Goal: Task Accomplishment & Management: Manage account settings

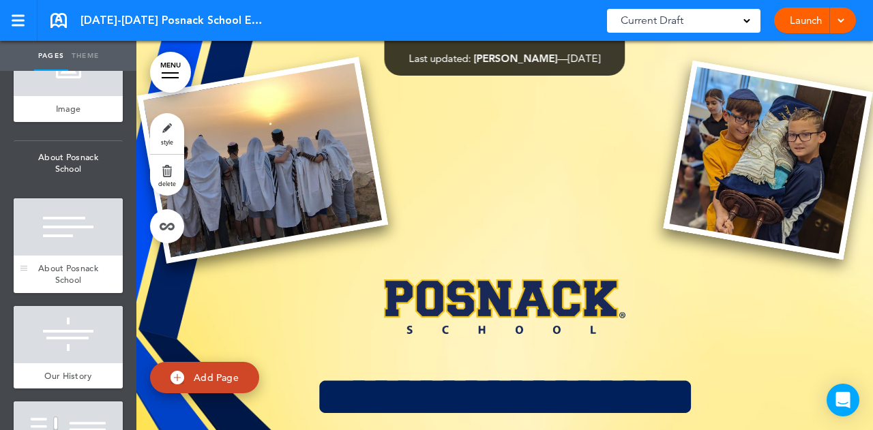
scroll to position [675, 0]
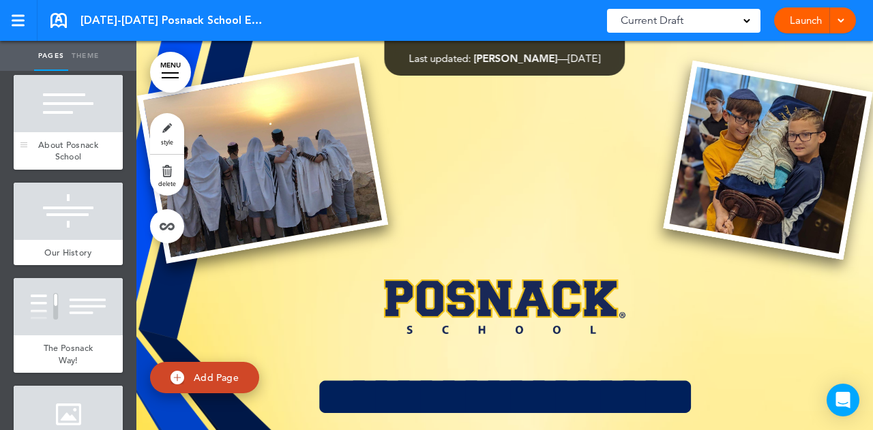
click at [71, 240] on div at bounding box center [68, 211] width 109 height 57
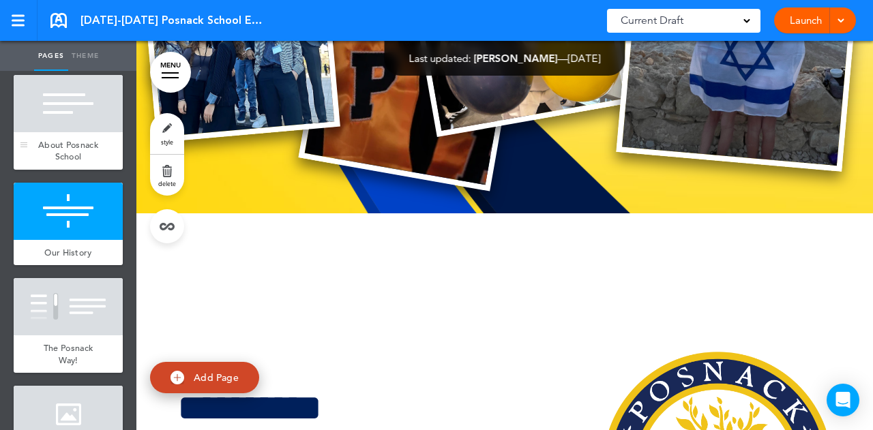
scroll to position [2675, 0]
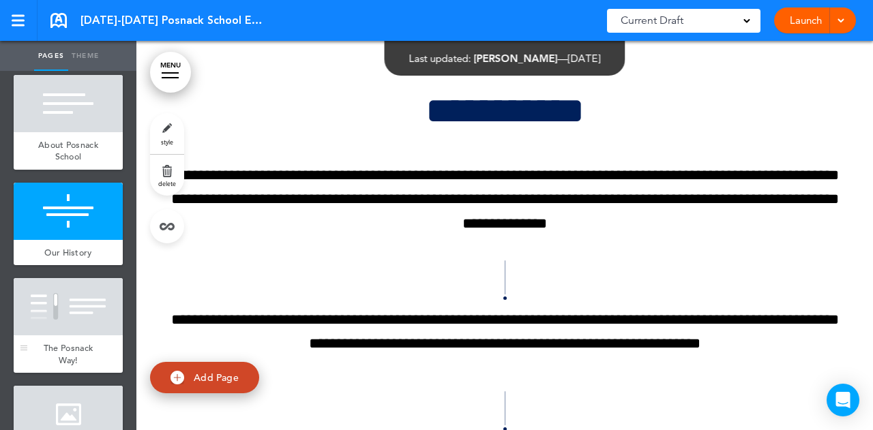
click at [65, 336] on div at bounding box center [68, 306] width 109 height 57
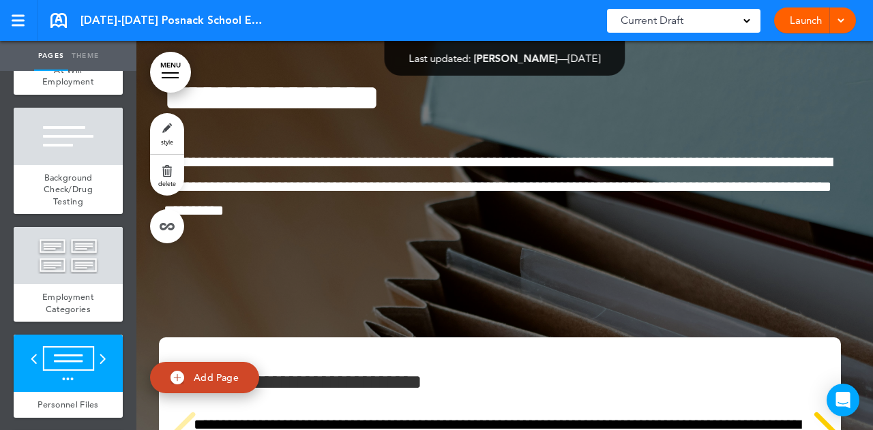
scroll to position [6820, 0]
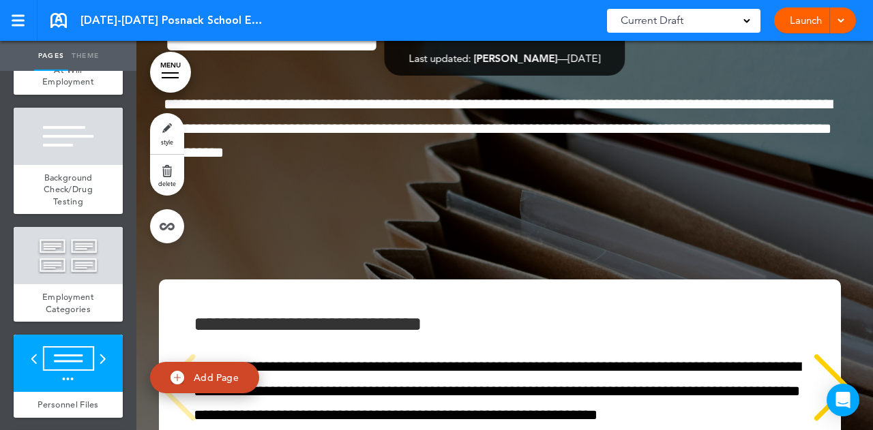
click at [169, 73] on div at bounding box center [170, 72] width 17 height 1
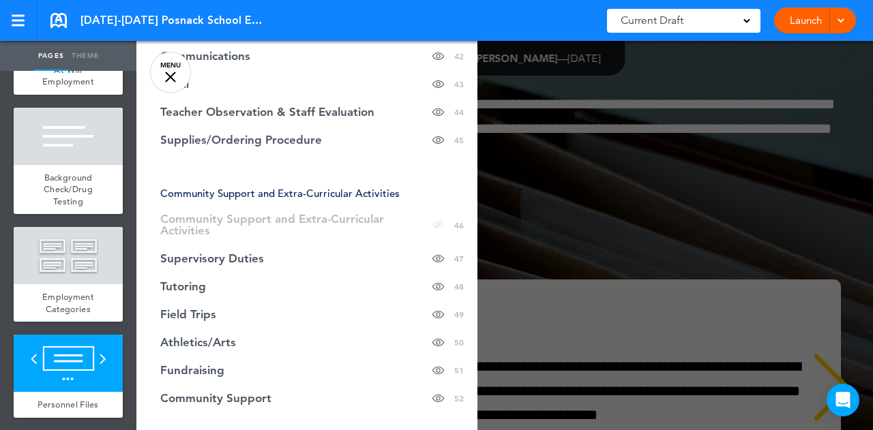
scroll to position [1512, 0]
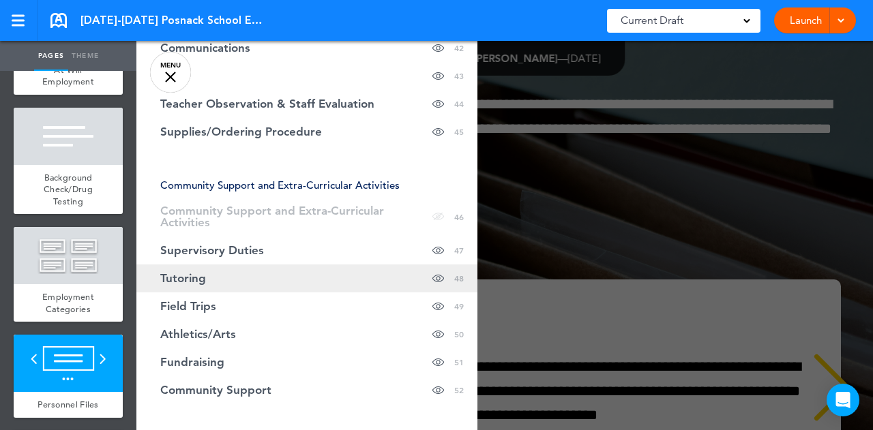
click at [327, 265] on link "Tutoring Hide page in table of contents 48" at bounding box center [306, 279] width 341 height 28
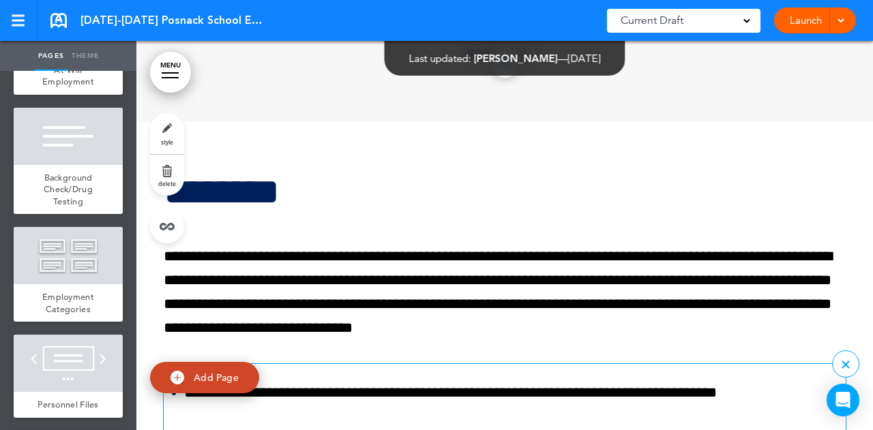
scroll to position [26000, 0]
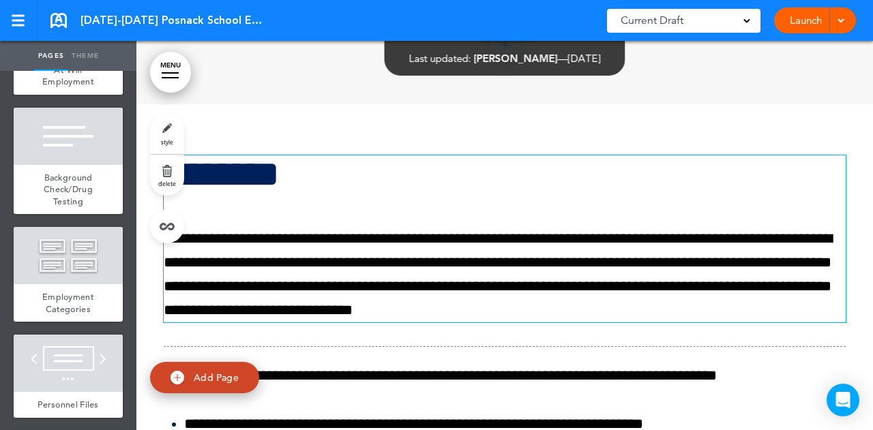
click at [454, 228] on p "**********" at bounding box center [505, 275] width 682 height 96
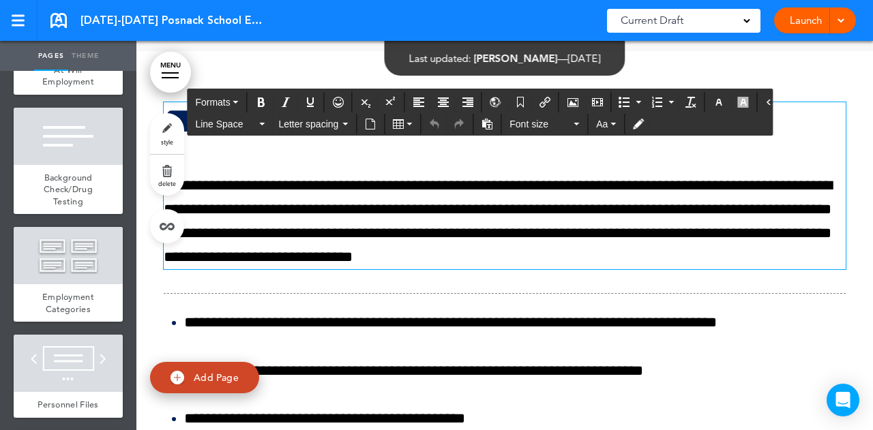
scroll to position [26059, 0]
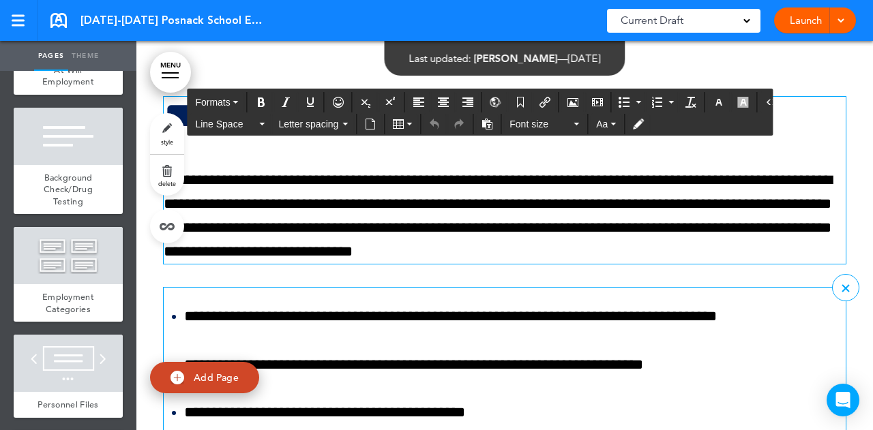
click at [301, 401] on p "**********" at bounding box center [515, 413] width 662 height 24
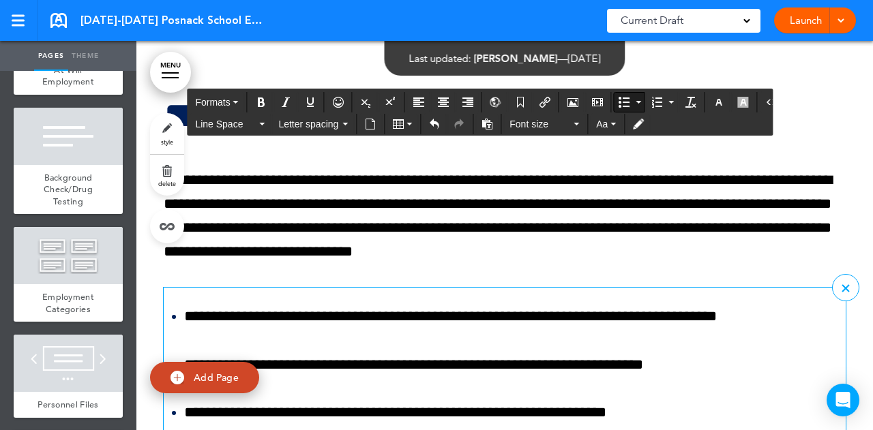
click at [630, 401] on p "**********" at bounding box center [515, 413] width 662 height 24
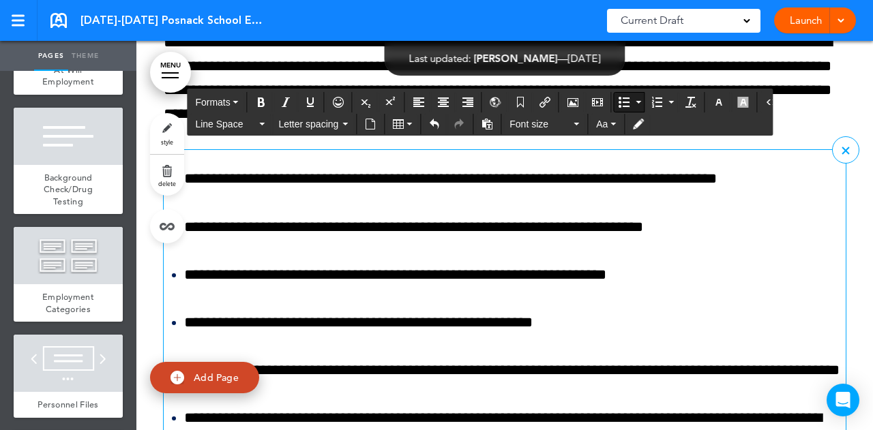
scroll to position [26197, 0]
click at [659, 359] on p "**********" at bounding box center [515, 371] width 662 height 24
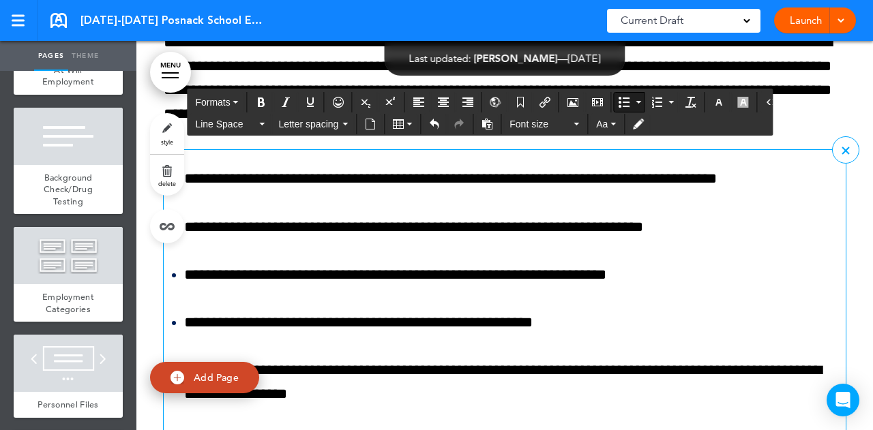
click at [756, 359] on p "**********" at bounding box center [515, 383] width 662 height 48
click at [333, 359] on p "**********" at bounding box center [515, 383] width 662 height 48
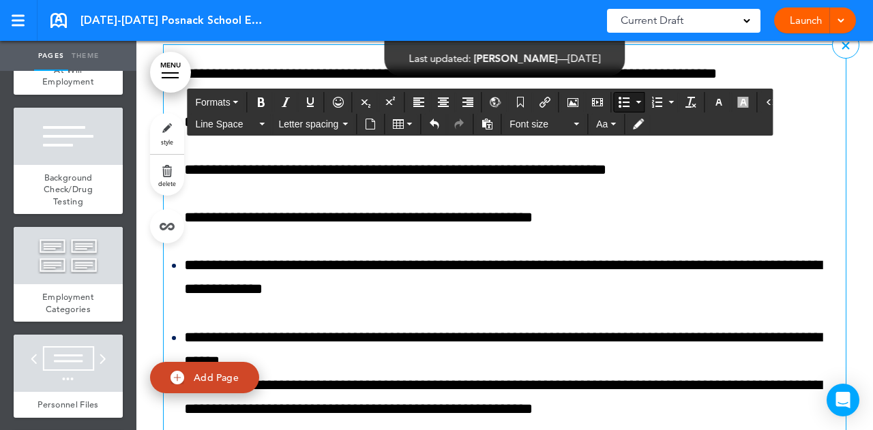
scroll to position [26306, 0]
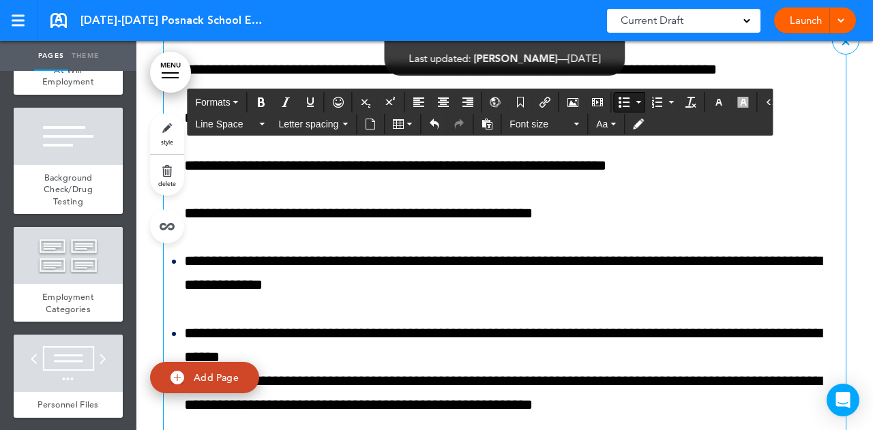
click at [373, 370] on p "**********" at bounding box center [515, 394] width 662 height 48
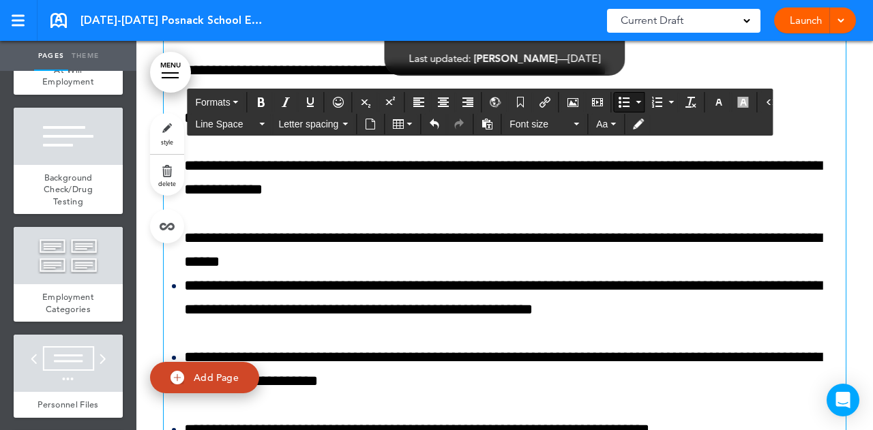
scroll to position [26404, 0]
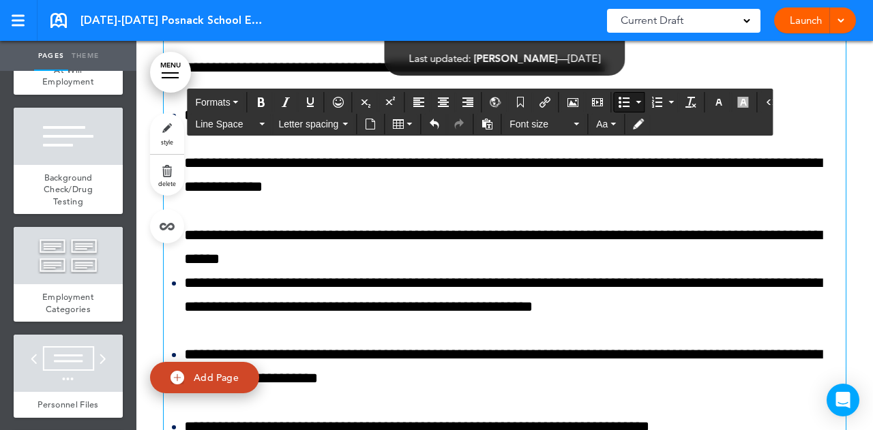
click at [231, 343] on p "**********" at bounding box center [515, 367] width 662 height 48
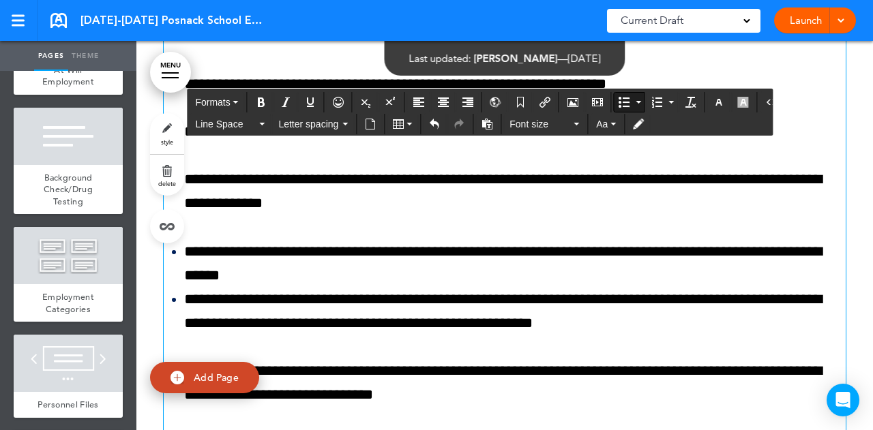
scroll to position [26390, 0]
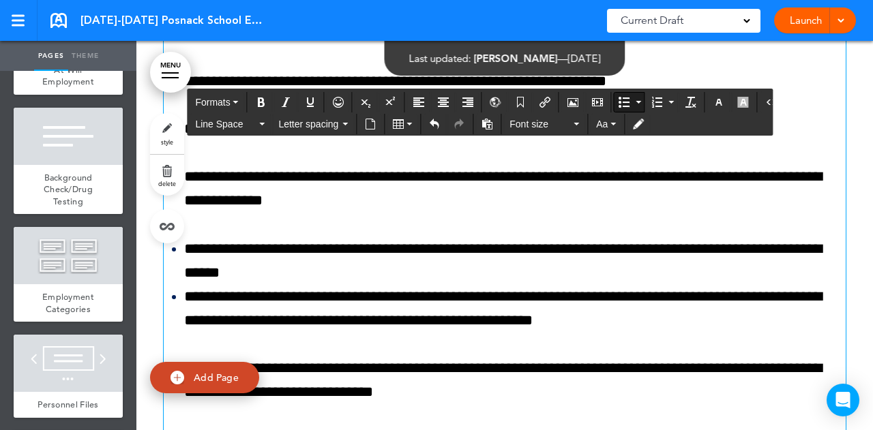
click at [386, 357] on p "**********" at bounding box center [515, 381] width 662 height 48
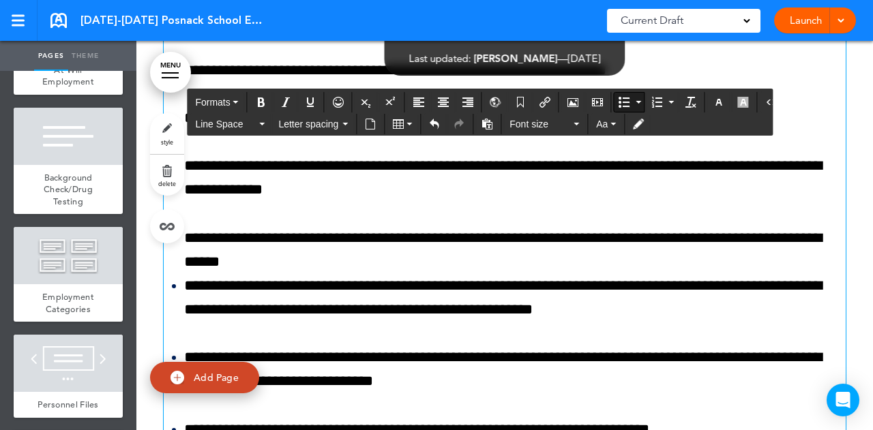
scroll to position [26403, 0]
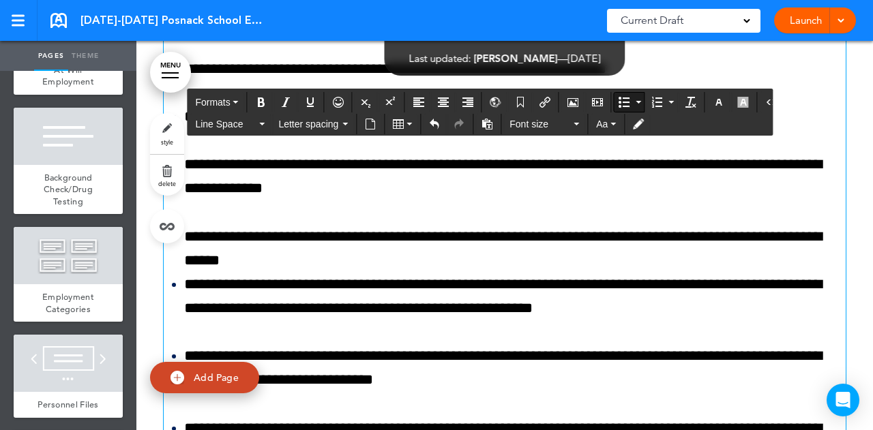
click at [389, 344] on p "**********" at bounding box center [515, 368] width 662 height 48
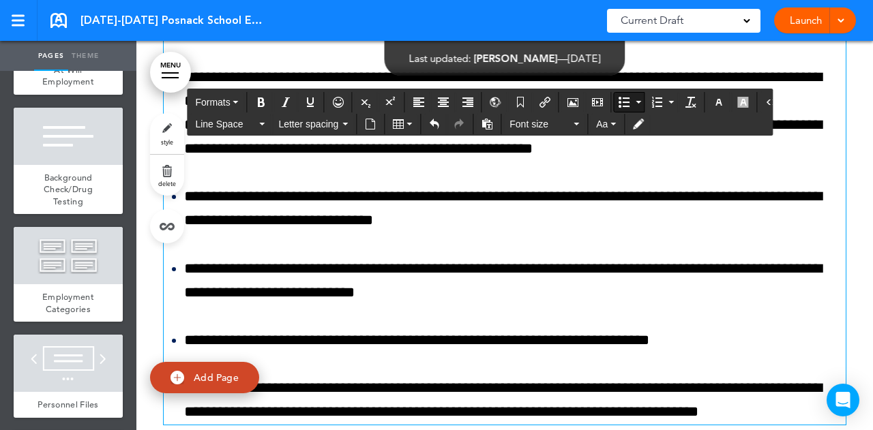
scroll to position [26562, 0]
click at [312, 257] on li "**********" at bounding box center [515, 281] width 662 height 48
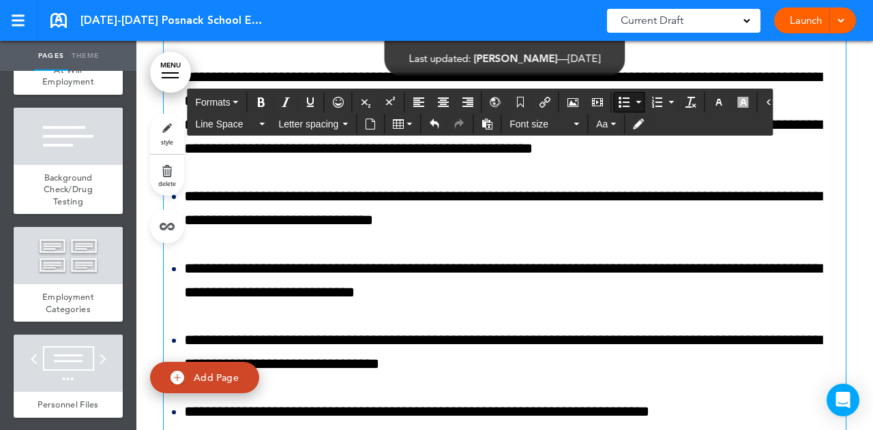
scroll to position [26513, 0]
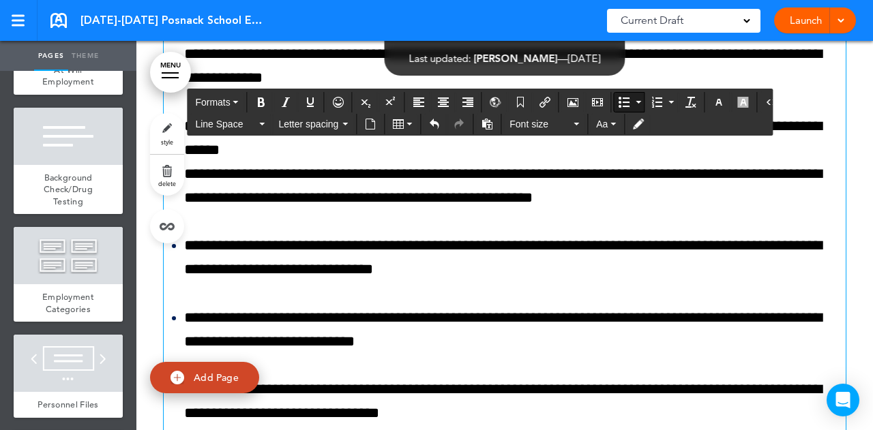
click at [310, 306] on li "**********" at bounding box center [515, 330] width 662 height 48
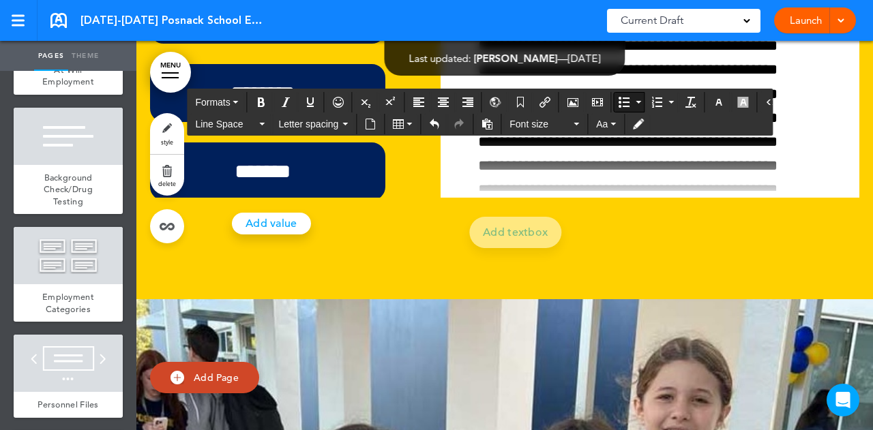
scroll to position [0, 0]
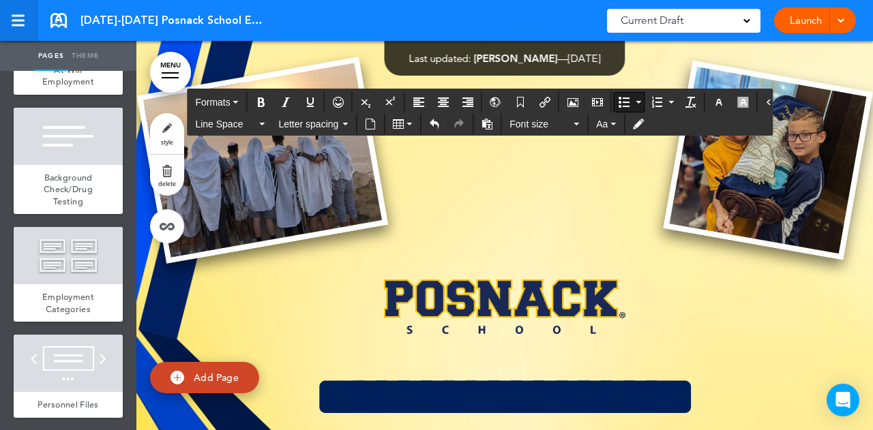
click at [20, 25] on div at bounding box center [18, 26] width 13 height 2
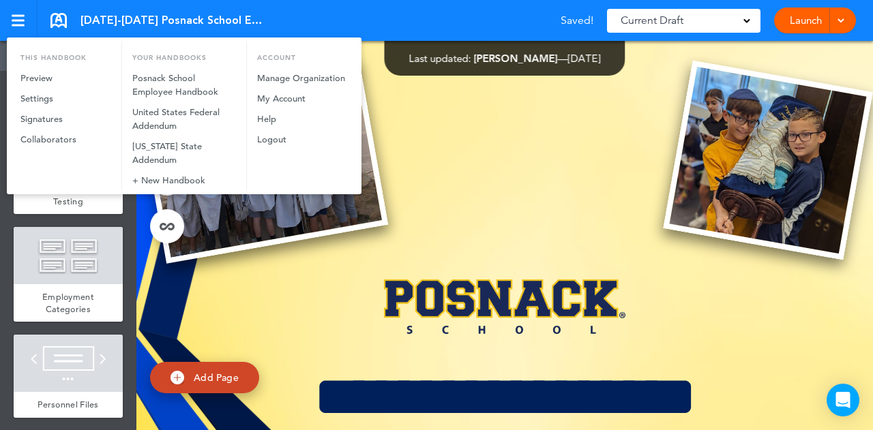
click at [846, 20] on div at bounding box center [436, 215] width 873 height 430
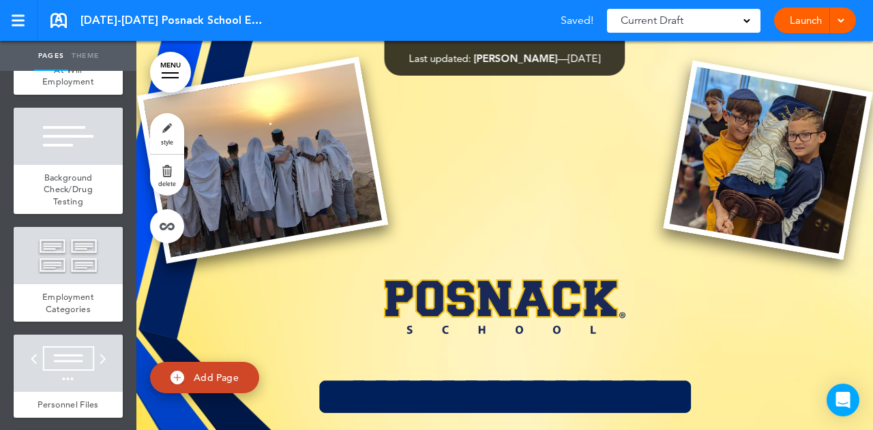
click at [846, 20] on div "Launch Launch Preview Draft" at bounding box center [815, 21] width 82 height 26
click at [837, 20] on span at bounding box center [840, 19] width 9 height 9
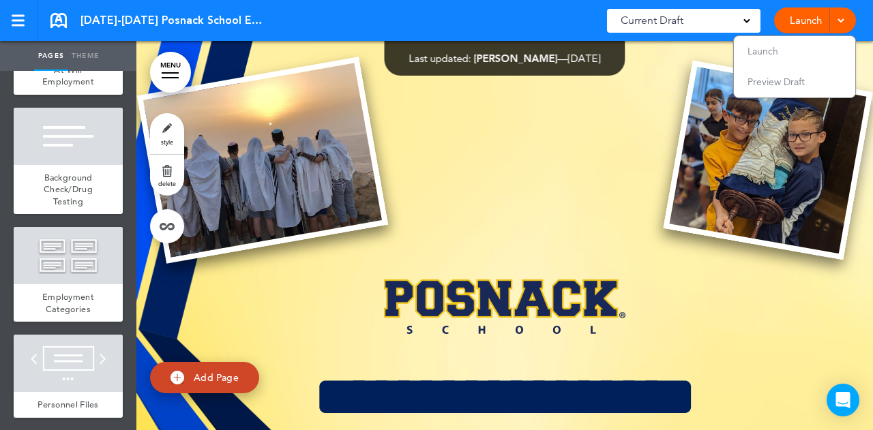
click at [663, 18] on span "Current Draft" at bounding box center [652, 20] width 63 height 19
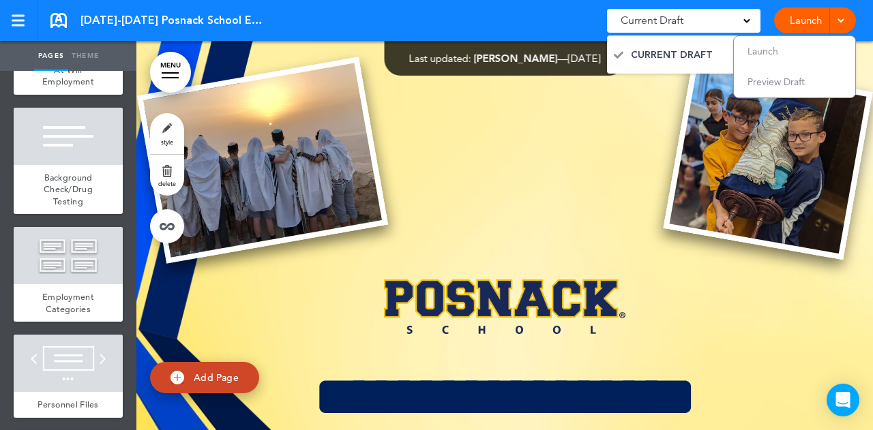
click at [529, 24] on div "2025-2026 Posnack School Employee Handbook Saved! Current Draft CURRENT DRAFT L…" at bounding box center [436, 20] width 873 height 41
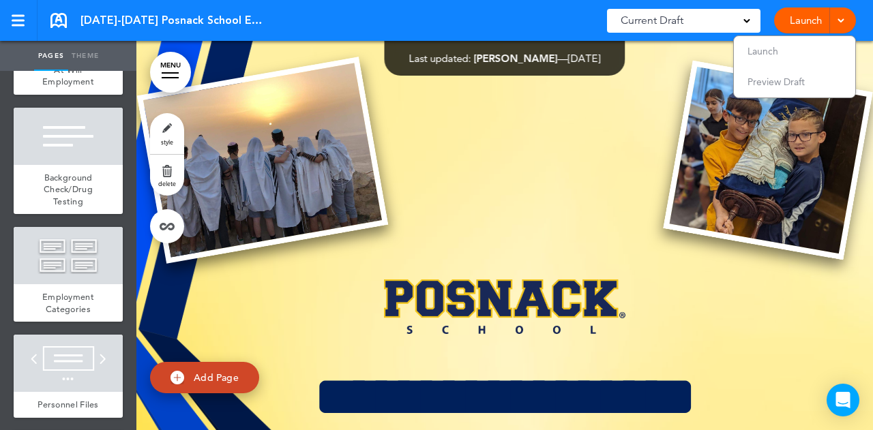
click at [181, 64] on link "MENU" at bounding box center [170, 72] width 41 height 41
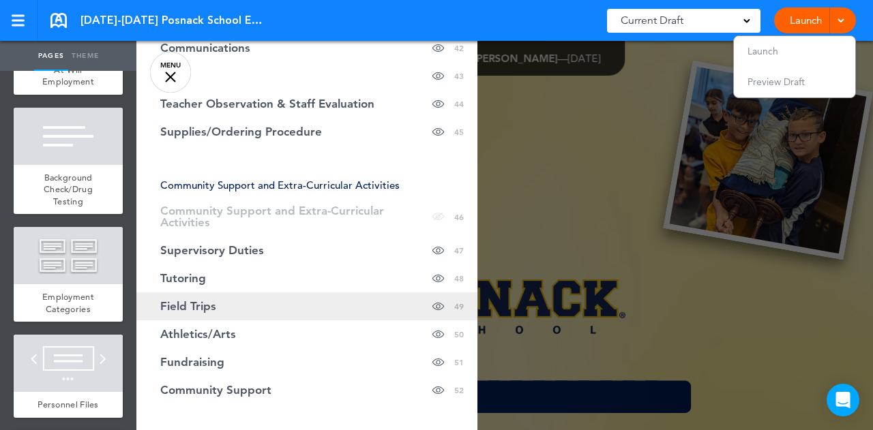
click at [270, 299] on link "Field Trips Hide page in table of contents 49" at bounding box center [306, 307] width 341 height 28
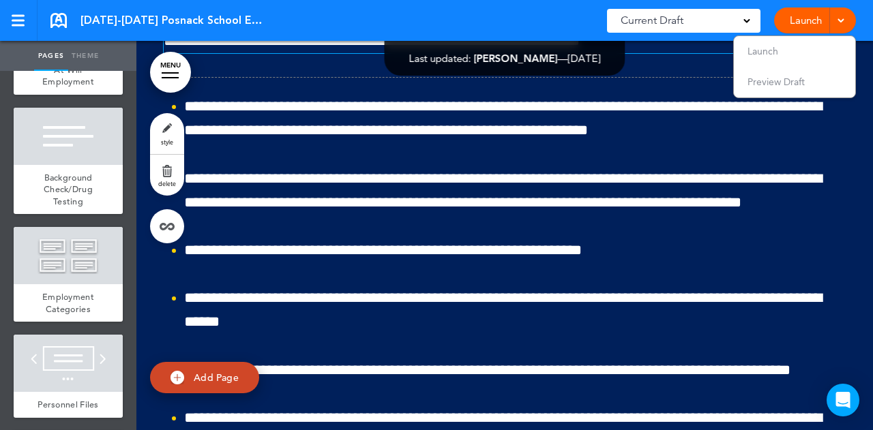
scroll to position [27449, 0]
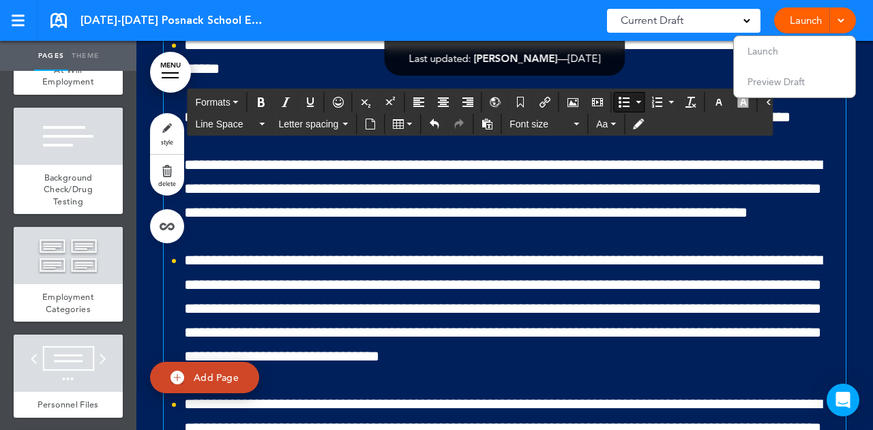
scroll to position [27701, 0]
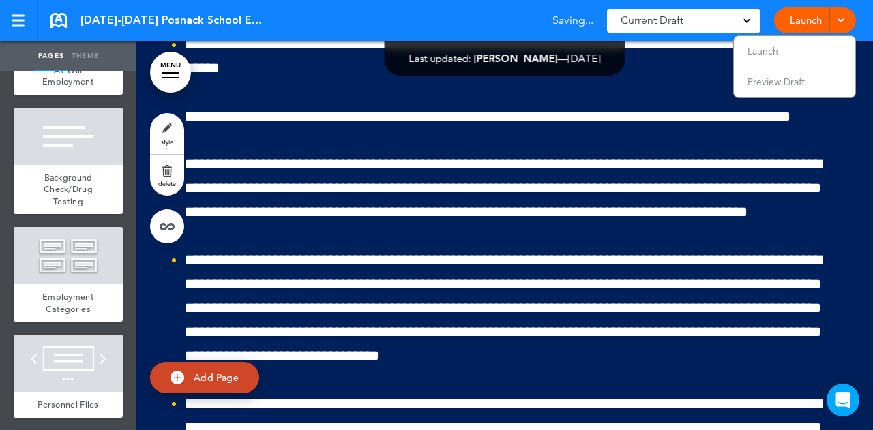
click at [174, 74] on link "MENU" at bounding box center [170, 72] width 41 height 41
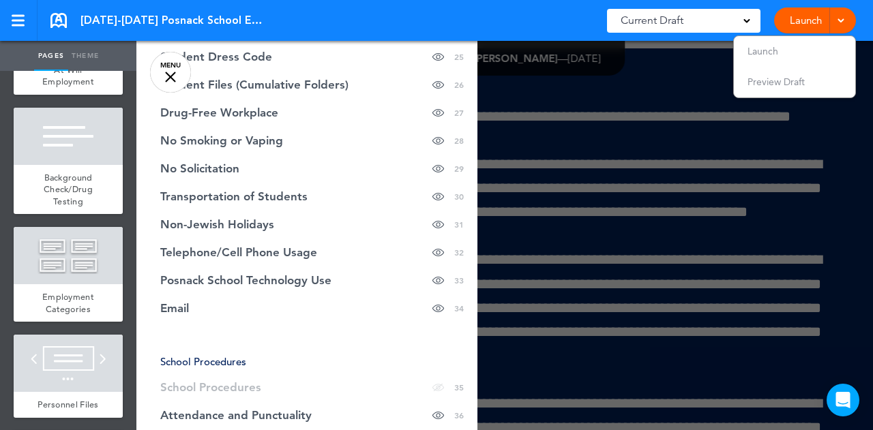
scroll to position [970, 0]
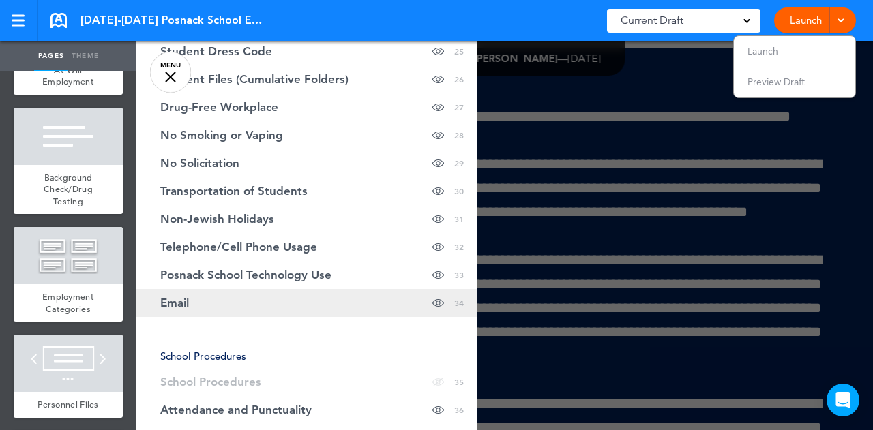
click at [269, 291] on link "Email Hide page in table of contents 34" at bounding box center [306, 303] width 341 height 28
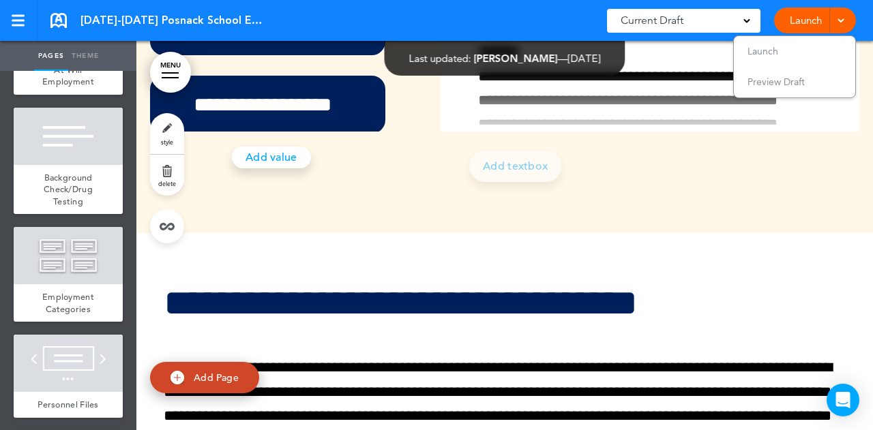
scroll to position [19266, 0]
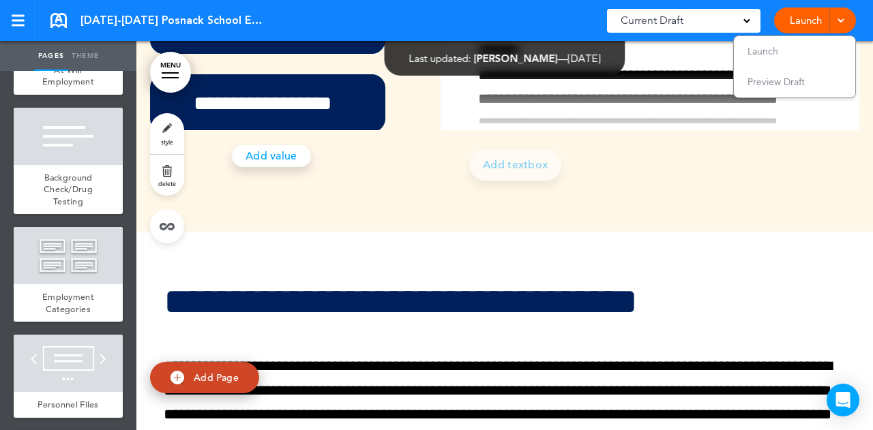
click at [175, 73] on div at bounding box center [170, 72] width 17 height 1
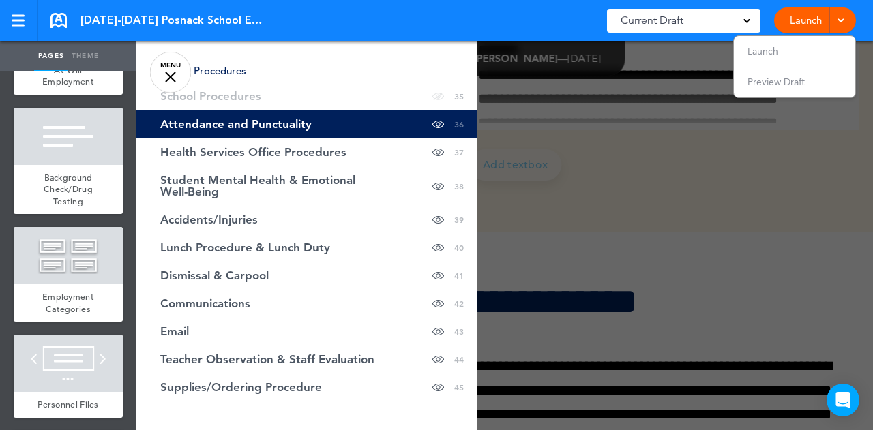
scroll to position [1257, 0]
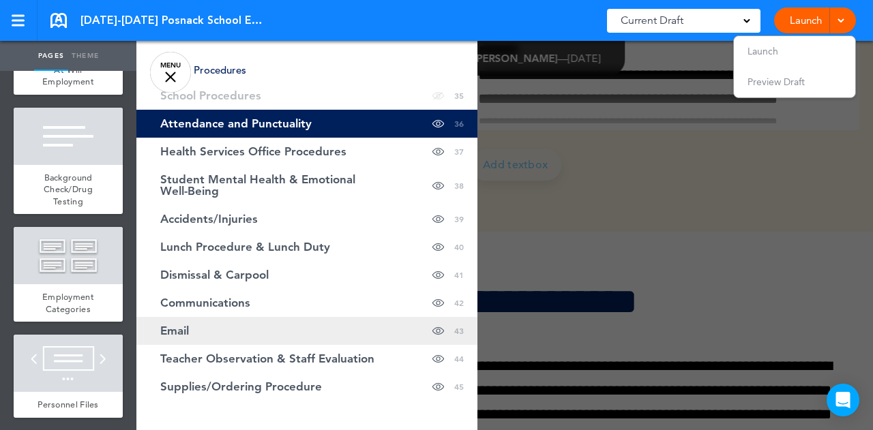
click at [249, 327] on link "Email Hide page in table of contents 43" at bounding box center [306, 331] width 341 height 28
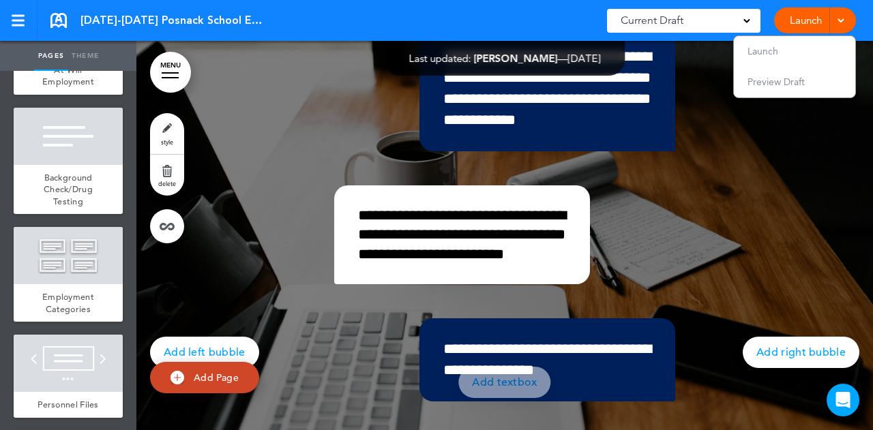
scroll to position [23309, 0]
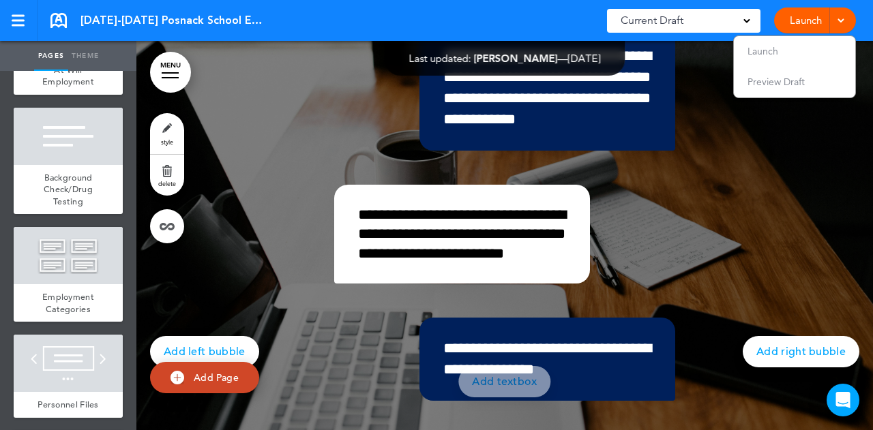
click at [198, 336] on link "Add left bubble" at bounding box center [204, 351] width 109 height 31
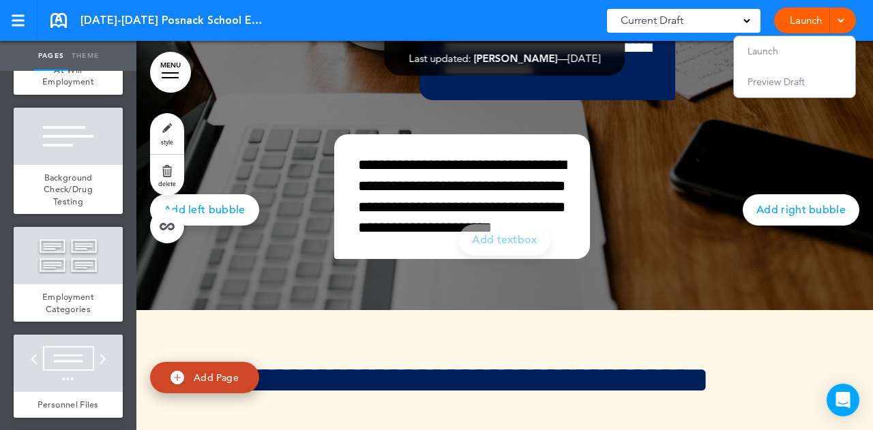
scroll to position [23503, 0]
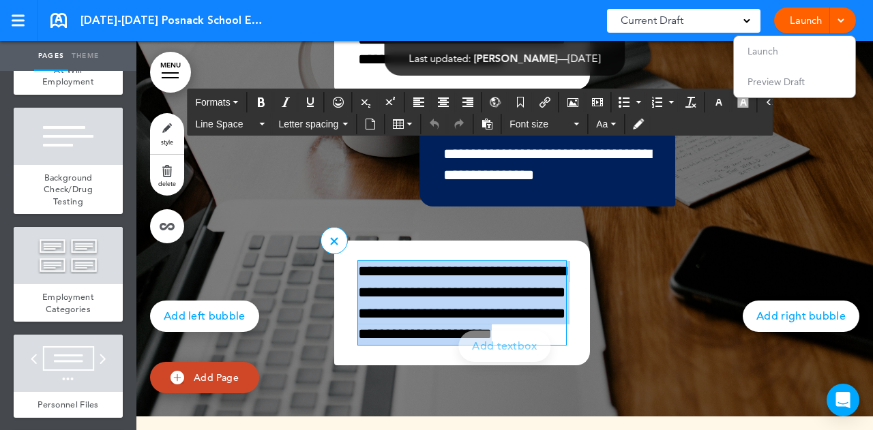
drag, startPoint x: 447, startPoint y: 253, endPoint x: 348, endPoint y: 188, distance: 119.2
click at [348, 241] on div "**********" at bounding box center [462, 303] width 256 height 125
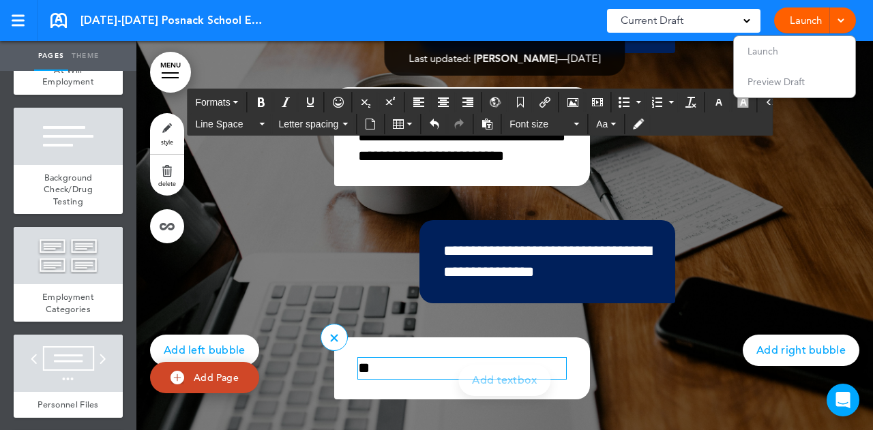
scroll to position [23411, 0]
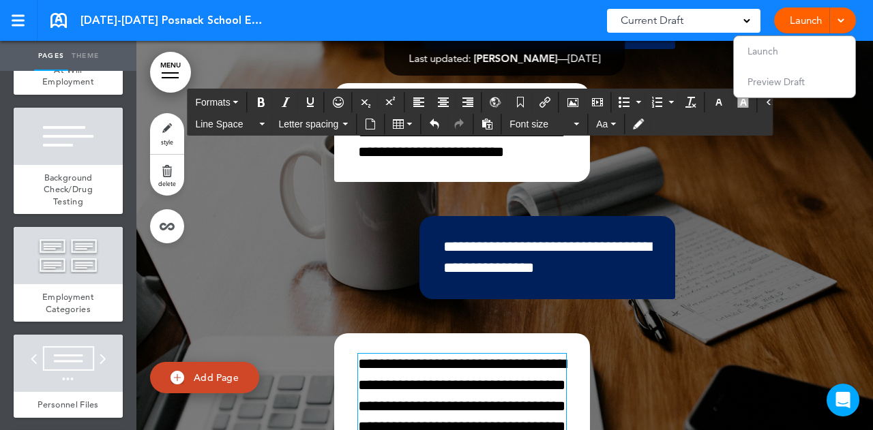
click at [286, 247] on div "**********" at bounding box center [505, 186] width 682 height 771
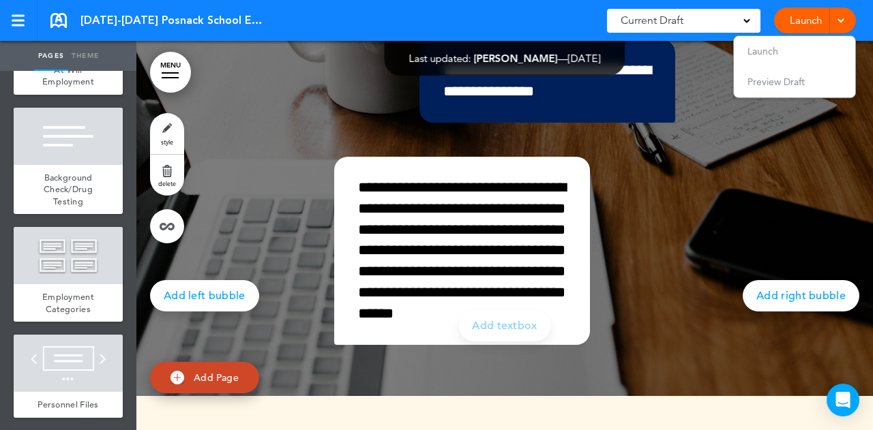
scroll to position [23587, 0]
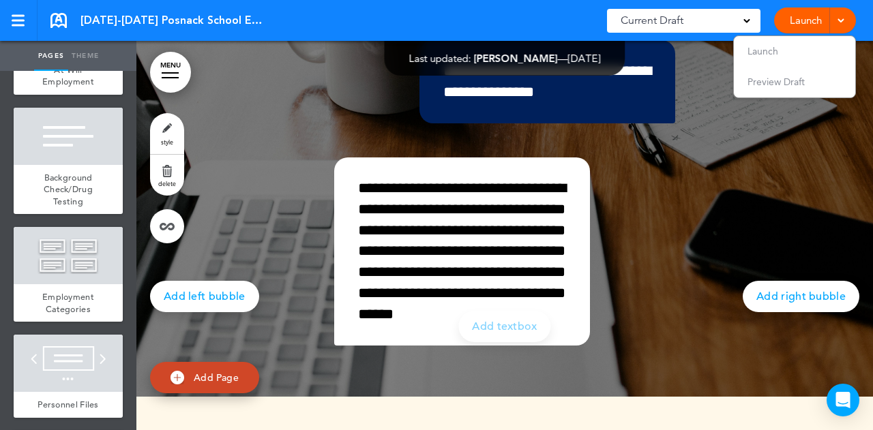
click at [765, 281] on link "Add right bubble" at bounding box center [801, 296] width 117 height 31
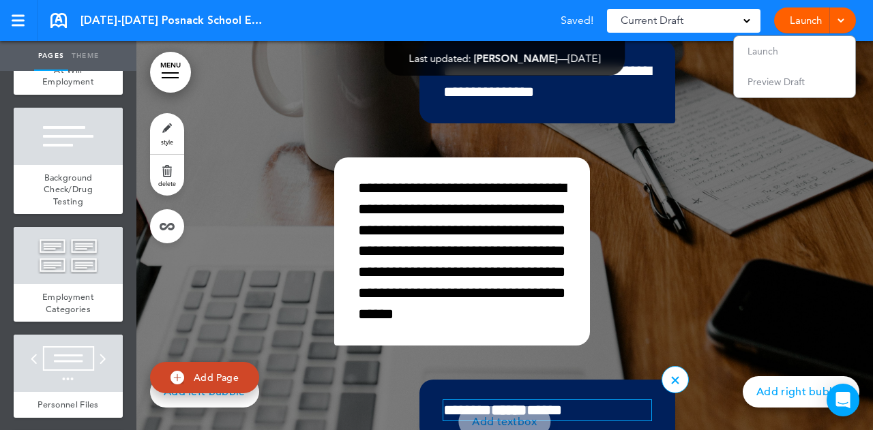
click at [570, 400] on p "******* ****** *****" at bounding box center [547, 410] width 208 height 21
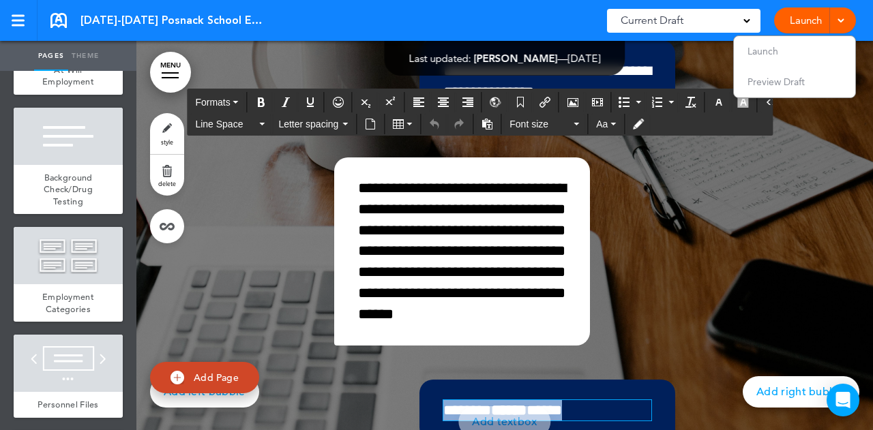
drag, startPoint x: 570, startPoint y: 328, endPoint x: 412, endPoint y: 338, distance: 158.5
click at [412, 338] on div "**********" at bounding box center [504, 95] width 341 height 694
click at [584, 400] on p "******* ****** *****" at bounding box center [547, 410] width 208 height 21
drag, startPoint x: 571, startPoint y: 332, endPoint x: 409, endPoint y: 314, distance: 162.6
click at [409, 314] on div "**********" at bounding box center [504, 95] width 341 height 694
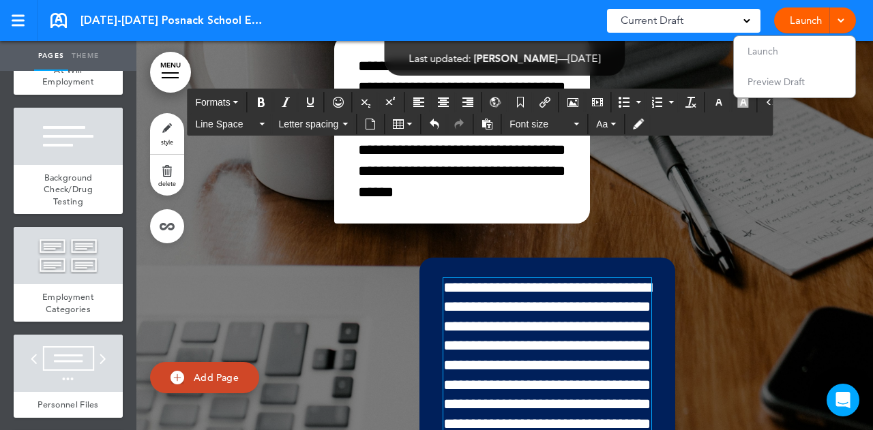
scroll to position [23728, 0]
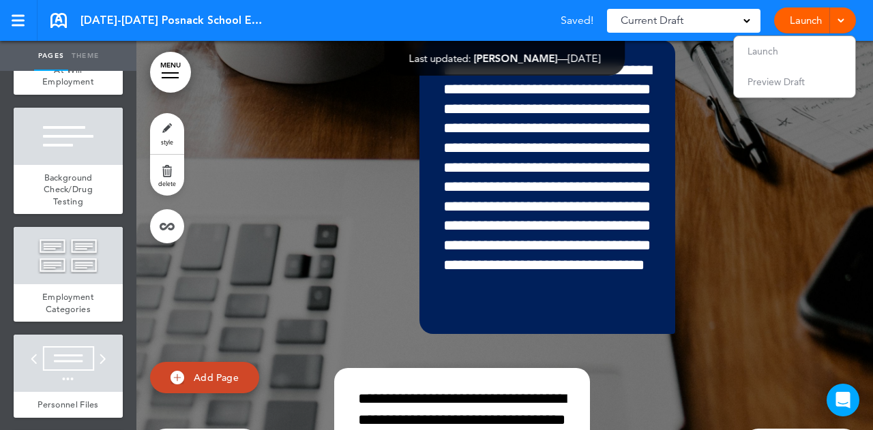
scroll to position [23927, 0]
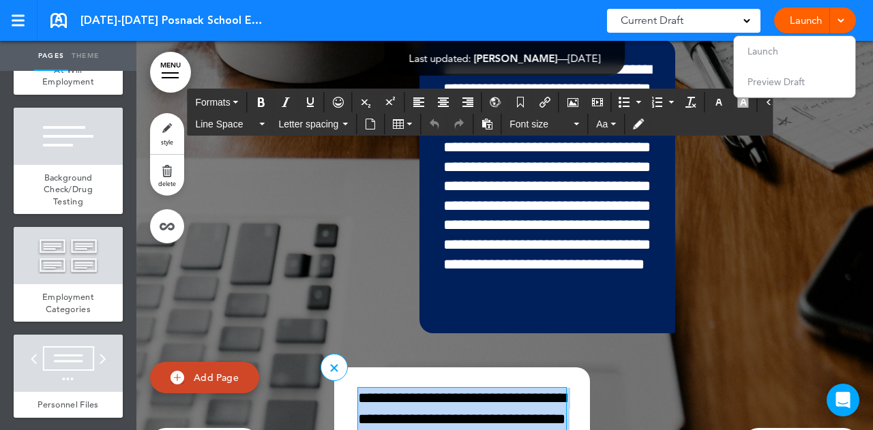
drag, startPoint x: 450, startPoint y: 385, endPoint x: 341, endPoint y: 306, distance: 134.8
click at [341, 368] on div "**********" at bounding box center [462, 430] width 256 height 125
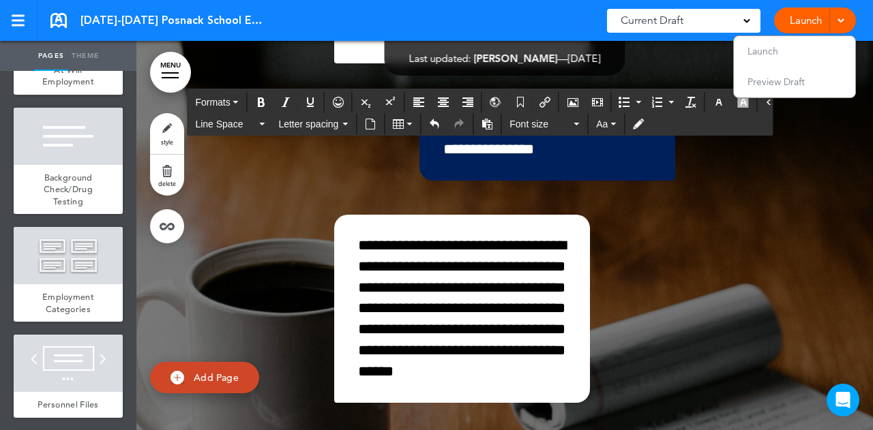
scroll to position [23488, 0]
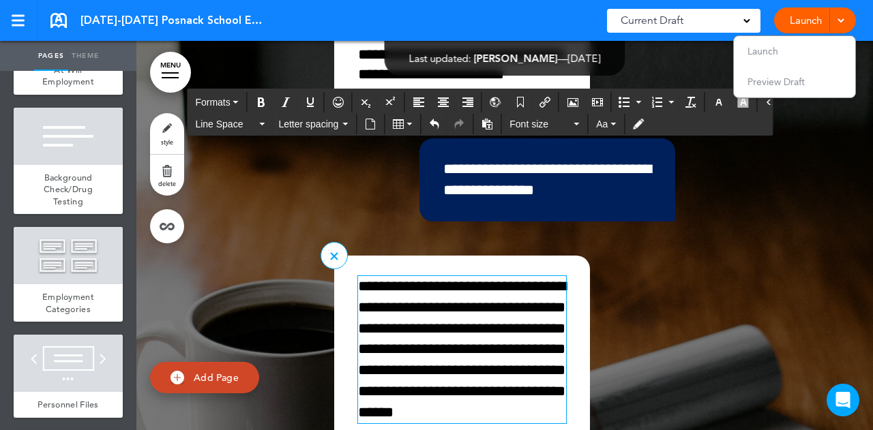
click at [408, 279] on span "**********" at bounding box center [462, 349] width 208 height 141
click at [165, 67] on link "MENU" at bounding box center [170, 72] width 41 height 41
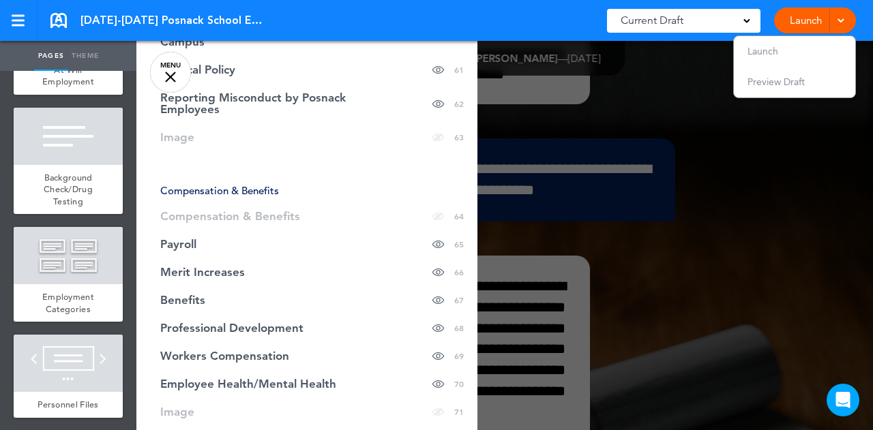
scroll to position [2148, 0]
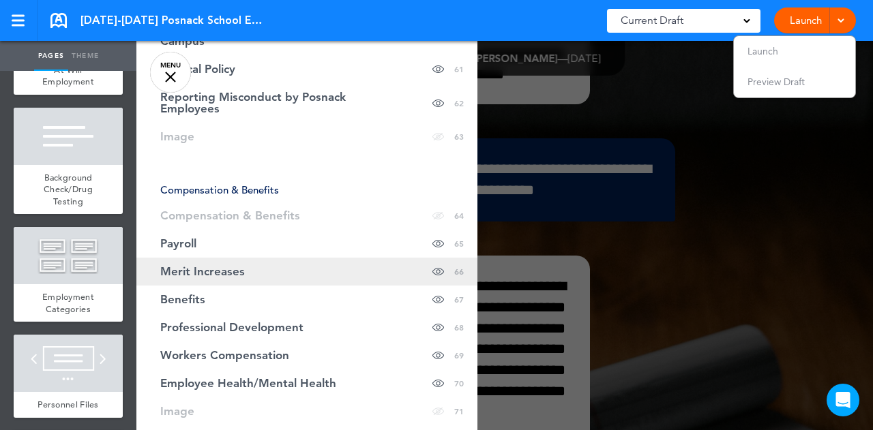
click at [282, 265] on link "Merit Increases Hide page in table of contents 66" at bounding box center [306, 272] width 341 height 28
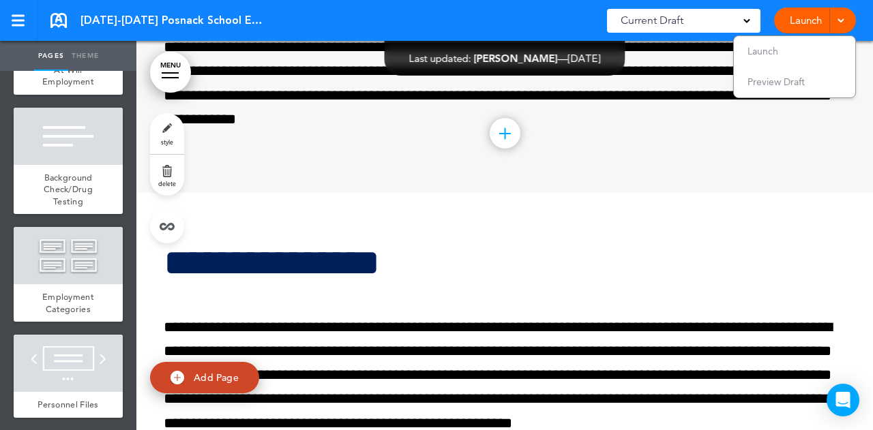
scroll to position [37790, 0]
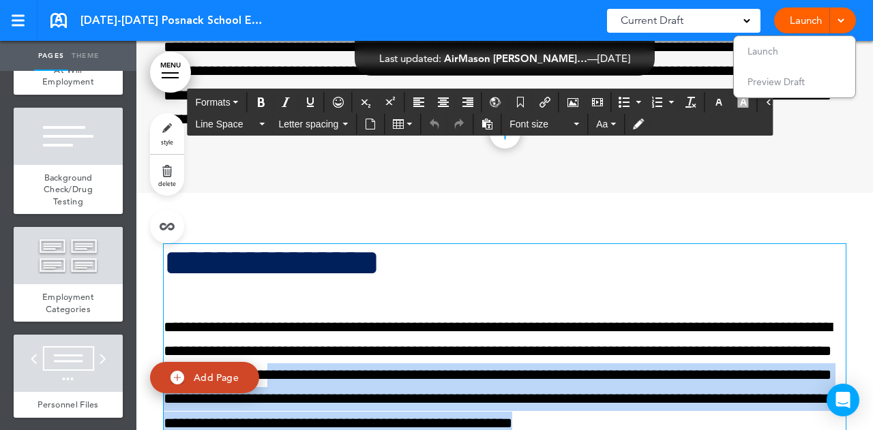
drag, startPoint x: 357, startPoint y: 272, endPoint x: 227, endPoint y: 228, distance: 137.4
click at [227, 316] on p "**********" at bounding box center [505, 376] width 682 height 120
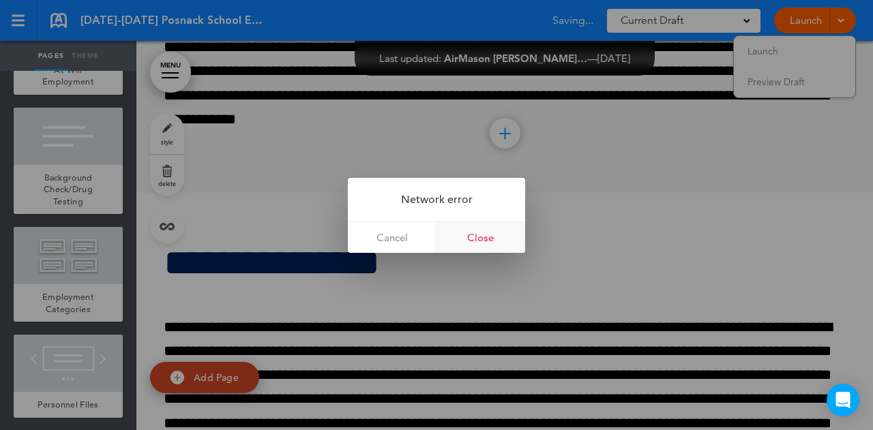
click at [486, 237] on link "Close" at bounding box center [480, 237] width 89 height 31
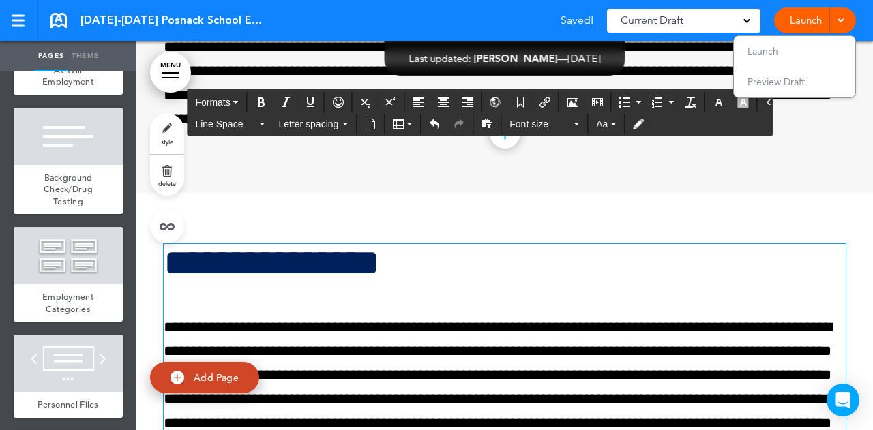
click at [479, 244] on div "**********" at bounding box center [505, 352] width 682 height 216
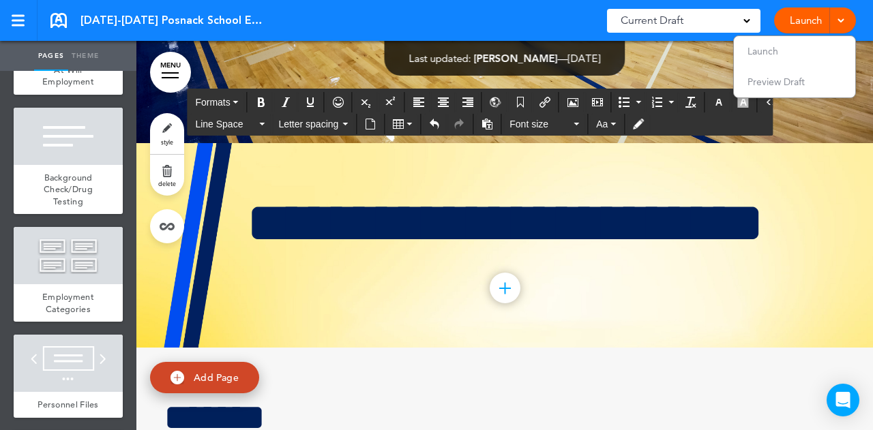
scroll to position [37357, 0]
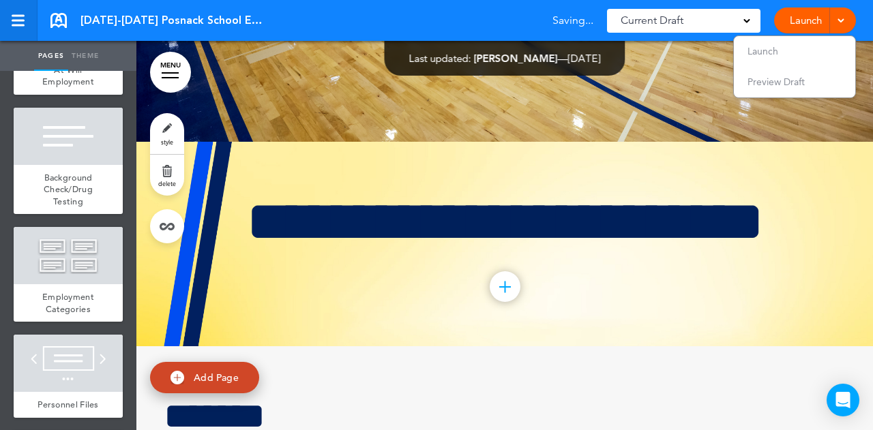
click at [11, 18] on link at bounding box center [19, 20] width 38 height 41
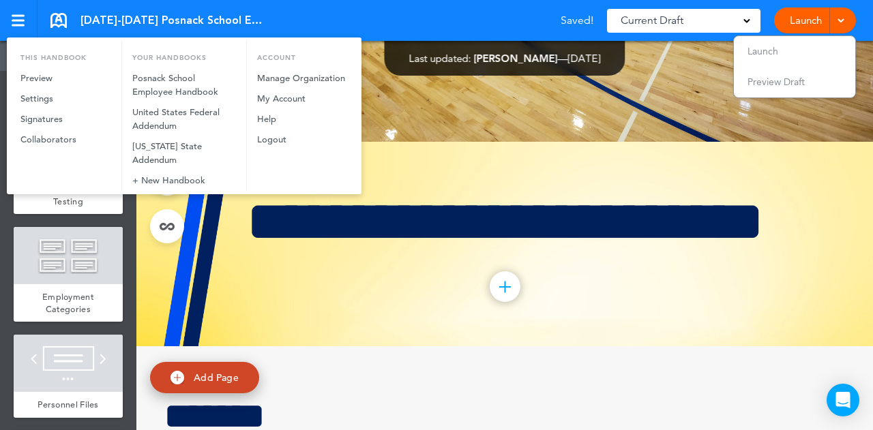
click at [329, 239] on div at bounding box center [436, 215] width 873 height 430
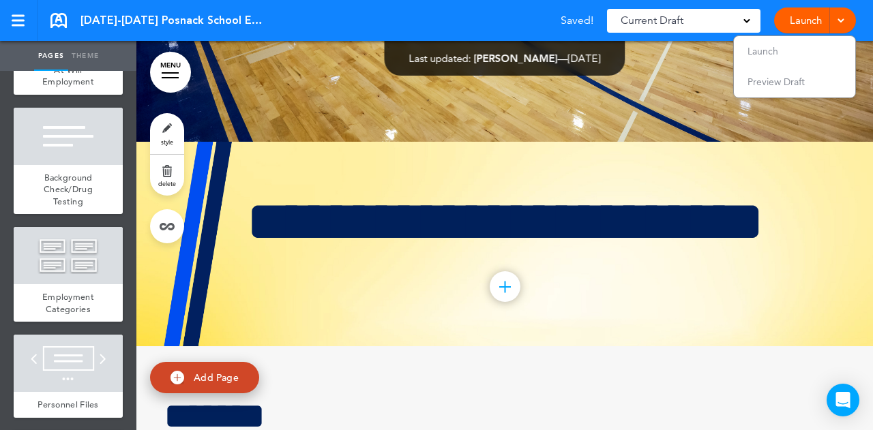
click at [161, 64] on link "MENU" at bounding box center [170, 72] width 41 height 41
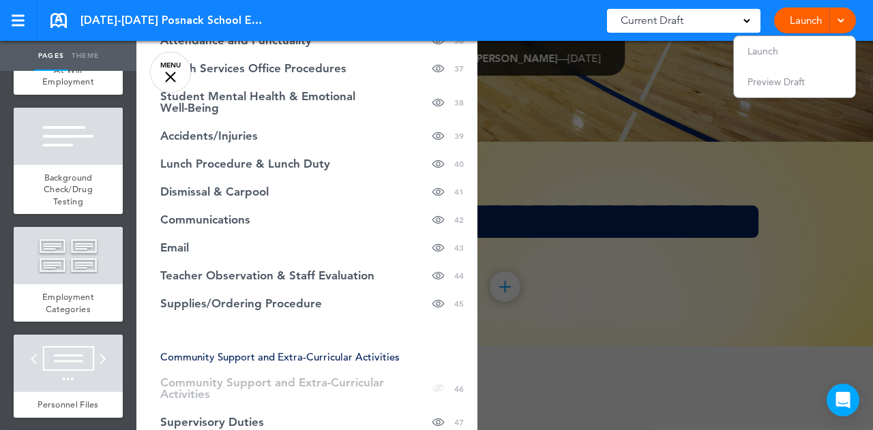
scroll to position [1345, 0]
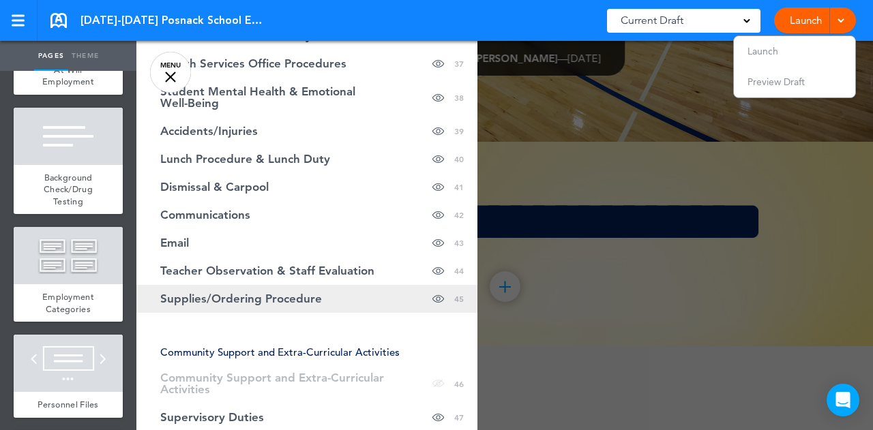
click at [245, 293] on span "Supplies/Ordering Procedure" at bounding box center [241, 299] width 162 height 12
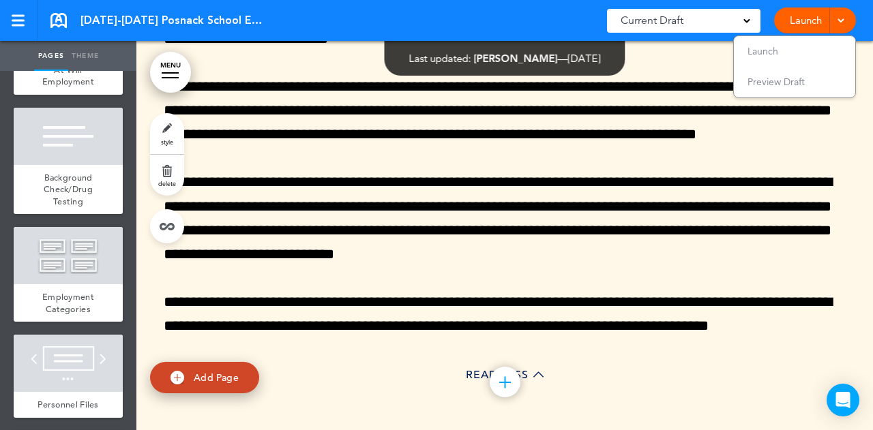
scroll to position [24956, 0]
click at [166, 76] on link "MENU" at bounding box center [170, 72] width 41 height 41
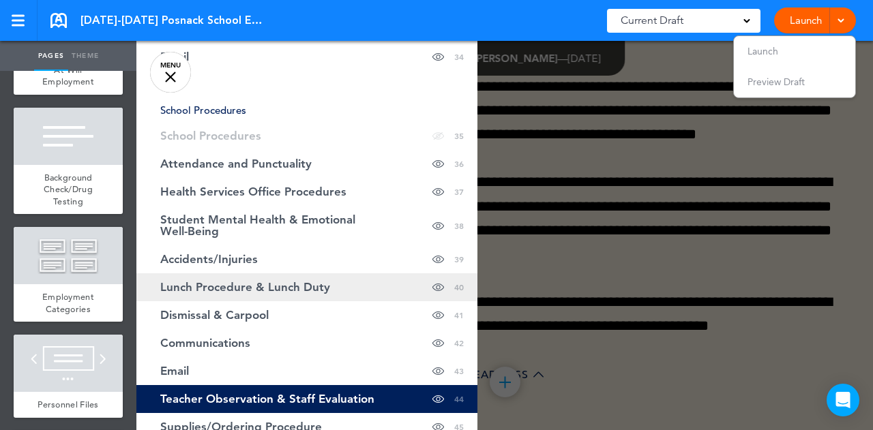
scroll to position [1217, 0]
click at [237, 281] on span "Lunch Procedure & Lunch Duty" at bounding box center [245, 287] width 170 height 12
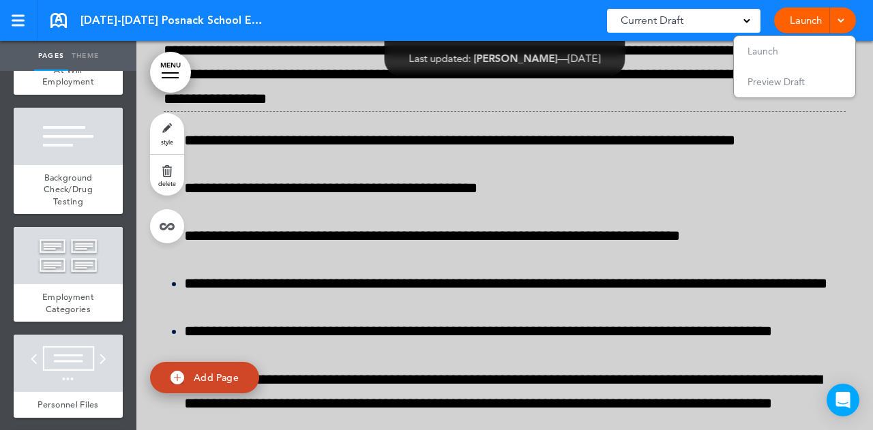
scroll to position [21380, 0]
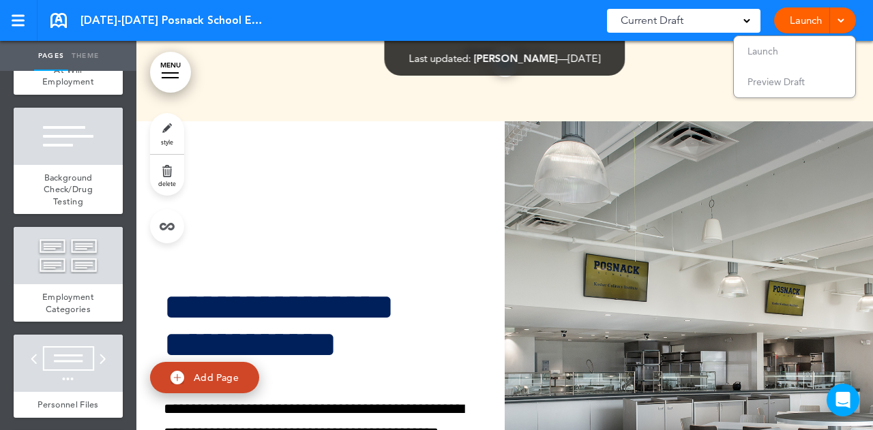
click at [217, 382] on span "Add Page" at bounding box center [216, 378] width 45 height 12
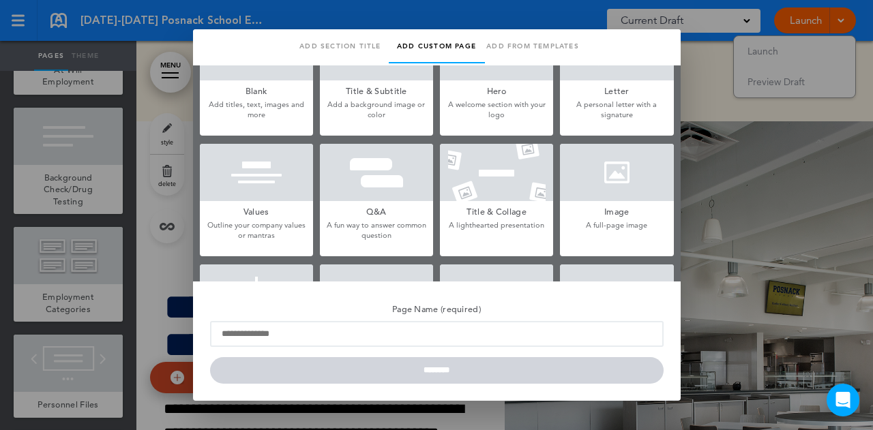
scroll to position [54, 0]
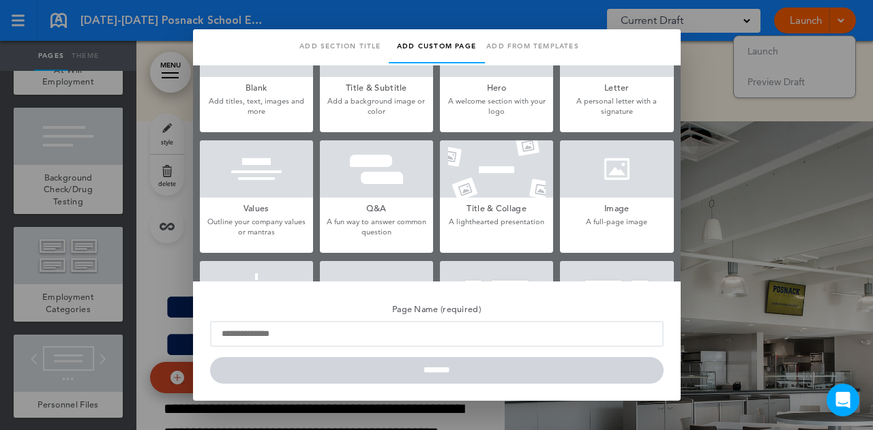
click at [352, 51] on link "Add section title" at bounding box center [341, 46] width 96 height 34
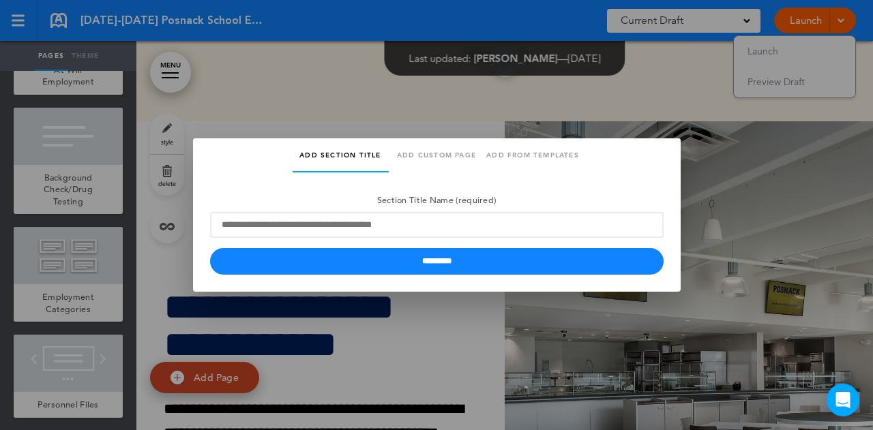
click at [531, 153] on link "Add from templates" at bounding box center [533, 155] width 96 height 34
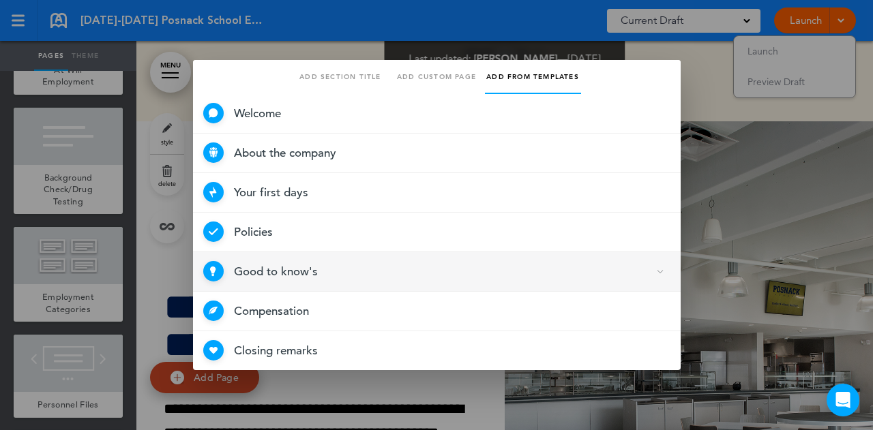
click at [288, 265] on span "Good to know's 4 Selected" at bounding box center [437, 272] width 488 height 40
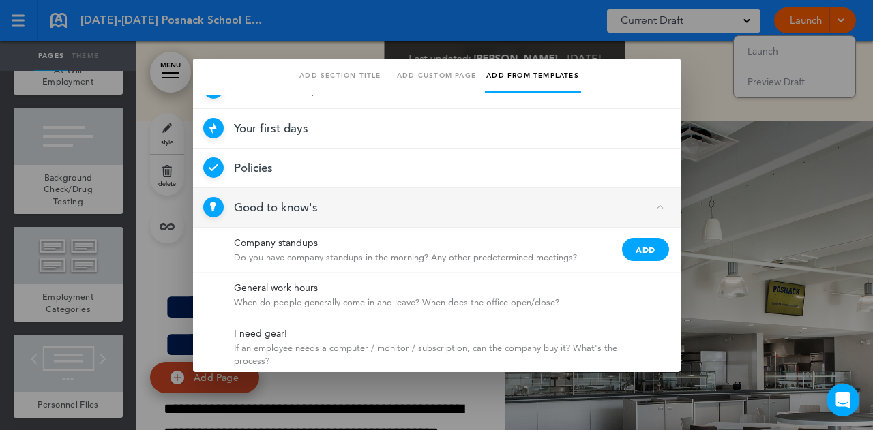
scroll to position [0, 0]
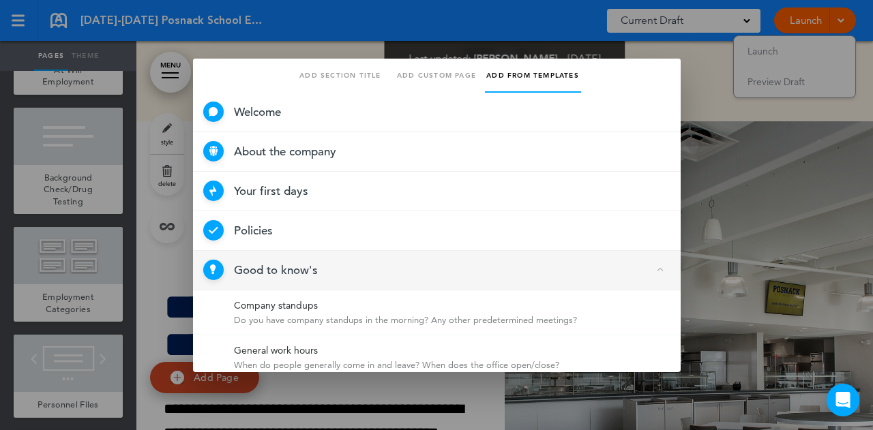
click at [287, 38] on div at bounding box center [436, 215] width 873 height 430
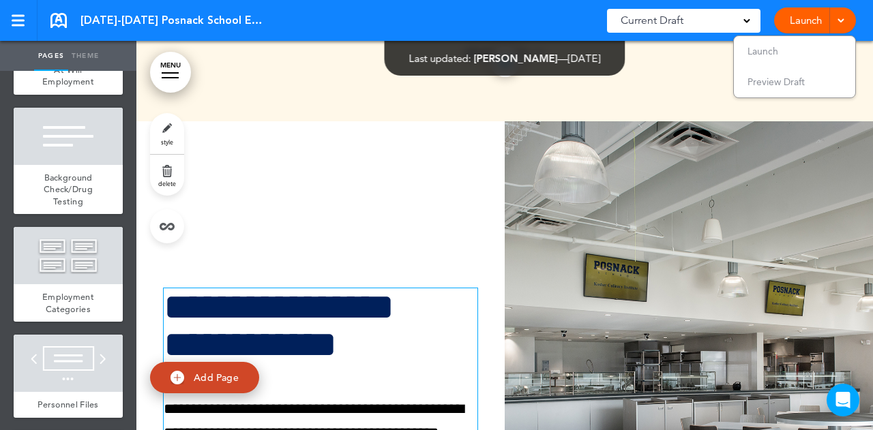
scroll to position [21467, 0]
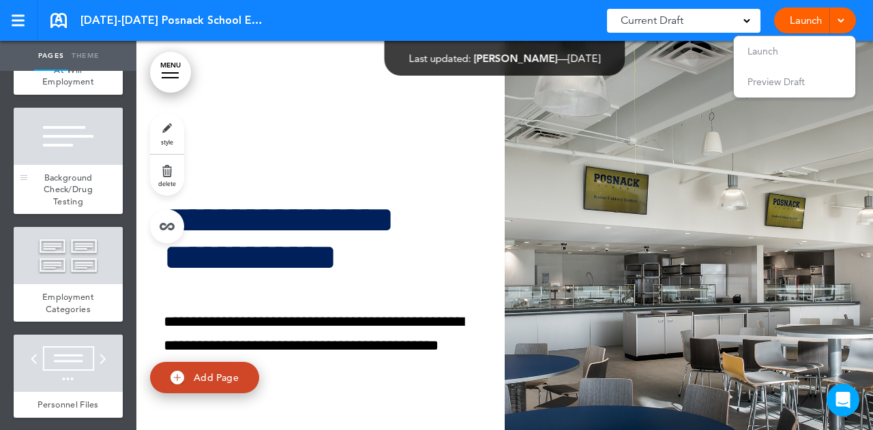
click at [76, 207] on span "Background Check/Drug Testing" at bounding box center [68, 189] width 49 height 35
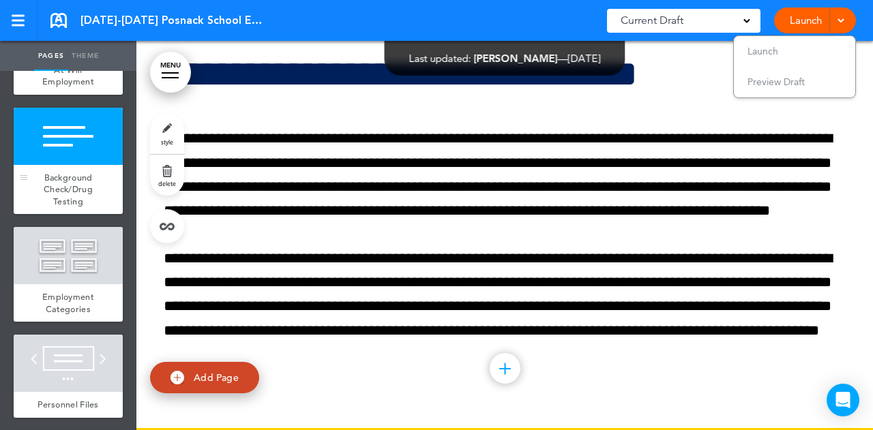
scroll to position [5820, 0]
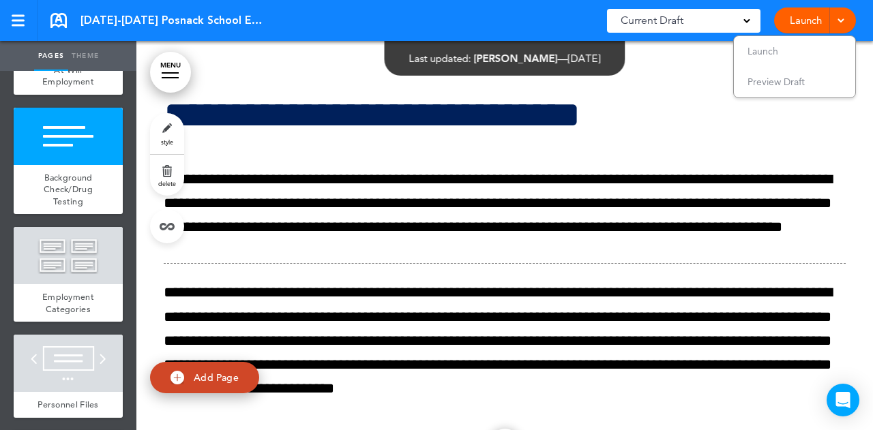
click at [165, 137] on link "style" at bounding box center [167, 133] width 34 height 41
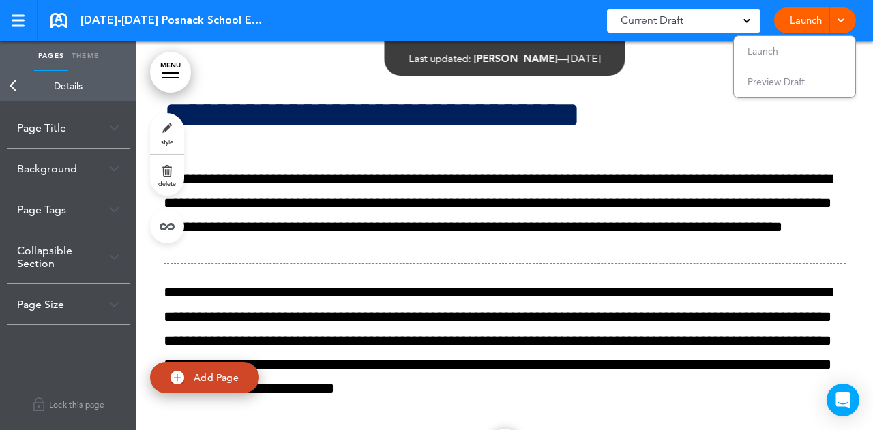
click at [165, 137] on link "style" at bounding box center [167, 133] width 34 height 41
click at [220, 385] on link "Add Page" at bounding box center [204, 378] width 109 height 32
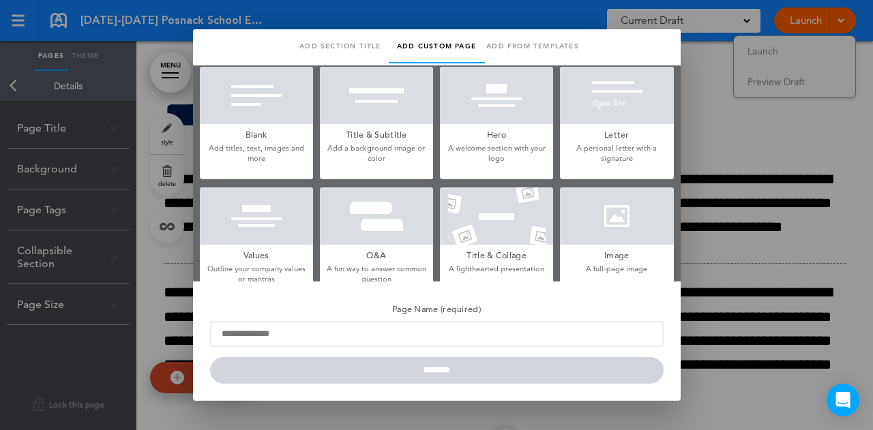
scroll to position [0, 0]
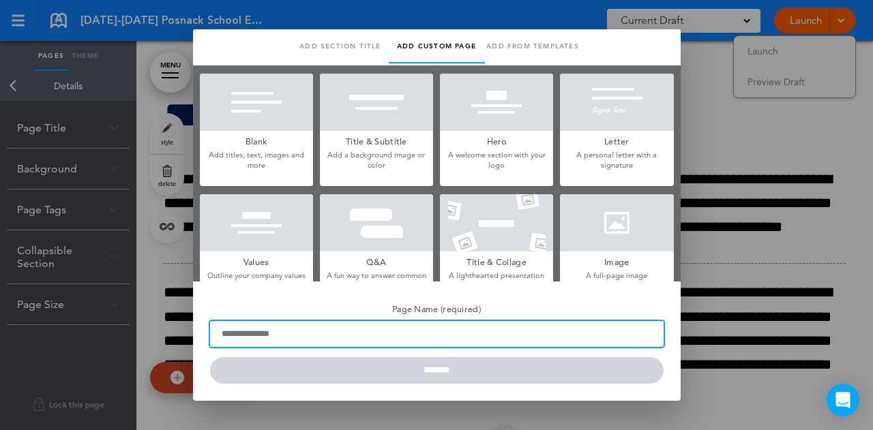
click at [288, 339] on input "Page Name (required)" at bounding box center [437, 334] width 454 height 26
type input "**********"
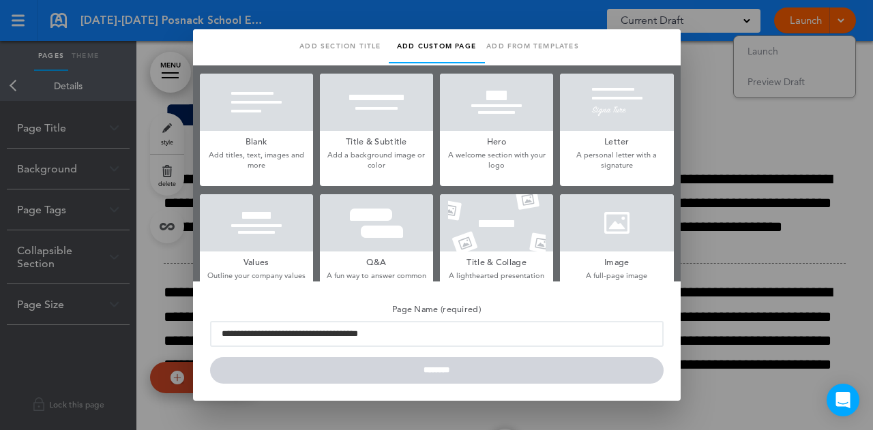
click at [271, 144] on h5 "Blank" at bounding box center [256, 140] width 113 height 19
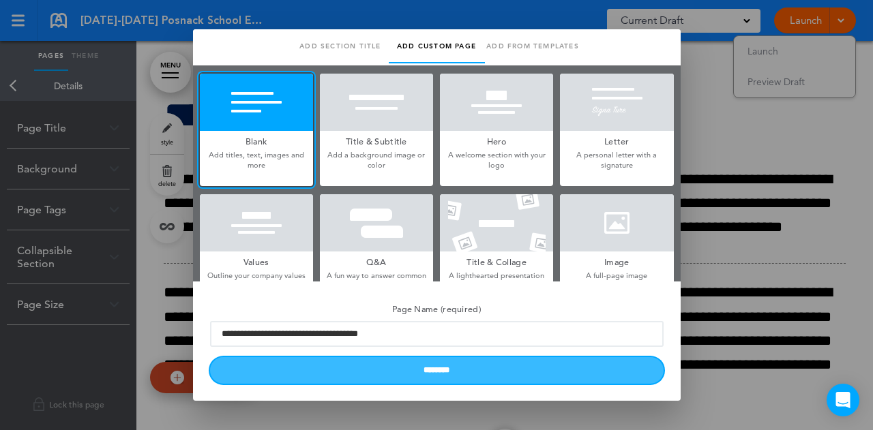
click at [430, 374] on input "********" at bounding box center [437, 370] width 454 height 27
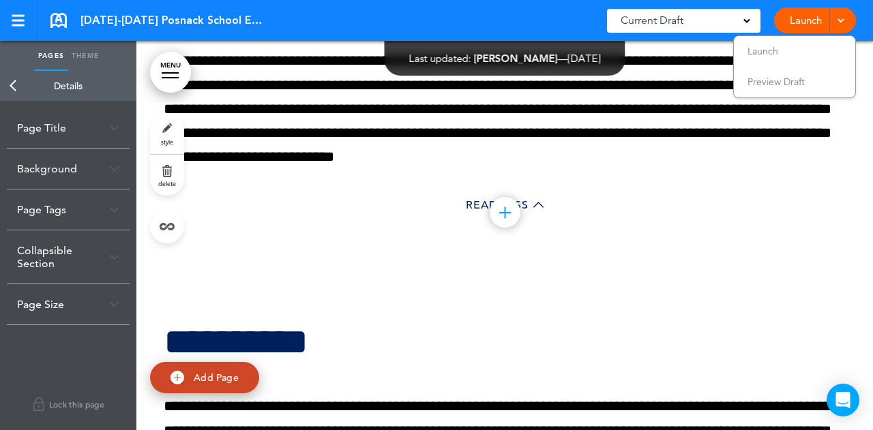
scroll to position [6048, 0]
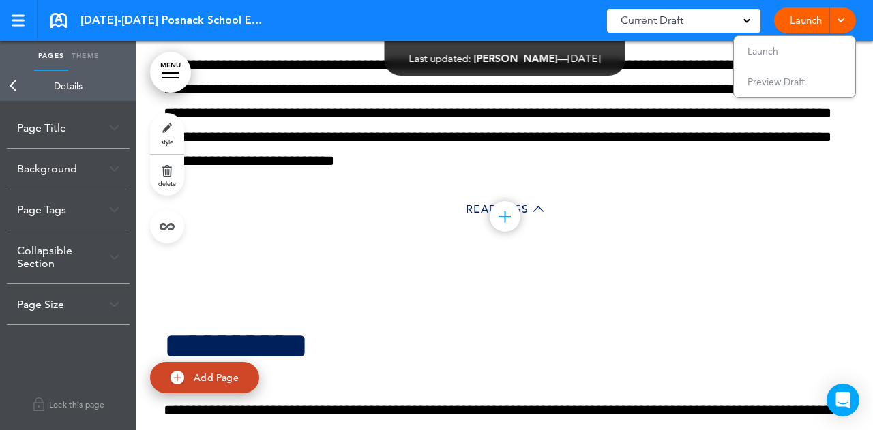
click at [499, 204] on div at bounding box center [505, 216] width 31 height 31
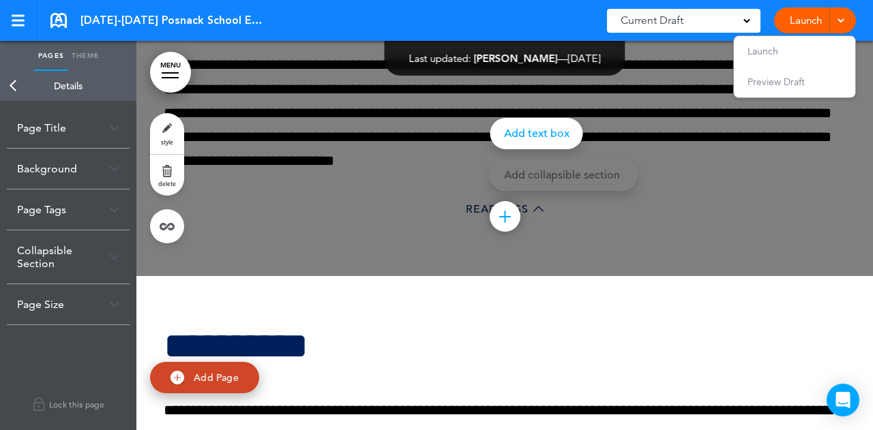
click at [529, 136] on div "Add text box" at bounding box center [536, 133] width 93 height 31
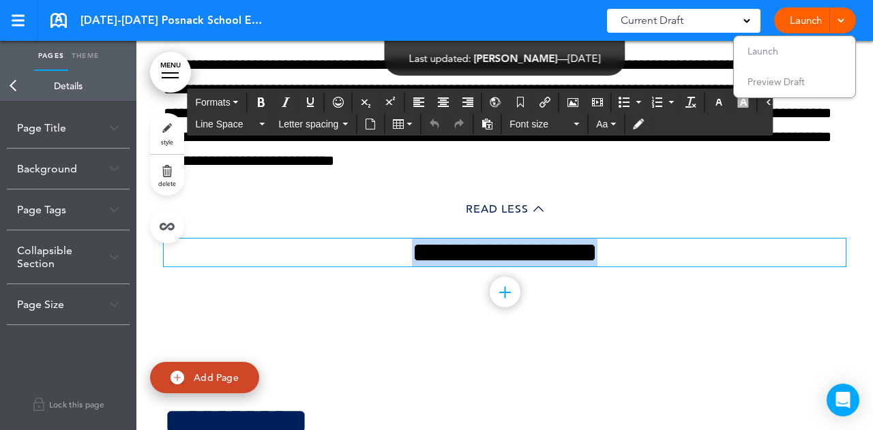
drag, startPoint x: 622, startPoint y: 249, endPoint x: 355, endPoint y: 251, distance: 267.3
click at [355, 251] on h2 "**********" at bounding box center [505, 253] width 682 height 28
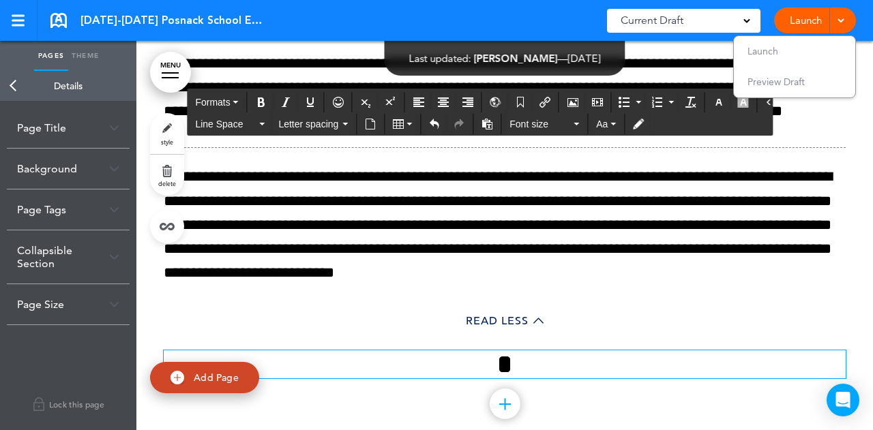
scroll to position [5936, 0]
click at [531, 351] on h2 "*" at bounding box center [505, 365] width 682 height 28
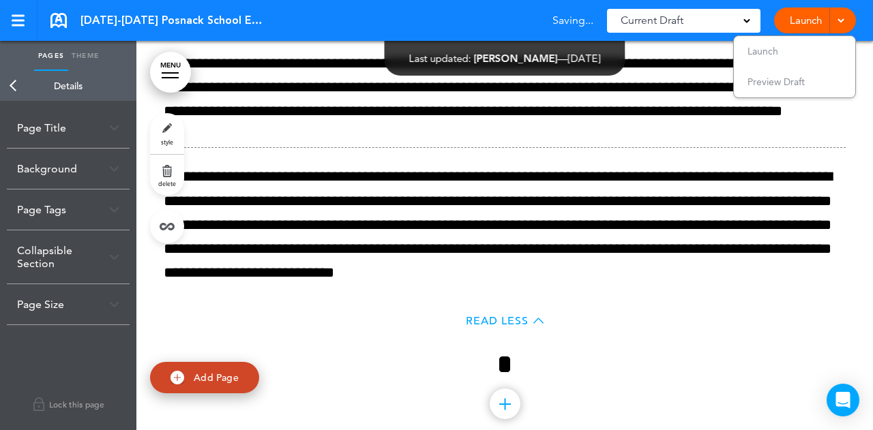
click at [481, 319] on span "Read Less" at bounding box center [497, 321] width 63 height 11
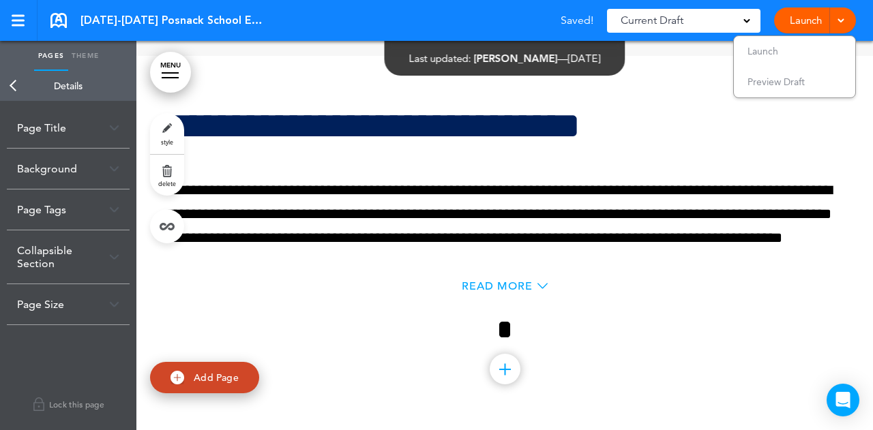
scroll to position [5804, 0]
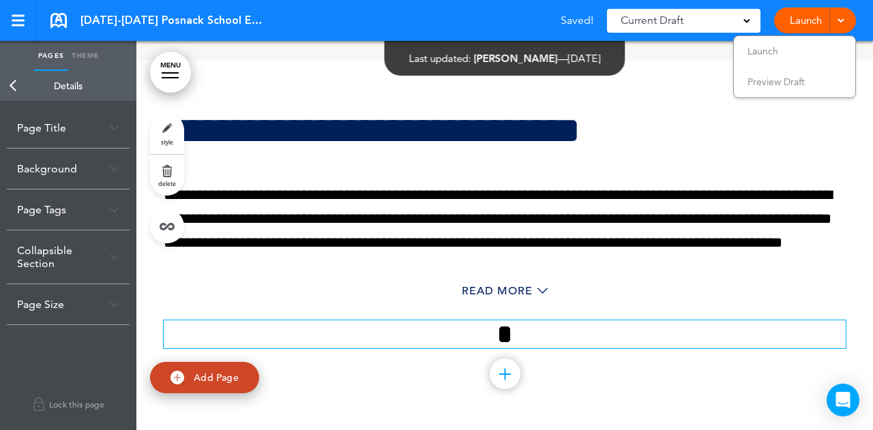
click at [508, 328] on h2 "*" at bounding box center [505, 335] width 682 height 28
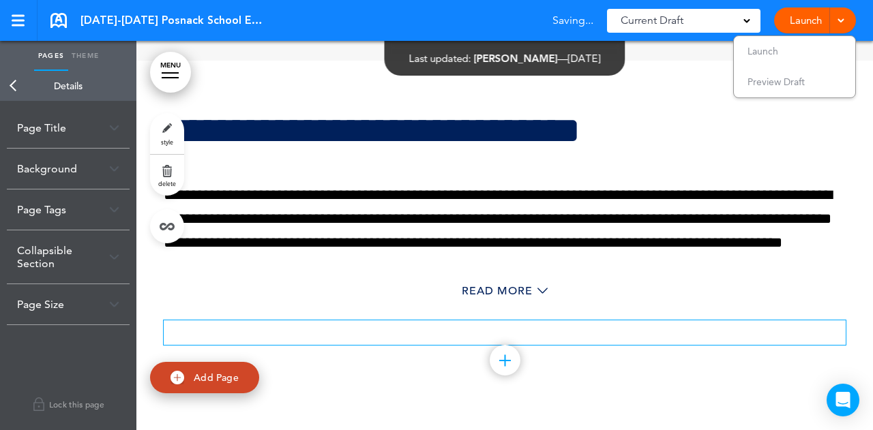
click at [346, 295] on div "Read More" at bounding box center [505, 293] width 682 height 28
click at [470, 286] on span "Read More" at bounding box center [497, 291] width 71 height 11
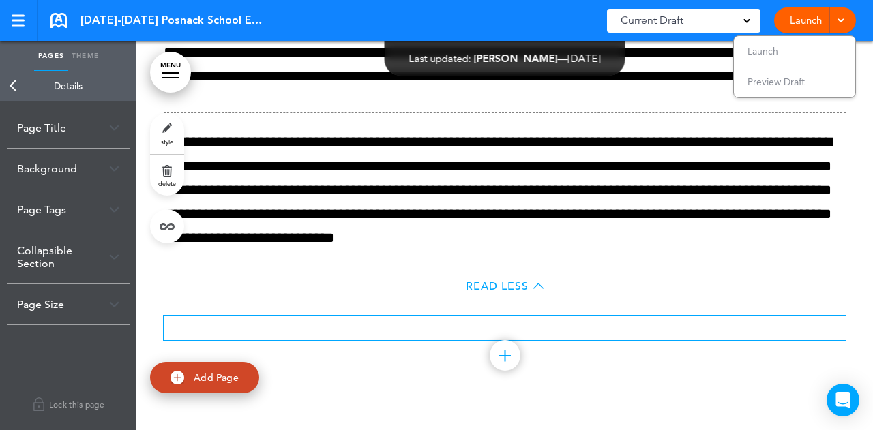
scroll to position [5952, 0]
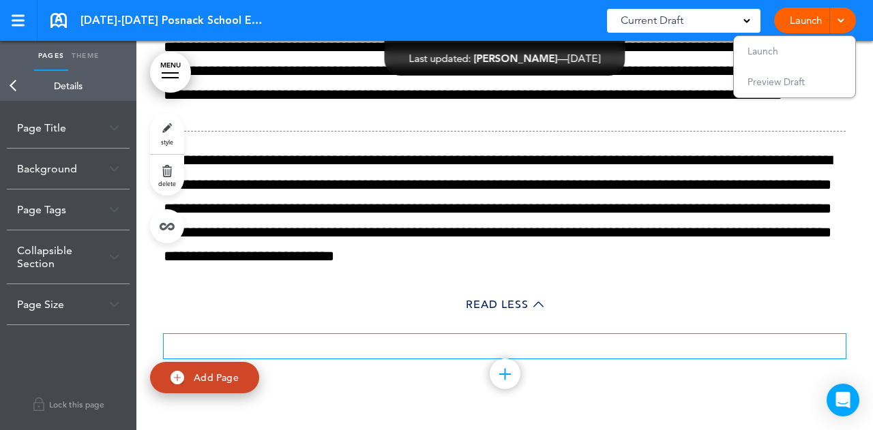
click at [164, 65] on link "MENU" at bounding box center [170, 72] width 41 height 41
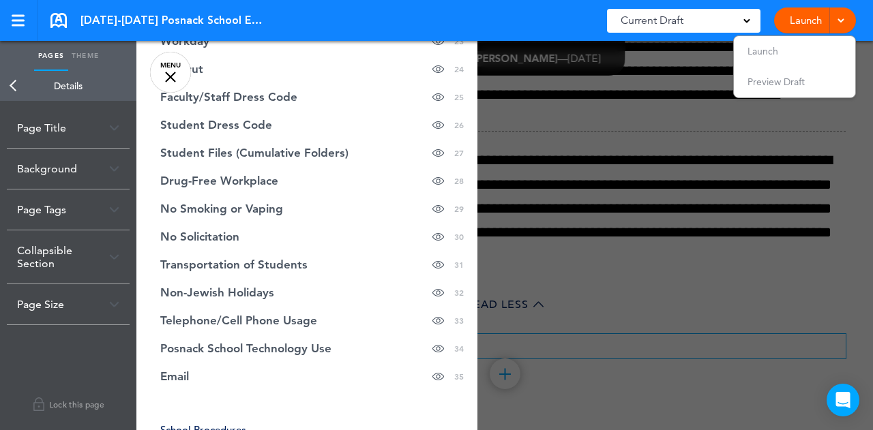
scroll to position [921, 0]
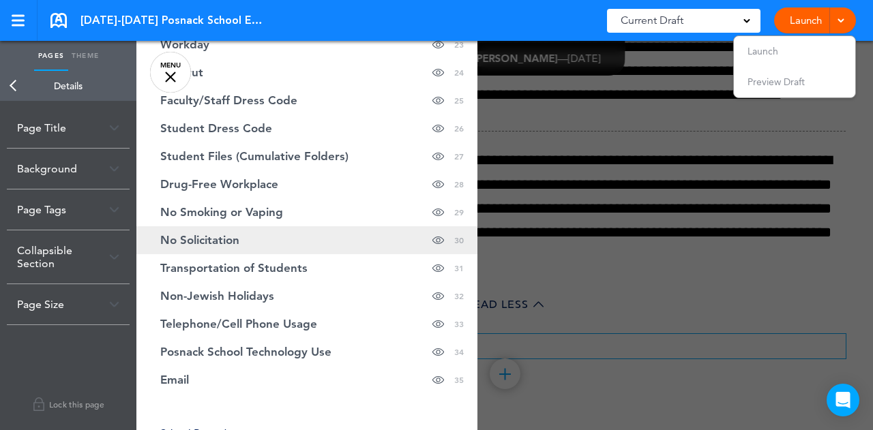
click at [316, 226] on link "No Solicitation hide page in table of contents 30" at bounding box center [306, 240] width 341 height 28
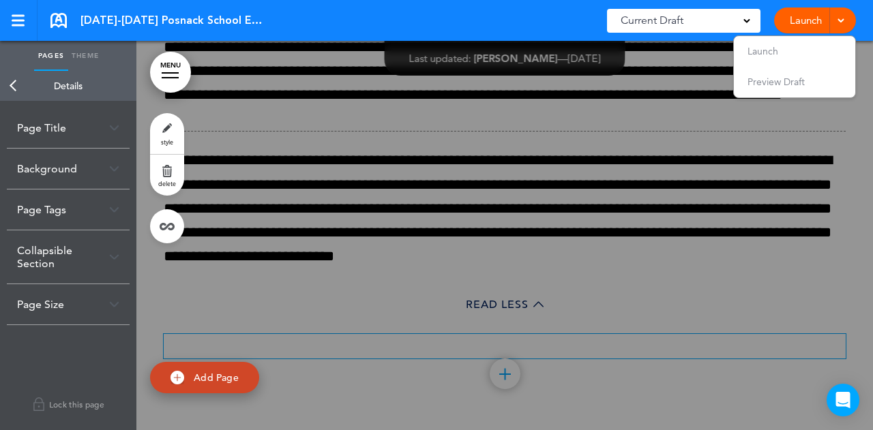
scroll to position [15487, 0]
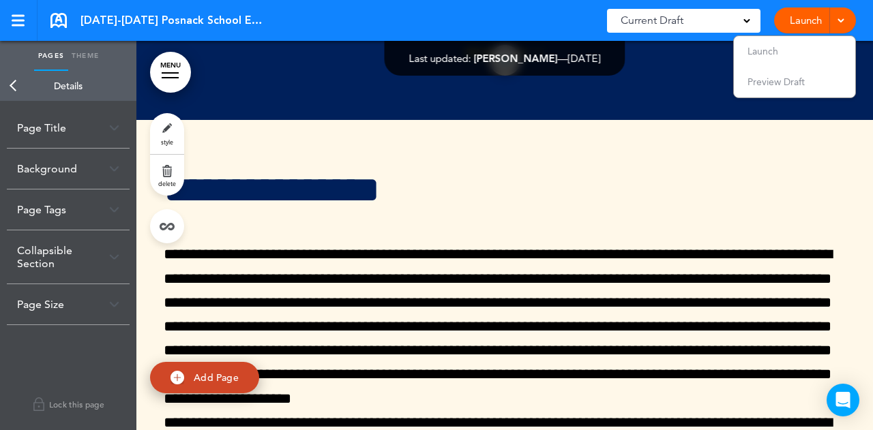
click at [200, 379] on span "Add Page" at bounding box center [216, 378] width 45 height 12
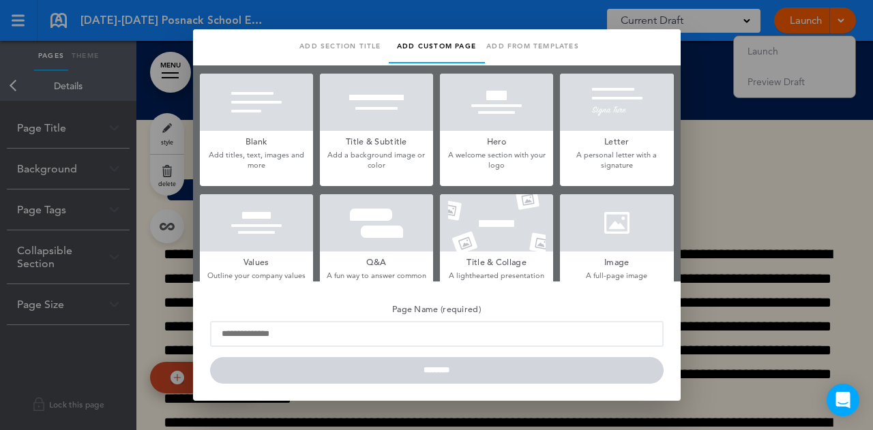
click at [245, 160] on p "Add titles, text, images and more" at bounding box center [256, 160] width 113 height 21
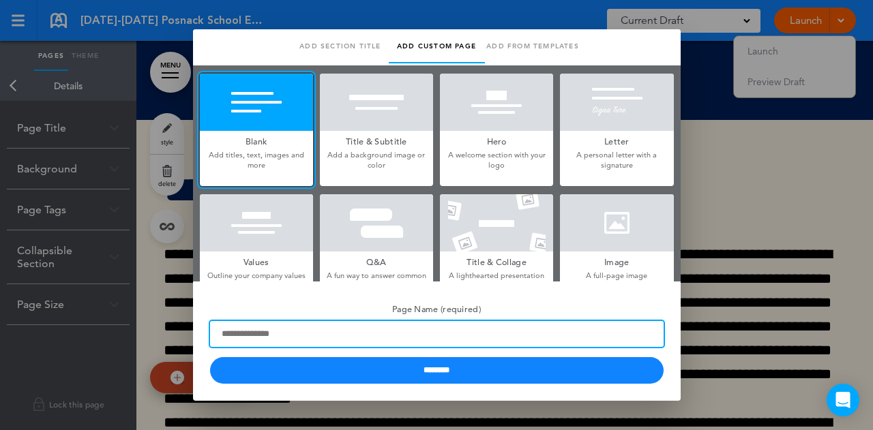
click at [255, 332] on input "Page Name (required)" at bounding box center [437, 334] width 454 height 26
type input "**********"
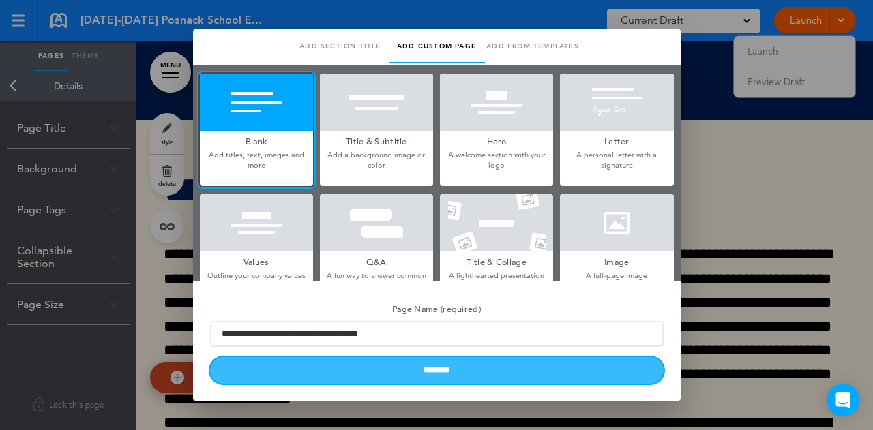
click at [366, 377] on input "********" at bounding box center [437, 370] width 454 height 27
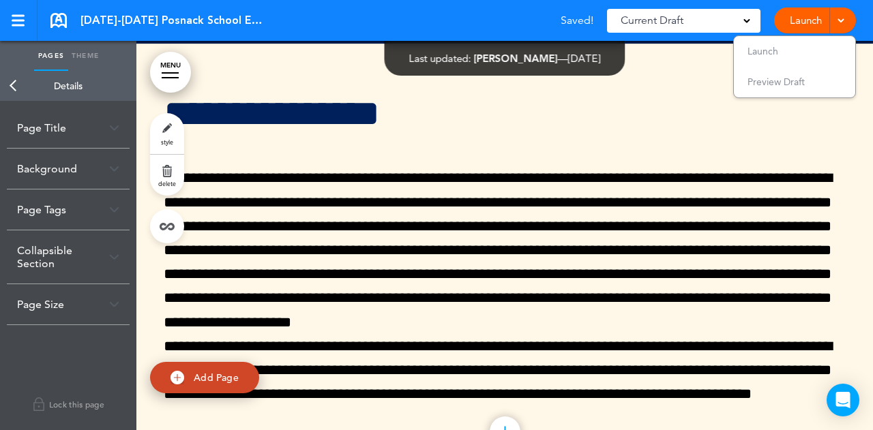
click at [366, 377] on div "**********" at bounding box center [505, 268] width 682 height 448
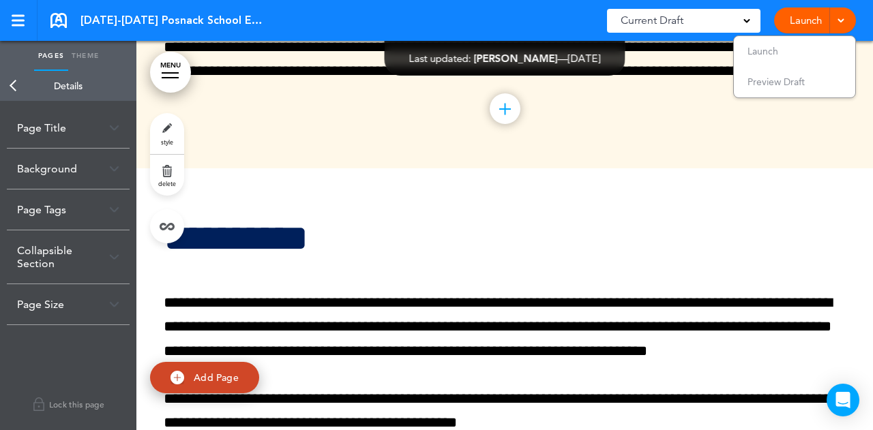
scroll to position [15858, 0]
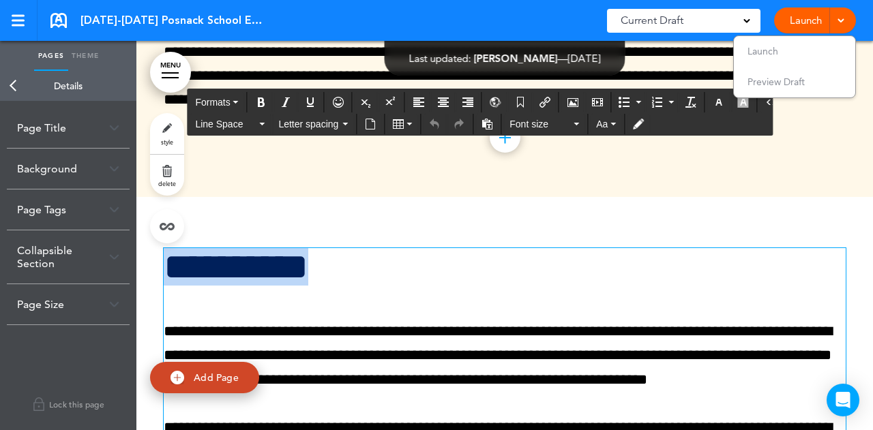
drag, startPoint x: 342, startPoint y: 190, endPoint x: 170, endPoint y: 188, distance: 171.9
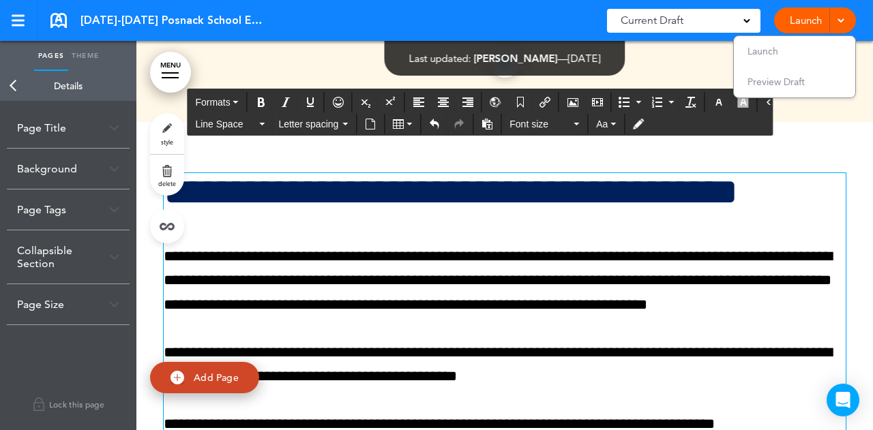
scroll to position [15935, 0]
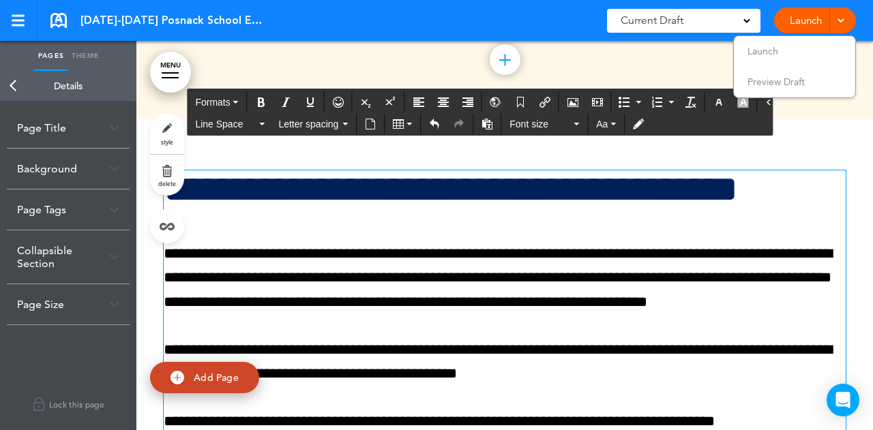
drag, startPoint x: 322, startPoint y: 310, endPoint x: 382, endPoint y: 310, distance: 60.0
click at [322, 310] on div "**********" at bounding box center [505, 301] width 682 height 263
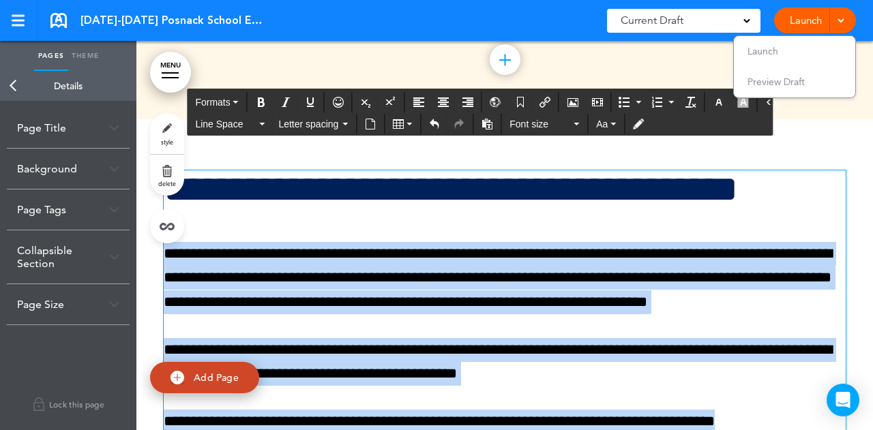
drag, startPoint x: 667, startPoint y: 344, endPoint x: 153, endPoint y: 173, distance: 542.2
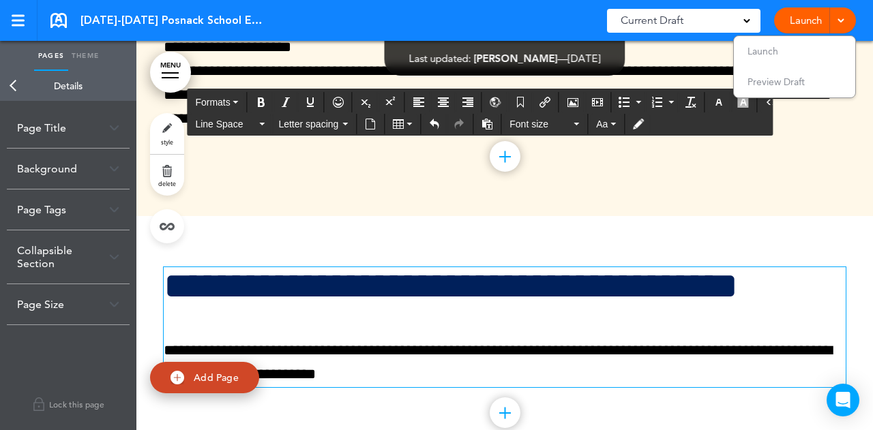
scroll to position [15840, 0]
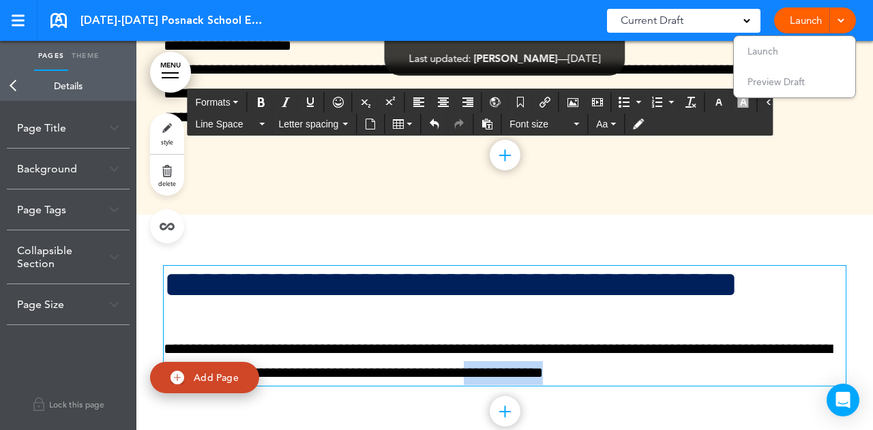
drag, startPoint x: 419, startPoint y: 296, endPoint x: 338, endPoint y: 295, distance: 81.2
click at [338, 338] on p "**********" at bounding box center [505, 362] width 682 height 48
click at [252, 97] on button "Bold" at bounding box center [261, 102] width 22 height 19
click at [427, 338] on p "**********" at bounding box center [505, 362] width 682 height 48
click at [256, 103] on icon "Bold" at bounding box center [261, 102] width 11 height 11
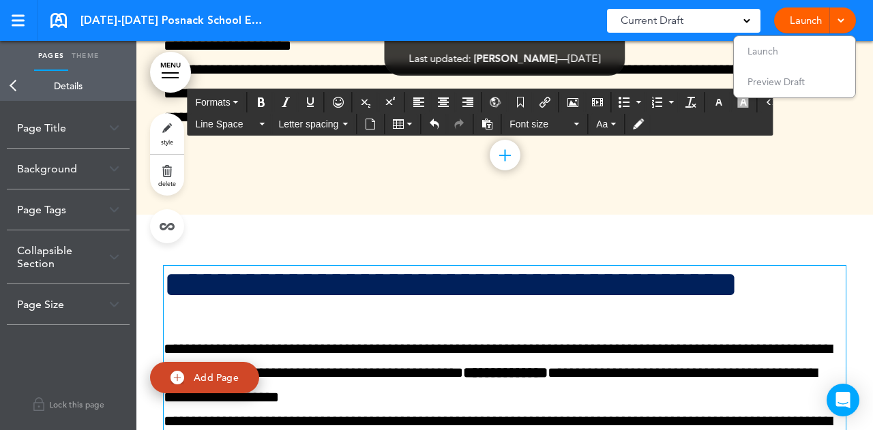
click at [175, 74] on link "MENU" at bounding box center [170, 72] width 41 height 41
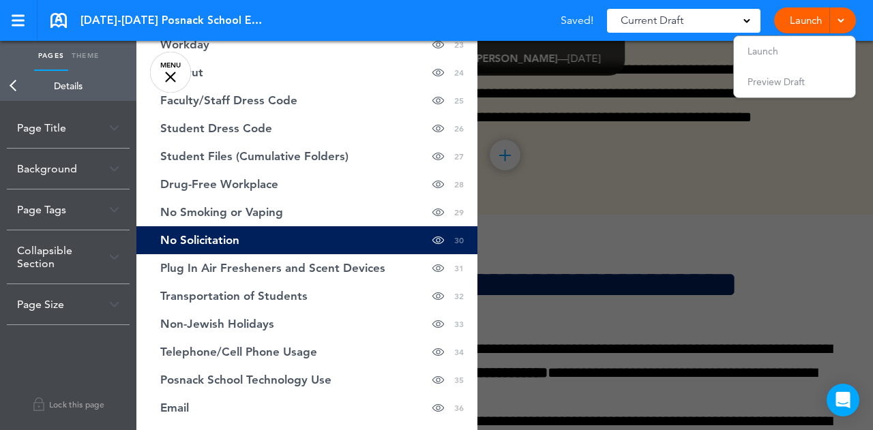
click at [607, 145] on div at bounding box center [572, 215] width 873 height 430
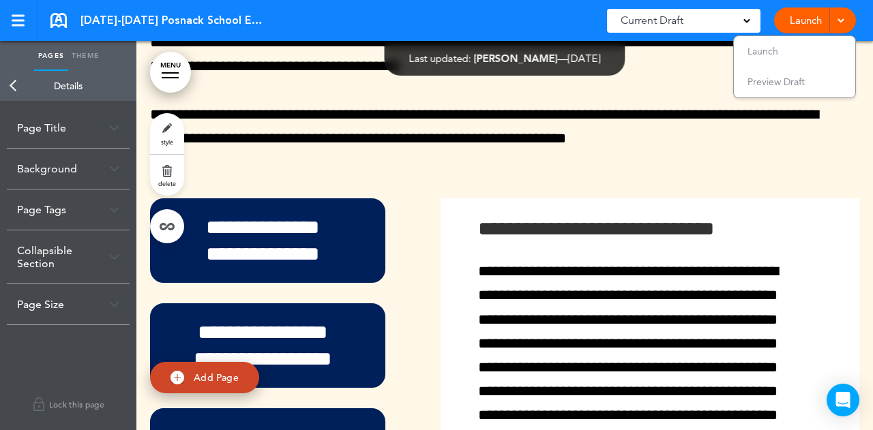
scroll to position [12667, 0]
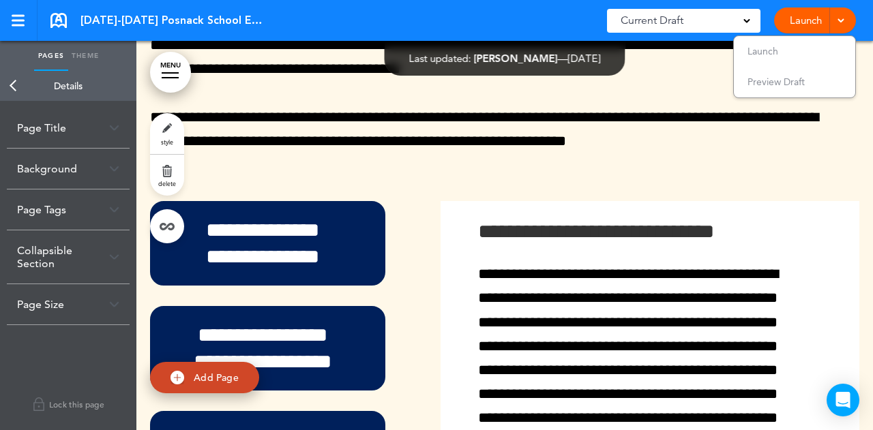
click at [14, 84] on link "Back" at bounding box center [13, 86] width 27 height 30
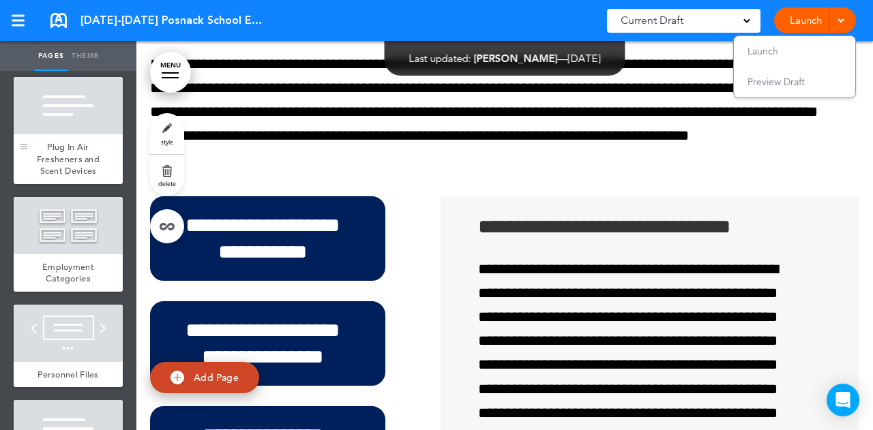
scroll to position [18049, 0]
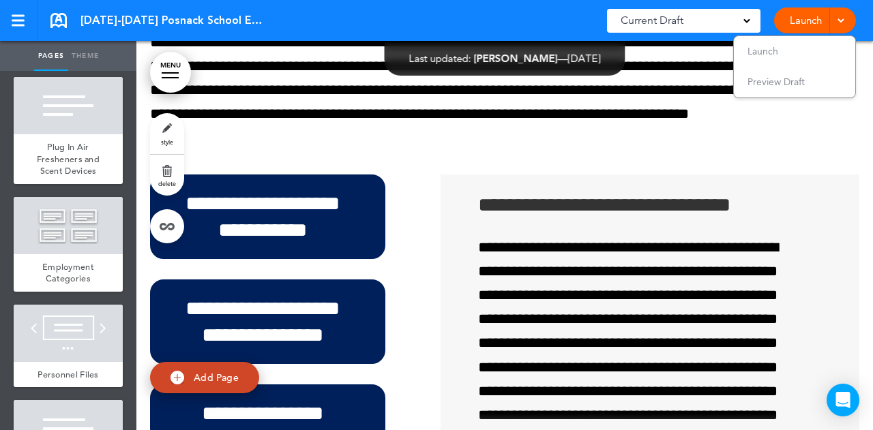
click at [168, 61] on link "MENU" at bounding box center [170, 72] width 41 height 41
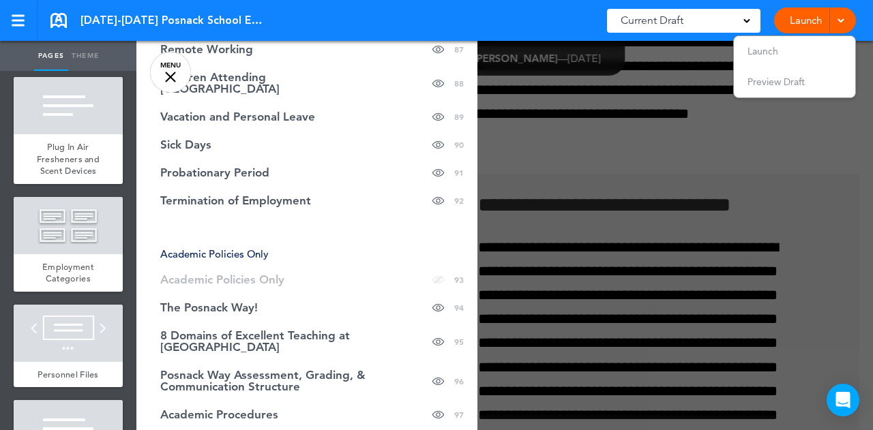
scroll to position [3243, 0]
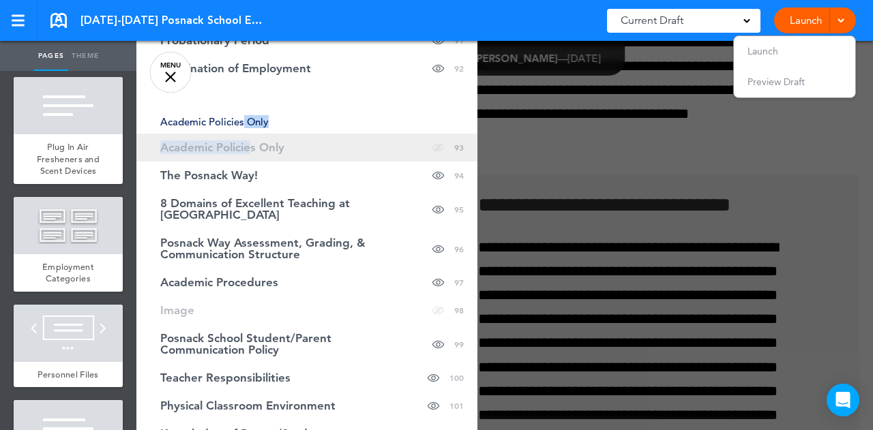
drag, startPoint x: 244, startPoint y: 99, endPoint x: 252, endPoint y: 121, distance: 23.1
click at [252, 142] on span "Academic Policies Only" at bounding box center [222, 148] width 124 height 12
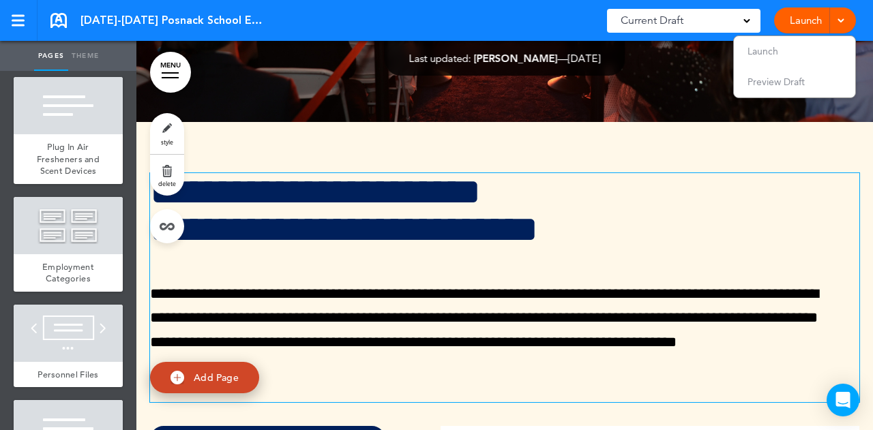
scroll to position [56922, 0]
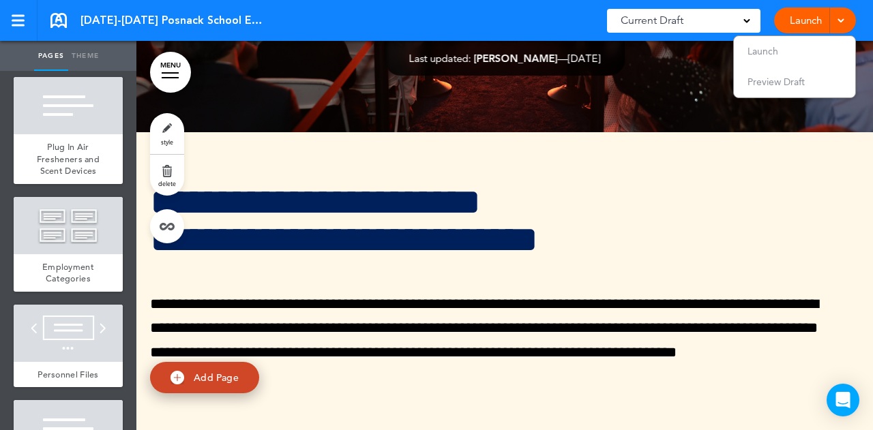
click at [162, 76] on link "MENU" at bounding box center [170, 72] width 41 height 41
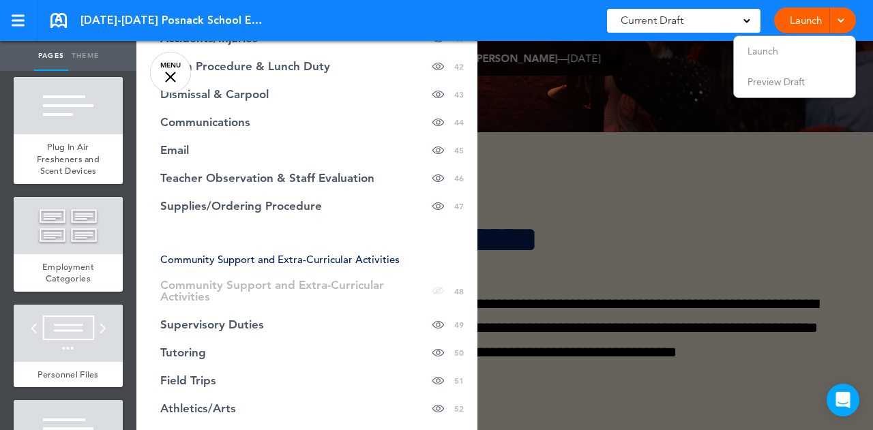
scroll to position [1453, 0]
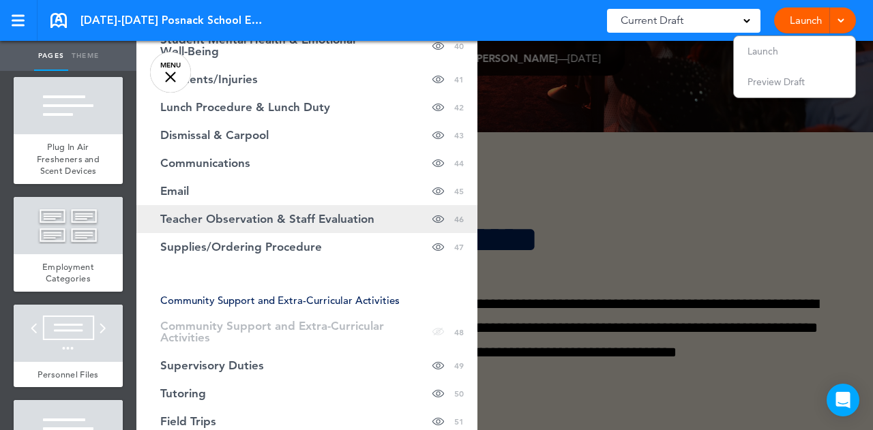
click at [263, 213] on span "Teacher Observation & Staff Evaluation" at bounding box center [267, 219] width 214 height 12
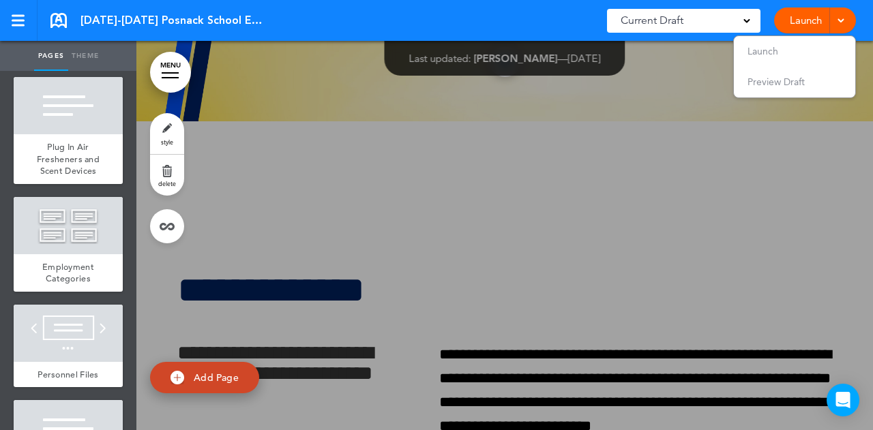
scroll to position [25177, 0]
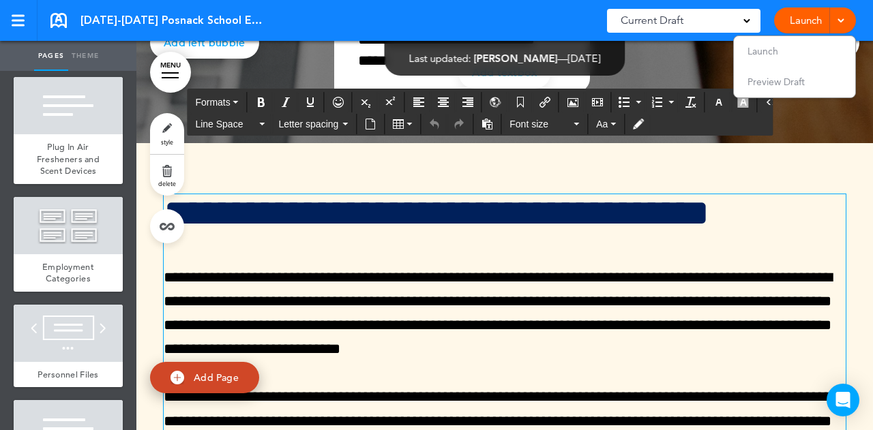
drag, startPoint x: 404, startPoint y: 237, endPoint x: 423, endPoint y: 272, distance: 39.7
click at [423, 272] on div "**********" at bounding box center [505, 325] width 682 height 263
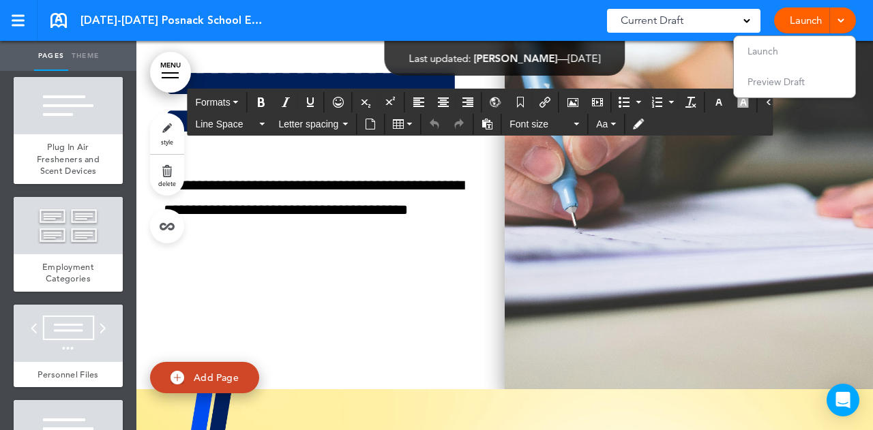
scroll to position [26265, 0]
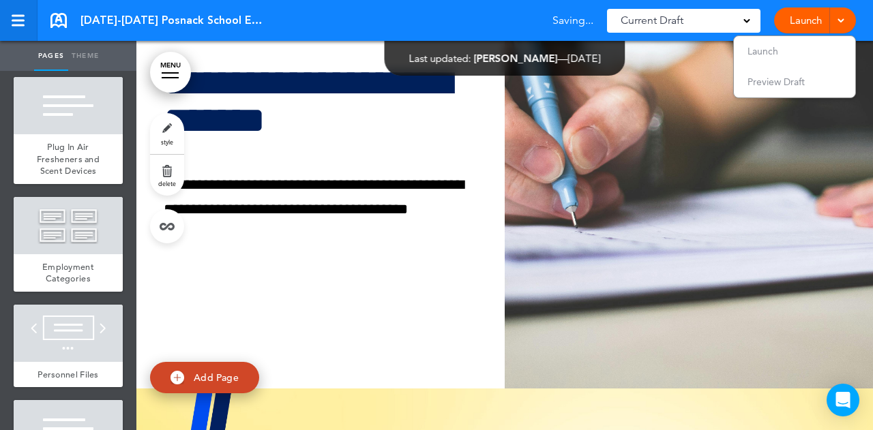
click at [18, 22] on div at bounding box center [18, 21] width 12 height 12
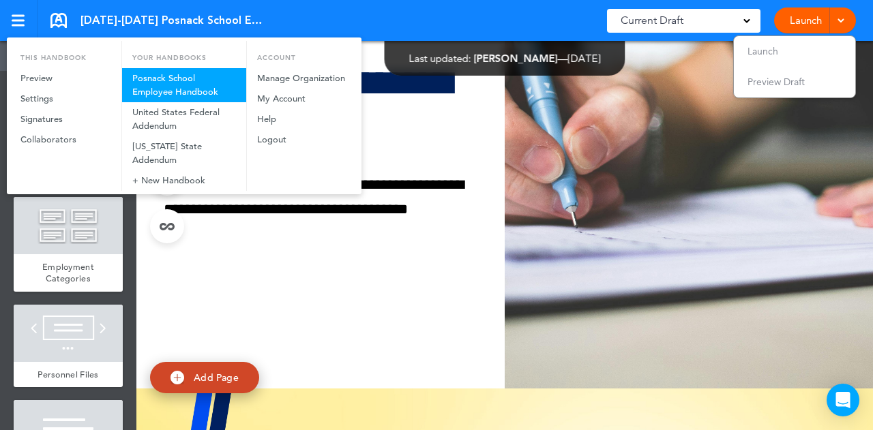
click at [144, 80] on link "Posnack School Employee Handbook" at bounding box center [184, 85] width 124 height 34
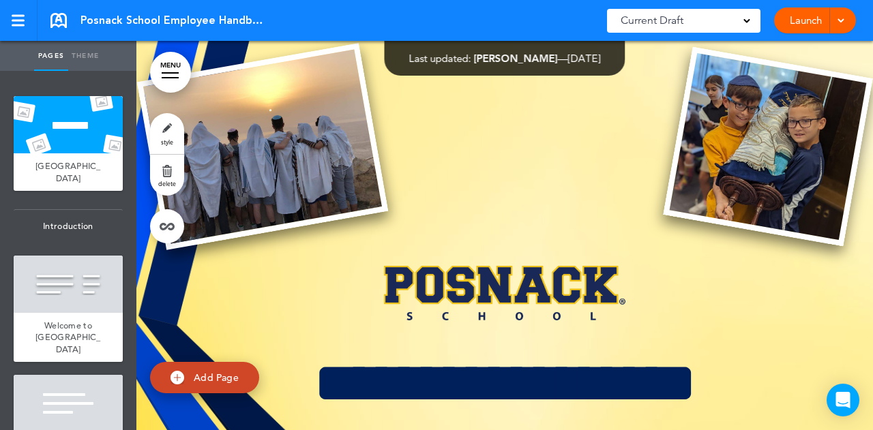
scroll to position [10, 0]
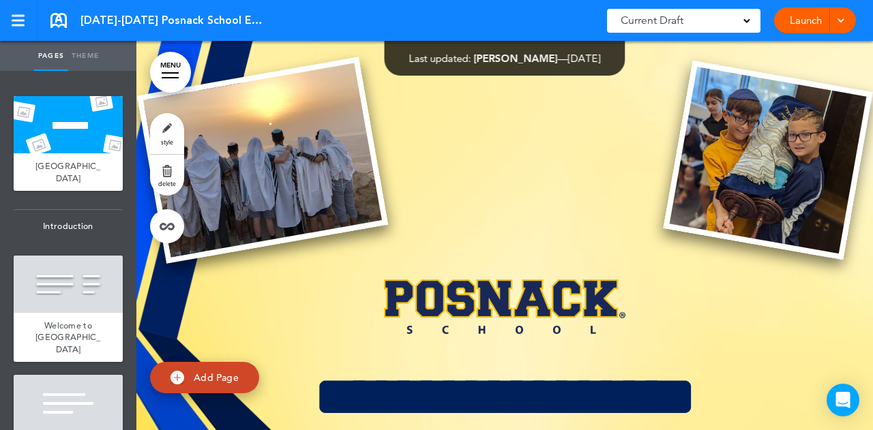
click at [203, 17] on span "[DATE]-[DATE] Posnack School Employee Handbook" at bounding box center [172, 20] width 184 height 15
click at [18, 23] on div at bounding box center [18, 21] width 12 height 12
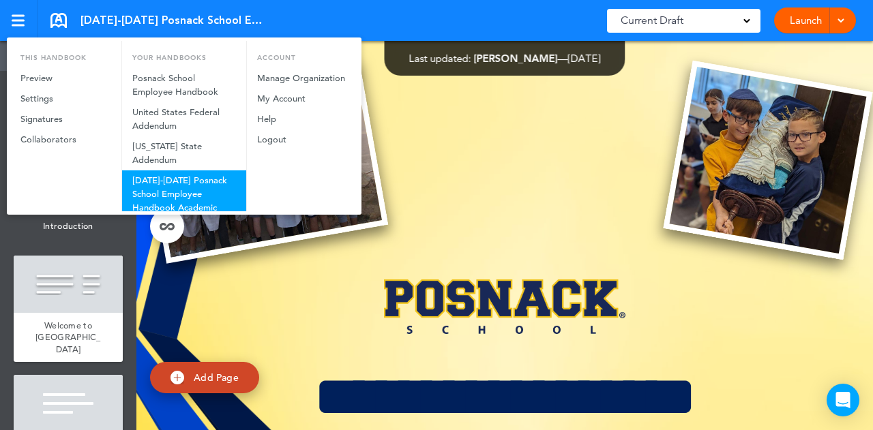
click at [169, 179] on link "[DATE]-[DATE] Posnack School Employee Handbook Academic Addendum" at bounding box center [184, 200] width 124 height 61
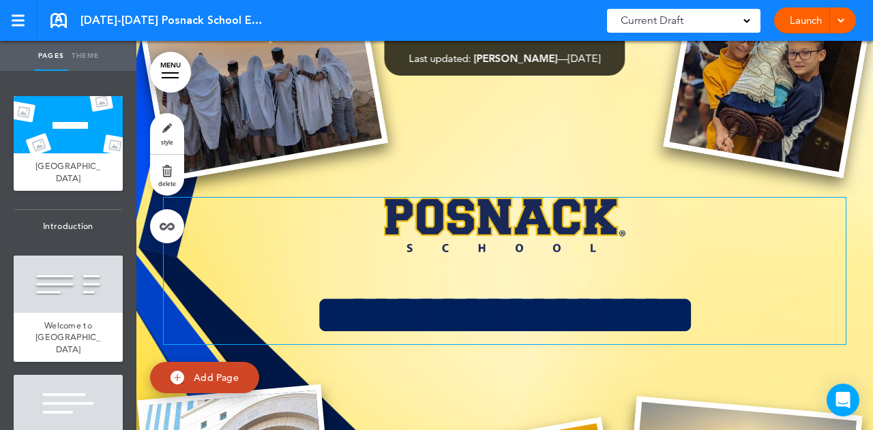
click at [752, 318] on h1 "**********" at bounding box center [505, 315] width 682 height 58
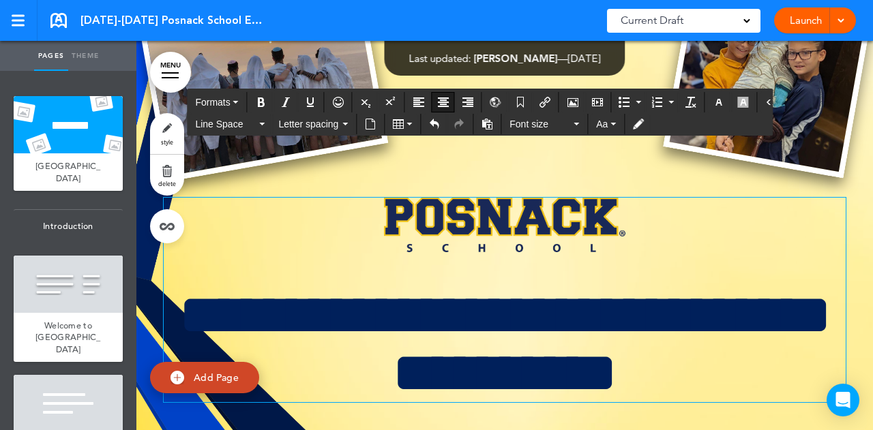
click at [588, 178] on div at bounding box center [504, 356] width 737 height 795
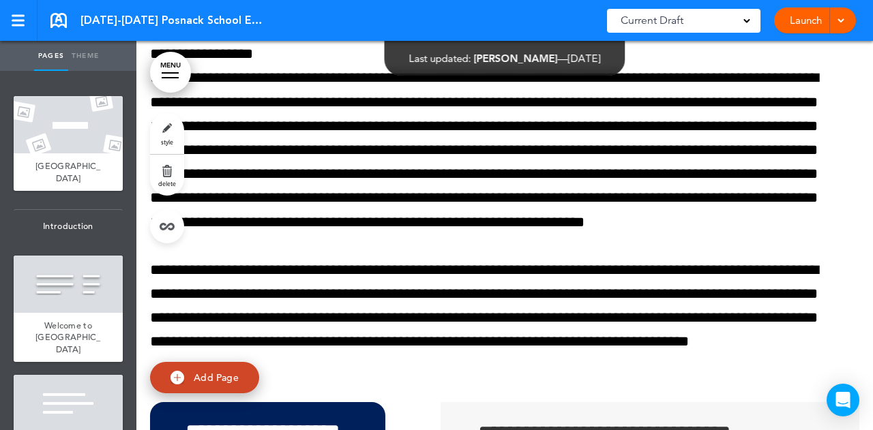
scroll to position [17904, 0]
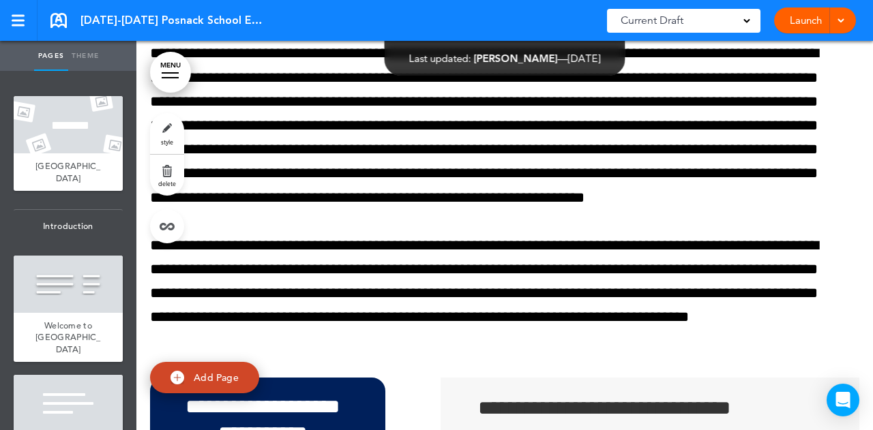
click at [172, 80] on link "MENU" at bounding box center [170, 72] width 41 height 41
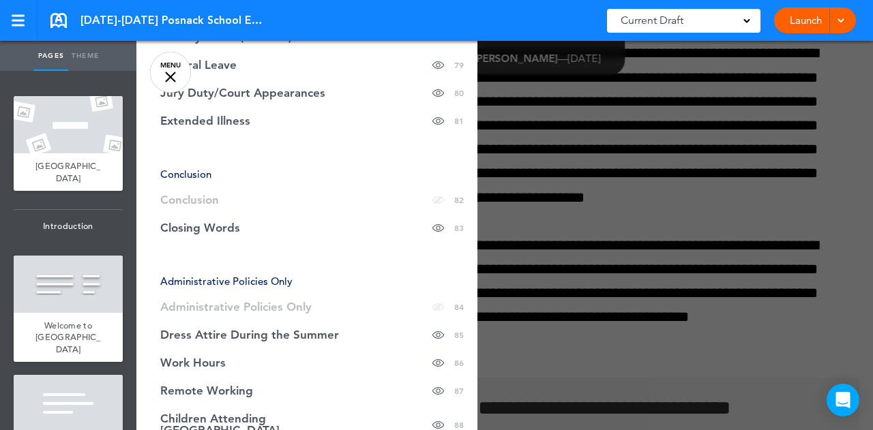
scroll to position [2843, 0]
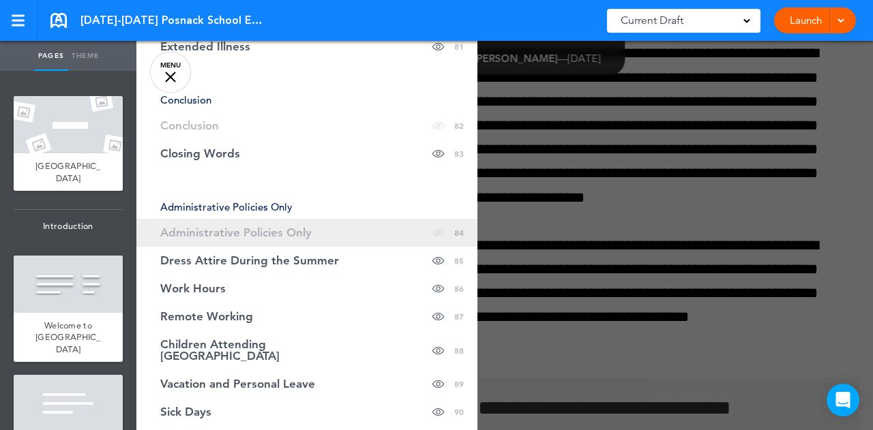
click at [235, 227] on span "Administrative Policies Only" at bounding box center [235, 233] width 151 height 12
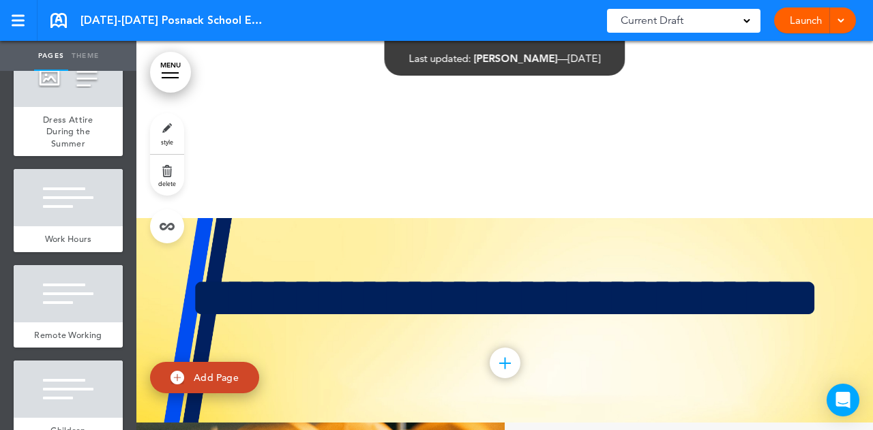
scroll to position [9705, 0]
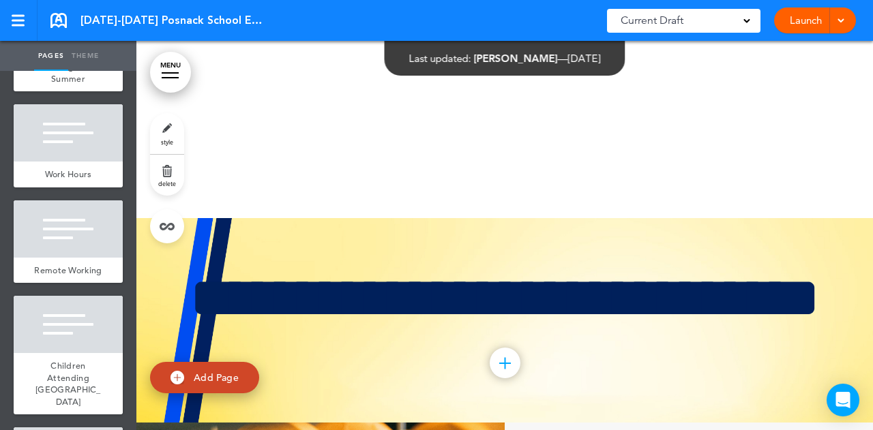
type input "**********"
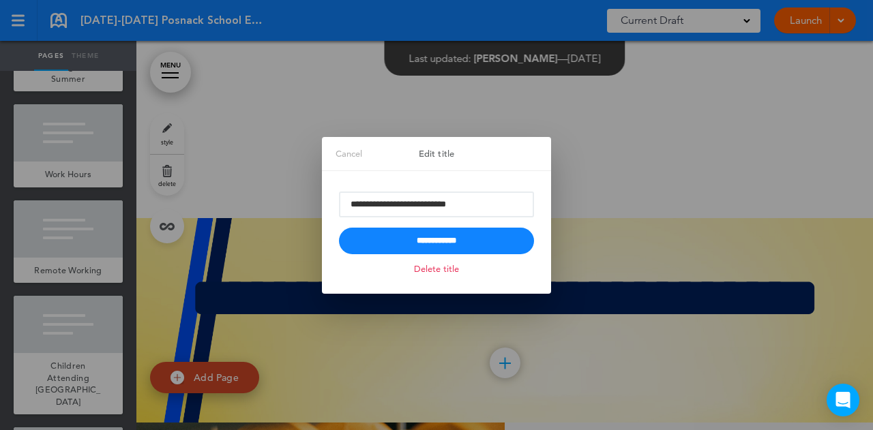
click at [446, 268] on link "Delete title" at bounding box center [437, 269] width 52 height 16
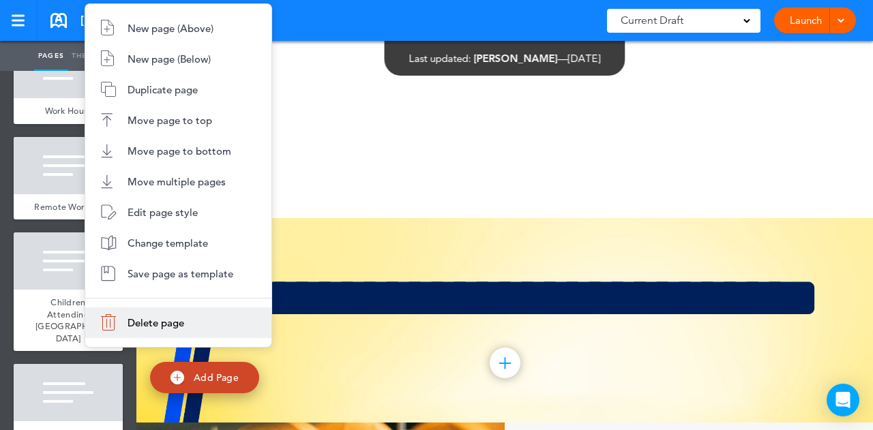
click at [142, 318] on span "Delete page" at bounding box center [156, 322] width 57 height 13
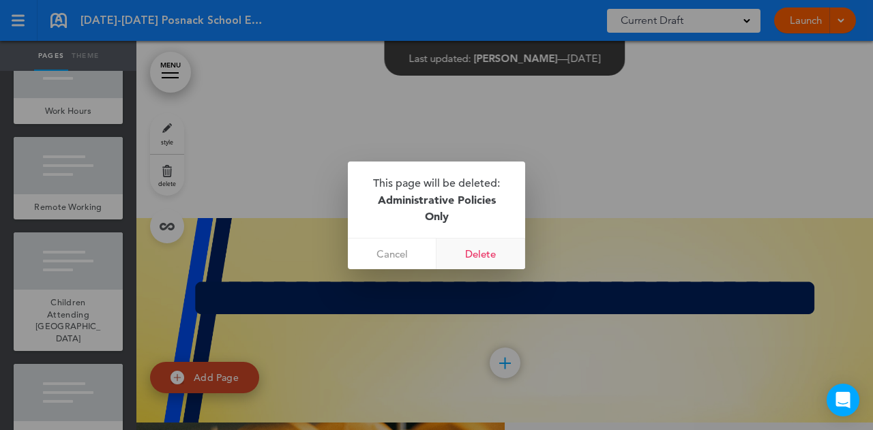
click at [473, 250] on link "Delete" at bounding box center [480, 254] width 89 height 31
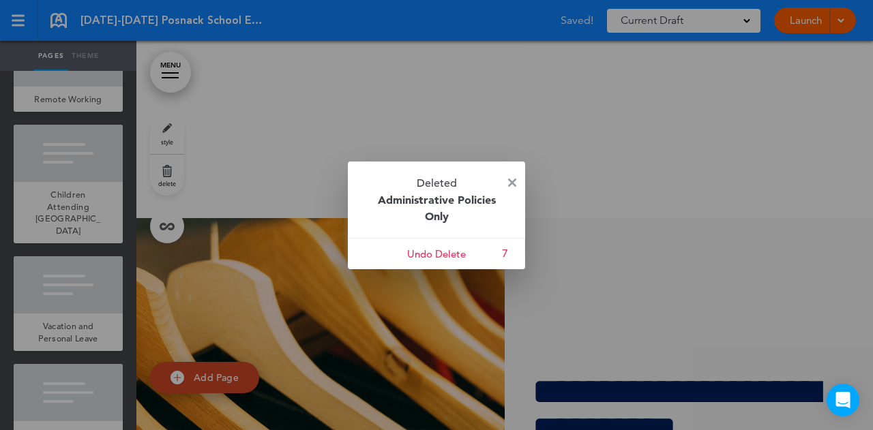
click at [513, 179] on img at bounding box center [512, 183] width 8 height 8
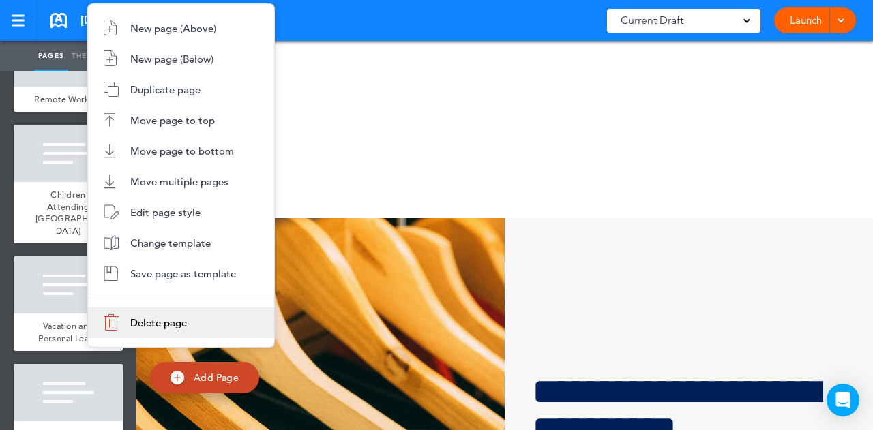
click at [135, 320] on span "Delete page" at bounding box center [158, 322] width 57 height 13
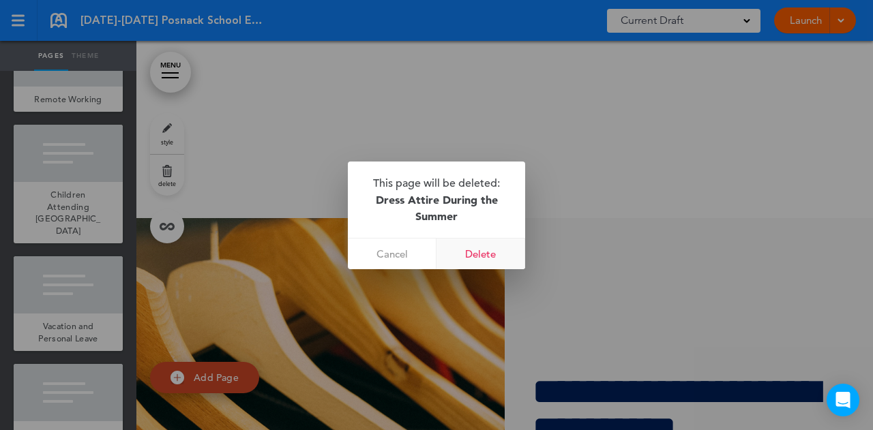
click at [479, 247] on link "Delete" at bounding box center [480, 254] width 89 height 31
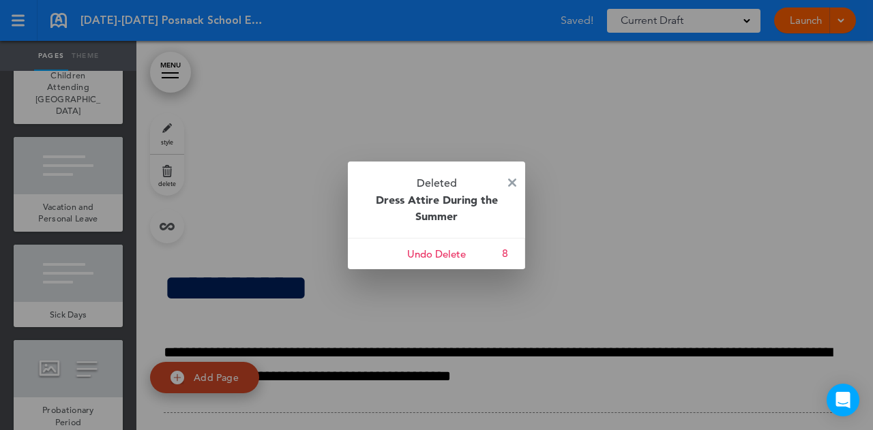
click at [67, 254] on div at bounding box center [436, 215] width 873 height 430
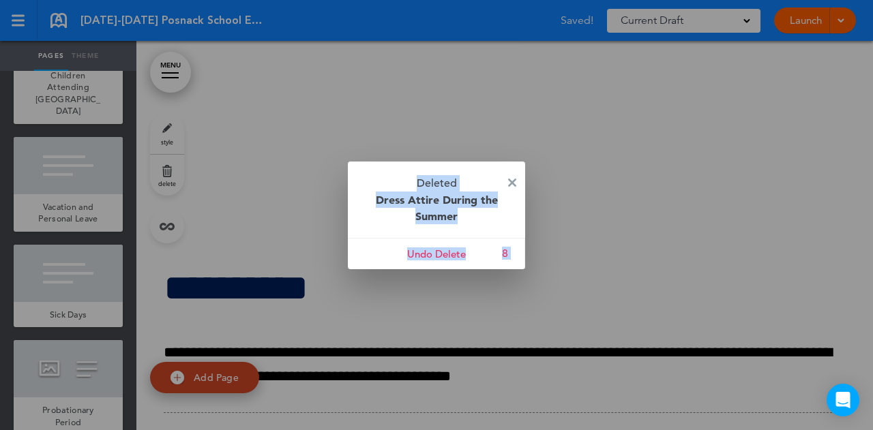
drag, startPoint x: 67, startPoint y: 254, endPoint x: 449, endPoint y: 175, distance: 390.7
click at [449, 175] on div "Deleted Dress Attire During the Summer Cancel Undo Delete 8" at bounding box center [436, 215] width 873 height 430
click at [514, 181] on img at bounding box center [512, 183] width 8 height 8
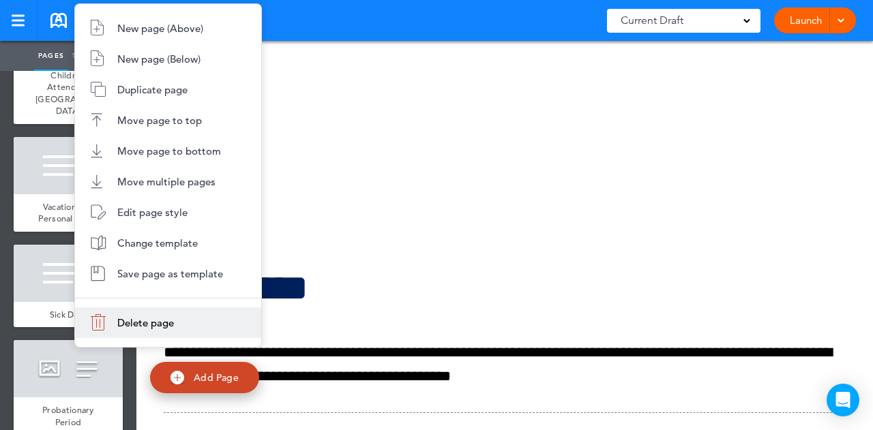
click at [125, 314] on li "Delete page" at bounding box center [168, 323] width 186 height 31
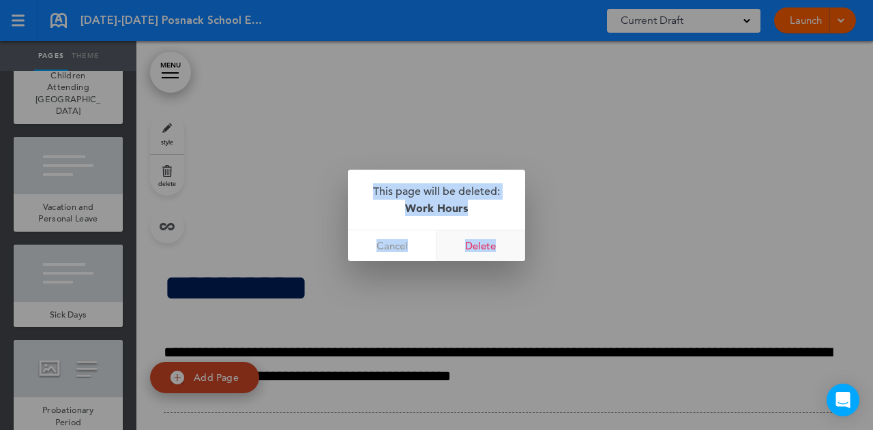
click at [479, 245] on link "Delete" at bounding box center [480, 246] width 89 height 31
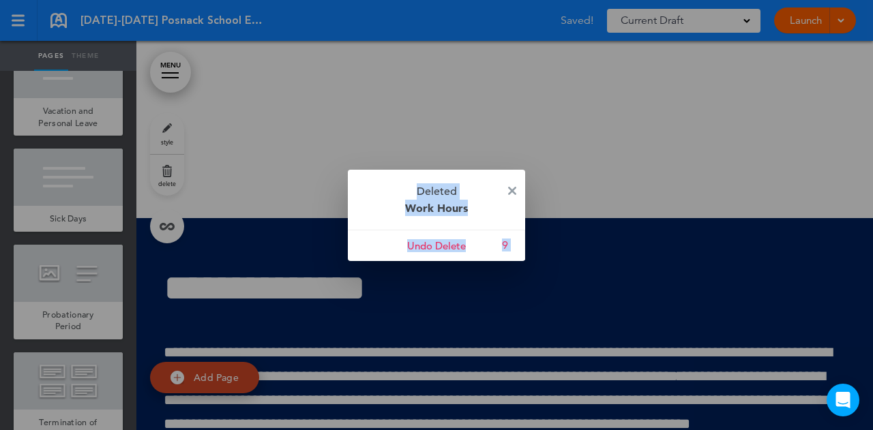
click at [88, 264] on div at bounding box center [436, 215] width 873 height 430
click at [511, 192] on img at bounding box center [512, 191] width 8 height 8
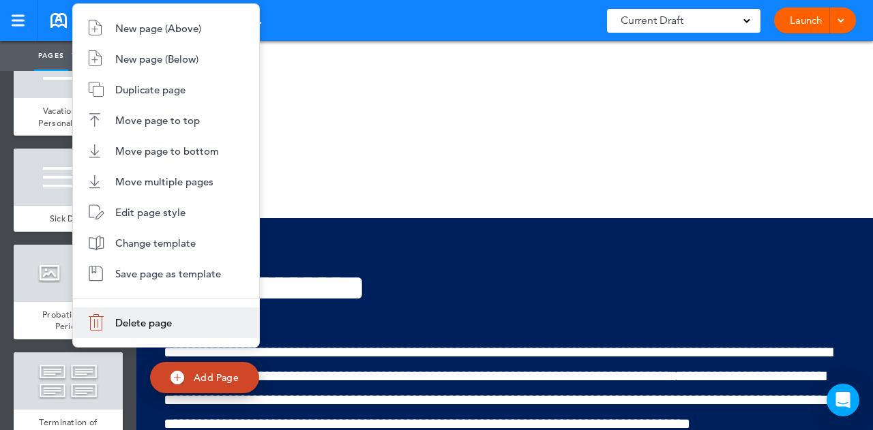
click at [115, 326] on span "Delete page" at bounding box center [143, 322] width 57 height 13
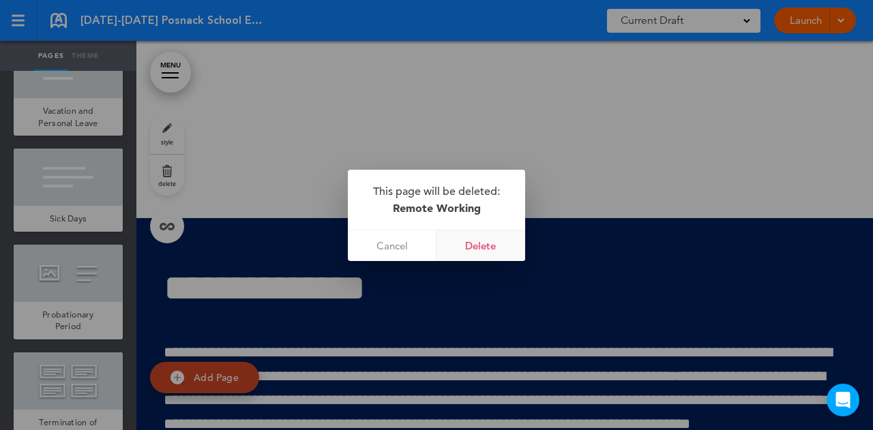
click at [481, 239] on link "Delete" at bounding box center [480, 246] width 89 height 31
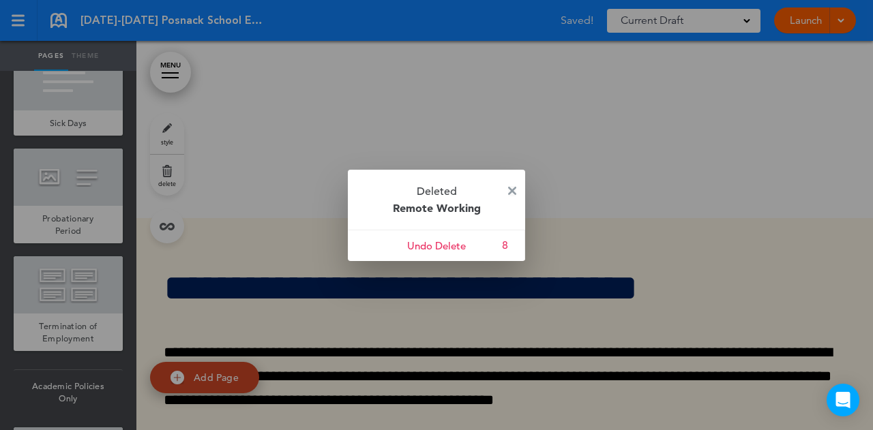
click at [514, 191] on img at bounding box center [512, 191] width 8 height 8
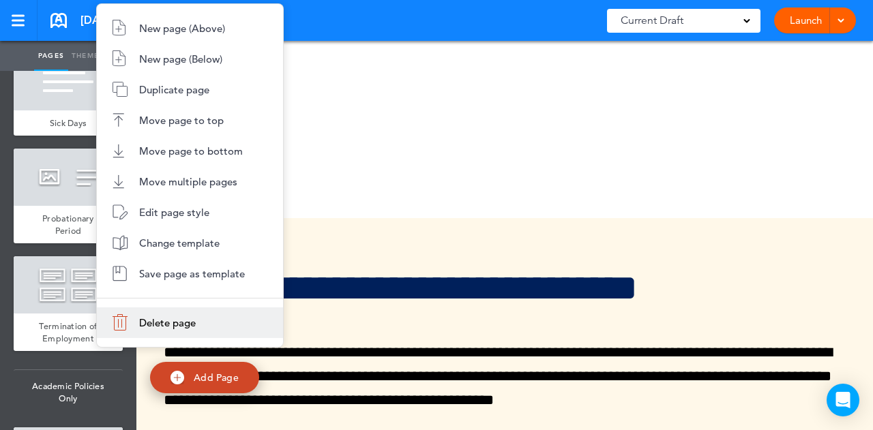
click at [143, 319] on span "Delete page" at bounding box center [167, 322] width 57 height 13
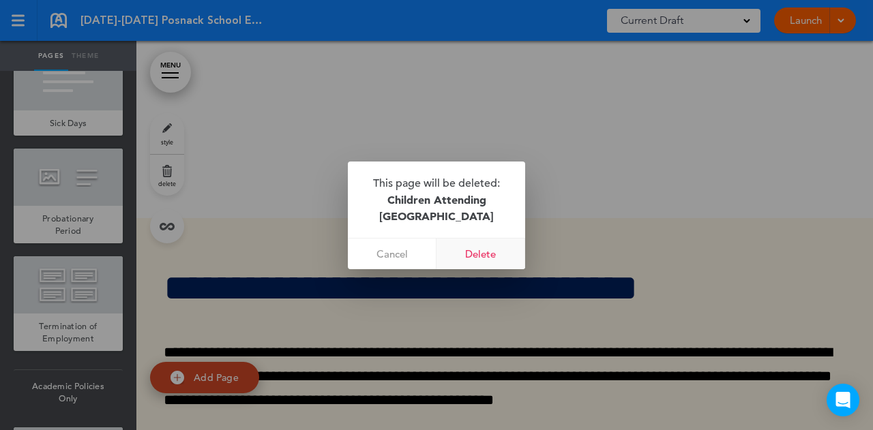
click at [462, 252] on link "Delete" at bounding box center [480, 254] width 89 height 31
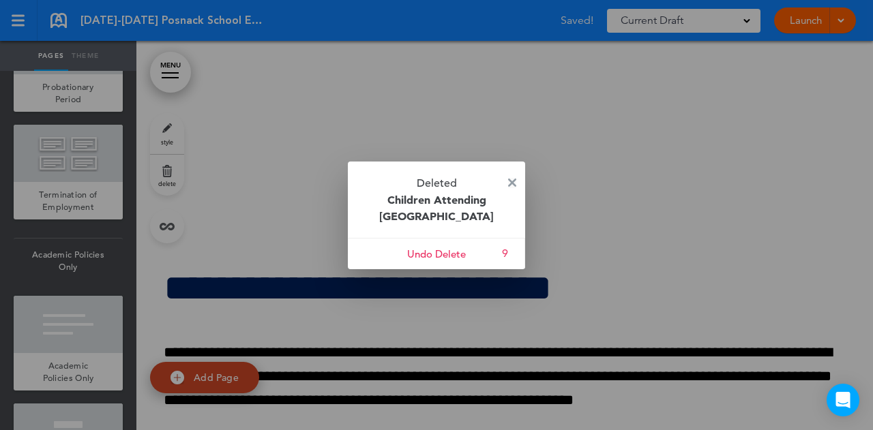
click at [511, 182] on img at bounding box center [512, 183] width 8 height 8
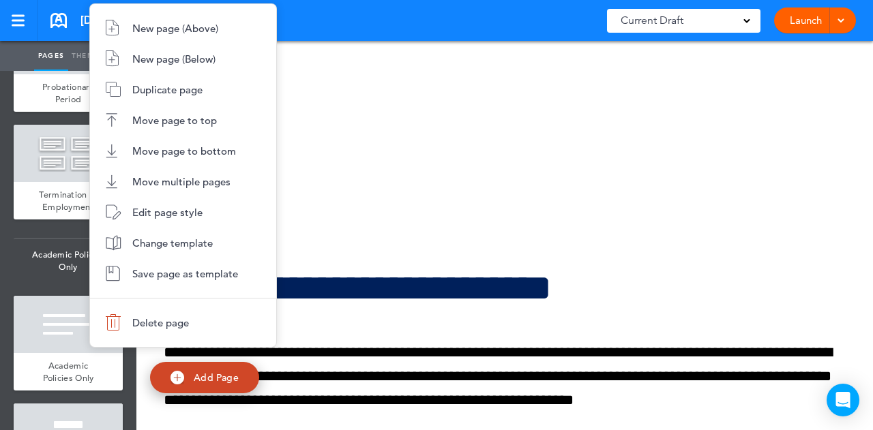
click at [449, 172] on div at bounding box center [436, 215] width 873 height 430
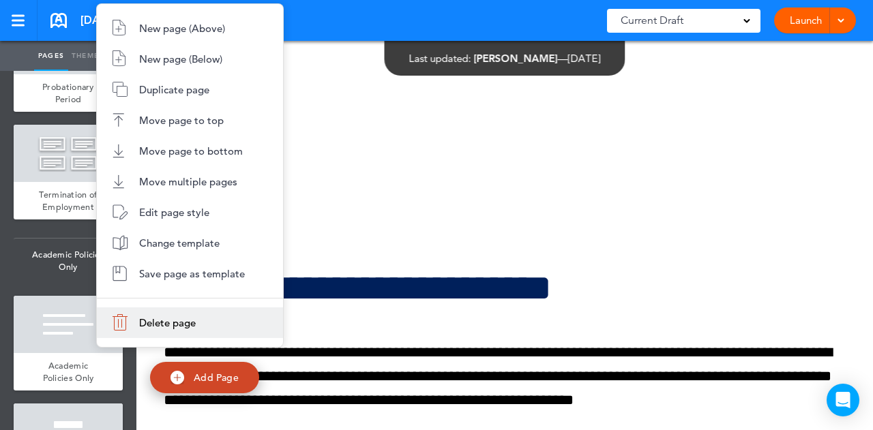
click at [192, 320] on span "Delete page" at bounding box center [167, 322] width 57 height 13
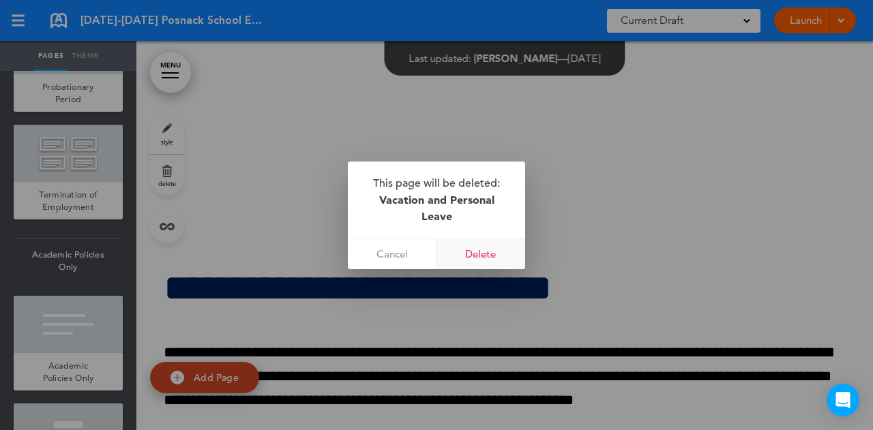
click at [484, 254] on link "Delete" at bounding box center [480, 254] width 89 height 31
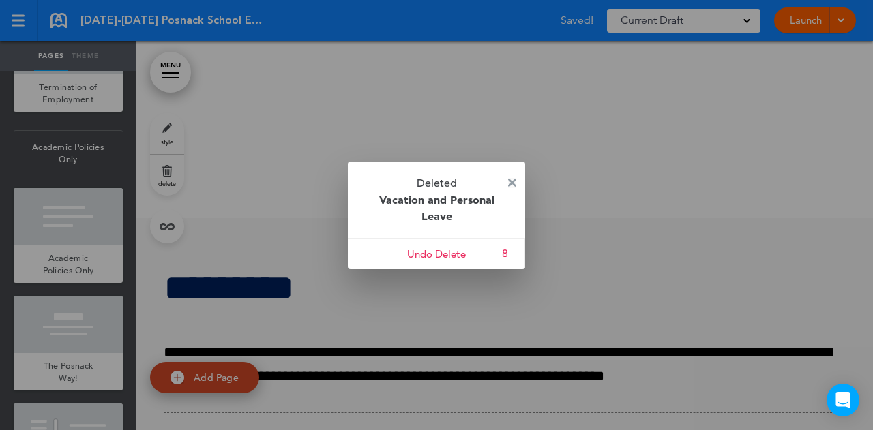
click at [508, 183] on img at bounding box center [512, 183] width 8 height 8
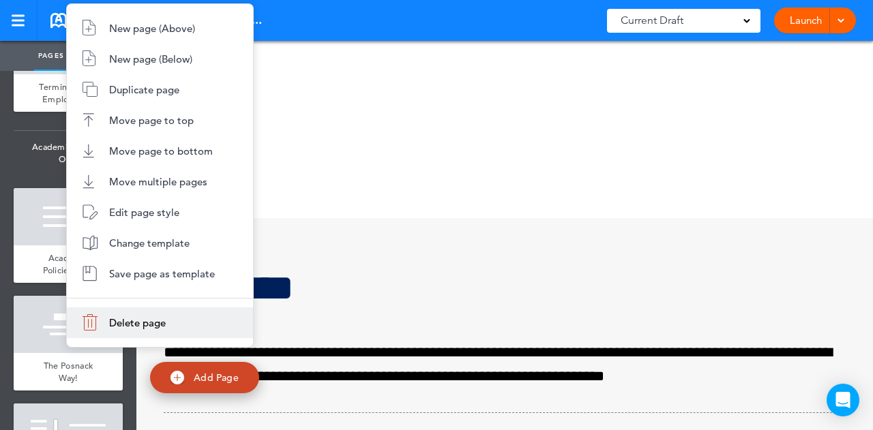
click at [113, 323] on span "Delete page" at bounding box center [137, 322] width 57 height 13
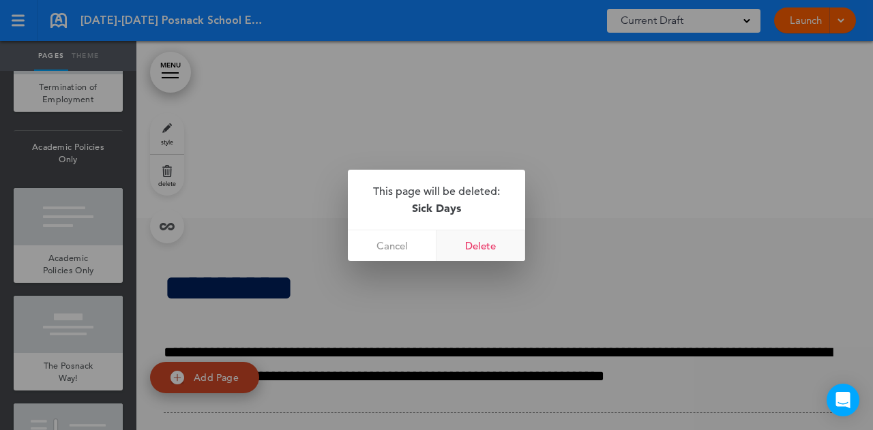
click at [461, 246] on link "Delete" at bounding box center [480, 246] width 89 height 31
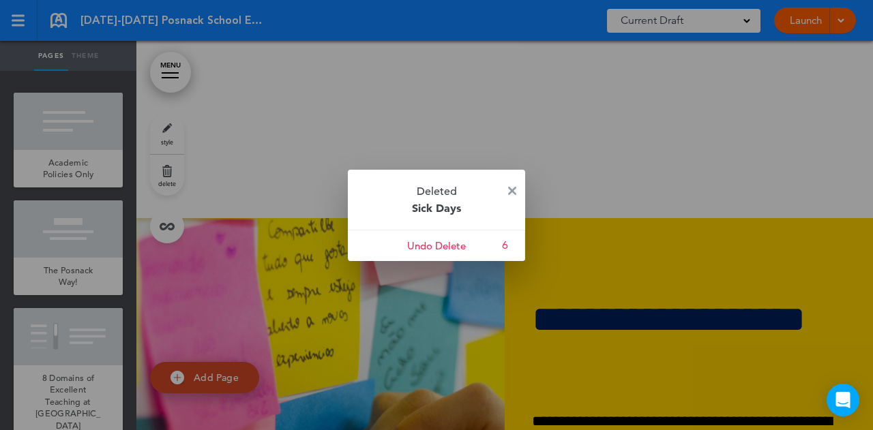
click at [510, 190] on img at bounding box center [512, 191] width 8 height 8
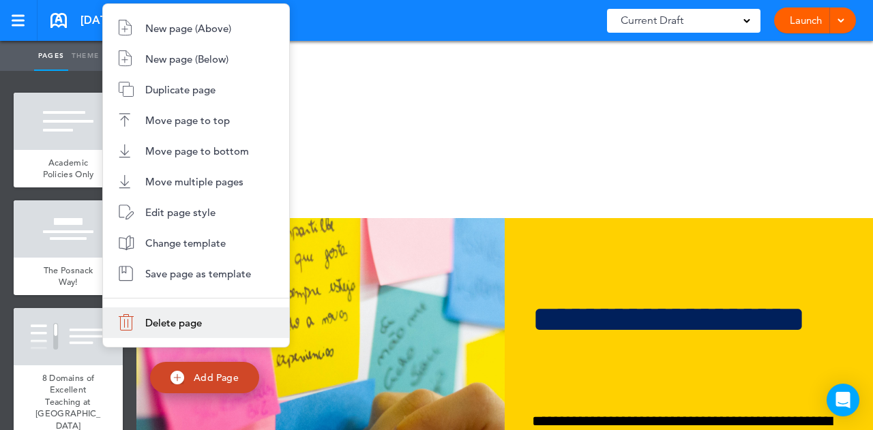
click at [152, 320] on span "Delete page" at bounding box center [173, 322] width 57 height 13
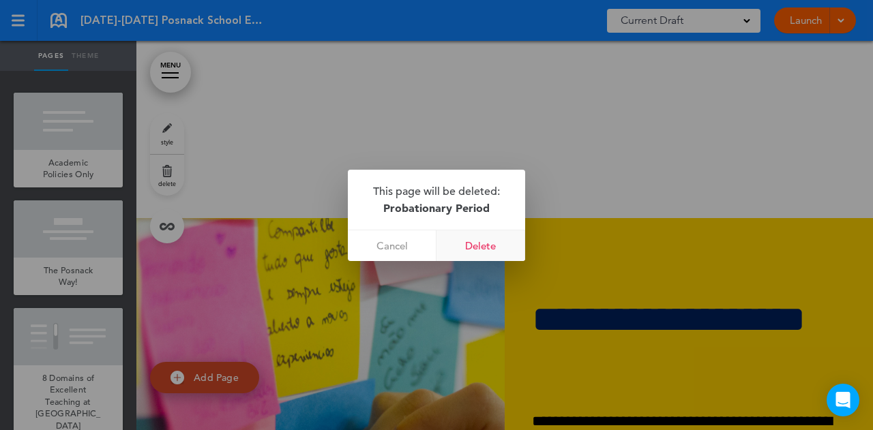
click at [482, 233] on link "Delete" at bounding box center [480, 246] width 89 height 31
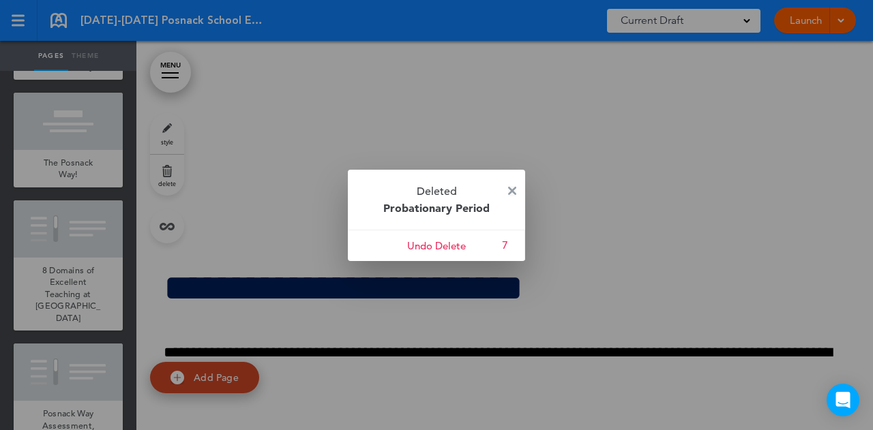
click at [510, 193] on img at bounding box center [512, 191] width 8 height 8
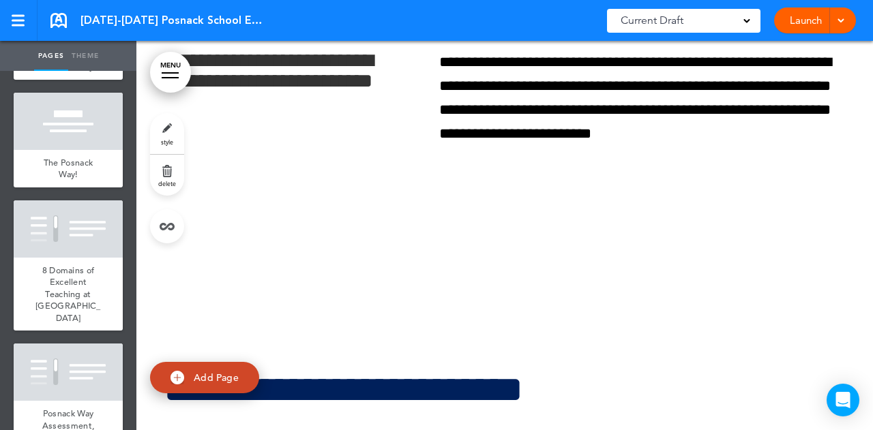
scroll to position [47311, 0]
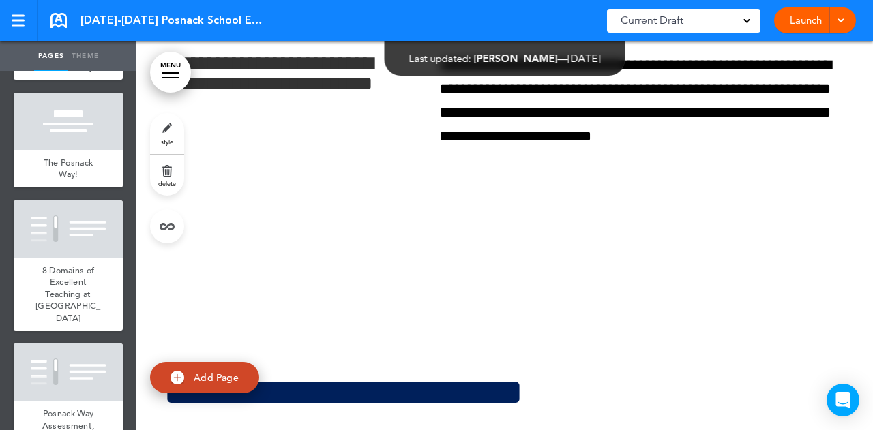
click at [167, 78] on div at bounding box center [170, 77] width 17 height 1
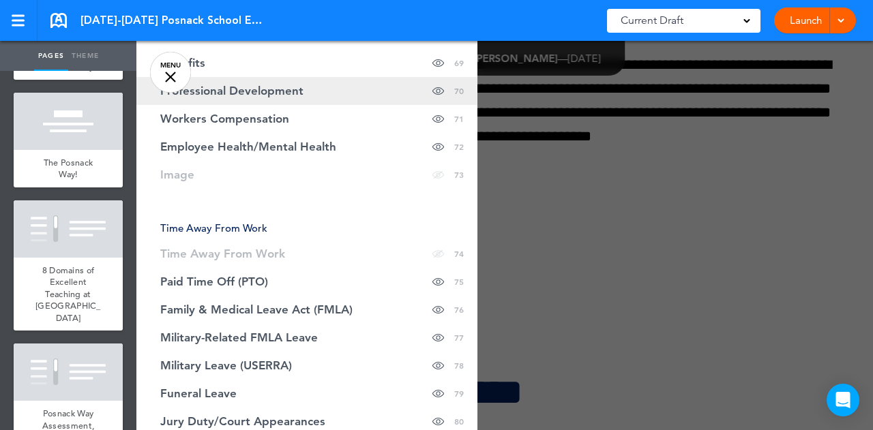
scroll to position [2442, 0]
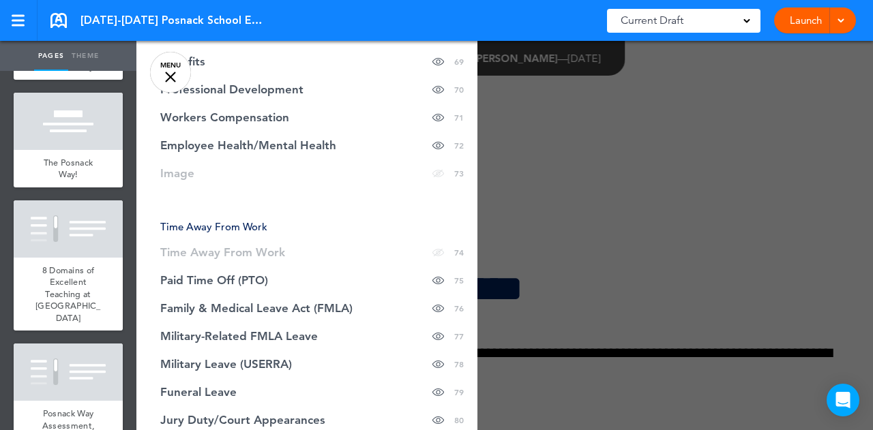
scroll to position [47415, 0]
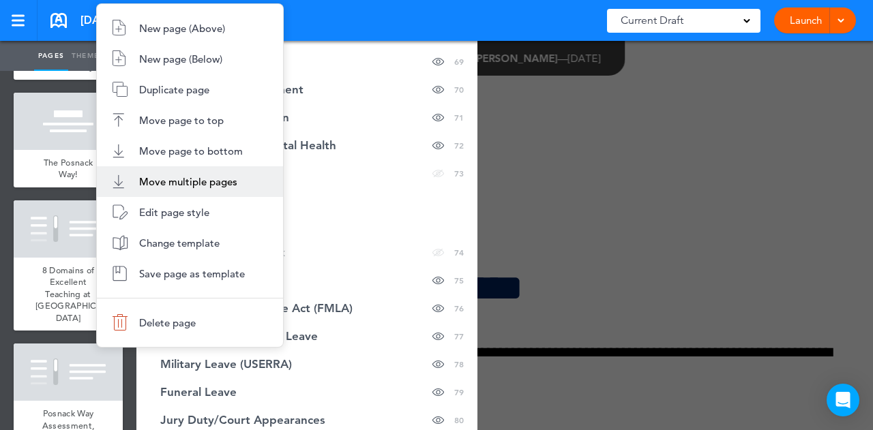
click at [158, 176] on span "Move multiple pages" at bounding box center [188, 181] width 98 height 13
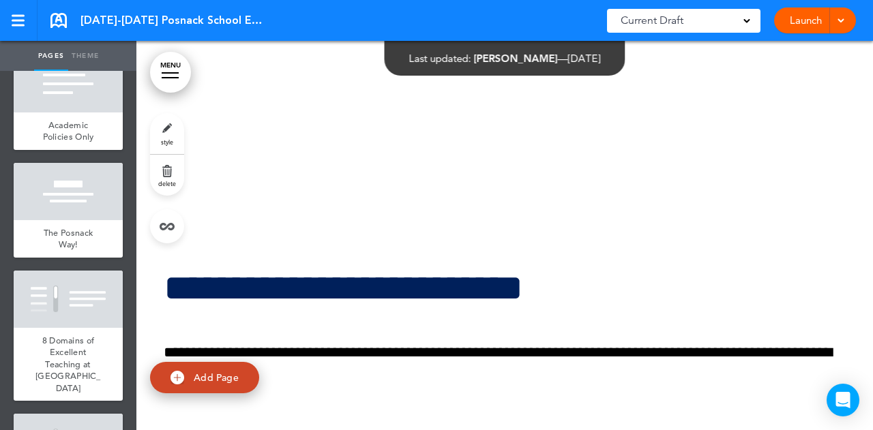
scroll to position [9622, 0]
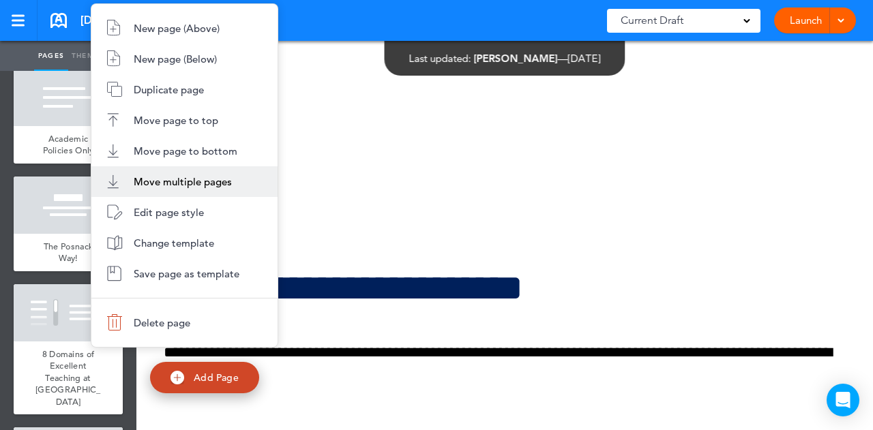
click at [166, 181] on span "Move multiple pages" at bounding box center [183, 181] width 98 height 13
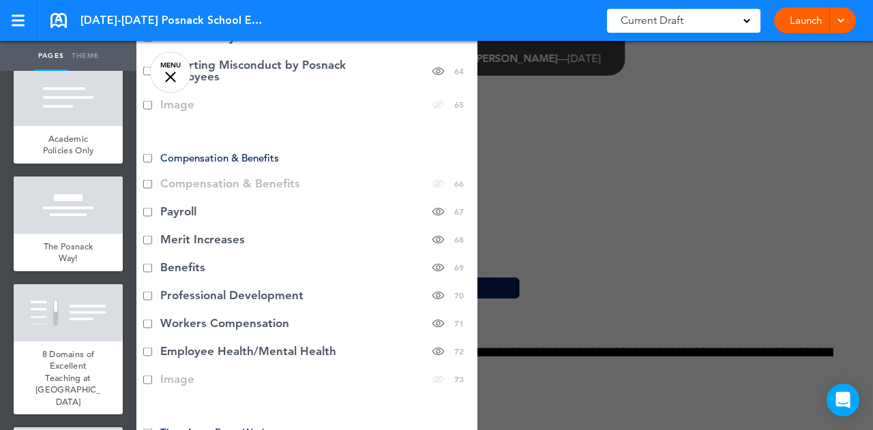
scroll to position [2236, 0]
click at [210, 366] on li "Image hide page in table of contents 73" at bounding box center [306, 380] width 341 height 28
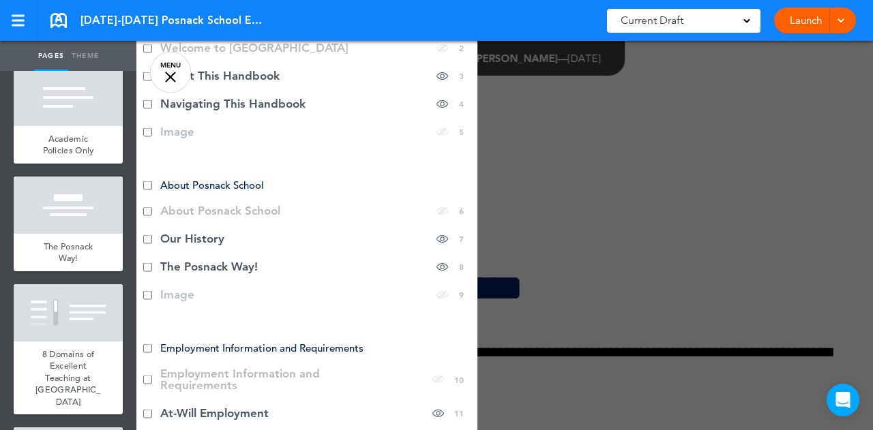
scroll to position [0, 0]
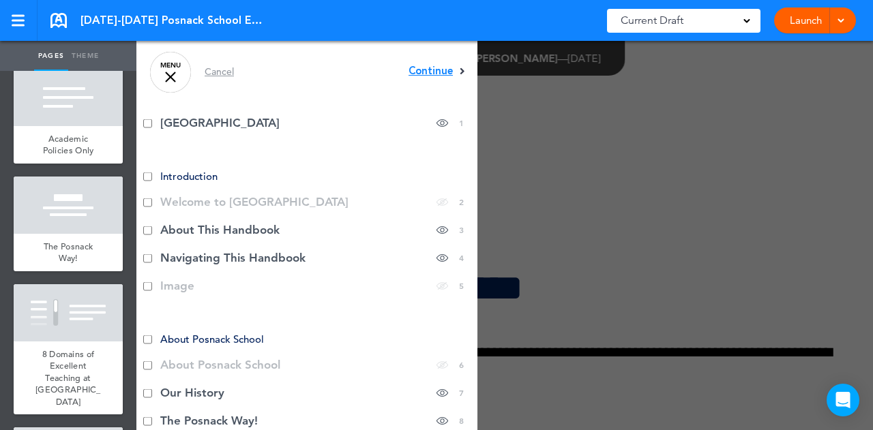
click at [426, 75] on span "Continue" at bounding box center [431, 71] width 44 height 10
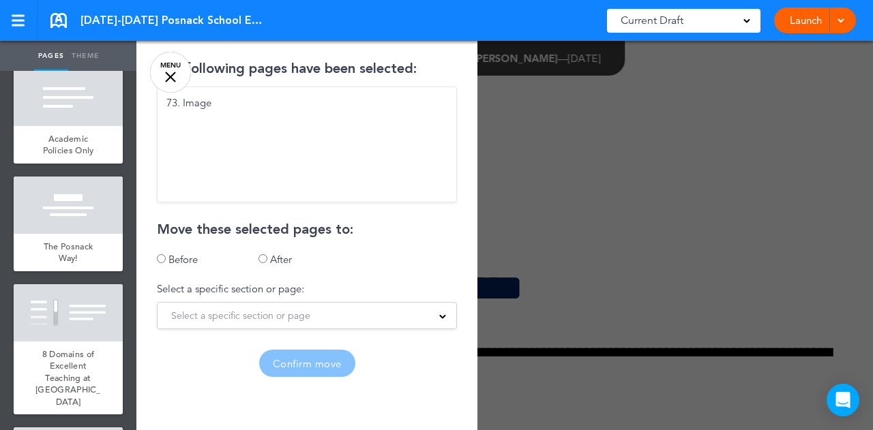
scroll to position [89, 0]
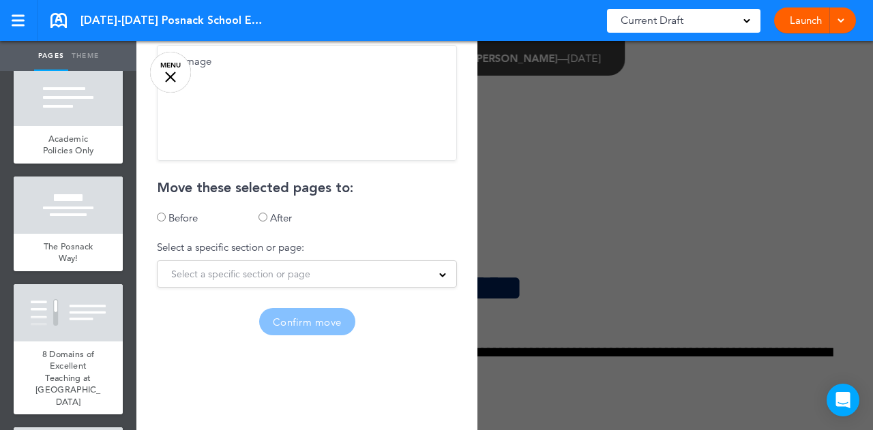
click at [315, 271] on div "Select a specific section or page" at bounding box center [307, 274] width 299 height 15
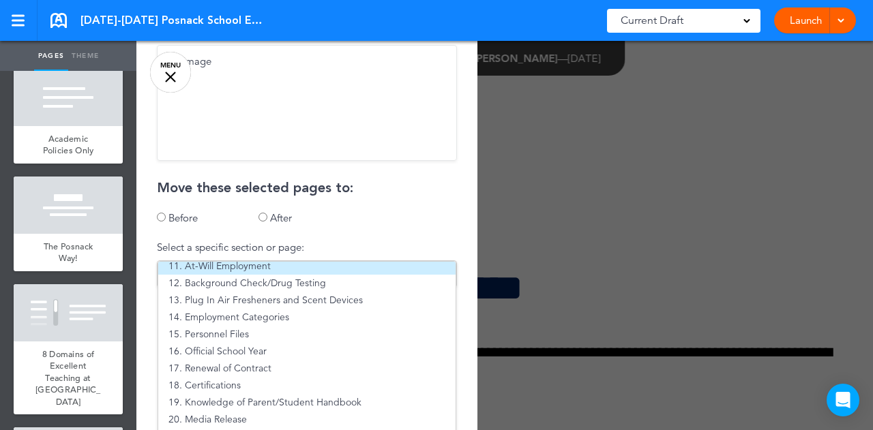
scroll to position [254, 0]
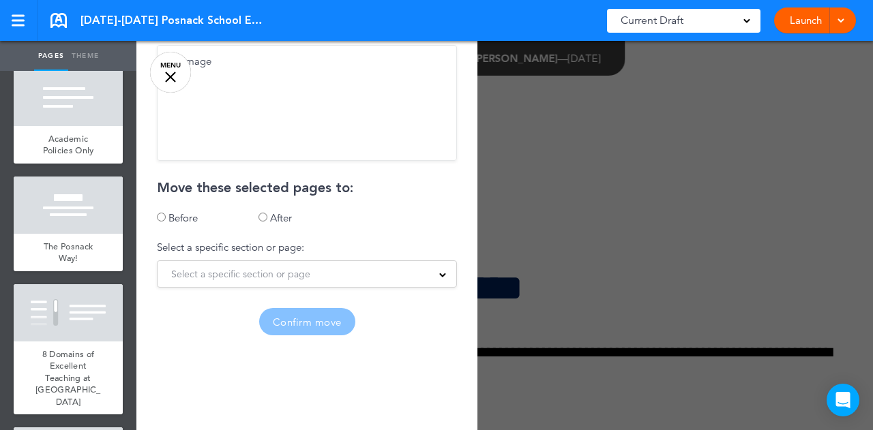
click at [273, 265] on span "Select a specific section or page" at bounding box center [240, 274] width 139 height 19
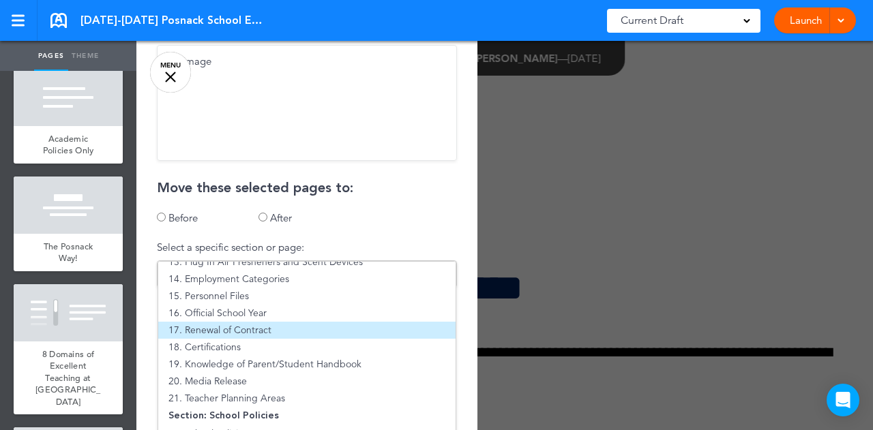
scroll to position [291, 0]
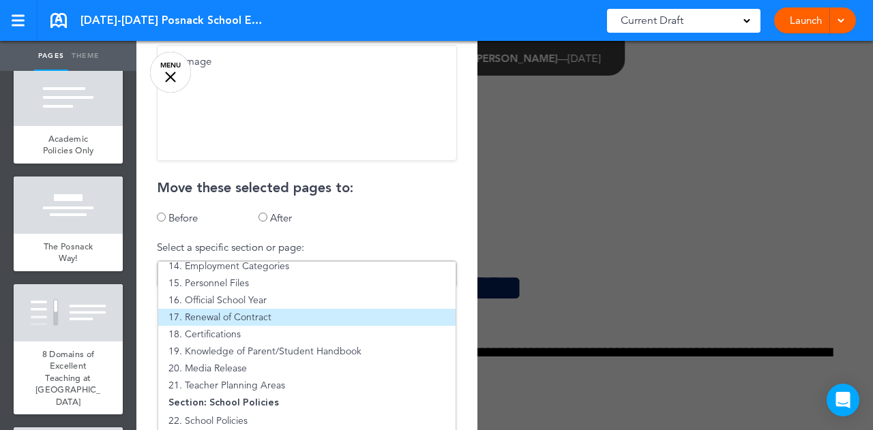
click at [255, 317] on li "17. Renewal of Contract" at bounding box center [306, 317] width 297 height 17
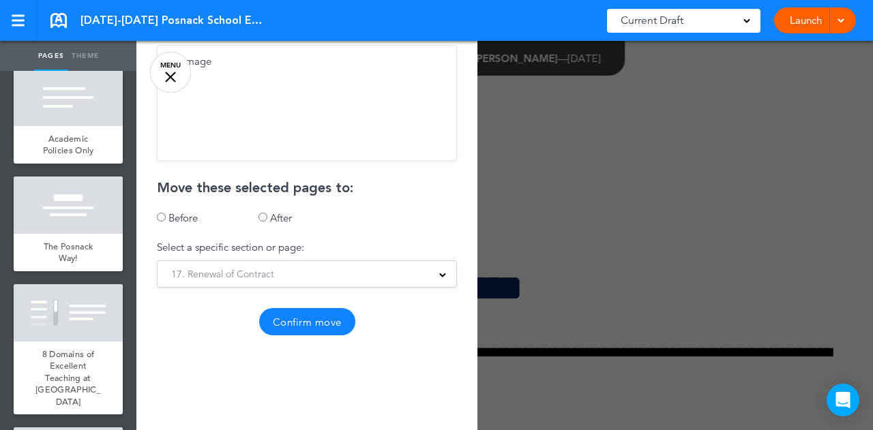
click at [288, 323] on button "Confirm move" at bounding box center [307, 321] width 96 height 27
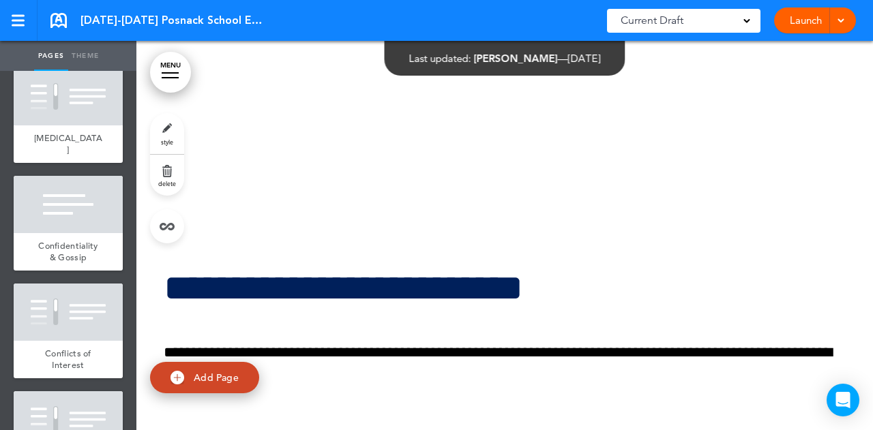
scroll to position [6638, 0]
click at [167, 76] on link "MENU" at bounding box center [170, 72] width 41 height 41
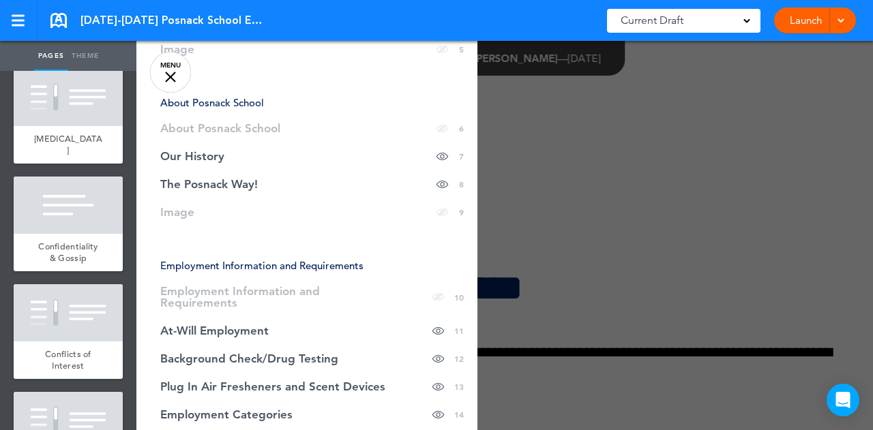
scroll to position [327, 0]
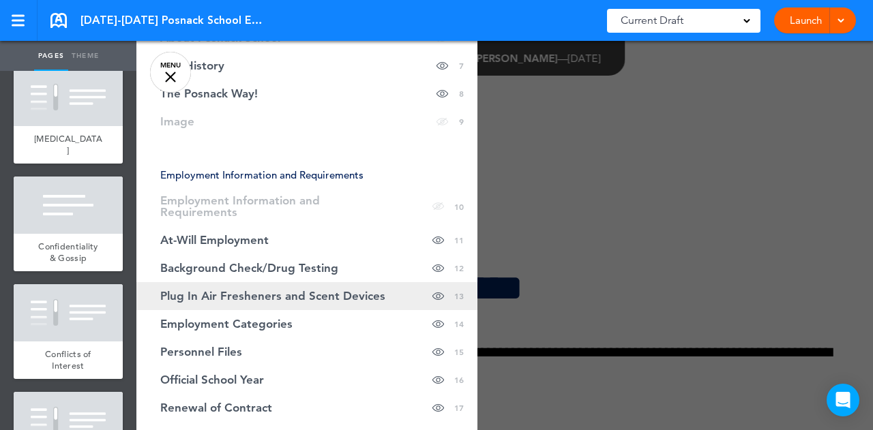
click at [286, 299] on span "Plug In Air Fresheners and Scent Devices" at bounding box center [272, 297] width 225 height 12
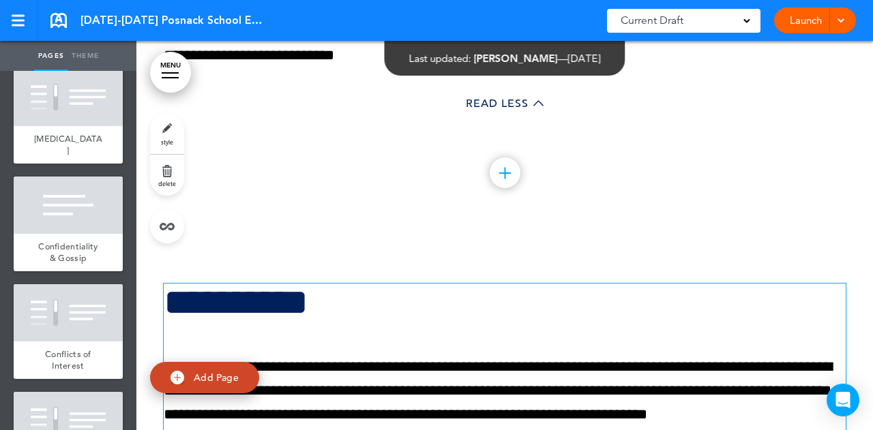
scroll to position [6212, 0]
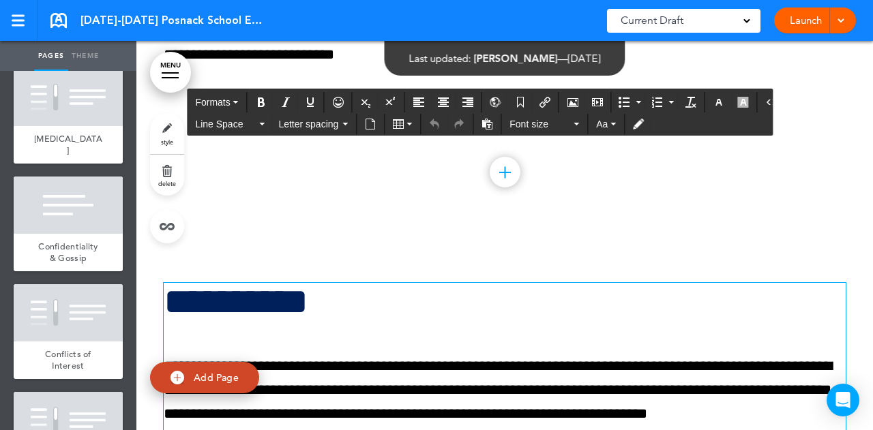
click at [298, 307] on h1 "**********" at bounding box center [505, 302] width 682 height 38
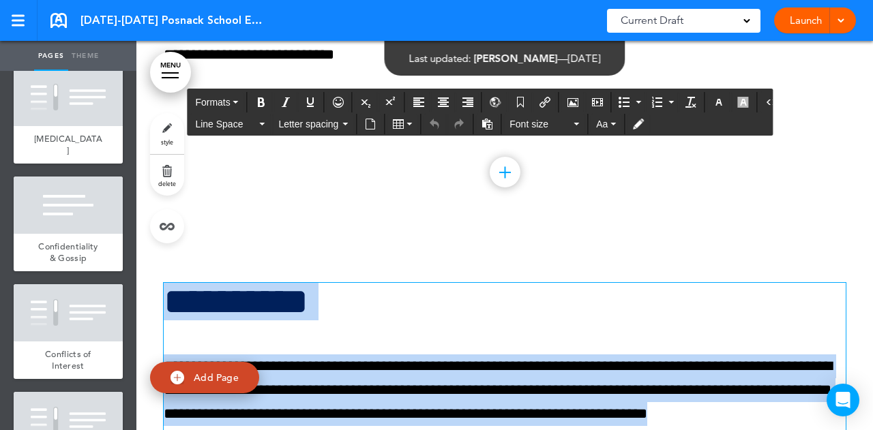
drag, startPoint x: 166, startPoint y: 297, endPoint x: 688, endPoint y: 409, distance: 533.6
click at [688, 409] on div "**********" at bounding box center [505, 414] width 682 height 263
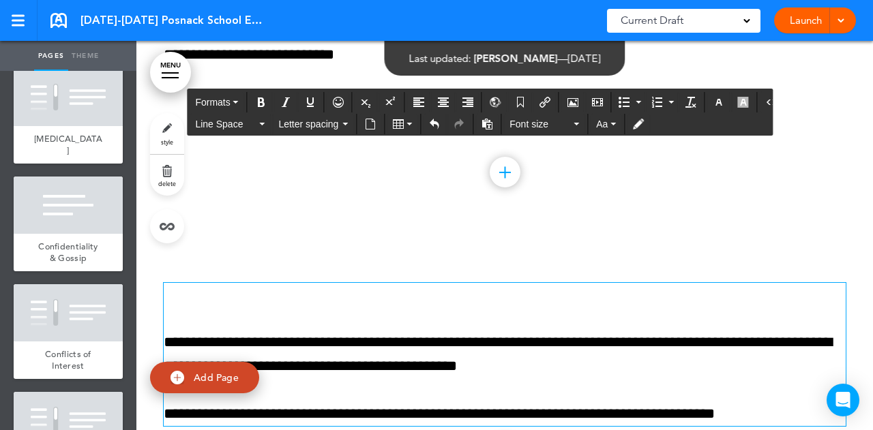
scroll to position [6312, 0]
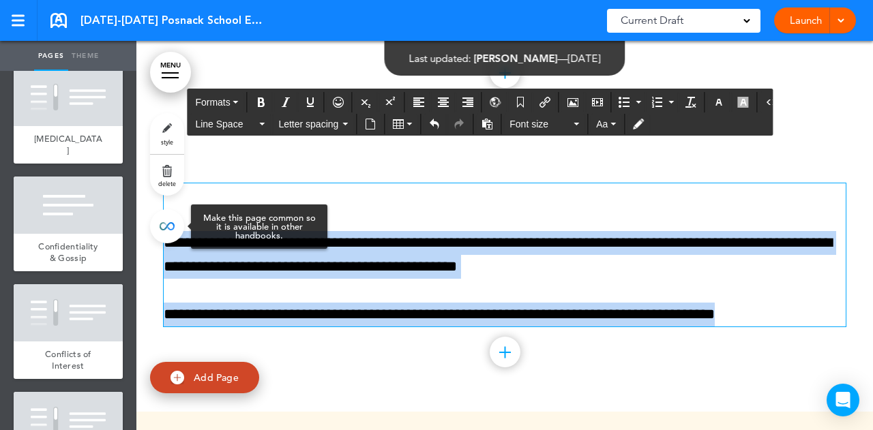
drag, startPoint x: 668, startPoint y: 313, endPoint x: 150, endPoint y: 227, distance: 525.4
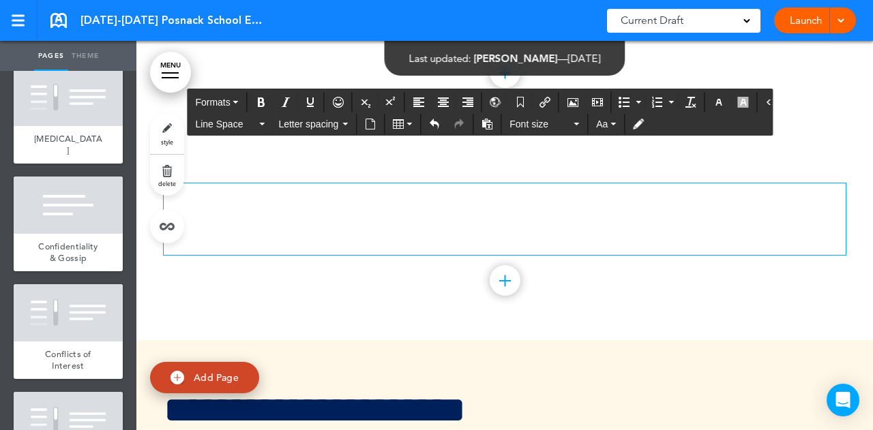
click at [265, 231] on p at bounding box center [505, 243] width 682 height 24
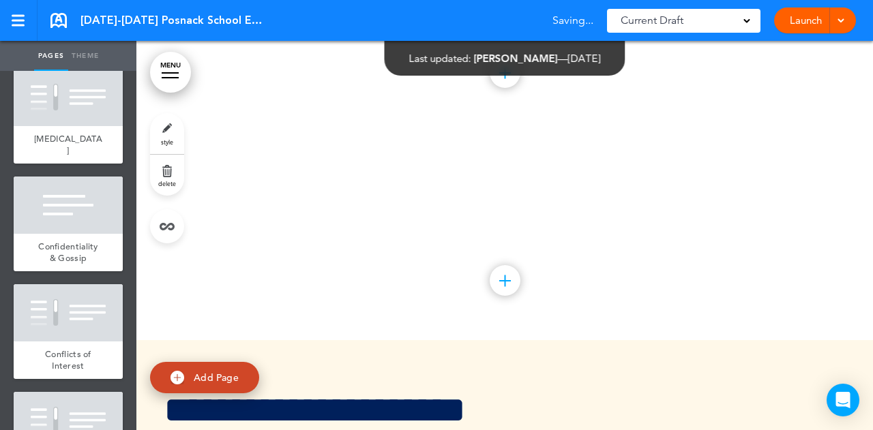
click at [163, 177] on link "delete" at bounding box center [167, 175] width 34 height 41
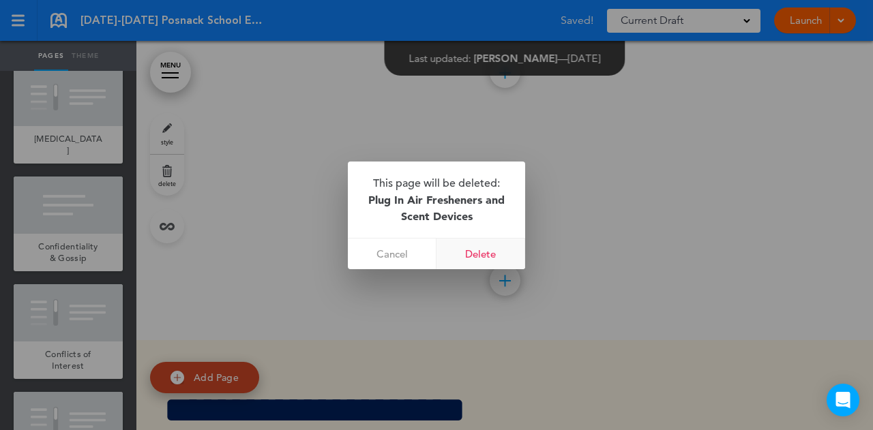
click at [462, 252] on link "Delete" at bounding box center [480, 254] width 89 height 31
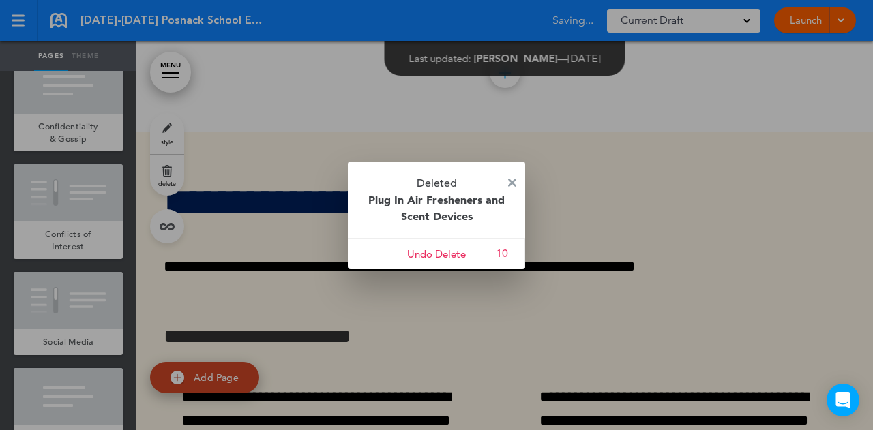
scroll to position [6506, 0]
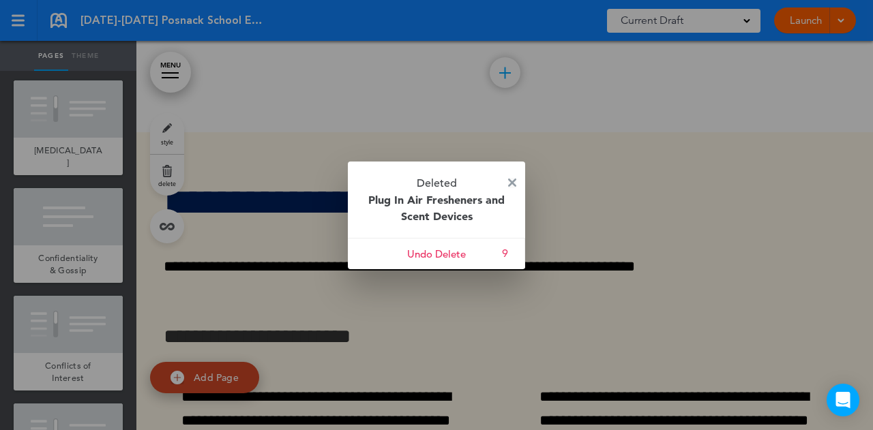
click at [511, 182] on img at bounding box center [512, 183] width 8 height 8
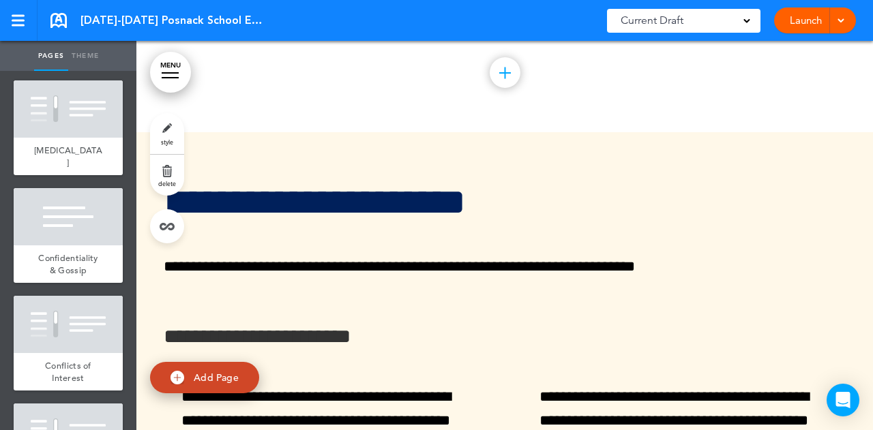
click at [172, 77] on div at bounding box center [170, 77] width 17 height 1
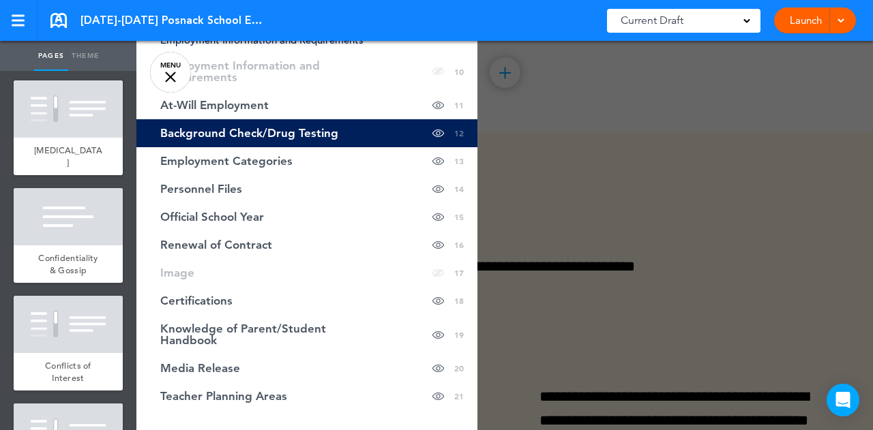
scroll to position [463, 0]
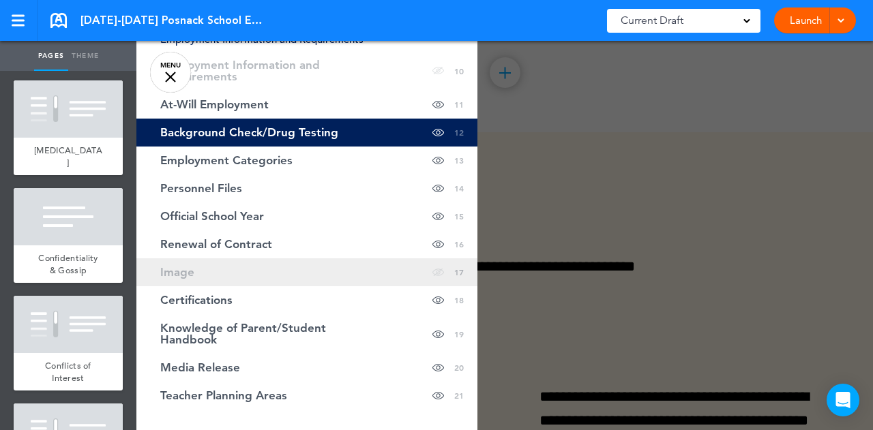
click at [209, 270] on link "Image hide page in table of contents 17" at bounding box center [306, 272] width 341 height 28
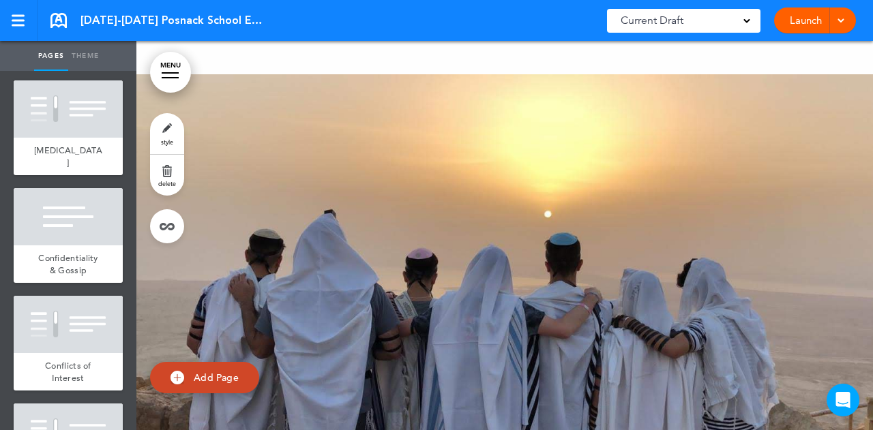
scroll to position [8656, 0]
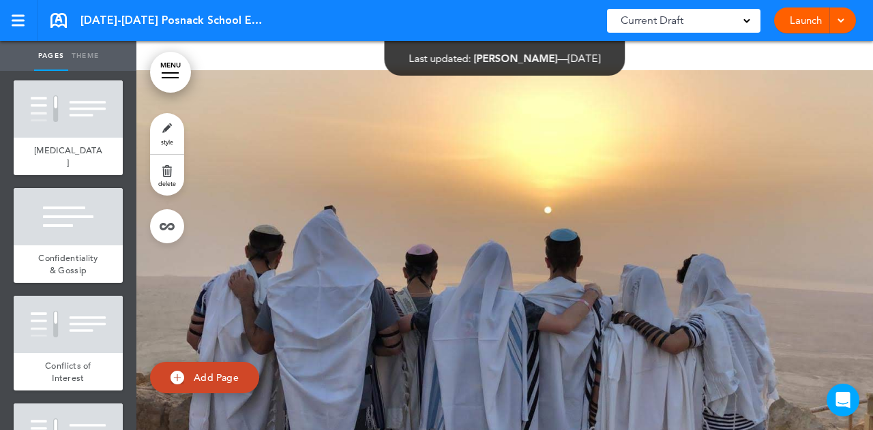
click at [172, 68] on link "MENU" at bounding box center [170, 72] width 41 height 41
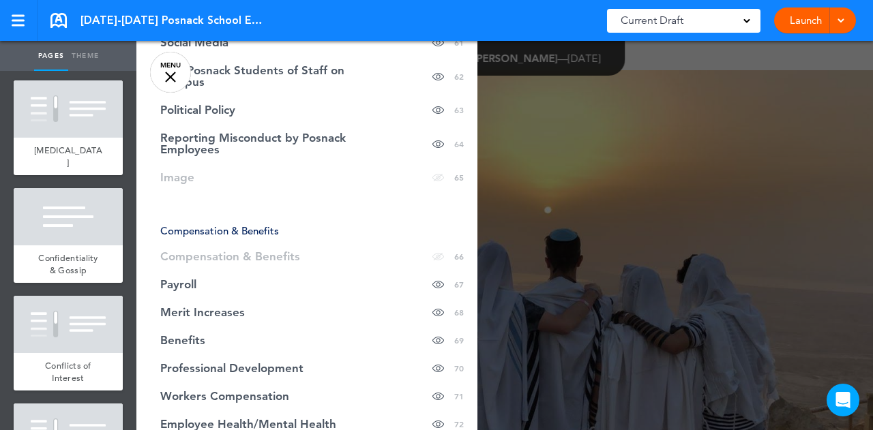
scroll to position [2162, 0]
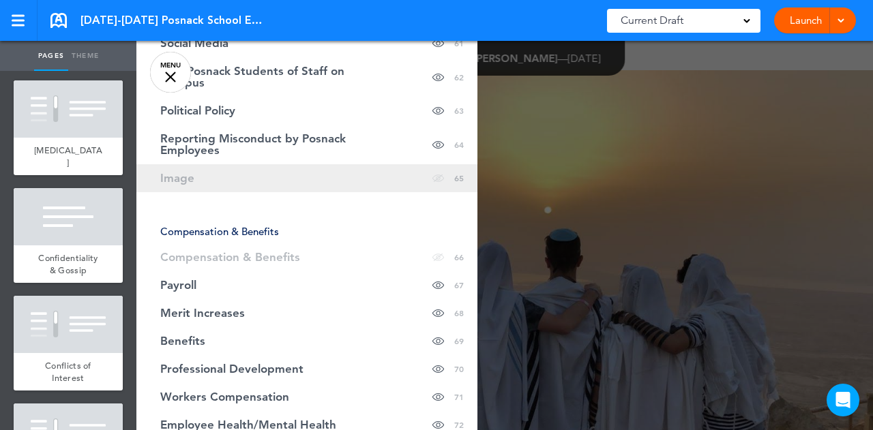
click at [215, 170] on link "Image hide page in table of contents 65" at bounding box center [306, 178] width 341 height 28
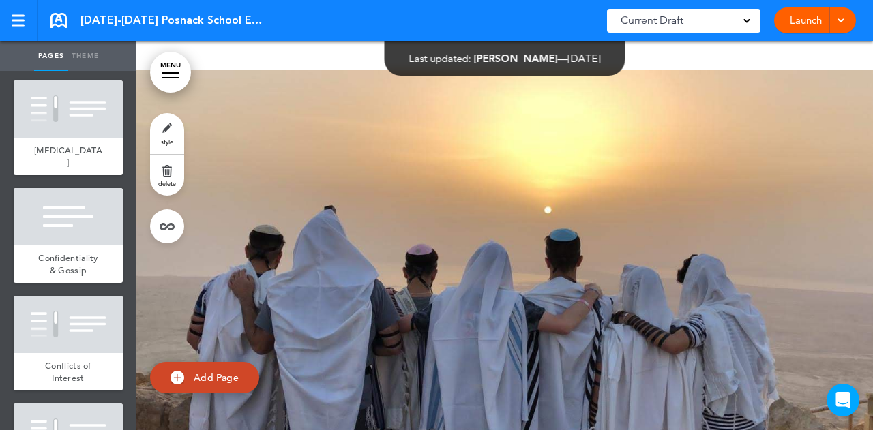
scroll to position [37729, 0]
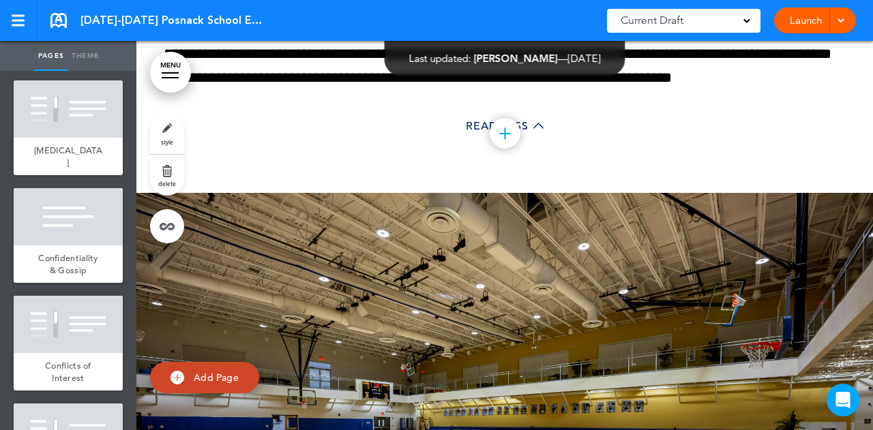
click at [184, 72] on link "MENU" at bounding box center [170, 72] width 41 height 41
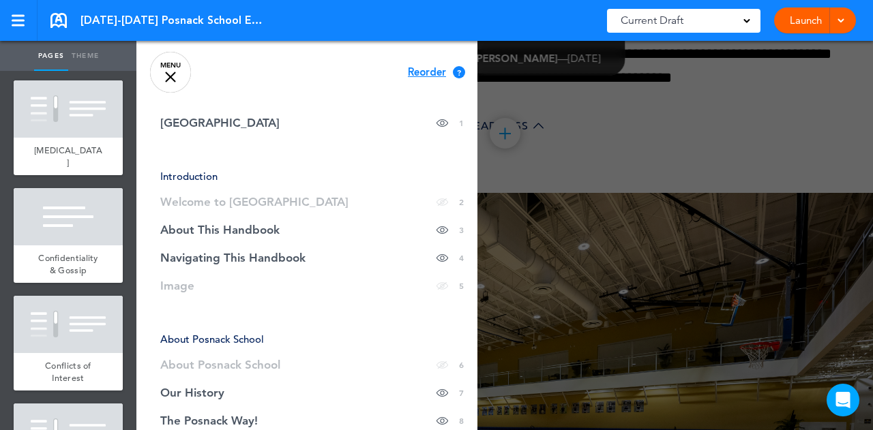
scroll to position [60, 0]
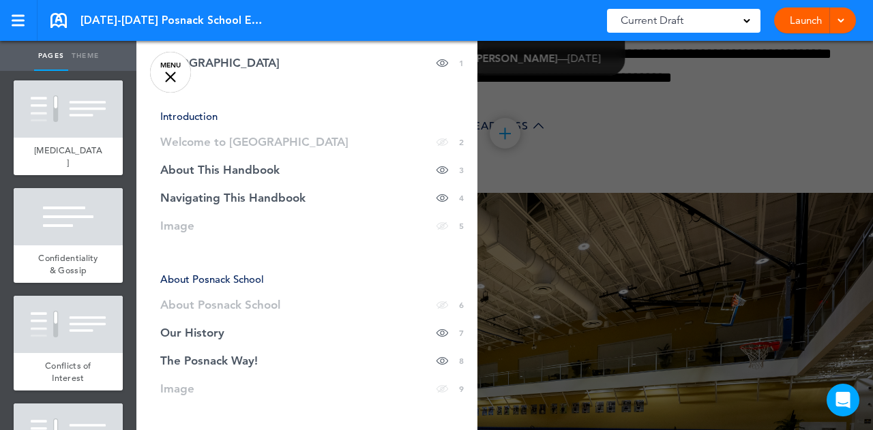
click at [297, 218] on link "Image hide page in table of contents 5" at bounding box center [306, 226] width 341 height 28
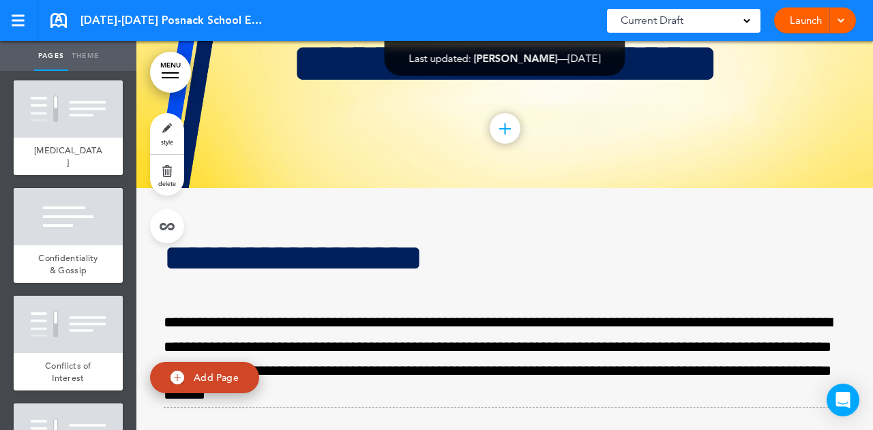
scroll to position [2037, 0]
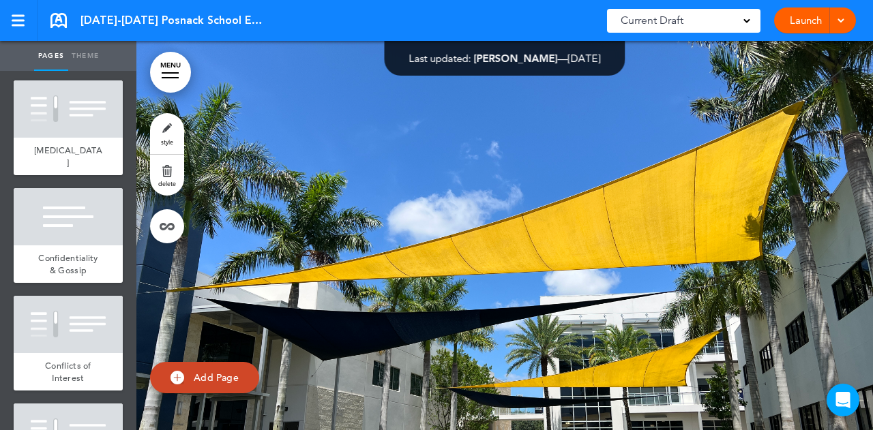
click at [177, 74] on link "MENU" at bounding box center [170, 72] width 41 height 41
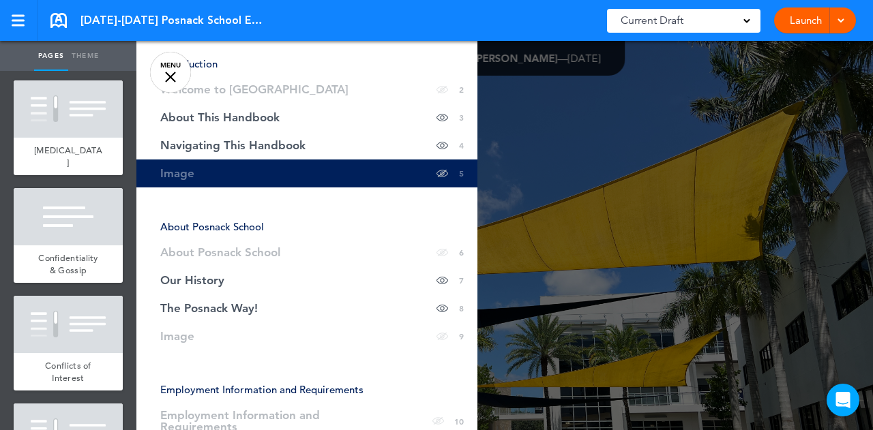
scroll to position [115, 0]
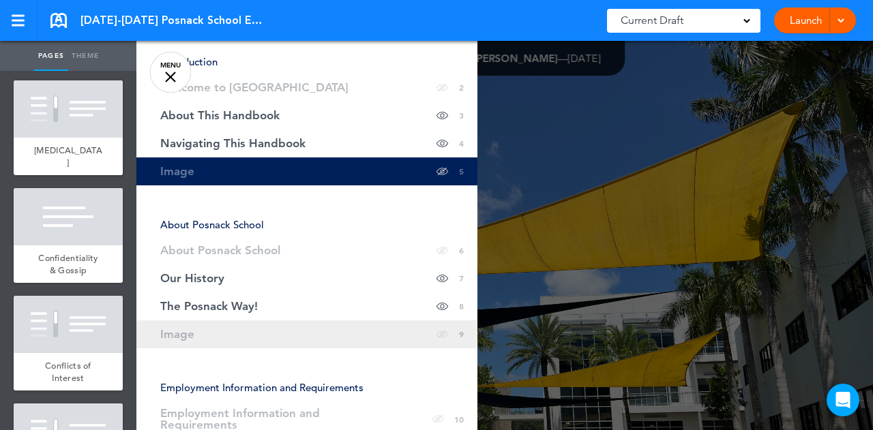
click at [291, 327] on link "Image hide page in table of contents 9" at bounding box center [306, 335] width 341 height 28
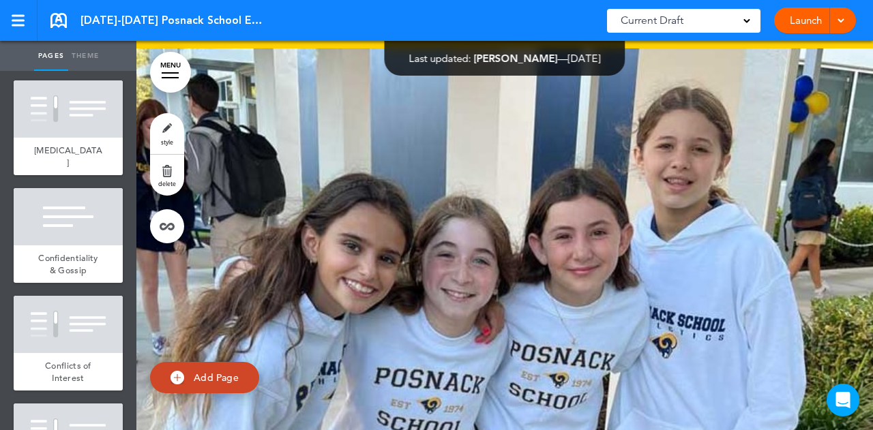
scroll to position [4714, 0]
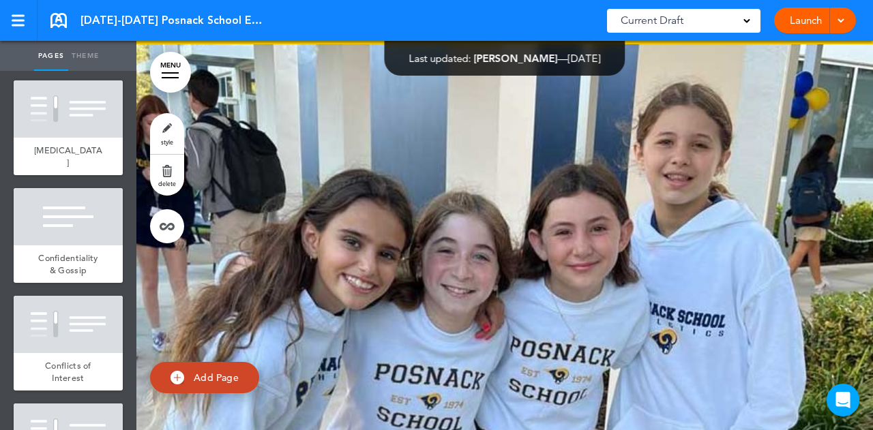
click at [167, 73] on div at bounding box center [170, 72] width 17 height 1
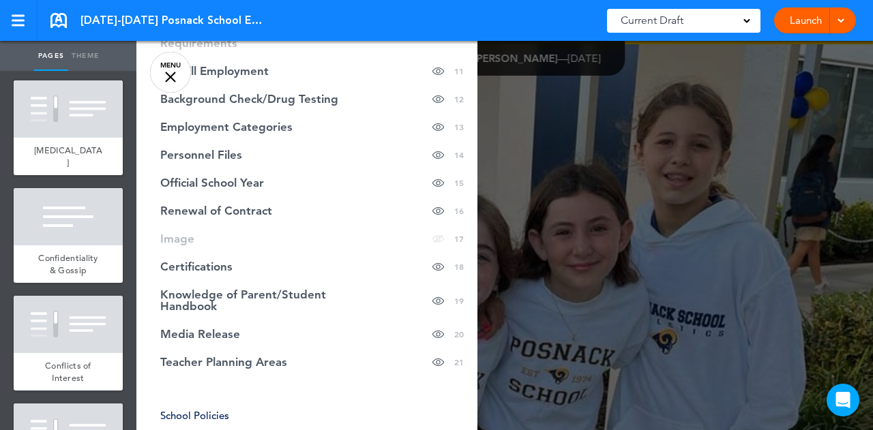
scroll to position [497, 0]
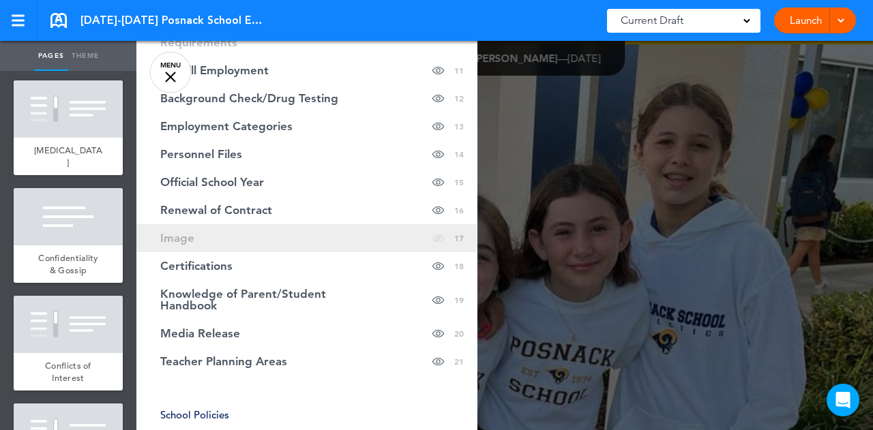
click at [276, 238] on link "Image hide page in table of contents 17" at bounding box center [306, 238] width 341 height 28
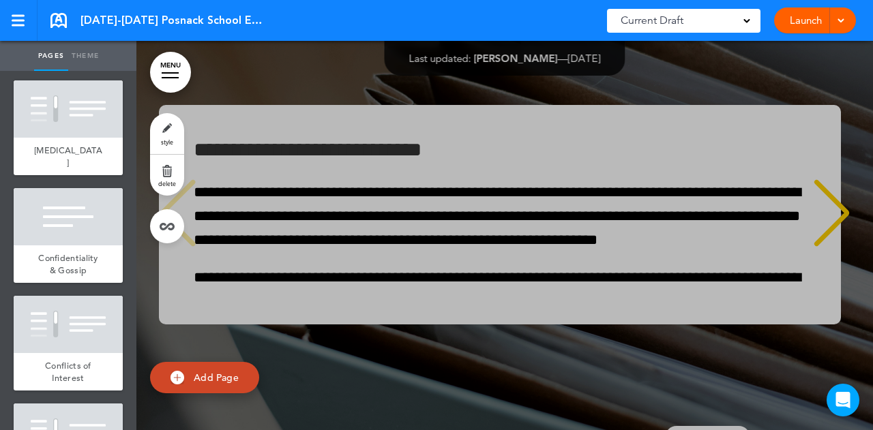
scroll to position [8656, 0]
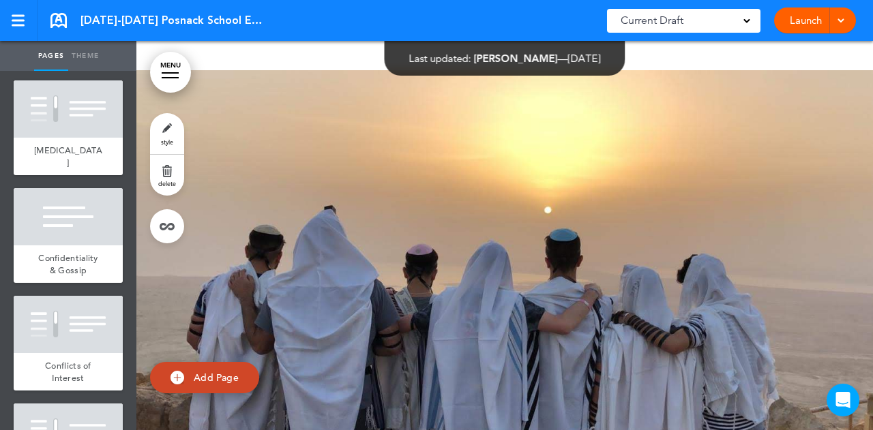
click at [177, 76] on link "MENU" at bounding box center [170, 72] width 41 height 41
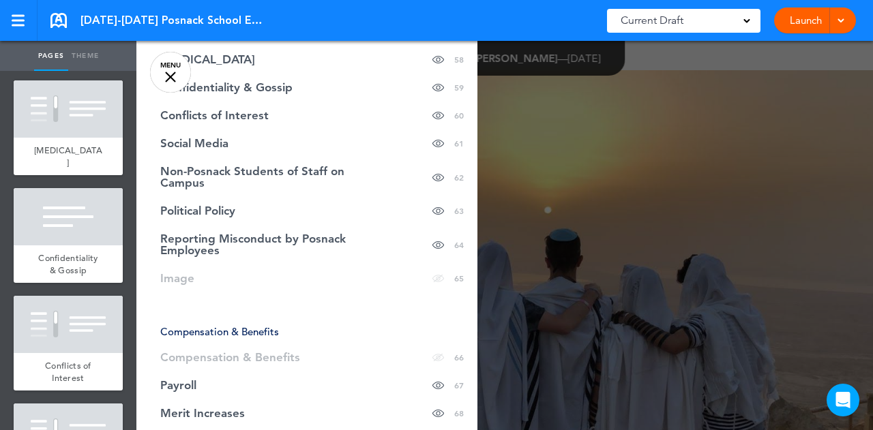
scroll to position [2062, 0]
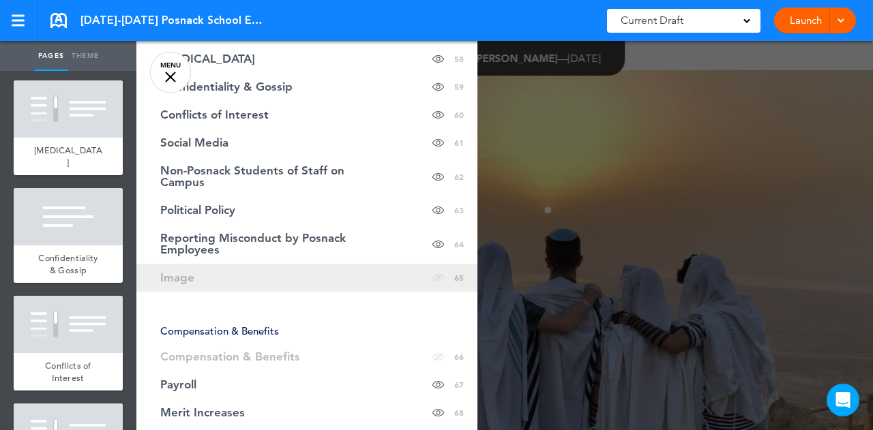
click at [303, 269] on link "Image hide page in table of contents 65" at bounding box center [306, 278] width 341 height 28
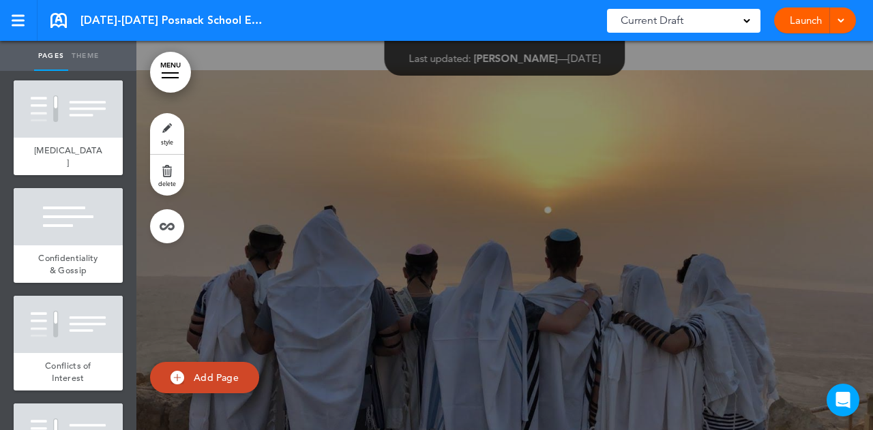
scroll to position [37729, 0]
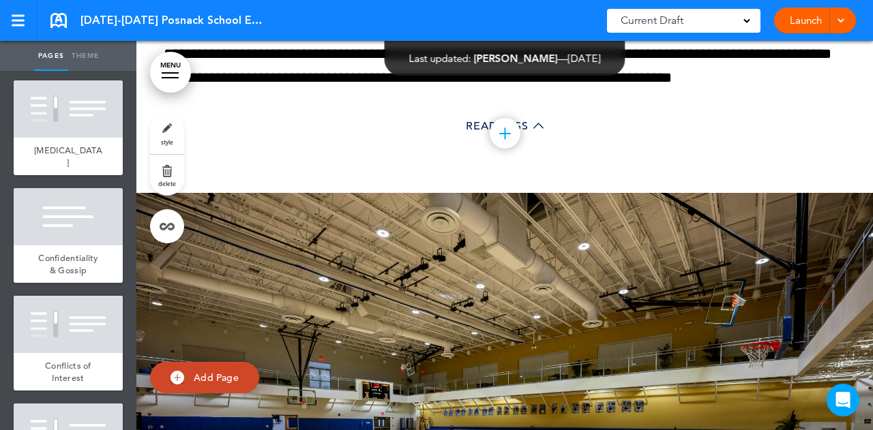
click at [169, 72] on link "MENU" at bounding box center [170, 72] width 41 height 41
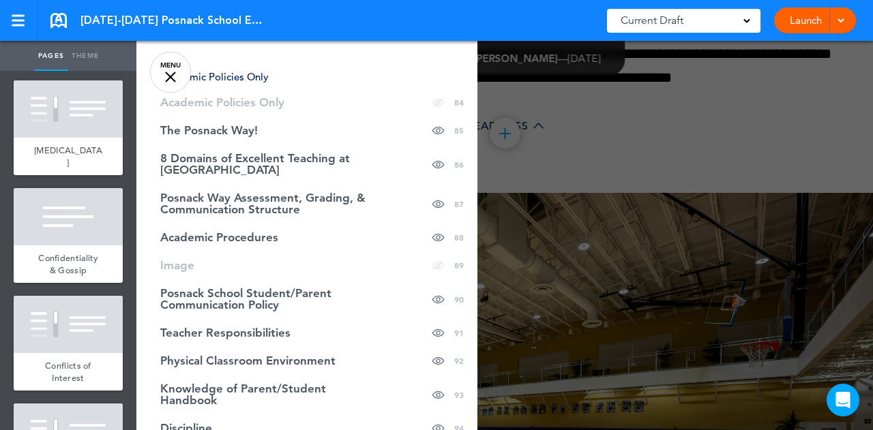
scroll to position [2973, 0]
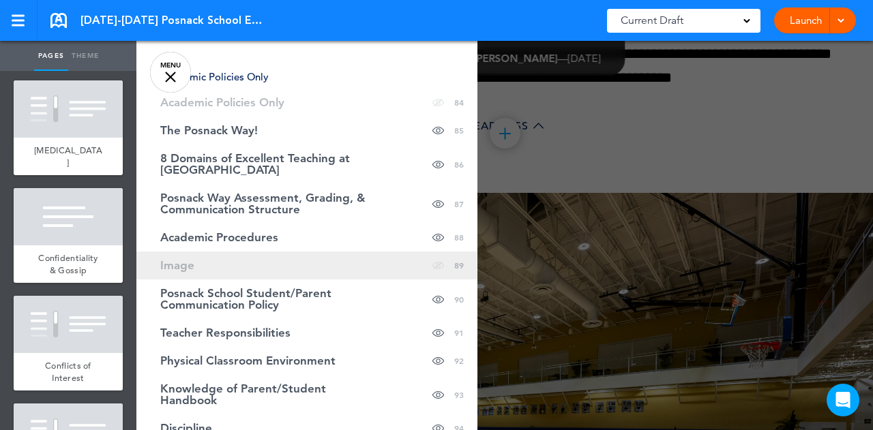
click at [290, 258] on link "Image hide page in table of contents 89" at bounding box center [306, 266] width 341 height 28
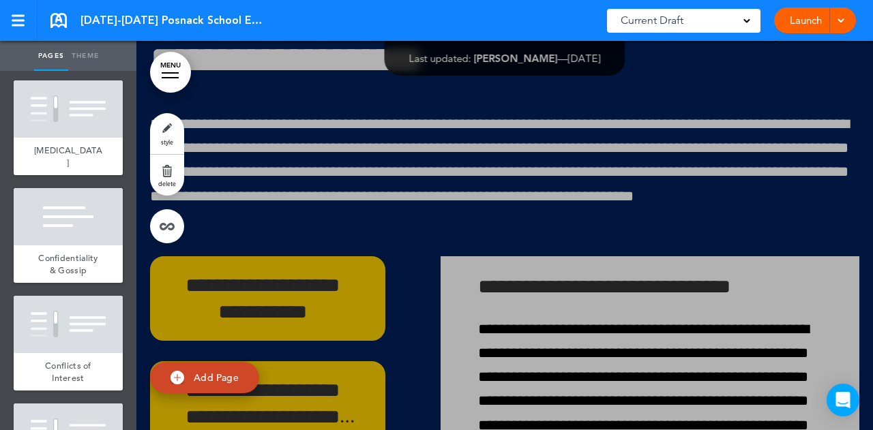
scroll to position [51906, 0]
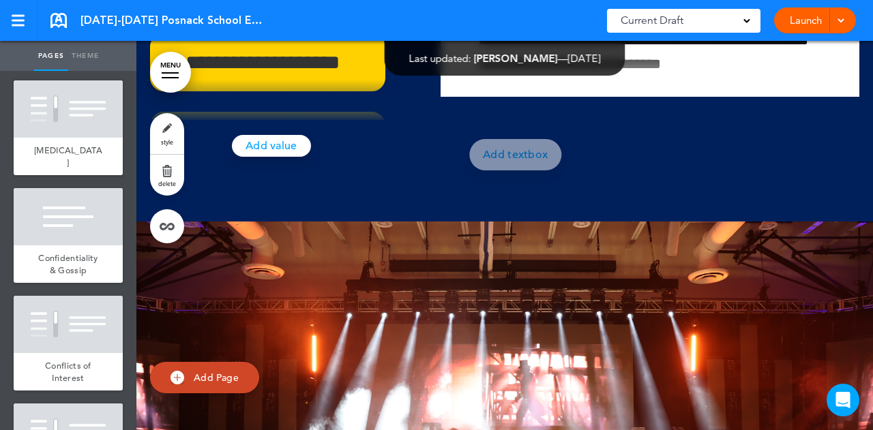
click at [188, 72] on link "MENU" at bounding box center [170, 72] width 41 height 41
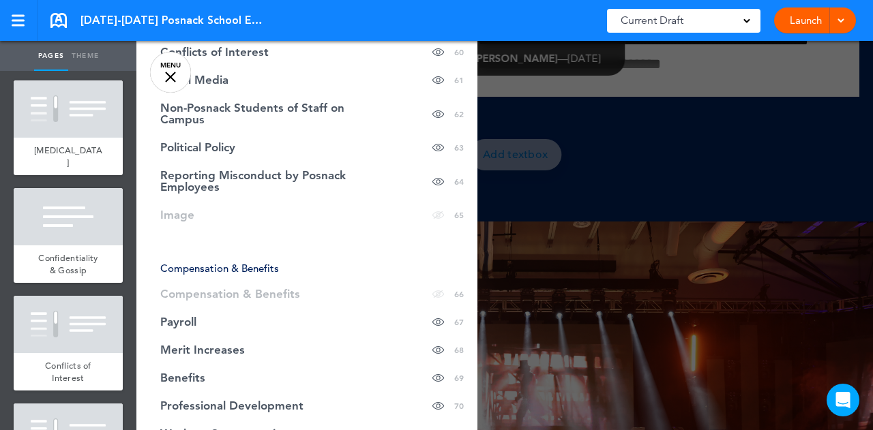
scroll to position [2117, 0]
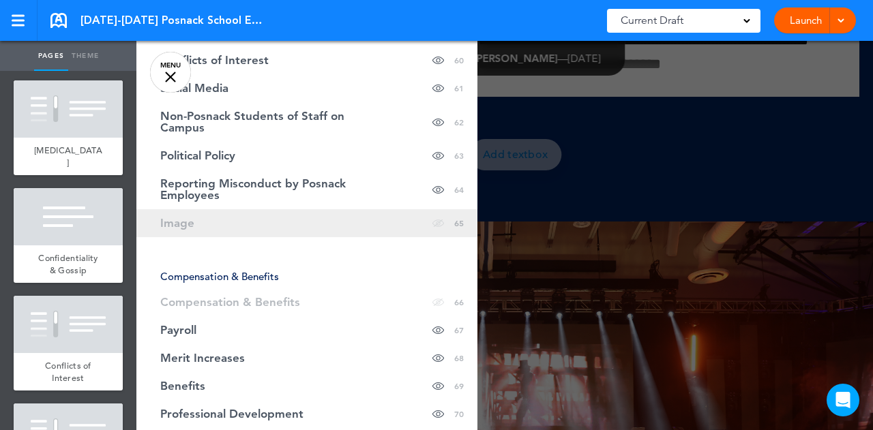
click at [269, 216] on link "Image hide page in table of contents 65" at bounding box center [306, 223] width 341 height 28
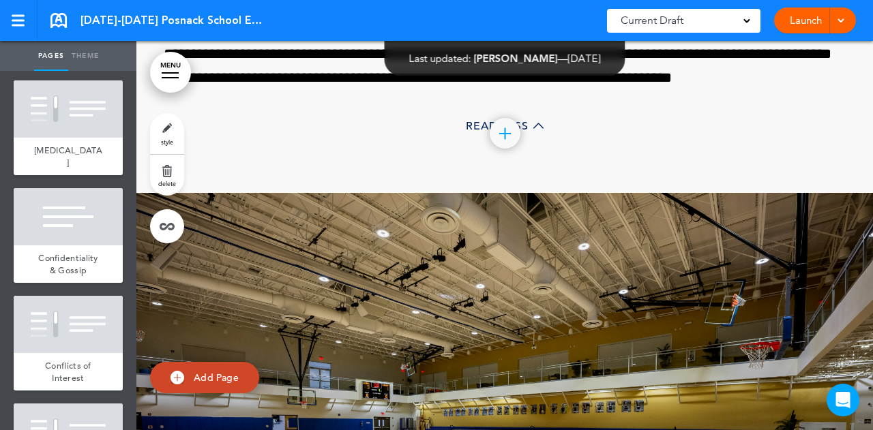
scroll to position [37729, 0]
click at [176, 76] on link "MENU" at bounding box center [170, 72] width 41 height 41
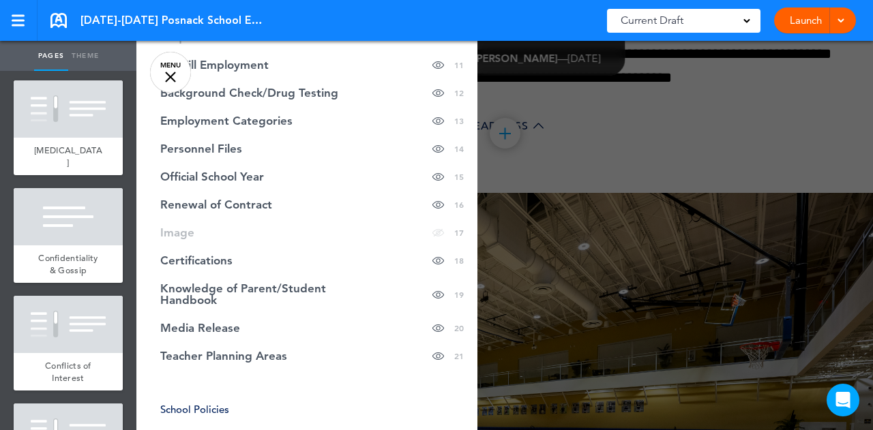
scroll to position [498, 0]
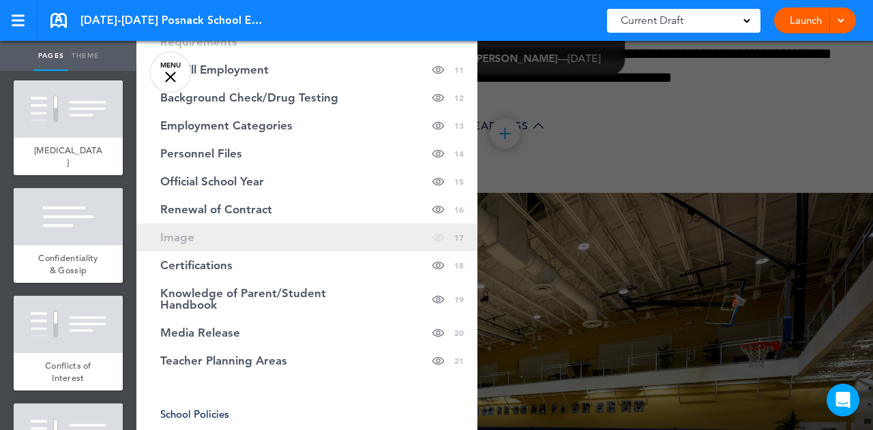
click at [240, 237] on link "Image hide page in table of contents 17" at bounding box center [306, 238] width 341 height 28
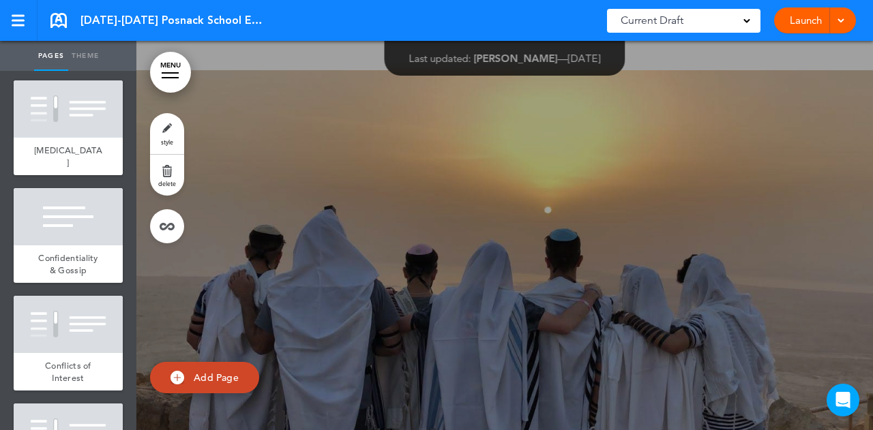
scroll to position [8656, 0]
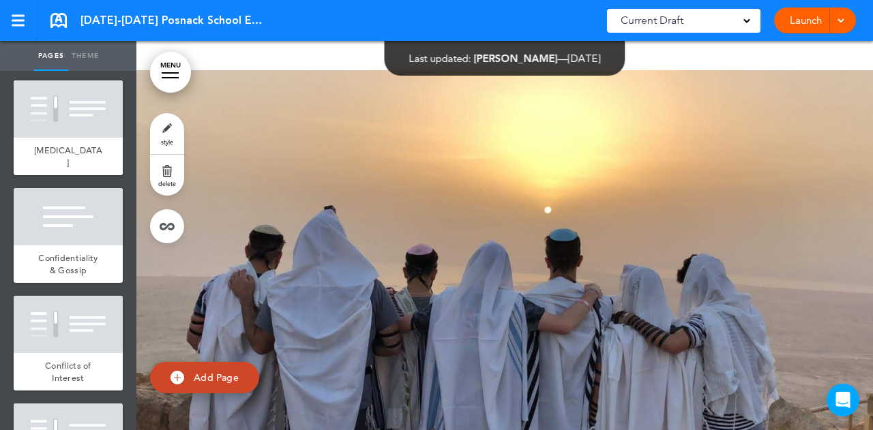
click at [168, 78] on div at bounding box center [170, 77] width 17 height 1
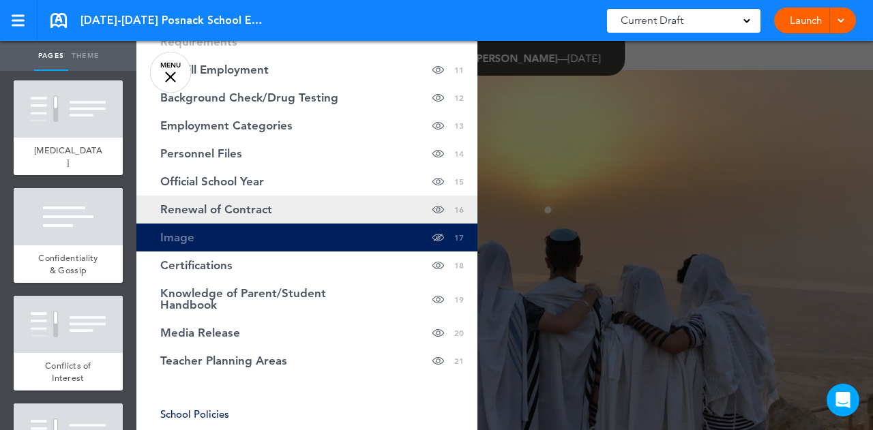
click at [173, 204] on span "Renewal of Contract" at bounding box center [216, 210] width 112 height 12
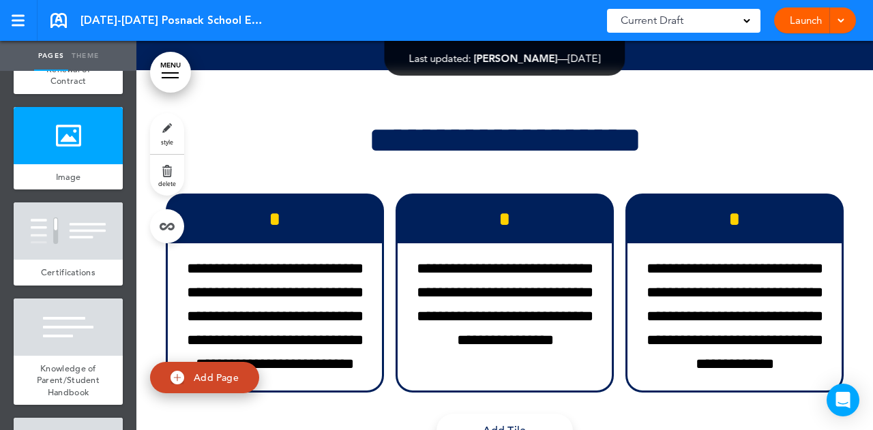
scroll to position [1890, 0]
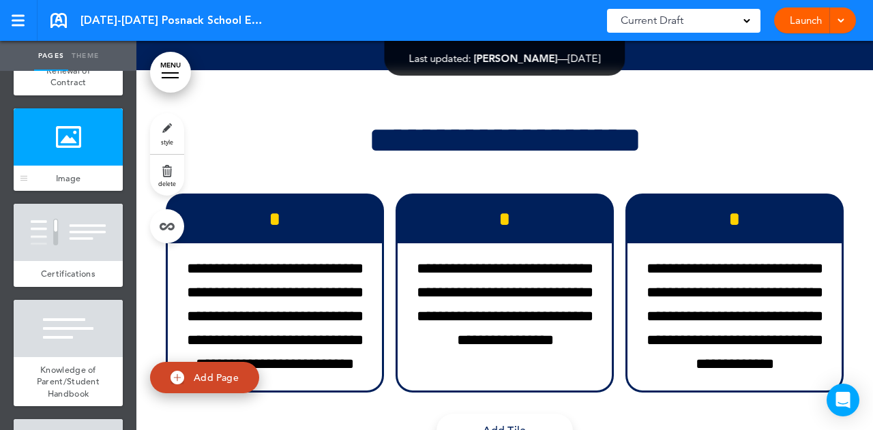
click at [83, 192] on div "Image" at bounding box center [68, 179] width 109 height 26
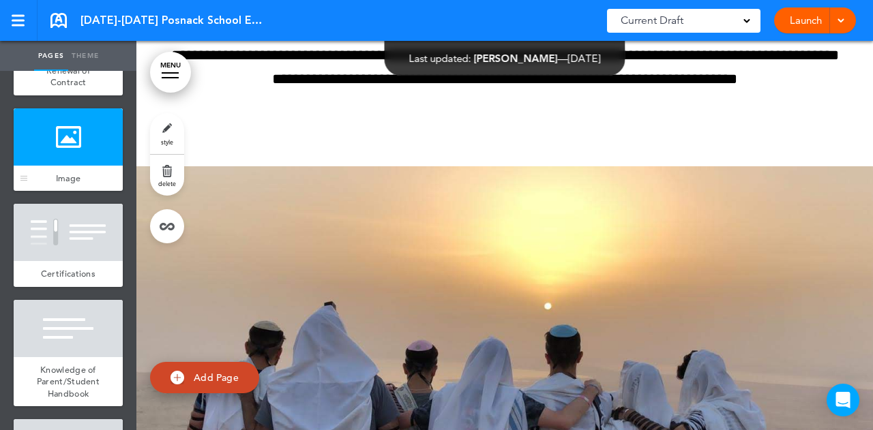
scroll to position [8656, 0]
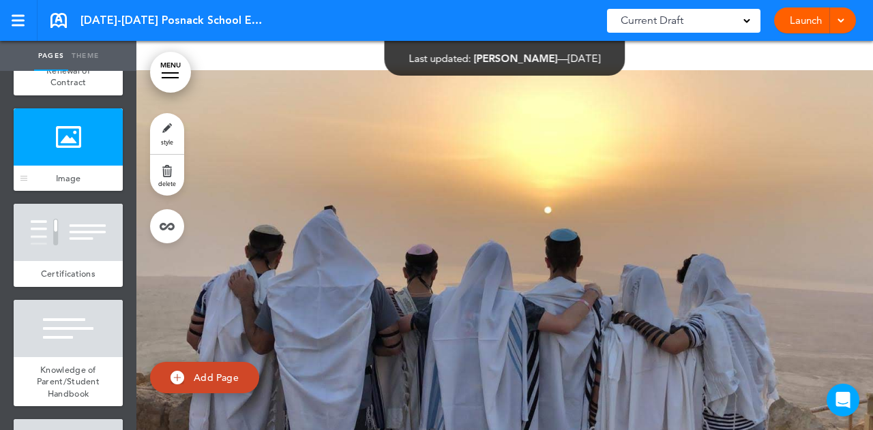
click at [83, 192] on div "Image" at bounding box center [68, 179] width 109 height 26
click at [100, 192] on div "Image" at bounding box center [68, 179] width 109 height 26
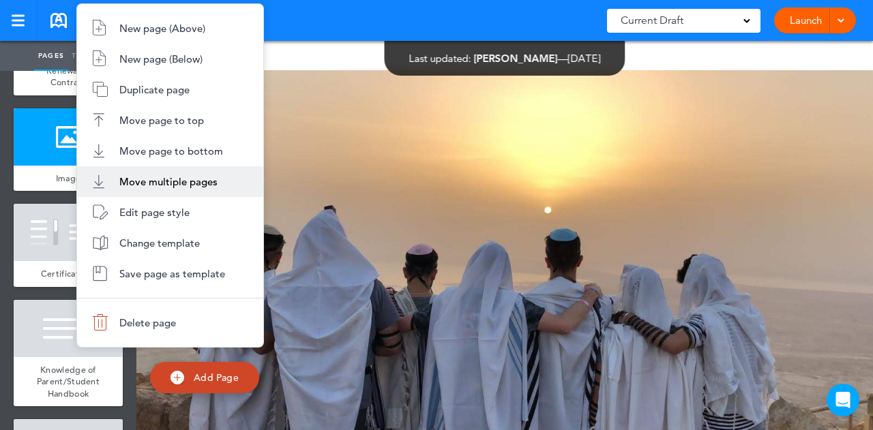
click at [136, 186] on span "Move multiple pages" at bounding box center [168, 181] width 98 height 13
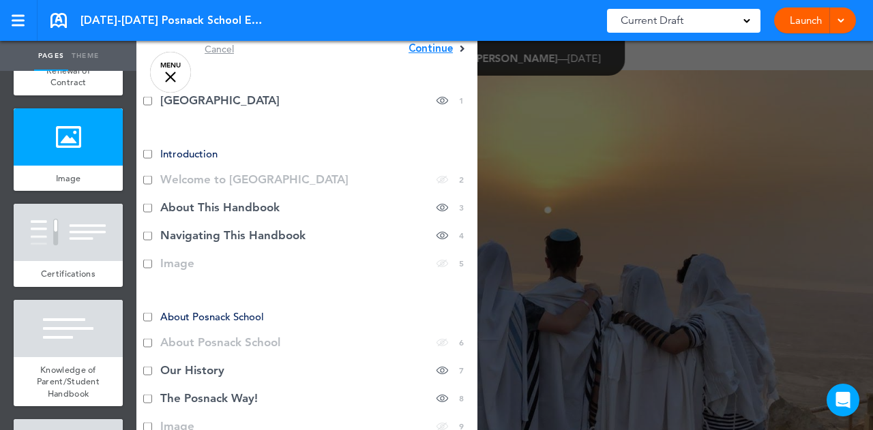
scroll to position [0, 0]
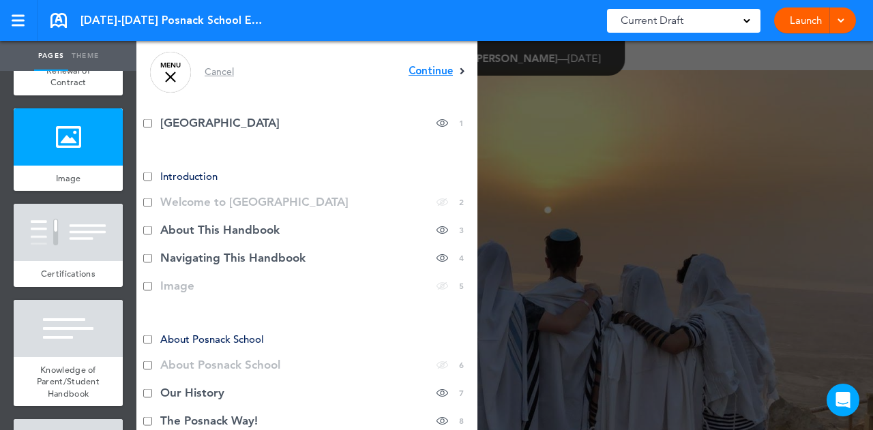
click at [423, 76] on span "Continue" at bounding box center [431, 71] width 44 height 10
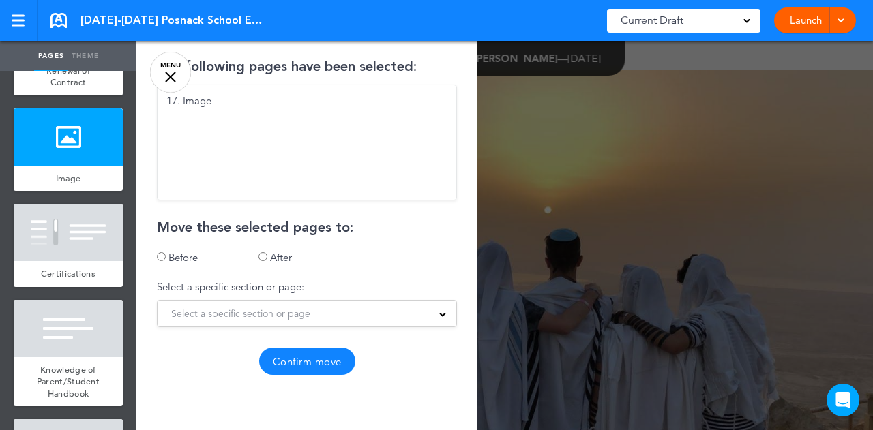
scroll to position [57, 0]
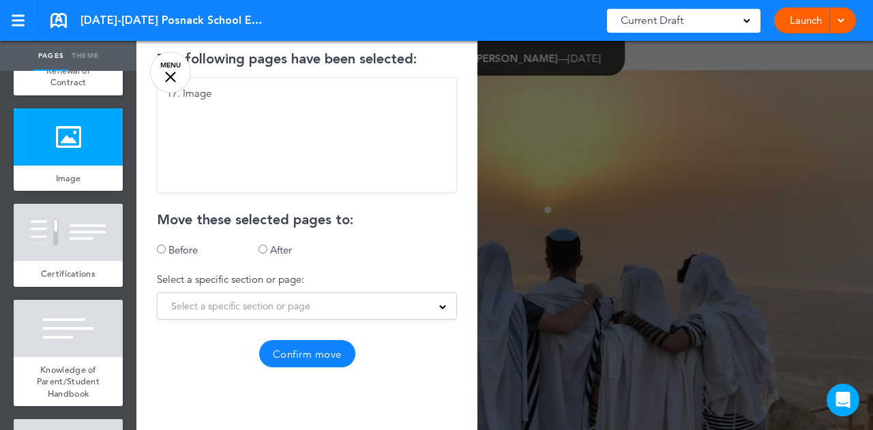
click at [207, 318] on div "Select a specific section or page 1. Posnack School Section: Introduction 2. We…" at bounding box center [307, 306] width 300 height 27
click at [210, 313] on span "Select a specific section or page" at bounding box center [240, 306] width 139 height 19
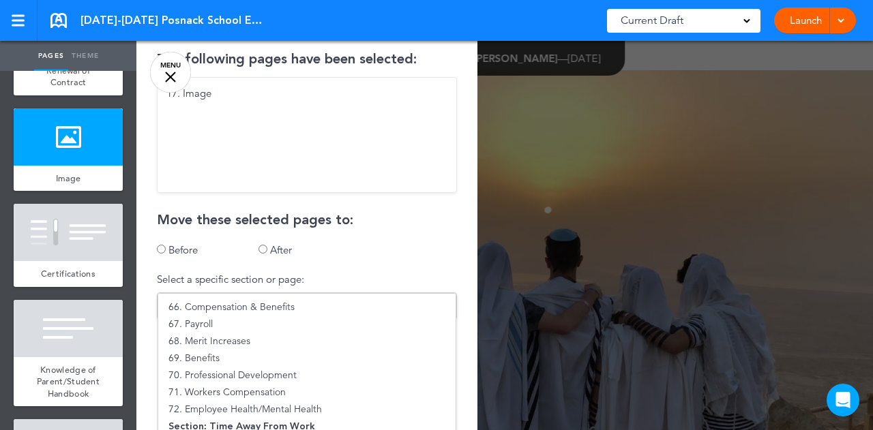
scroll to position [1303, 0]
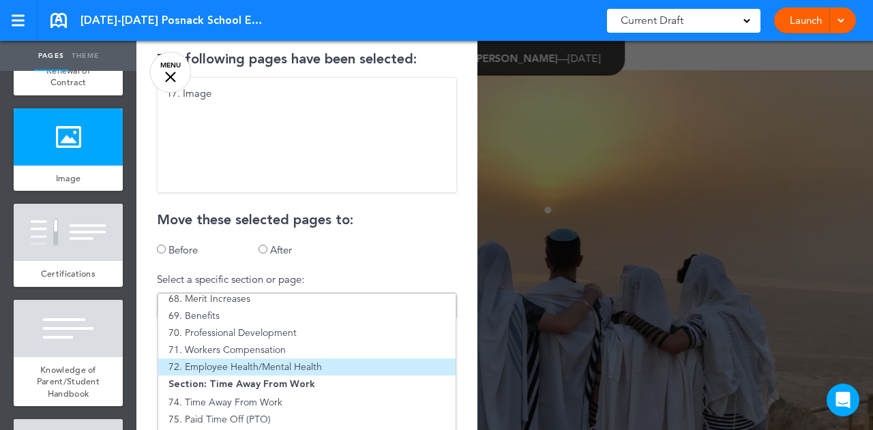
click at [254, 366] on li "72. Employee Health/Mental Health" at bounding box center [306, 367] width 297 height 17
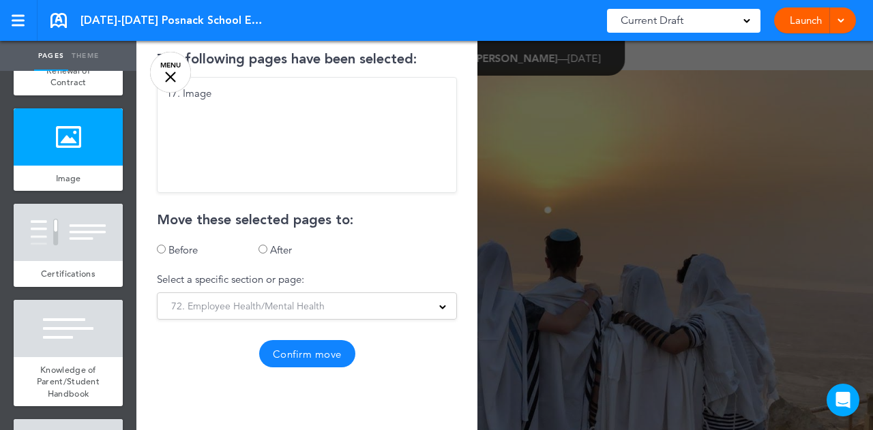
click at [285, 357] on button "Confirm move" at bounding box center [307, 353] width 96 height 27
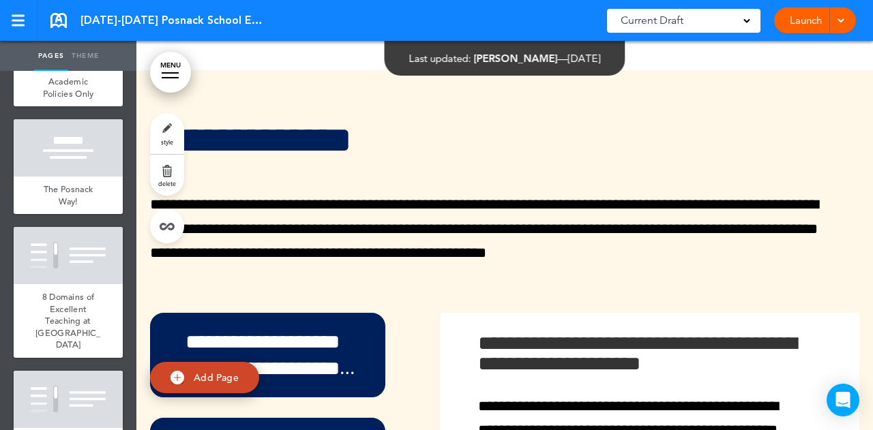
scroll to position [9557, 0]
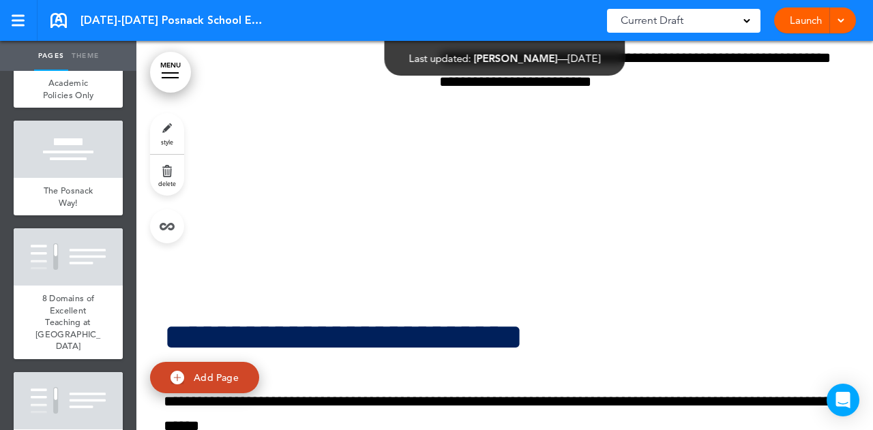
scroll to position [47015, 0]
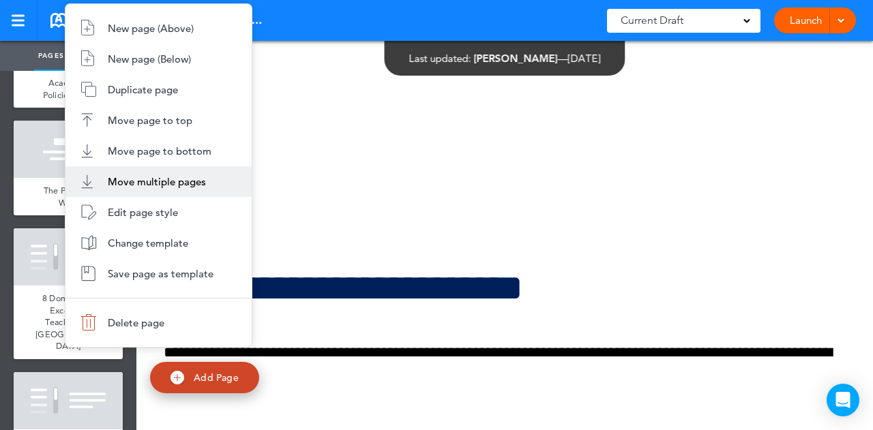
click at [127, 186] on span "Move multiple pages" at bounding box center [157, 181] width 98 height 13
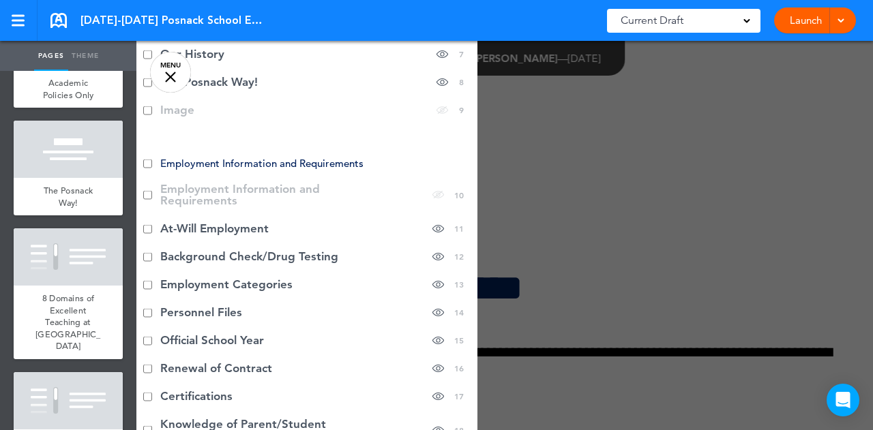
scroll to position [0, 0]
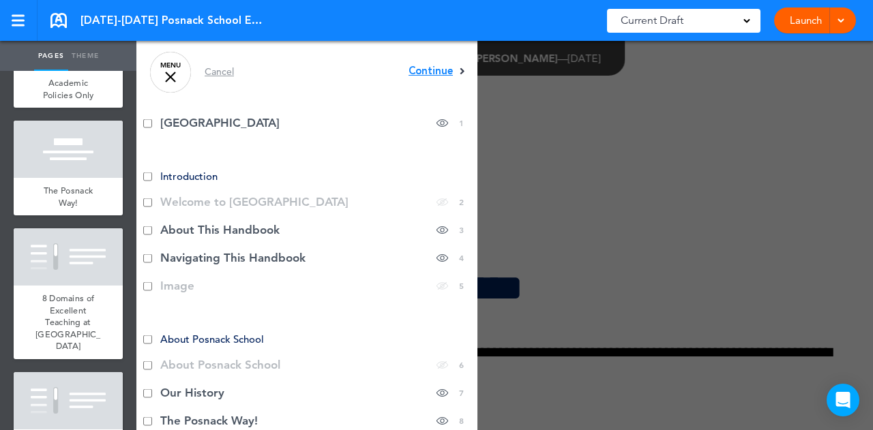
click at [428, 74] on span "Continue" at bounding box center [431, 71] width 44 height 10
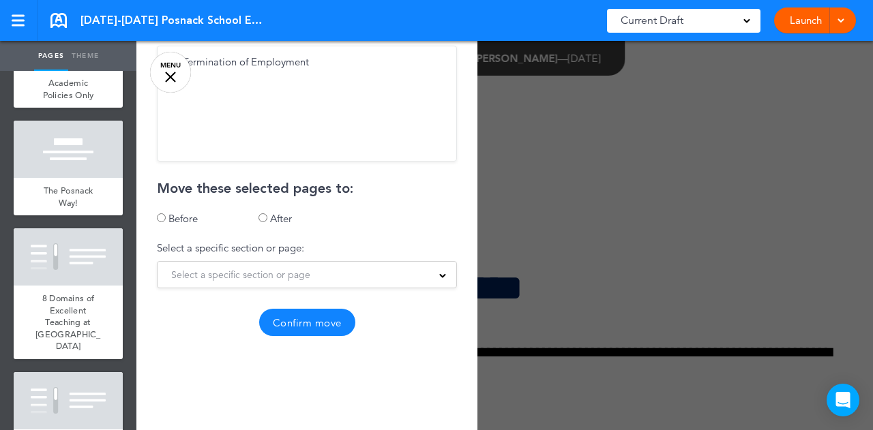
scroll to position [89, 0]
click at [298, 269] on span "Select a specific section or page" at bounding box center [240, 274] width 139 height 19
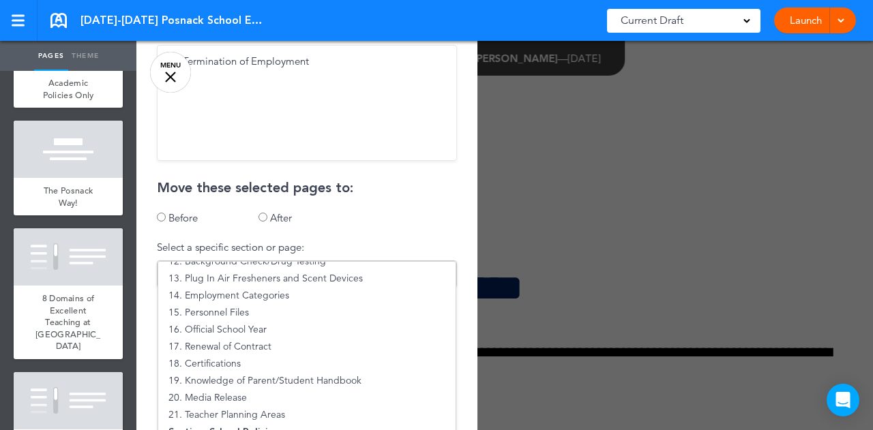
scroll to position [261, 0]
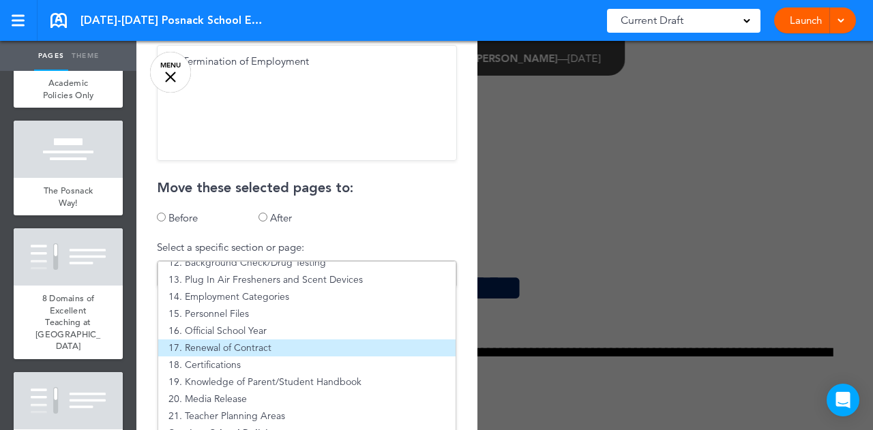
click at [295, 346] on li "17. Renewal of Contract" at bounding box center [306, 348] width 297 height 17
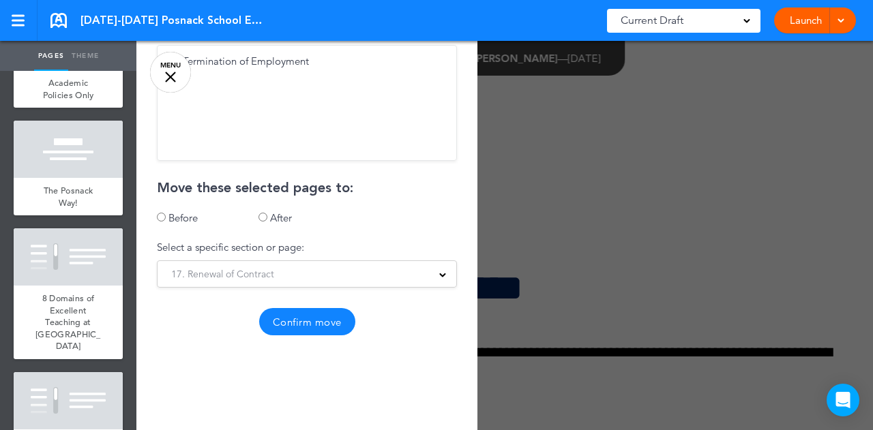
click at [295, 329] on button "Confirm move" at bounding box center [307, 321] width 96 height 27
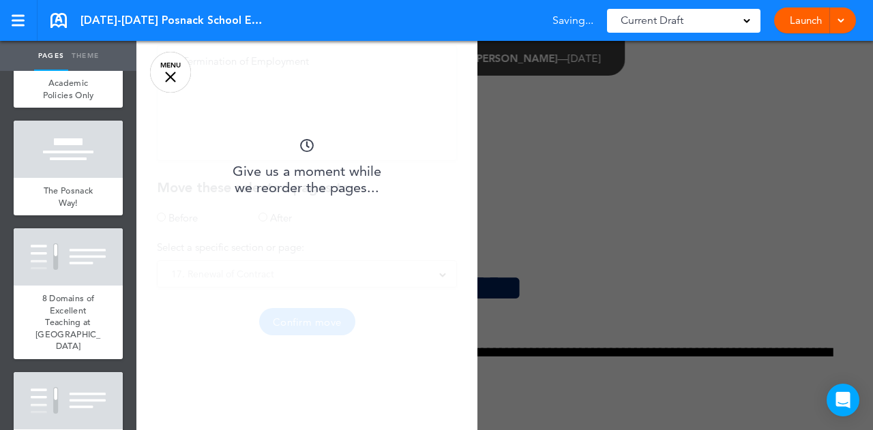
scroll to position [0, 0]
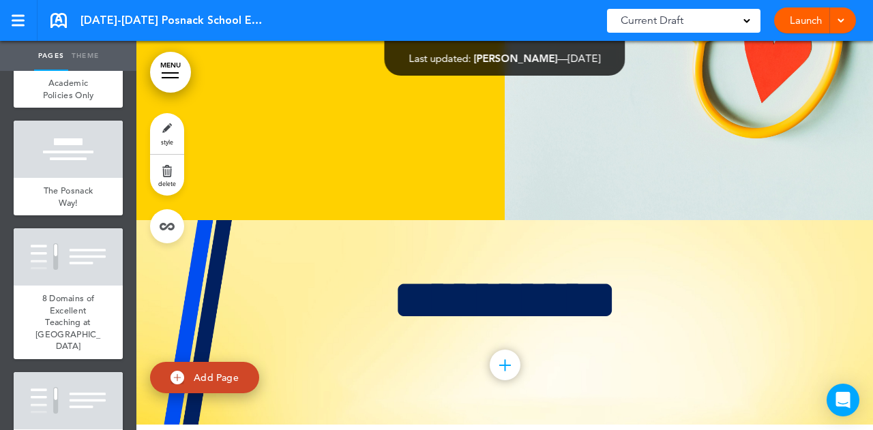
scroll to position [47336, 0]
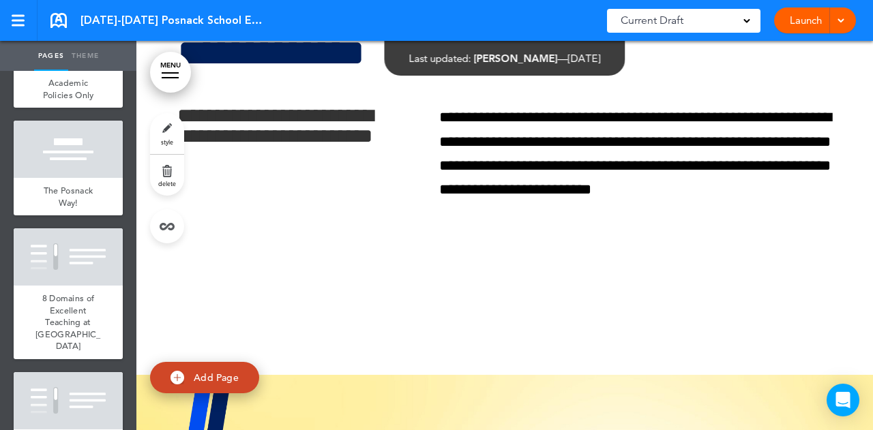
scroll to position [47876, 0]
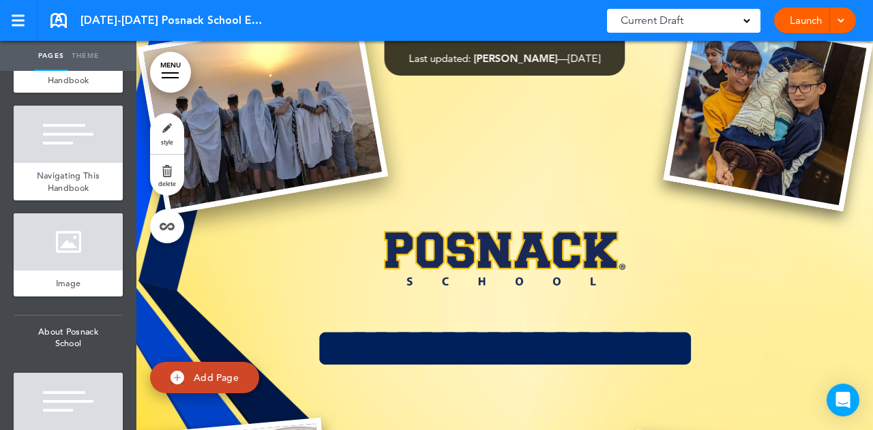
scroll to position [48, 0]
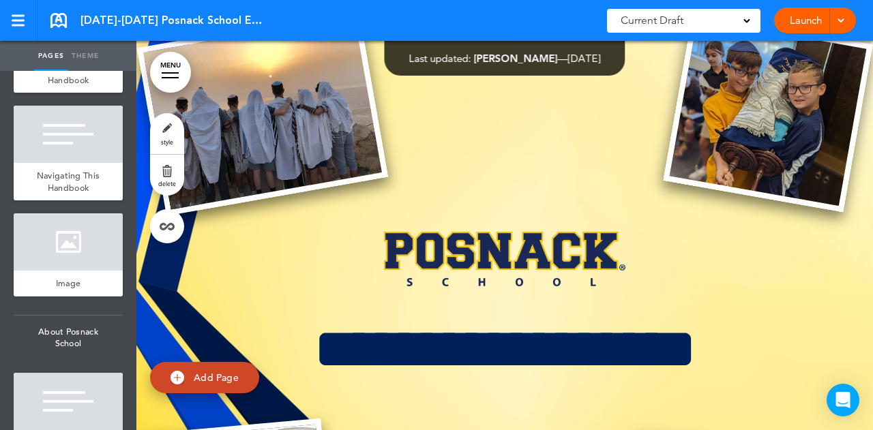
click at [170, 69] on link "MENU" at bounding box center [170, 72] width 41 height 41
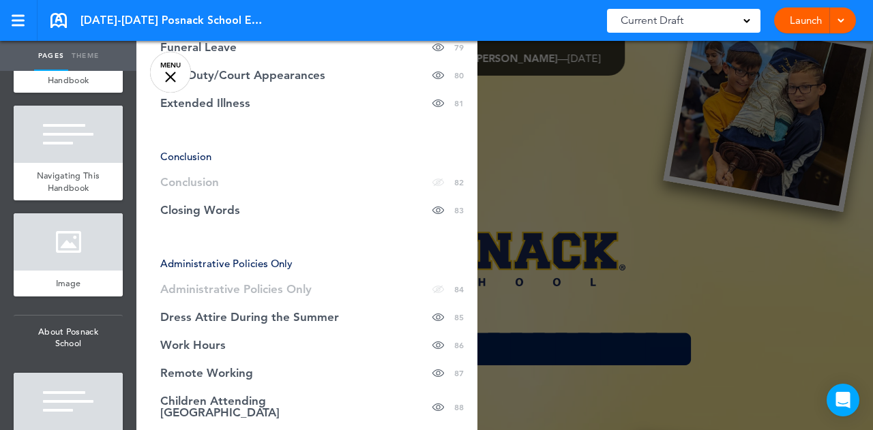
scroll to position [2787, 0]
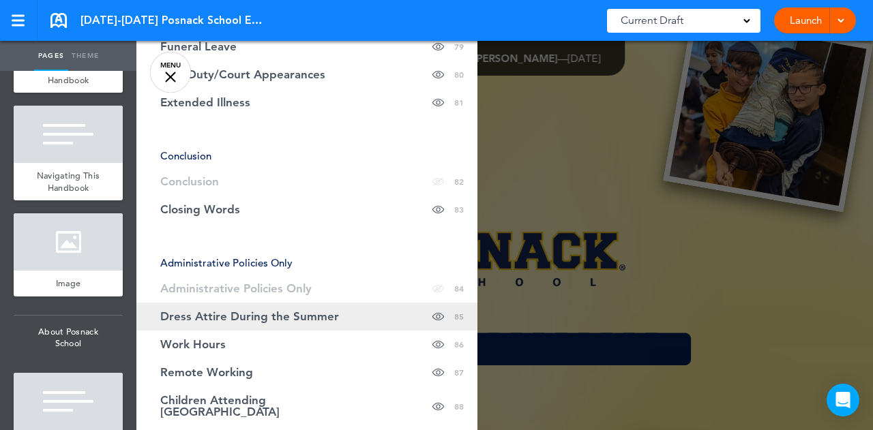
click at [279, 303] on link "Dress Attire During the Summer Hide page in table of contents 85" at bounding box center [306, 317] width 341 height 28
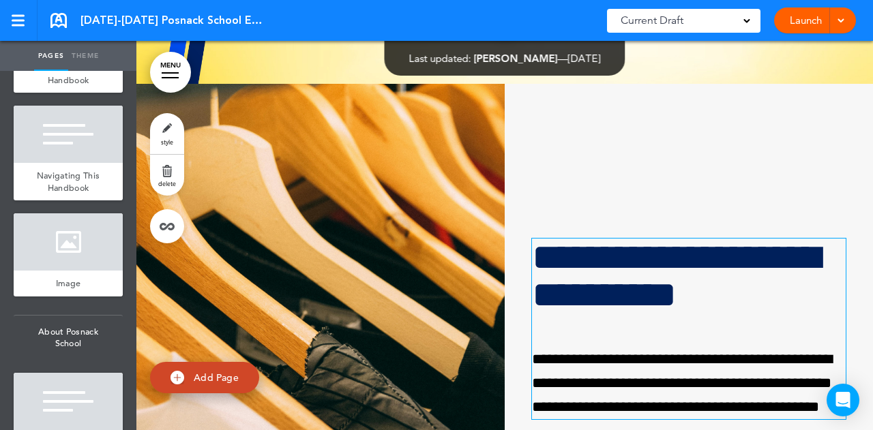
scroll to position [47696, 0]
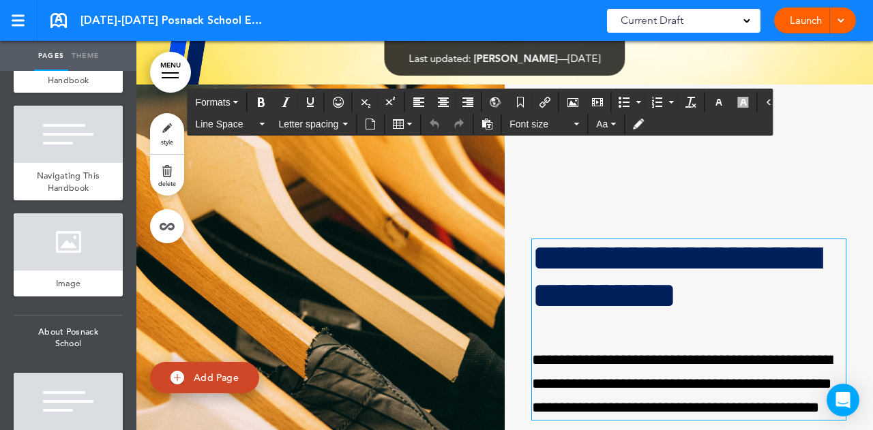
click at [791, 348] on p "**********" at bounding box center [686, 384] width 308 height 72
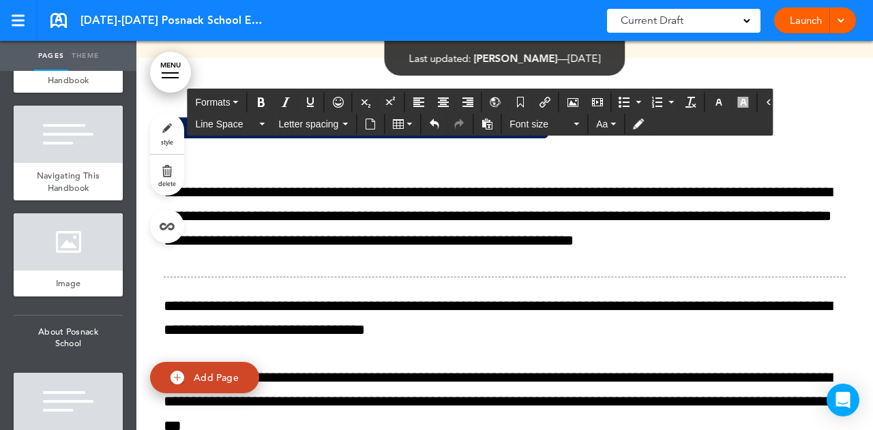
scroll to position [50059, 0]
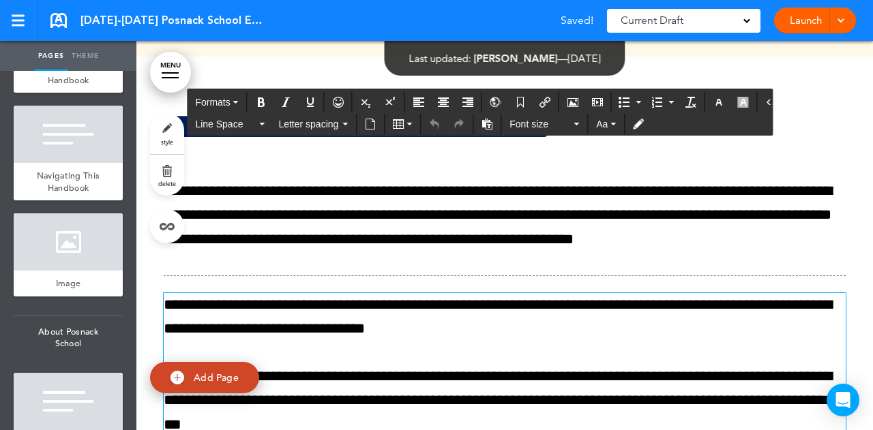
drag, startPoint x: 277, startPoint y: 296, endPoint x: 155, endPoint y: 280, distance: 122.5
click at [155, 280] on div "**********" at bounding box center [504, 322] width 737 height 531
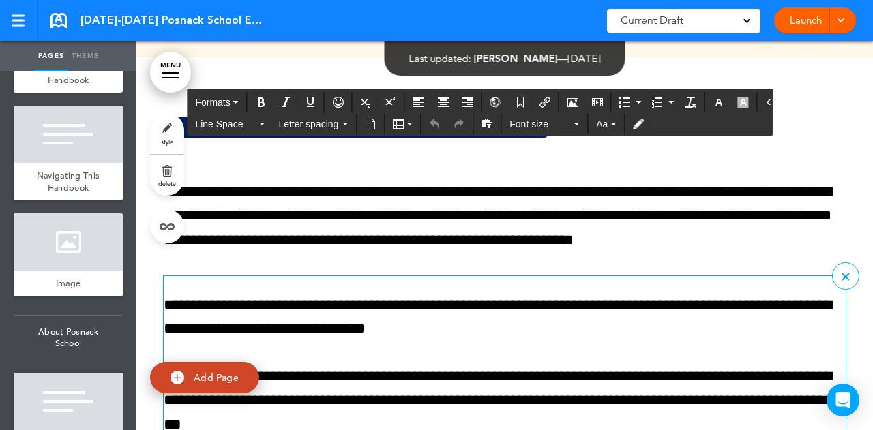
copy p "**********"
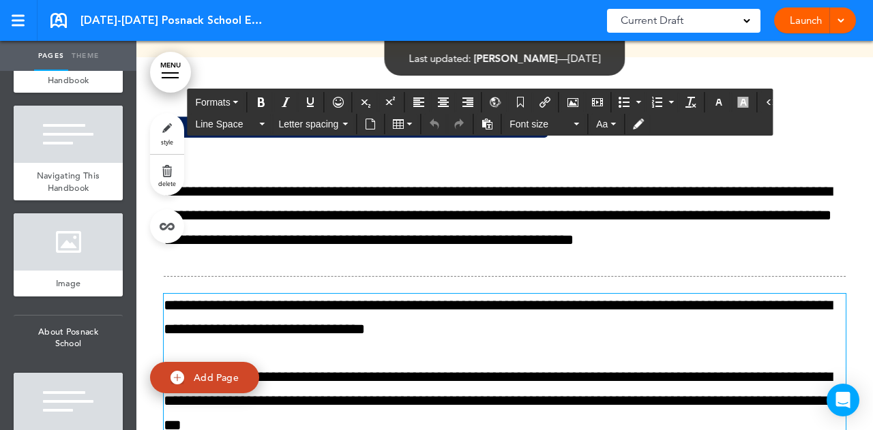
scroll to position [50059, 0]
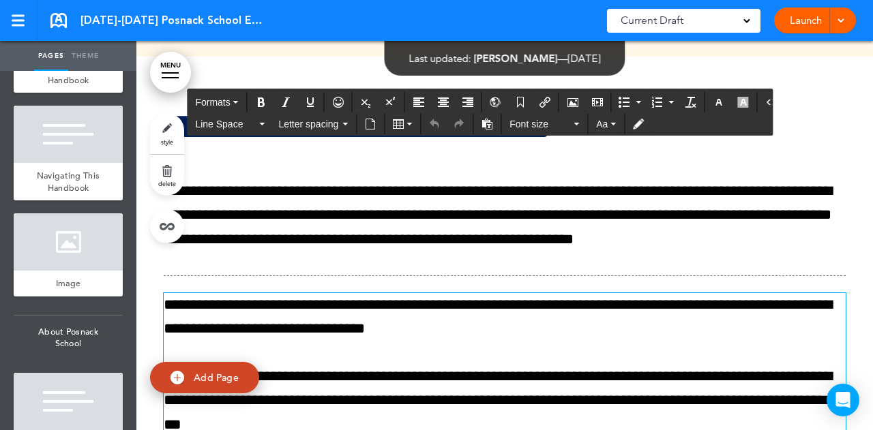
click at [162, 73] on div at bounding box center [170, 72] width 17 height 1
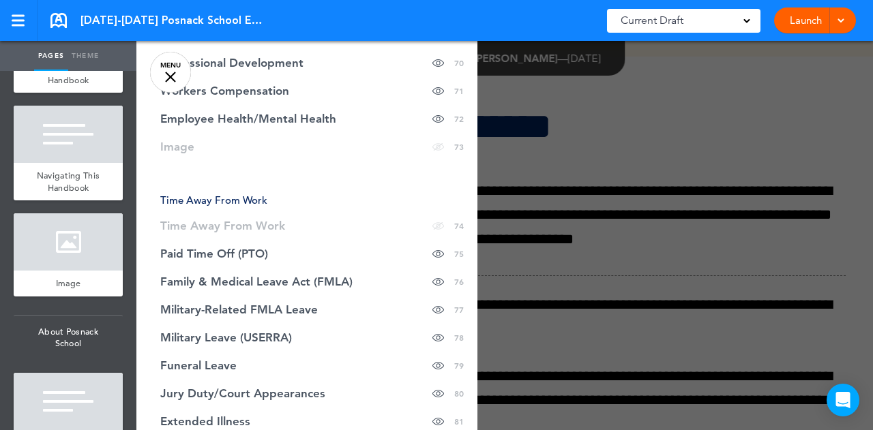
scroll to position [2467, 0]
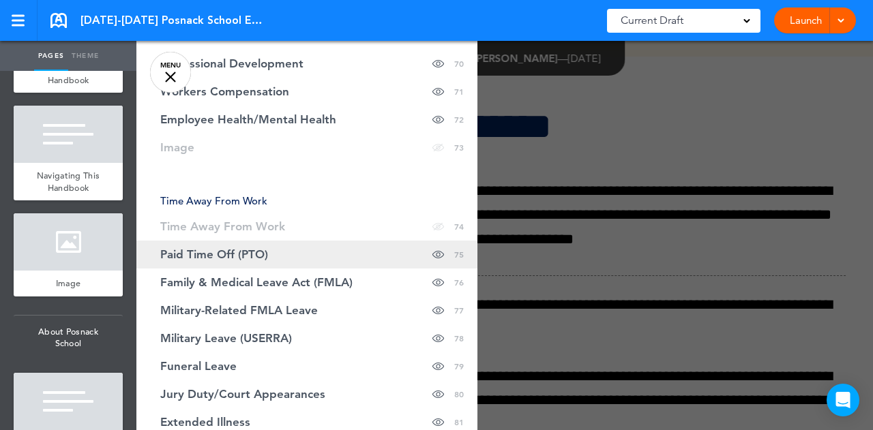
click at [281, 246] on link "Paid Time Off (PTO) Hide page in table of contents 75" at bounding box center [306, 255] width 341 height 28
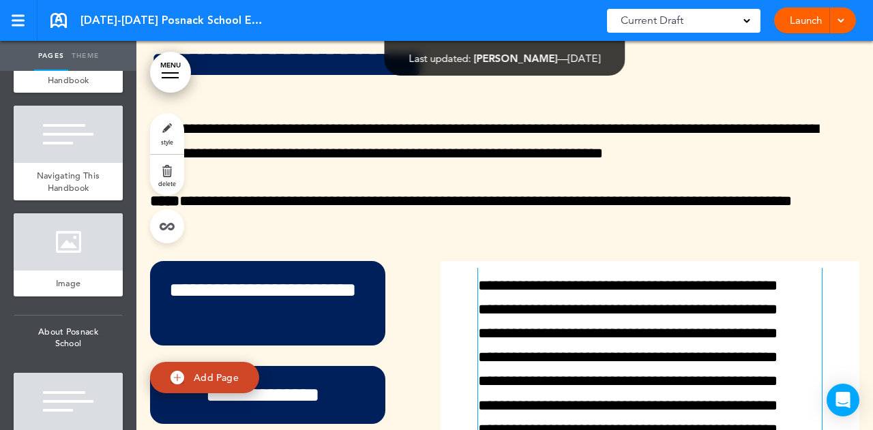
scroll to position [0, 0]
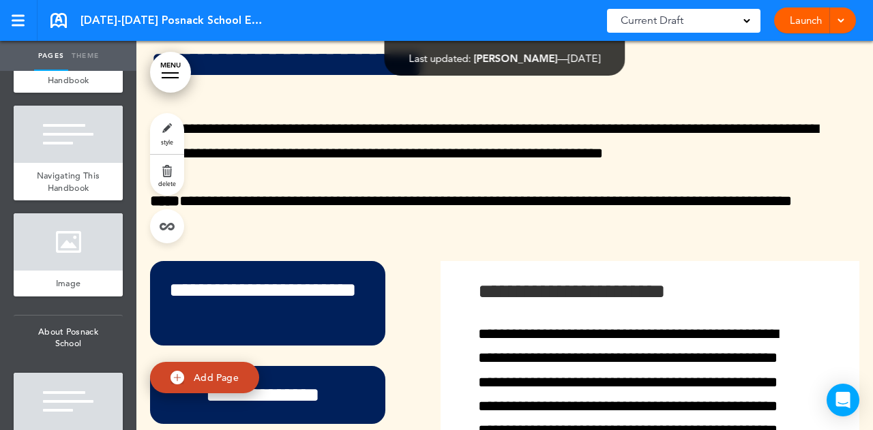
click at [173, 80] on link "MENU" at bounding box center [170, 72] width 41 height 41
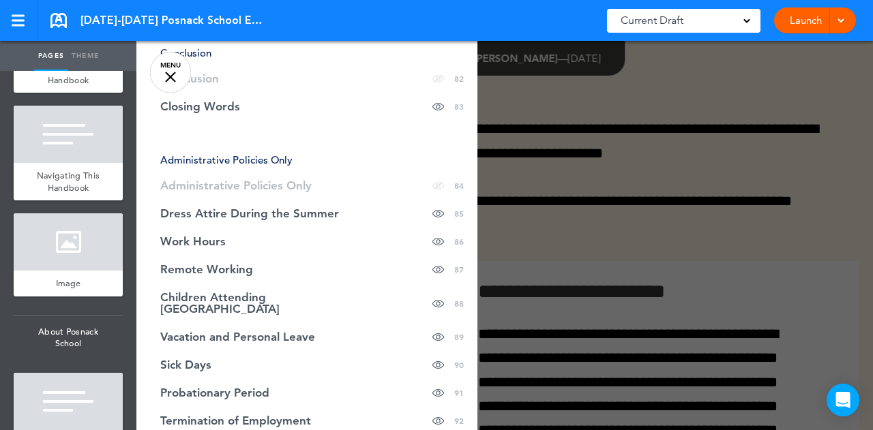
scroll to position [2879, 0]
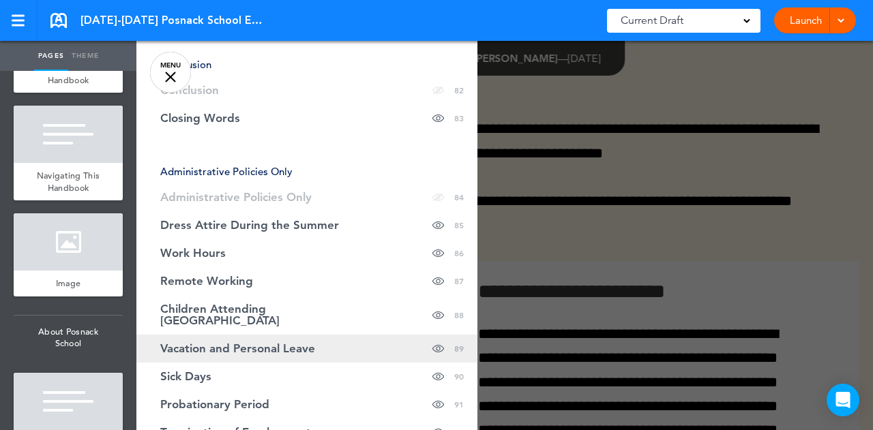
click at [344, 335] on link "Vacation and Personal Leave Hide page in table of contents 89" at bounding box center [306, 349] width 341 height 28
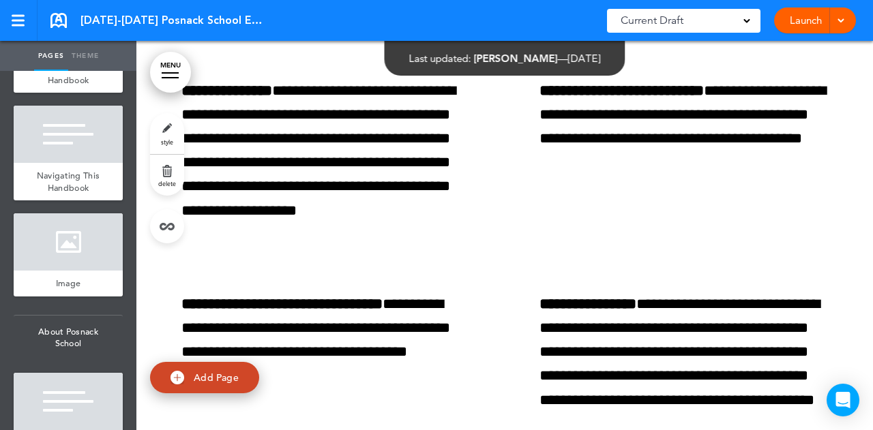
scroll to position [51938, 0]
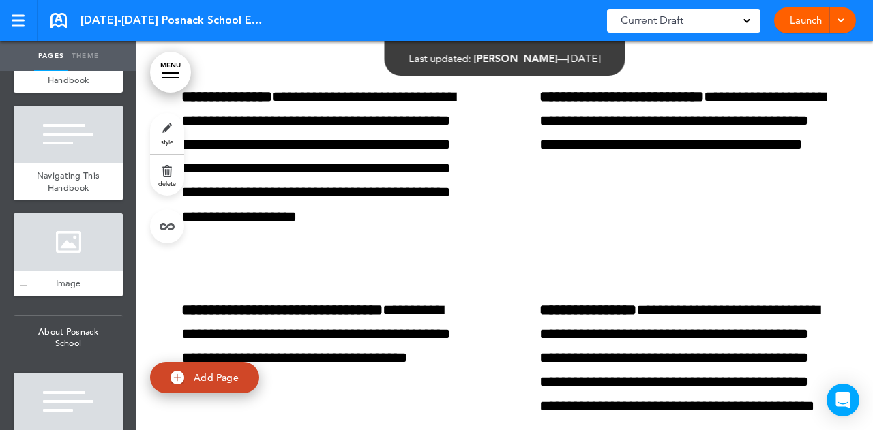
click at [78, 263] on div at bounding box center [68, 241] width 109 height 57
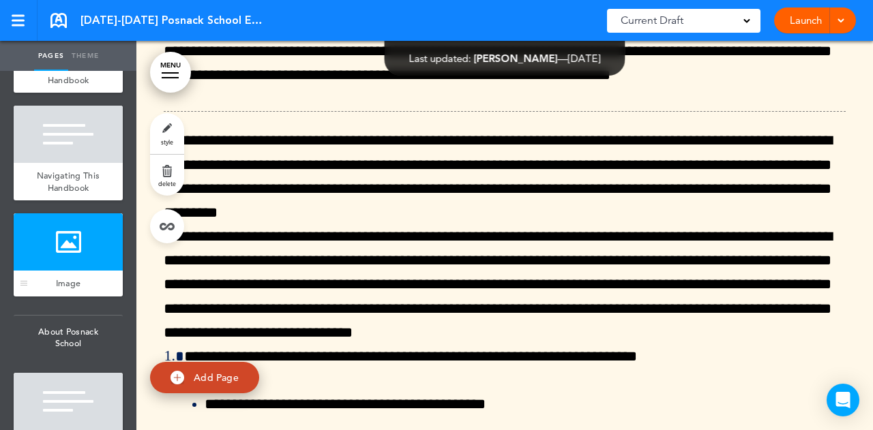
scroll to position [1979, 0]
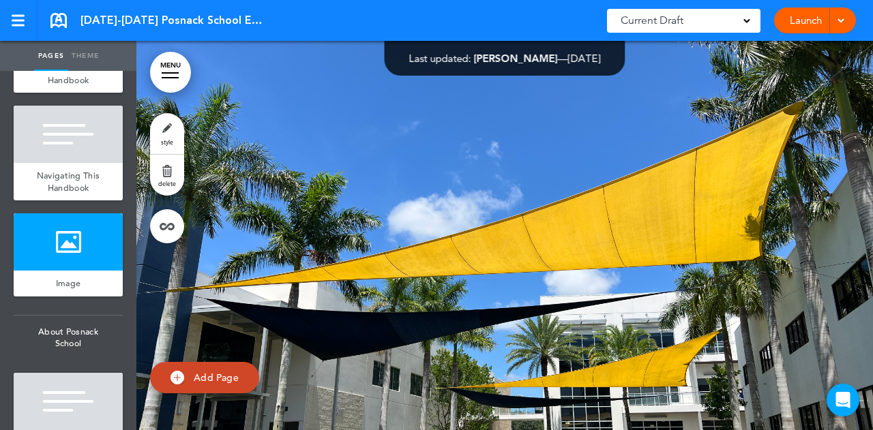
click at [162, 71] on link "MENU" at bounding box center [170, 72] width 41 height 41
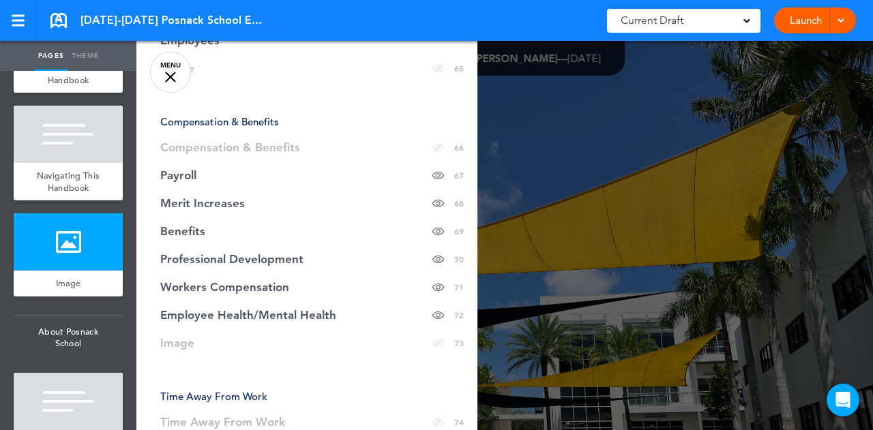
scroll to position [2276, 0]
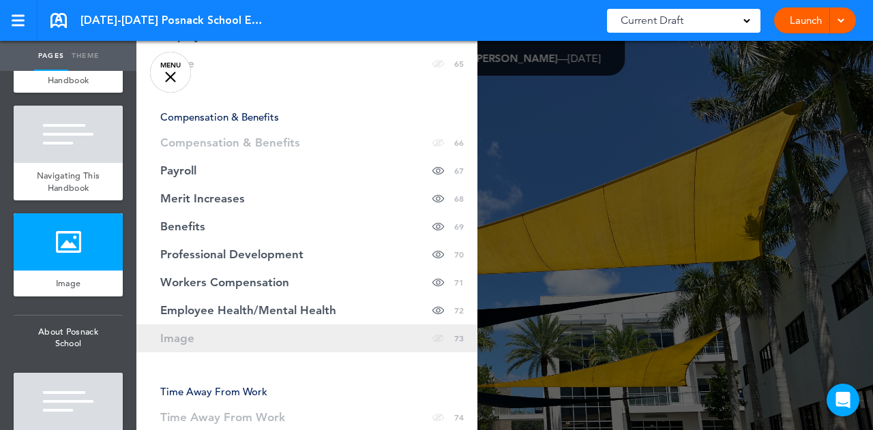
click at [284, 330] on link "Image Hide page in table of contents 73" at bounding box center [306, 339] width 341 height 28
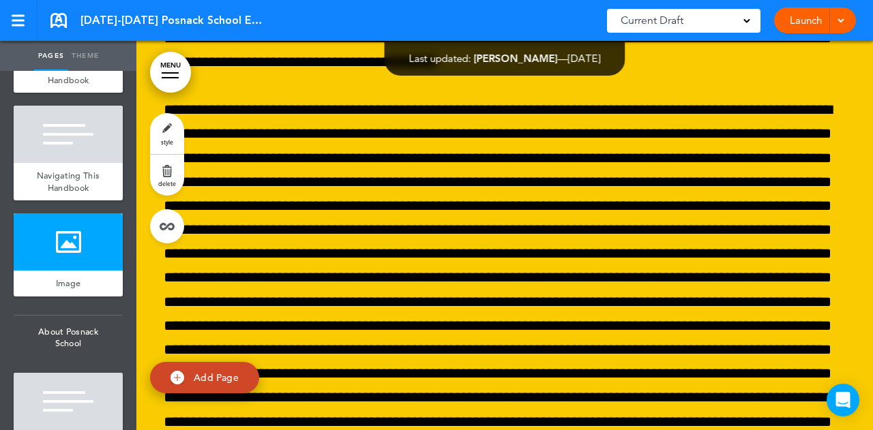
scroll to position [41645, 0]
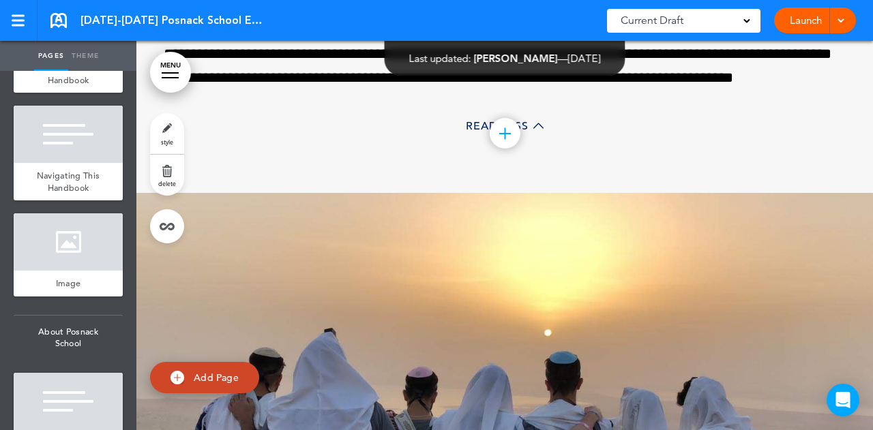
click at [180, 76] on link "MENU" at bounding box center [170, 72] width 41 height 41
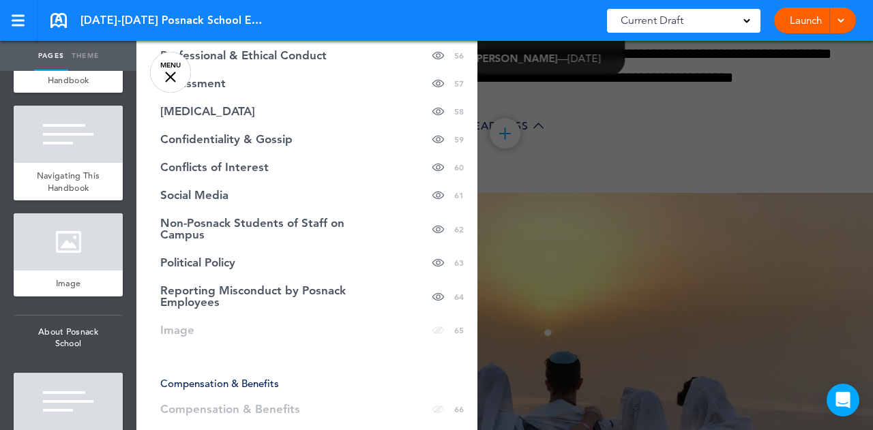
scroll to position [2009, 0]
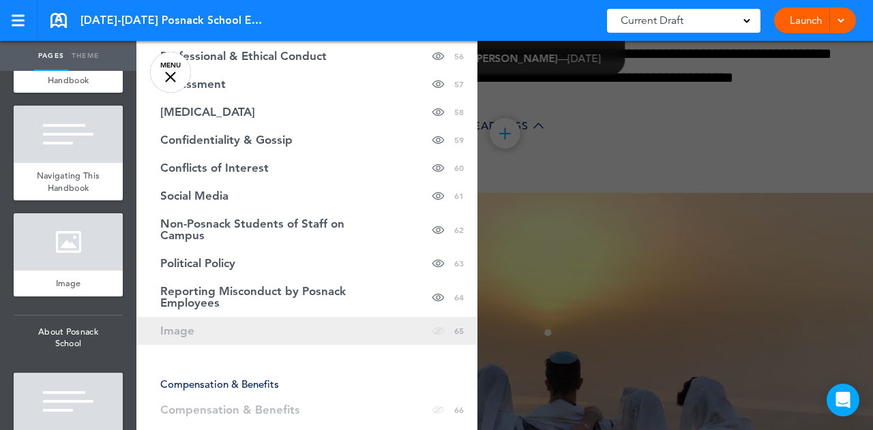
click at [274, 319] on link "Image Hide page in table of contents 65" at bounding box center [306, 331] width 341 height 28
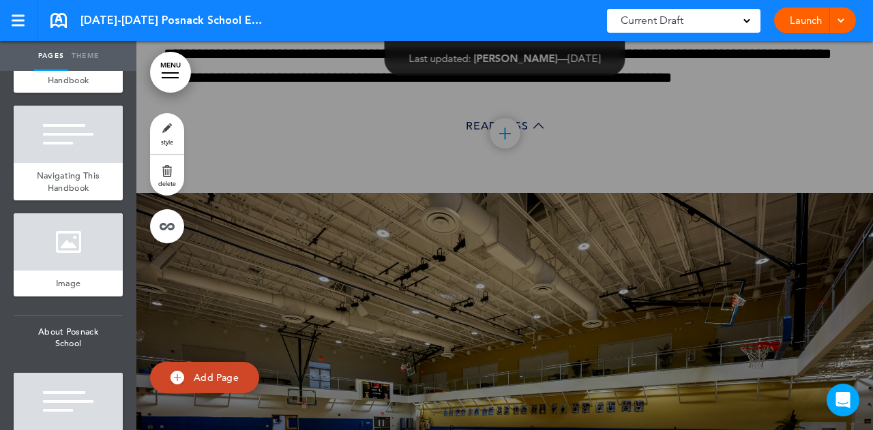
scroll to position [37580, 0]
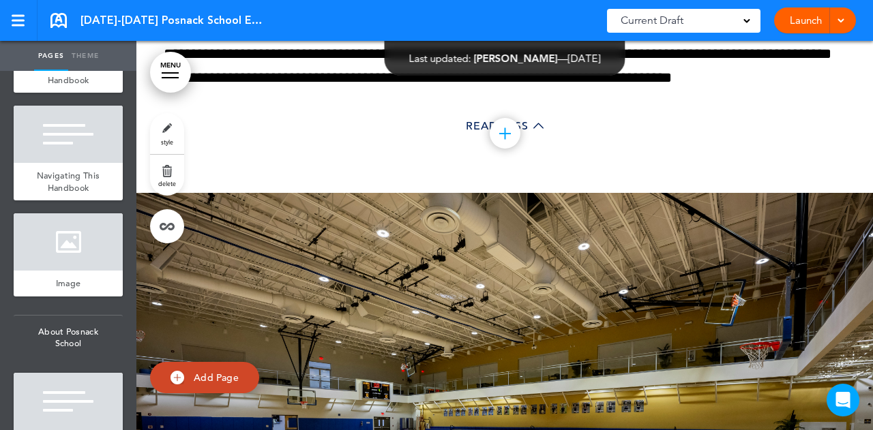
click at [173, 77] on div at bounding box center [170, 77] width 17 height 1
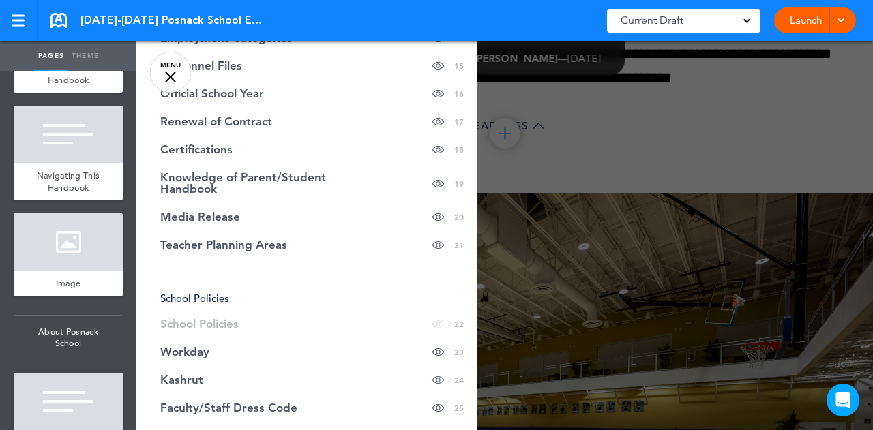
scroll to position [623, 0]
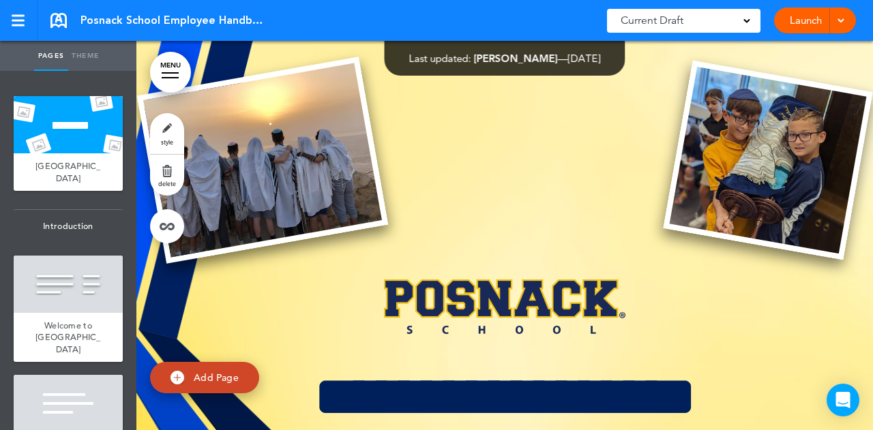
click at [166, 73] on div at bounding box center [170, 72] width 17 height 1
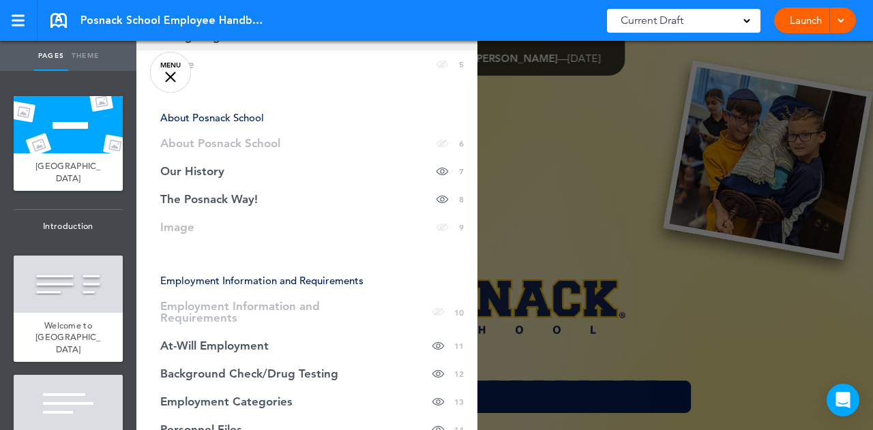
scroll to position [222, 0]
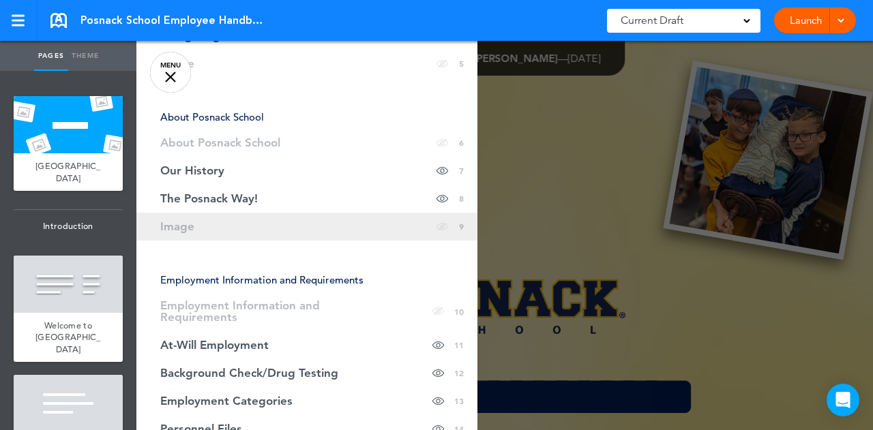
click at [376, 233] on link "Image Hide page in table of contents 9" at bounding box center [306, 227] width 341 height 28
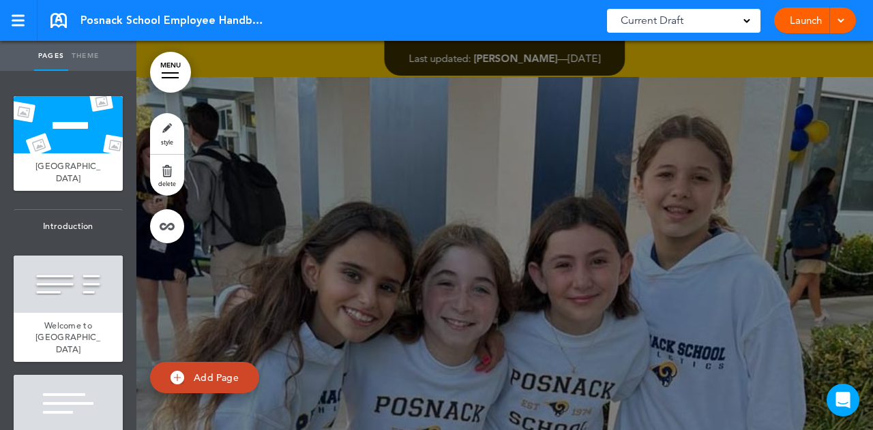
scroll to position [5172, 0]
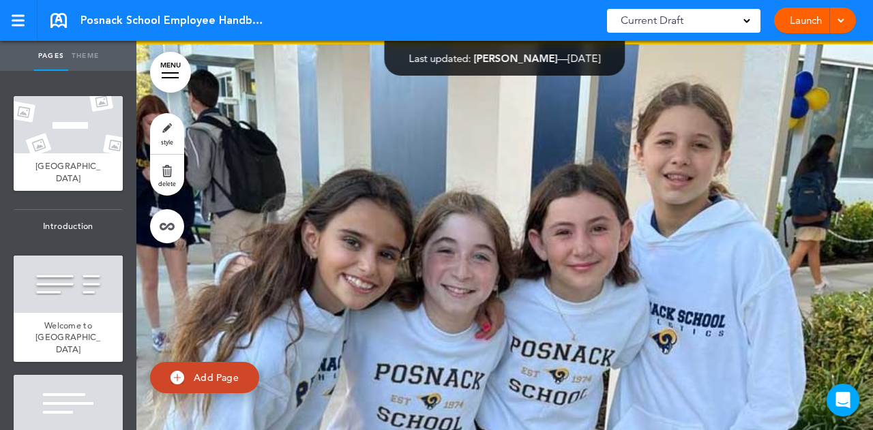
click at [176, 60] on link "MENU" at bounding box center [170, 72] width 41 height 41
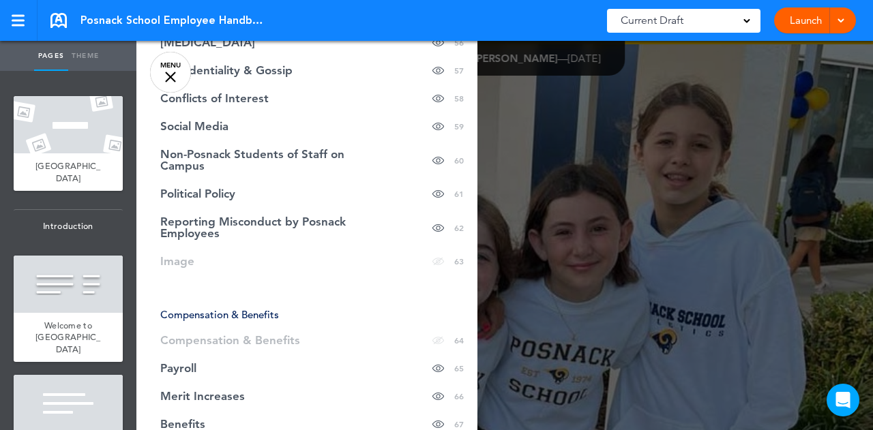
scroll to position [2024, 0]
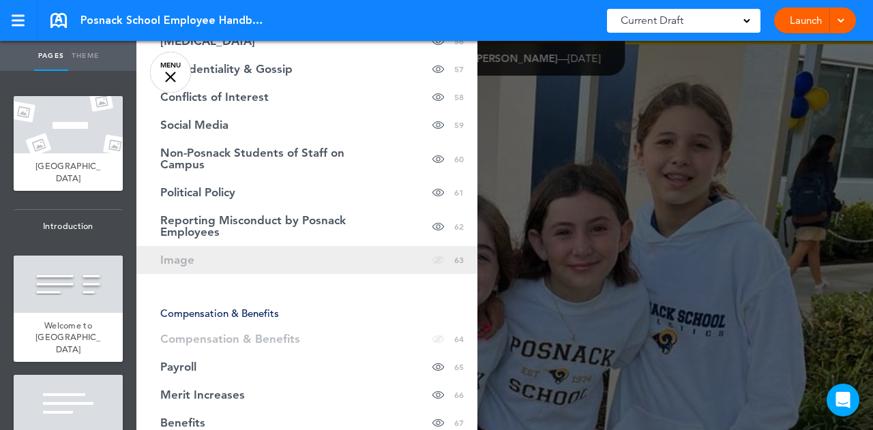
click at [314, 246] on link "Image Hide page in table of contents 63" at bounding box center [306, 260] width 341 height 28
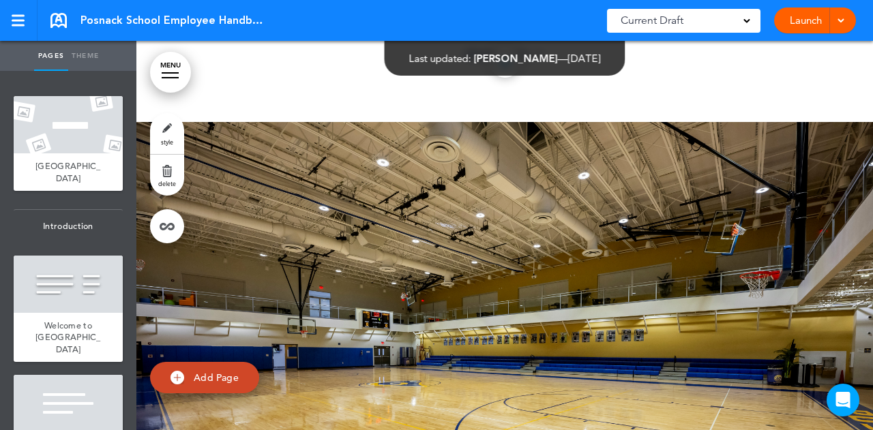
scroll to position [38446, 0]
click at [172, 78] on link "MENU" at bounding box center [170, 72] width 41 height 41
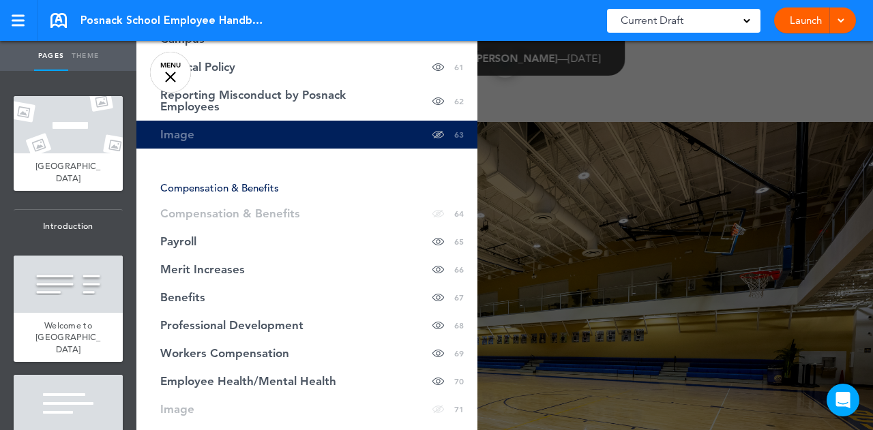
scroll to position [2254, 0]
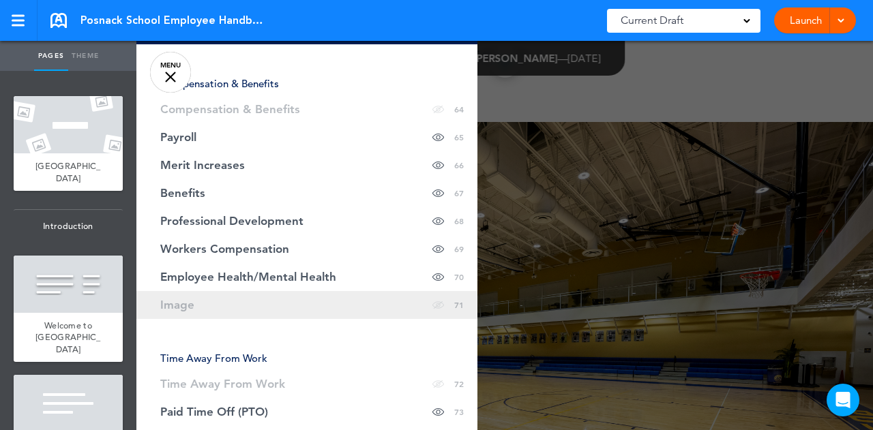
click at [256, 295] on link "Image Hide page in table of contents 71" at bounding box center [306, 305] width 341 height 28
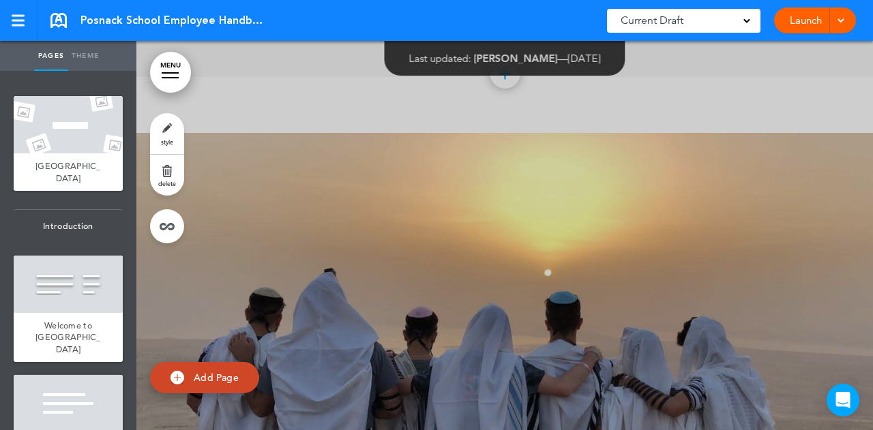
scroll to position [43284, 0]
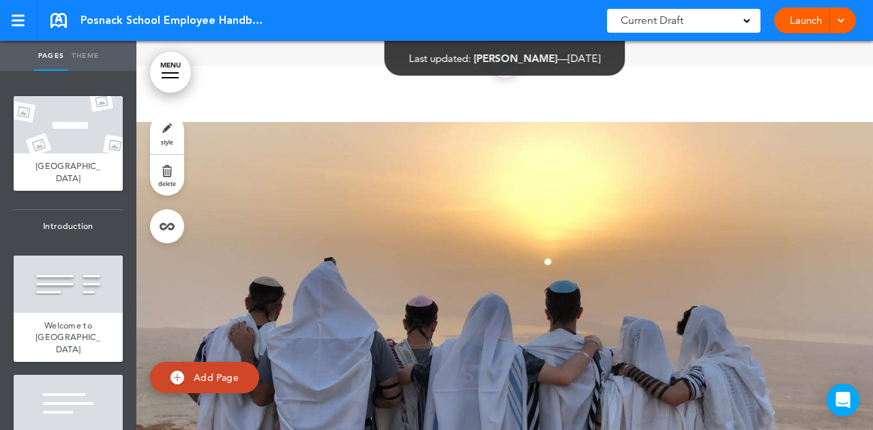
click at [164, 74] on link "MENU" at bounding box center [170, 72] width 41 height 41
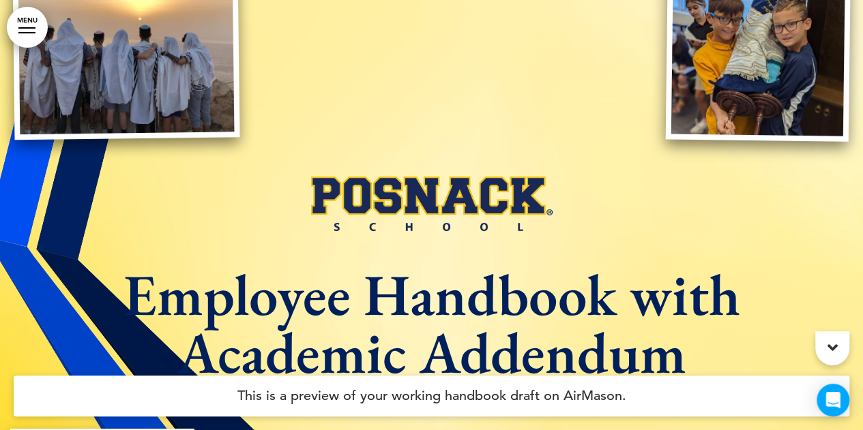
click at [29, 27] on div at bounding box center [26, 27] width 17 height 1
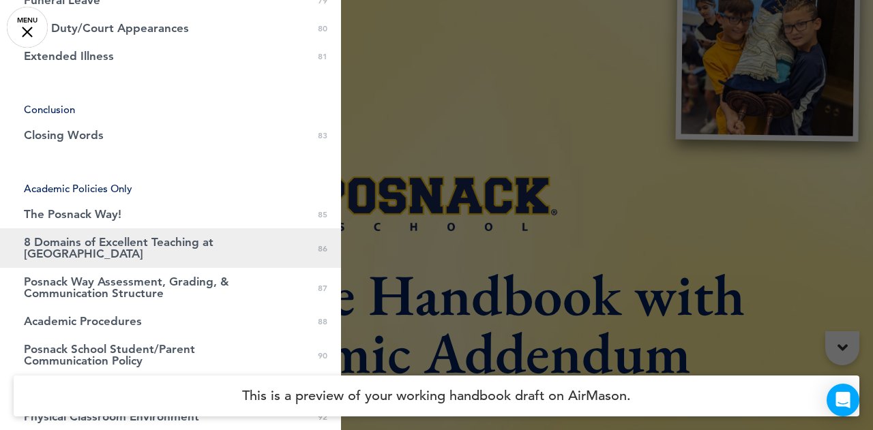
scroll to position [2413, 0]
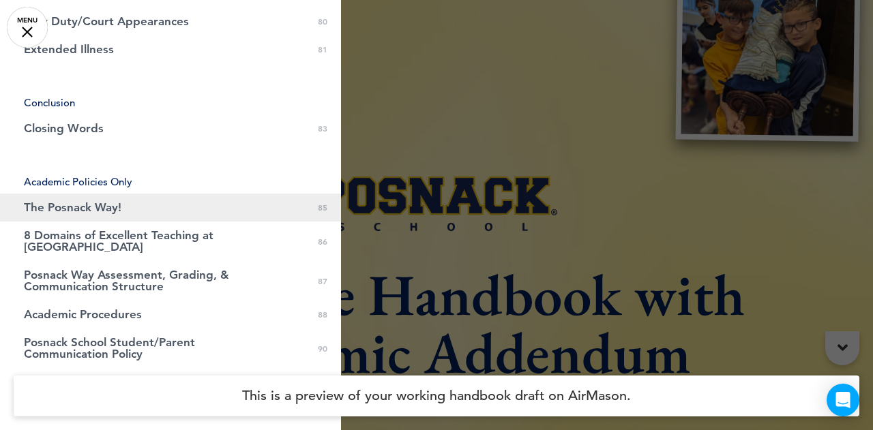
click at [100, 203] on link "The Posnack Way! 0 85" at bounding box center [170, 208] width 341 height 28
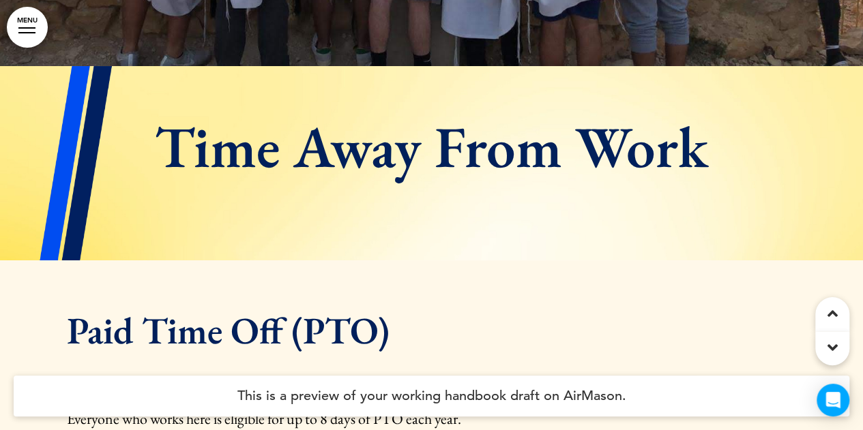
scroll to position [38621, 0]
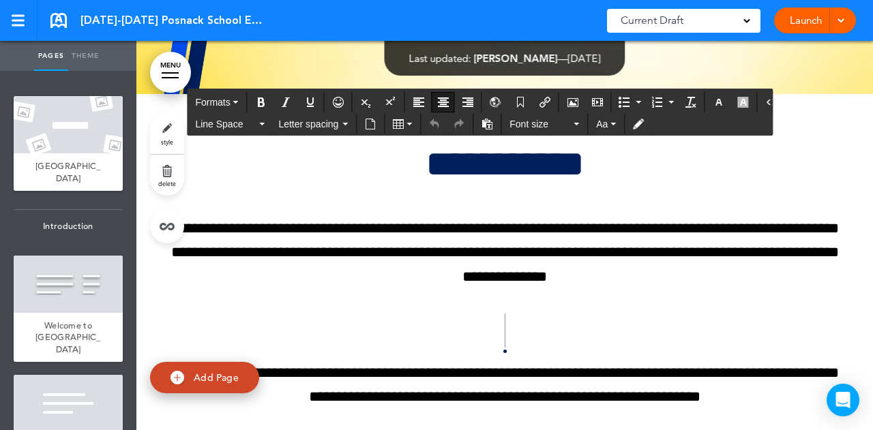
scroll to position [2745, 0]
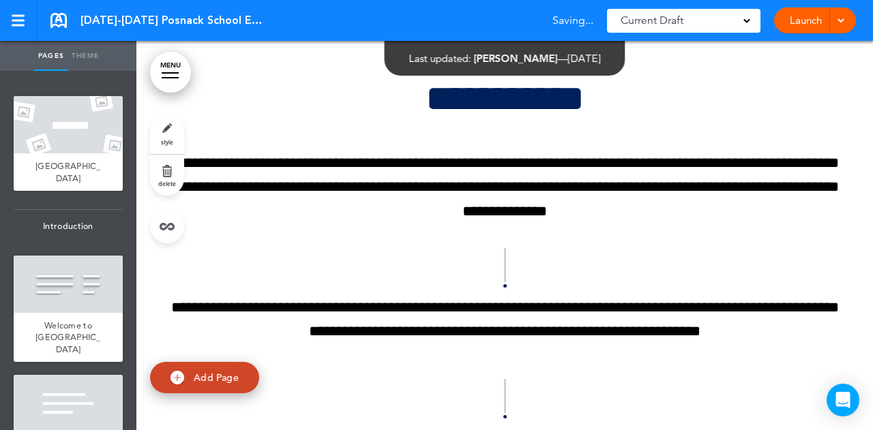
click at [184, 58] on link "MENU" at bounding box center [170, 72] width 41 height 41
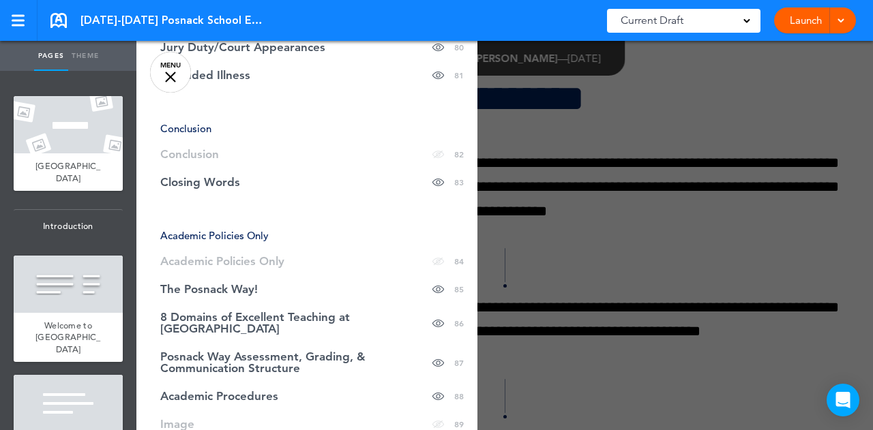
scroll to position [2848, 0]
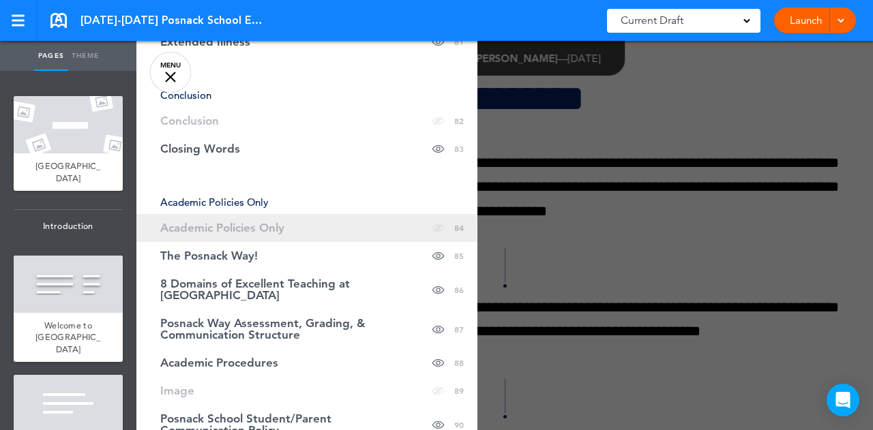
click at [258, 222] on span "Academic Policies Only" at bounding box center [222, 228] width 124 height 12
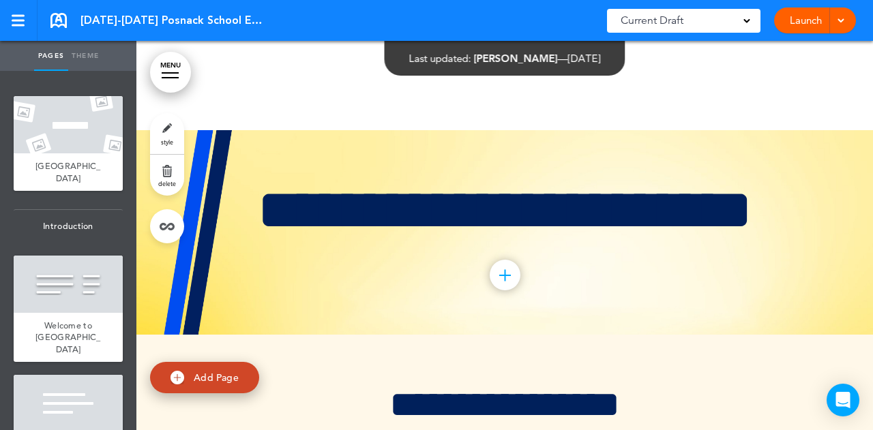
scroll to position [48155, 0]
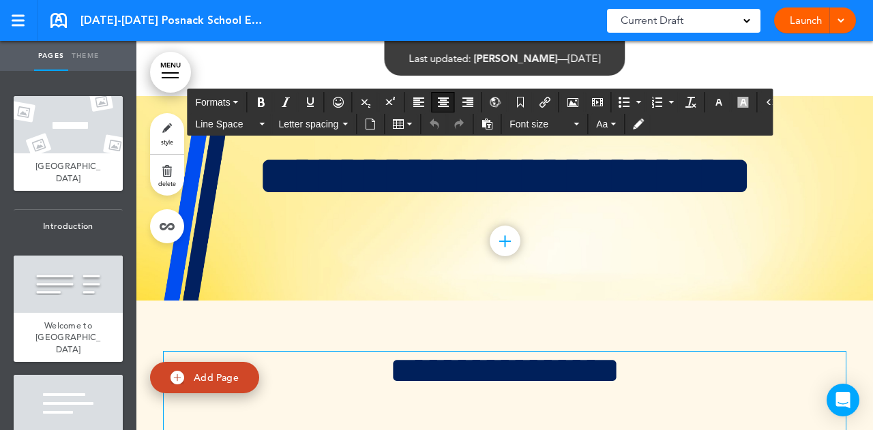
drag, startPoint x: 258, startPoint y: 209, endPoint x: 495, endPoint y: 166, distance: 240.6
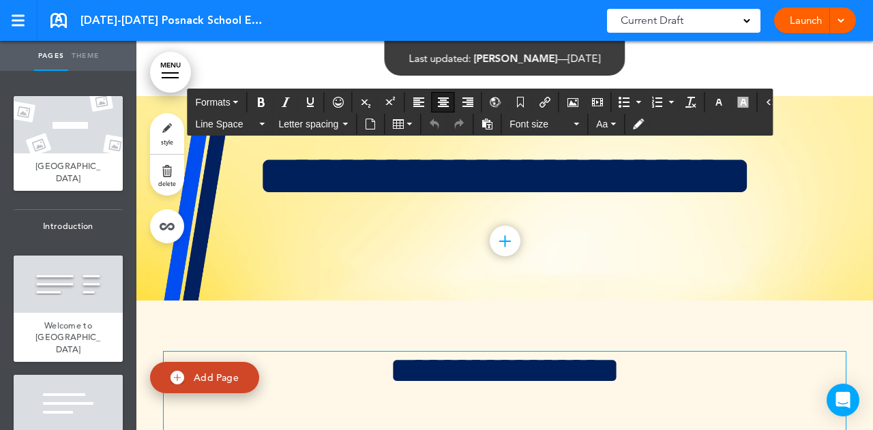
click at [388, 352] on h1 "**********" at bounding box center [505, 371] width 682 height 38
click at [361, 352] on h1 "**********" at bounding box center [505, 371] width 682 height 38
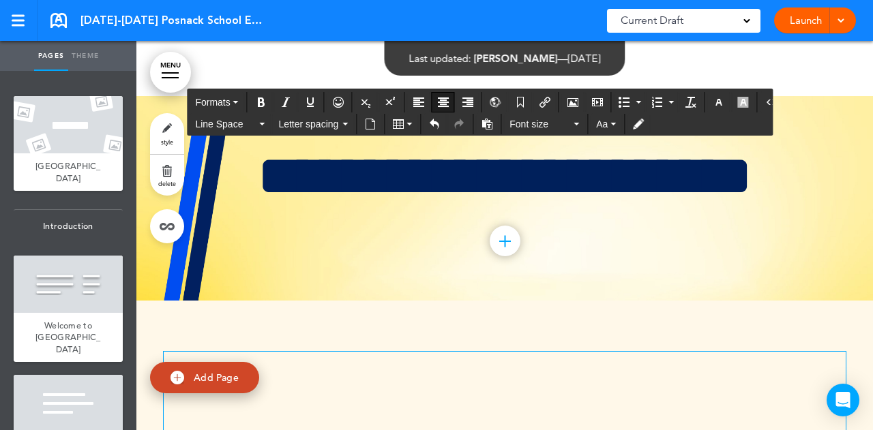
click at [366, 352] on h1 at bounding box center [505, 371] width 682 height 38
click at [569, 128] on button "Font size" at bounding box center [544, 124] width 80 height 19
click at [293, 352] on h1 at bounding box center [505, 371] width 682 height 38
click at [567, 122] on button "Font size" at bounding box center [544, 124] width 80 height 19
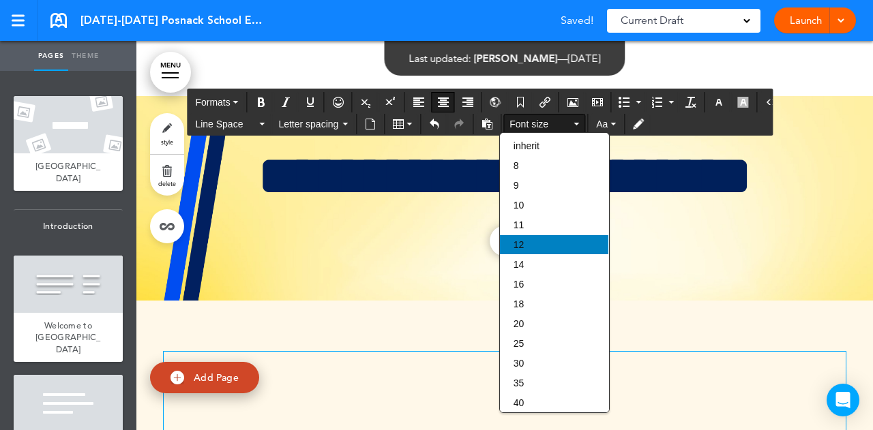
click at [534, 239] on div "12" at bounding box center [554, 244] width 108 height 19
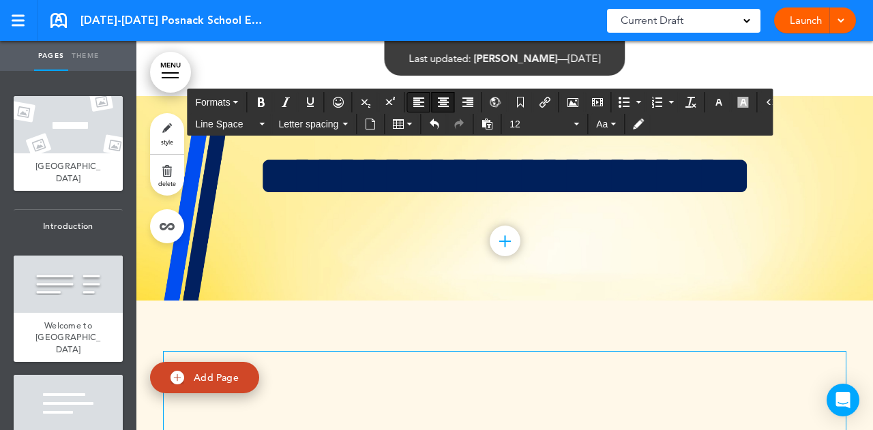
click at [417, 103] on icon "Align left" at bounding box center [418, 102] width 11 height 11
drag, startPoint x: 769, startPoint y: 333, endPoint x: 211, endPoint y: 333, distance: 558.5
copy p "**********"
click at [366, 352] on h1 at bounding box center [505, 371] width 682 height 38
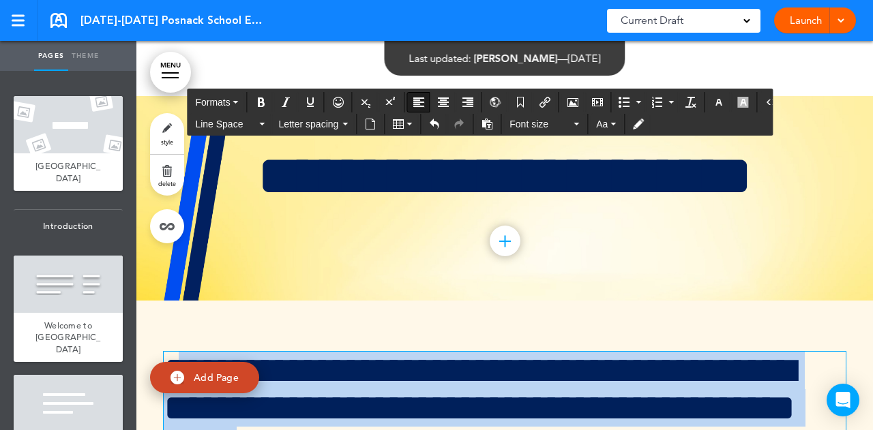
drag, startPoint x: 488, startPoint y: 273, endPoint x: 173, endPoint y: 209, distance: 321.5
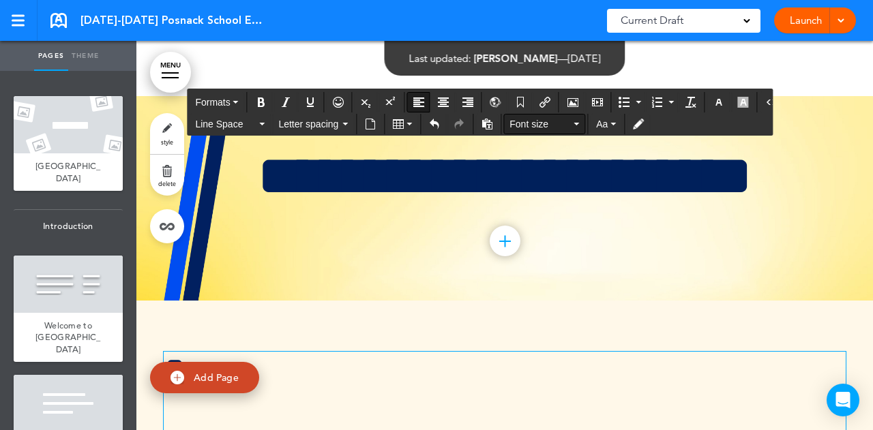
click at [526, 119] on span "Font size" at bounding box center [539, 124] width 61 height 14
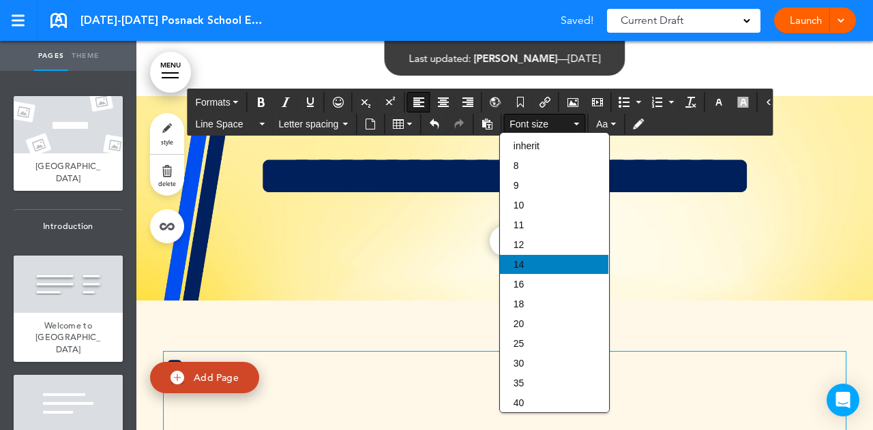
click at [526, 260] on div "14" at bounding box center [554, 264] width 108 height 19
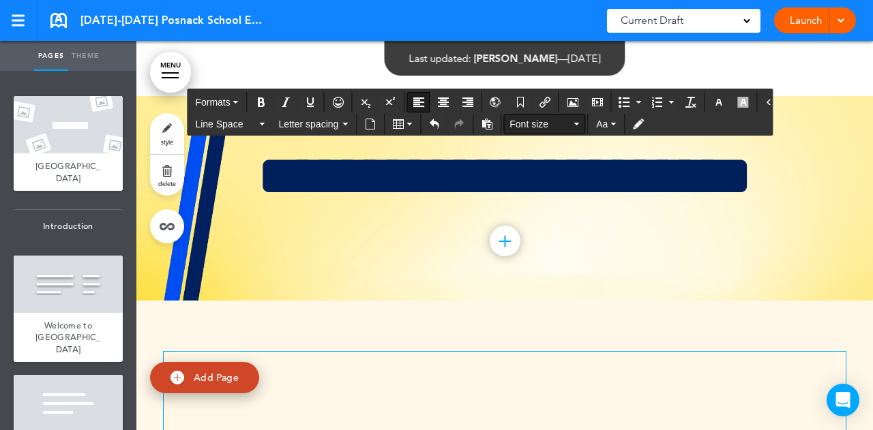
click at [569, 121] on button "Font size" at bounding box center [544, 124] width 80 height 19
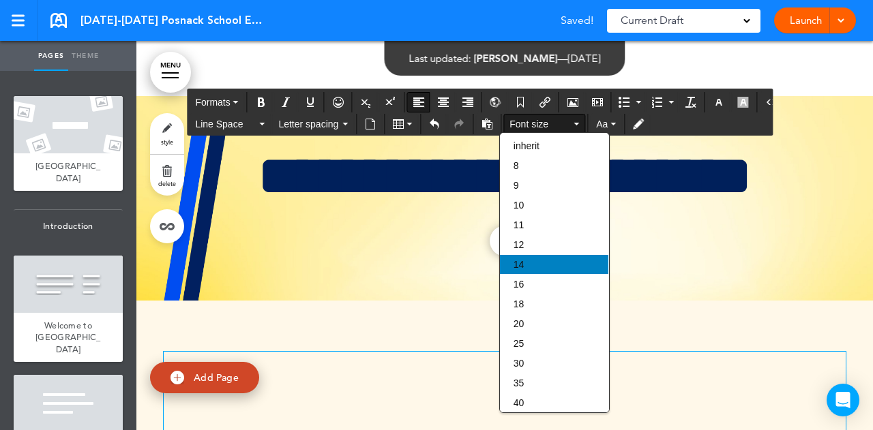
click at [534, 258] on div "14" at bounding box center [554, 264] width 108 height 19
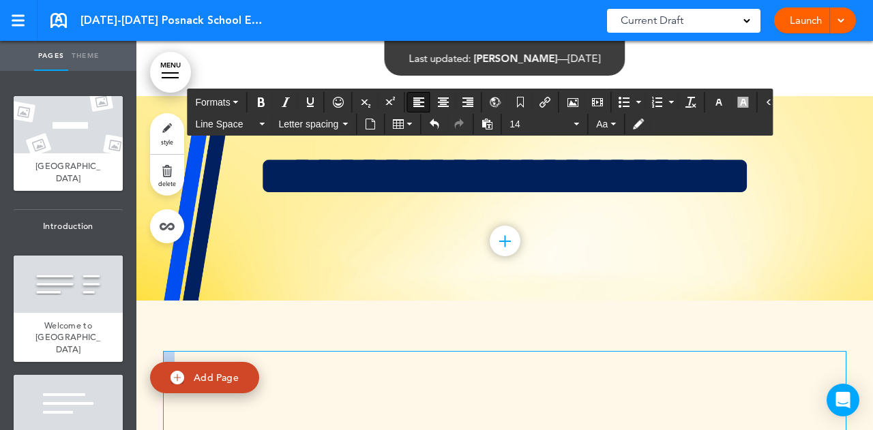
drag, startPoint x: 196, startPoint y: 207, endPoint x: 146, endPoint y: 197, distance: 51.4
click at [597, 125] on span "Aa" at bounding box center [602, 124] width 12 height 11
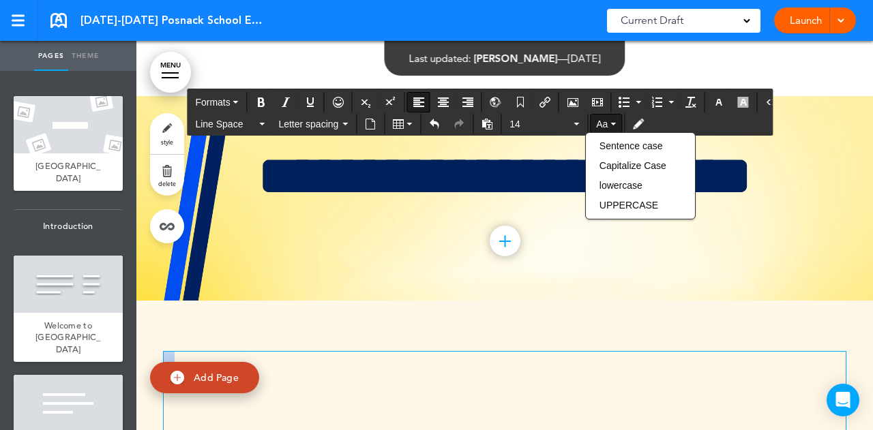
click at [201, 352] on h1 "***" at bounding box center [505, 371] width 682 height 38
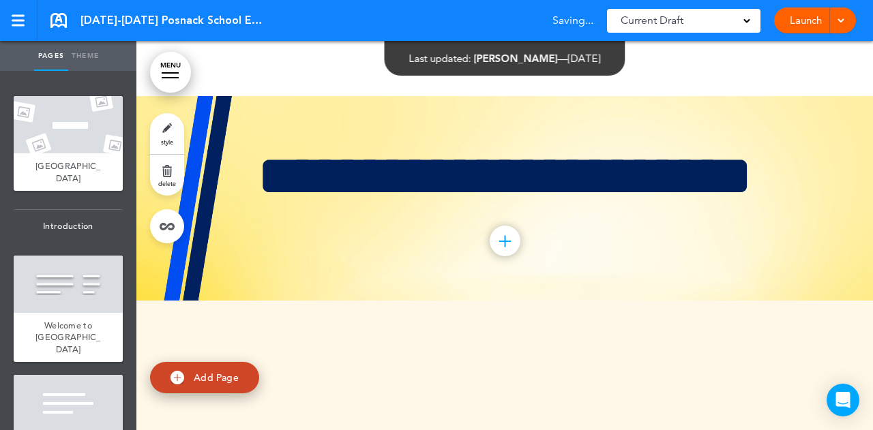
click at [205, 387] on link "Add Page" at bounding box center [204, 378] width 109 height 32
type input "********"
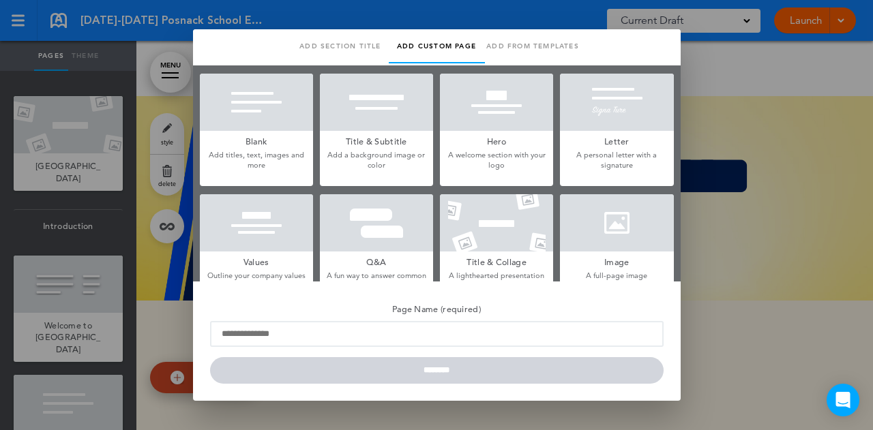
click at [248, 166] on p "Add titles, text, images and more" at bounding box center [256, 160] width 113 height 21
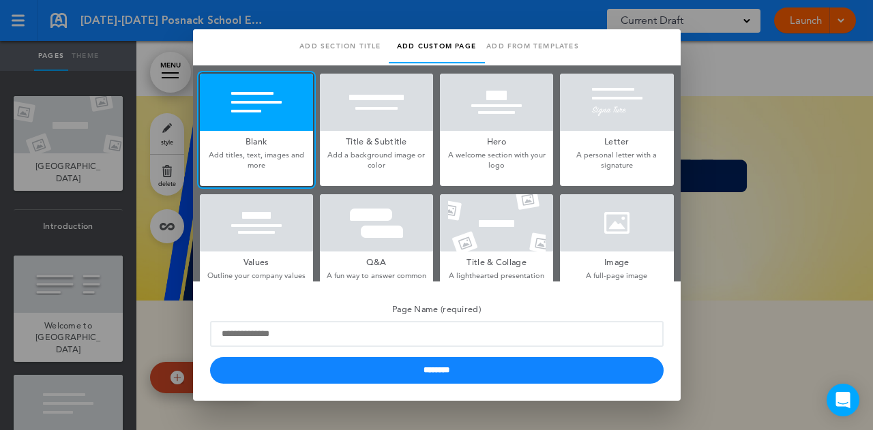
click at [738, 128] on div at bounding box center [436, 215] width 873 height 430
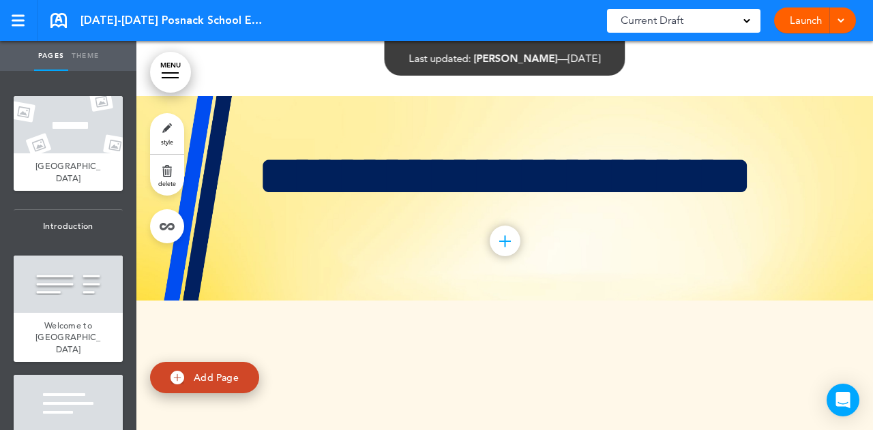
click at [844, 399] on icon "Open Intercom Messenger" at bounding box center [843, 400] width 16 height 18
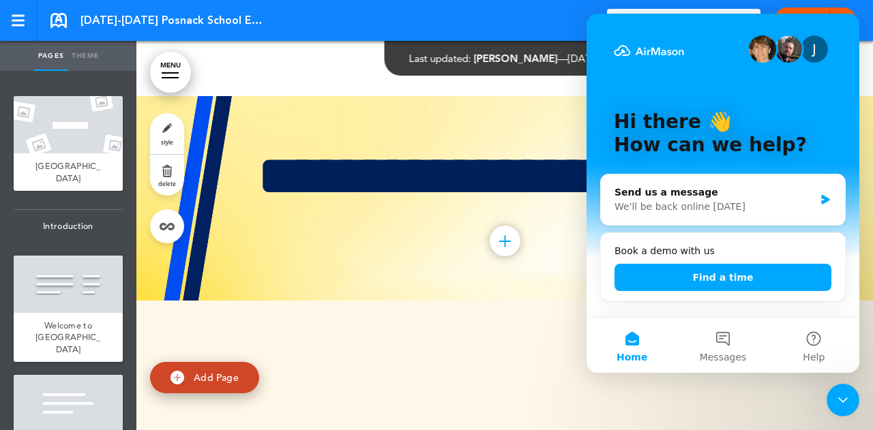
scroll to position [0, 0]
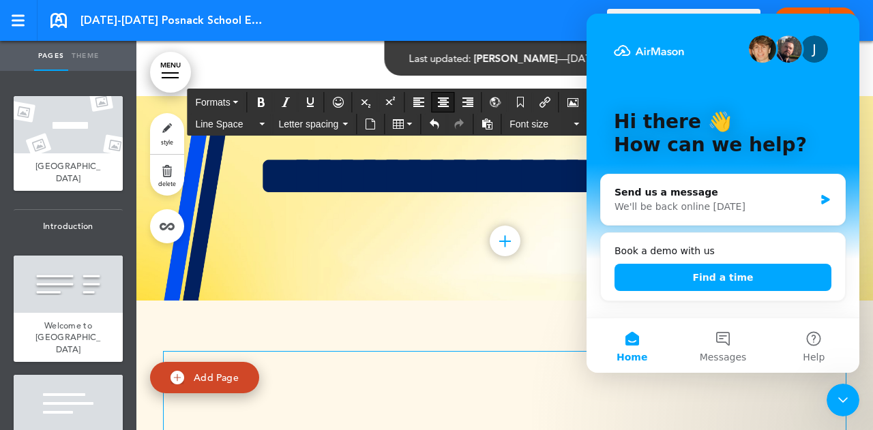
click at [528, 352] on div "**********" at bounding box center [505, 435] width 682 height 167
click at [329, 96] on div "**********" at bounding box center [505, 198] width 682 height 205
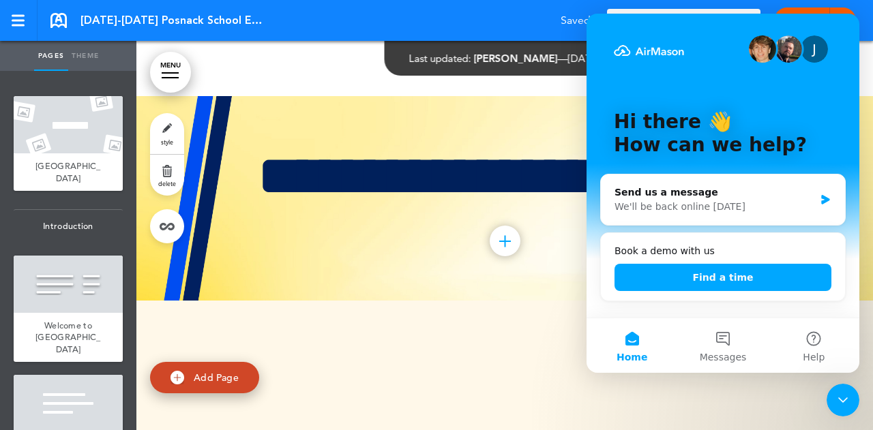
click at [845, 404] on icon "Close Intercom Messenger" at bounding box center [843, 400] width 16 height 16
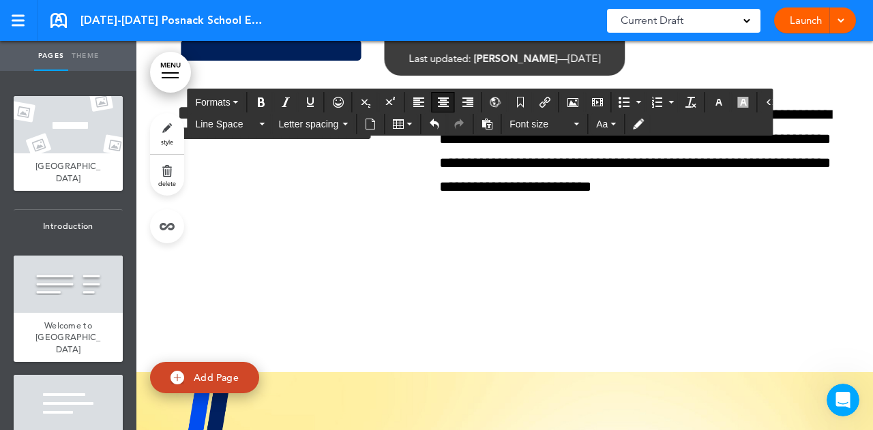
scroll to position [47876, 0]
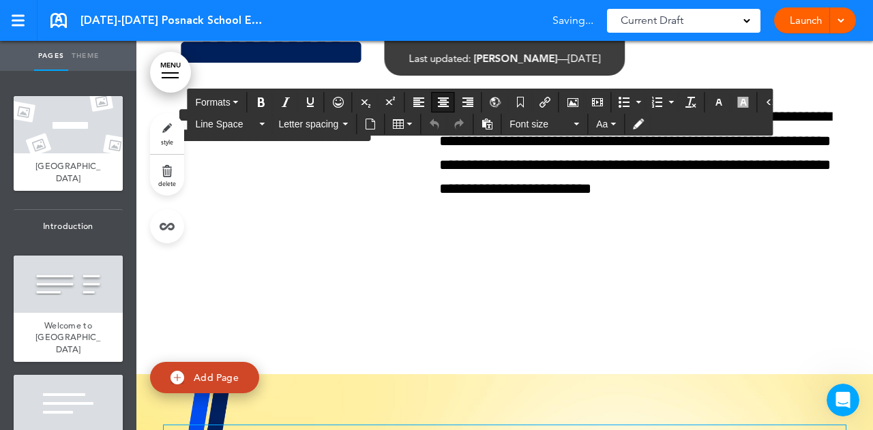
drag, startPoint x: 614, startPoint y: 398, endPoint x: 117, endPoint y: 340, distance: 500.5
click at [117, 340] on div "Pages Theme add page [GEOGRAPHIC_DATA] add page Introduction add page Welcome t…" at bounding box center [436, 215] width 873 height 430
click at [439, 102] on icon "Align center" at bounding box center [443, 102] width 11 height 11
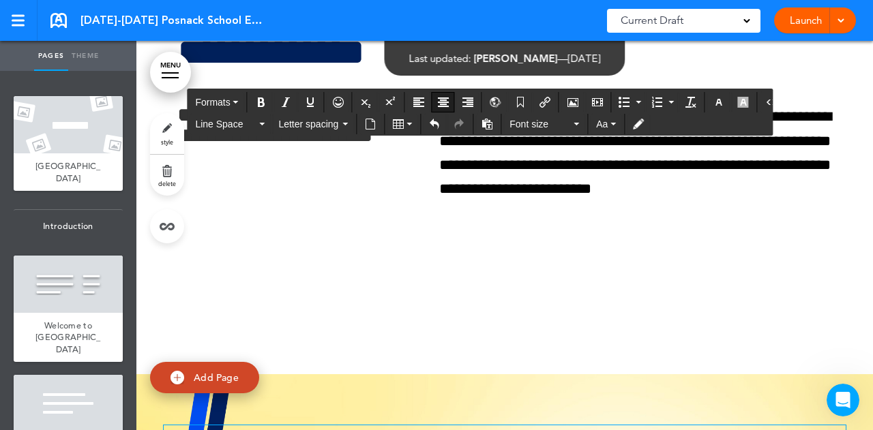
drag, startPoint x: 730, startPoint y: 402, endPoint x: 184, endPoint y: 349, distance: 548.8
click at [309, 128] on span "Letter spacing" at bounding box center [308, 124] width 61 height 14
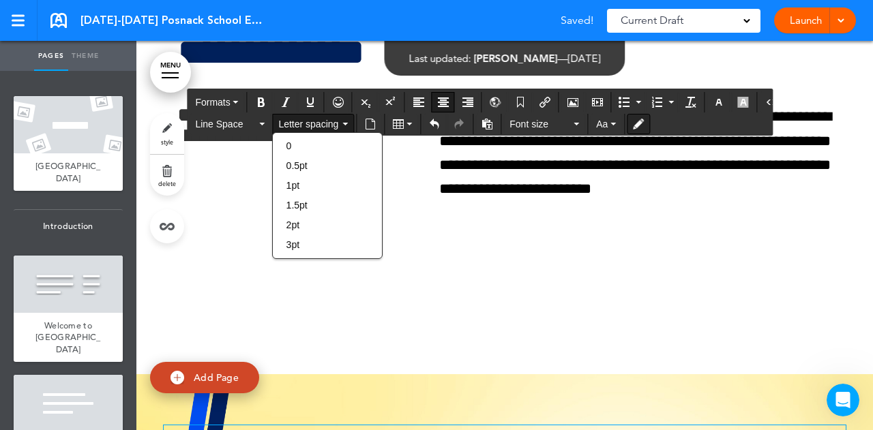
click at [633, 123] on icon "Toggle Tracking Changes" at bounding box center [638, 124] width 11 height 11
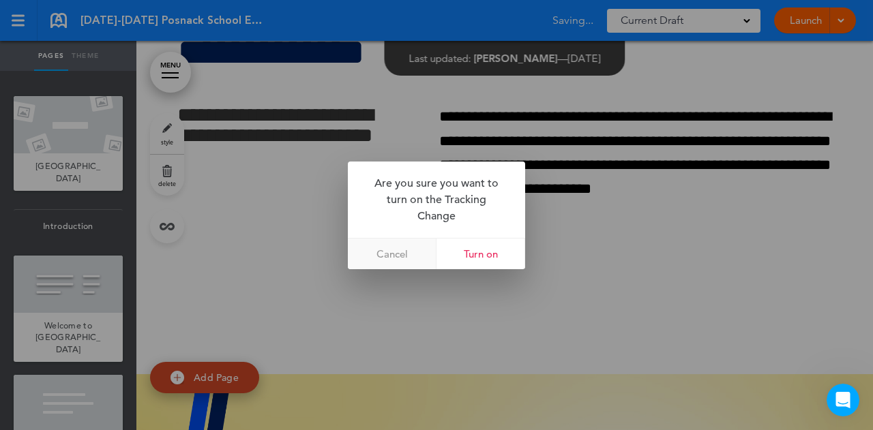
click at [402, 258] on link "Cancel" at bounding box center [392, 254] width 89 height 31
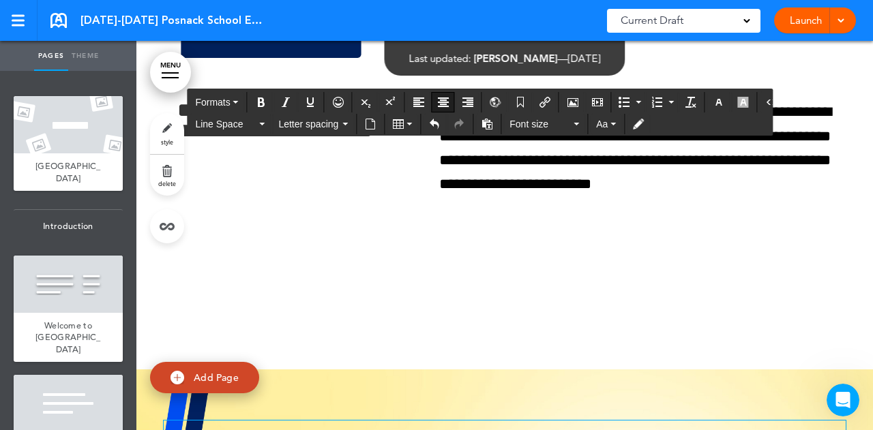
scroll to position [47880, 0]
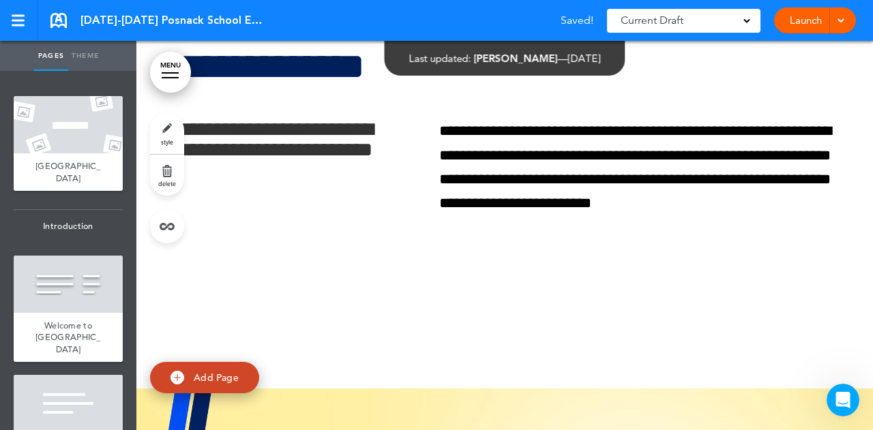
scroll to position [47882, 0]
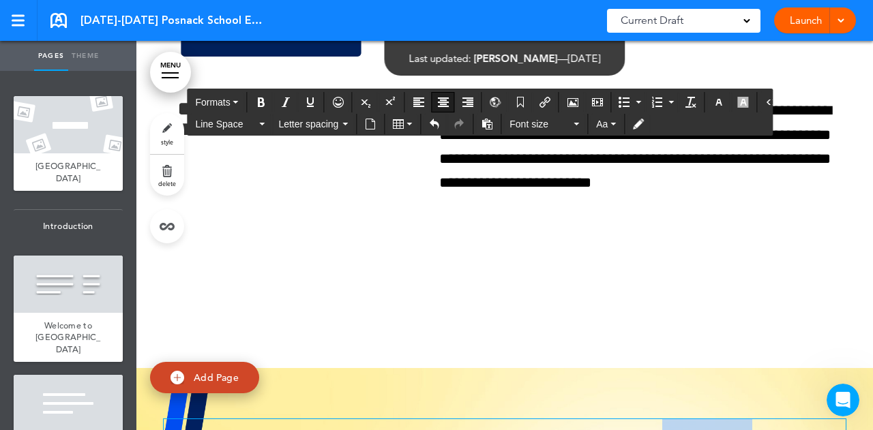
drag, startPoint x: 651, startPoint y: 267, endPoint x: 769, endPoint y: 267, distance: 118.0
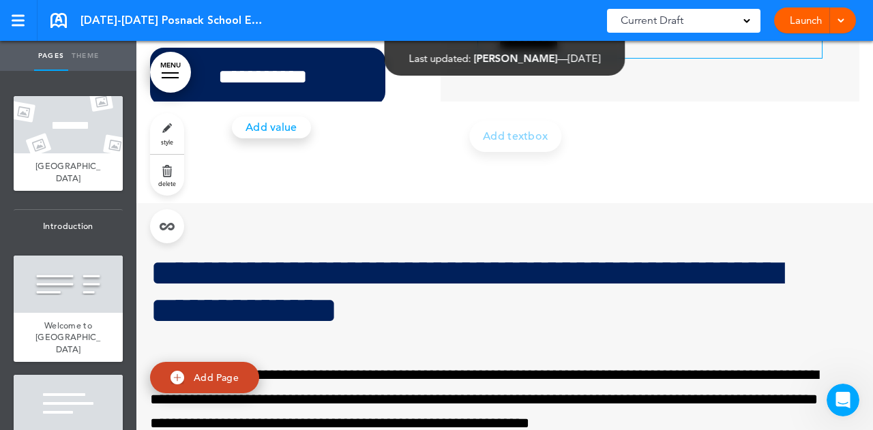
scroll to position [50828, 0]
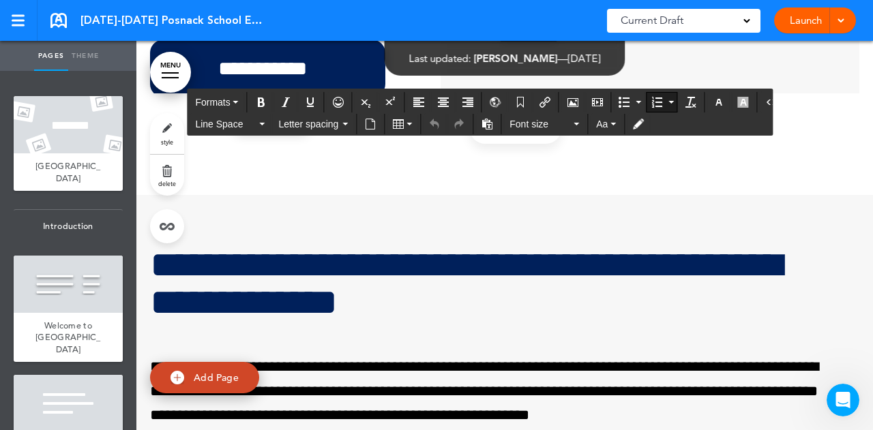
click at [737, 342] on li "**********" at bounding box center [654, 359] width 310 height 360
click at [648, 358] on li "**********" at bounding box center [654, 395] width 310 height 432
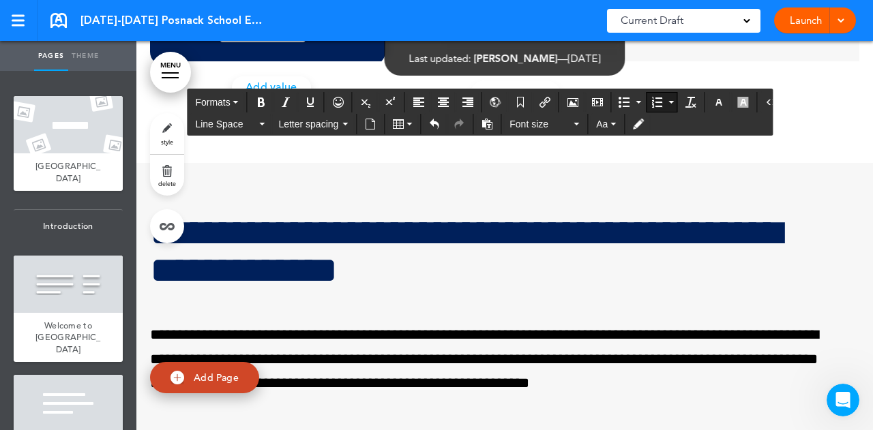
scroll to position [758, 0]
drag, startPoint x: 700, startPoint y: 390, endPoint x: 538, endPoint y: 394, distance: 161.7
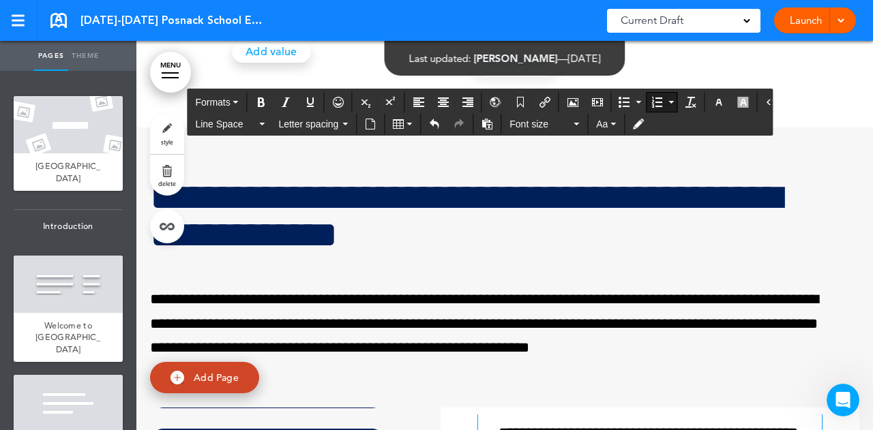
scroll to position [50919, 0]
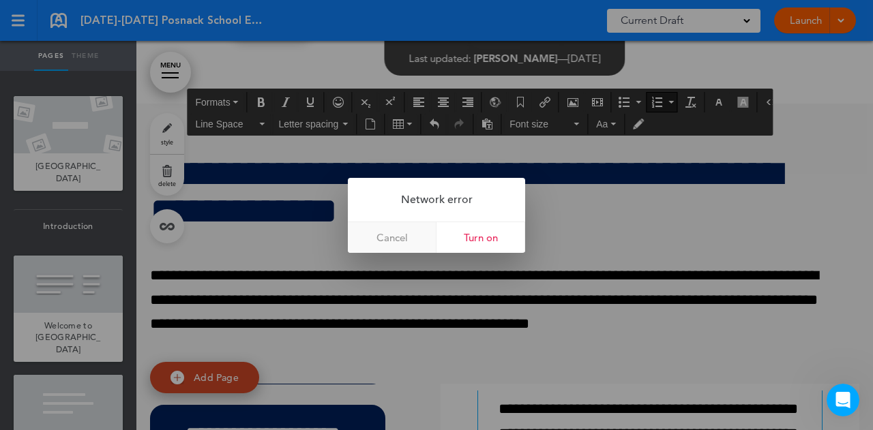
click at [411, 242] on link "Cancel" at bounding box center [392, 237] width 89 height 31
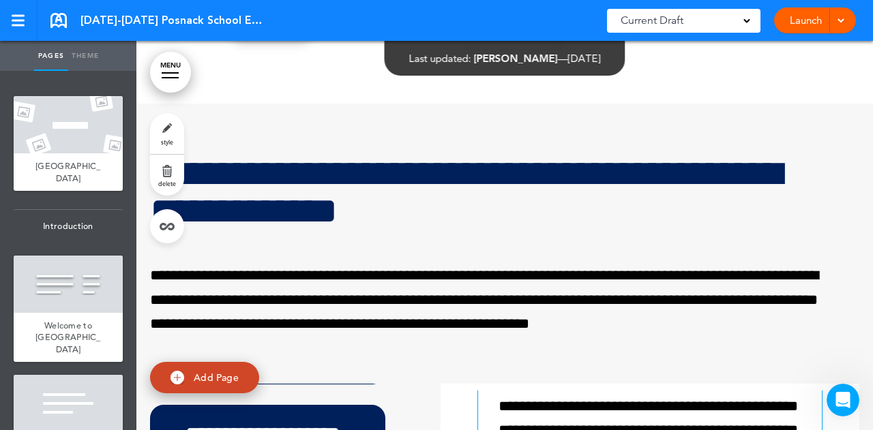
scroll to position [1016, 0]
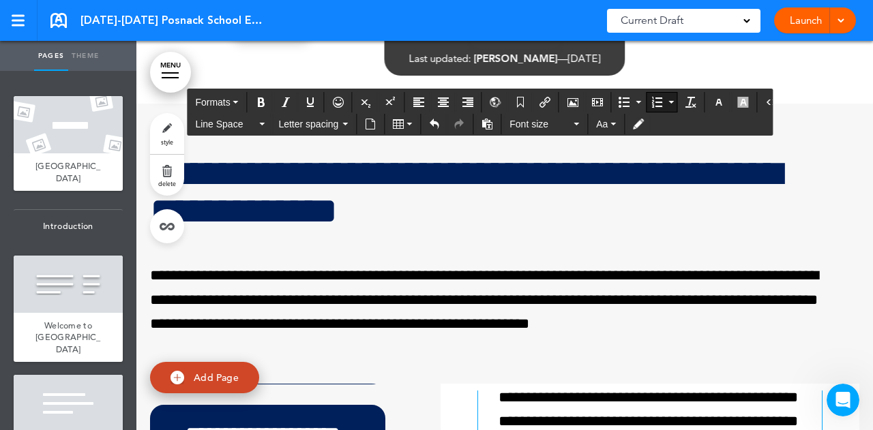
drag, startPoint x: 702, startPoint y: 362, endPoint x: 577, endPoint y: 364, distance: 124.8
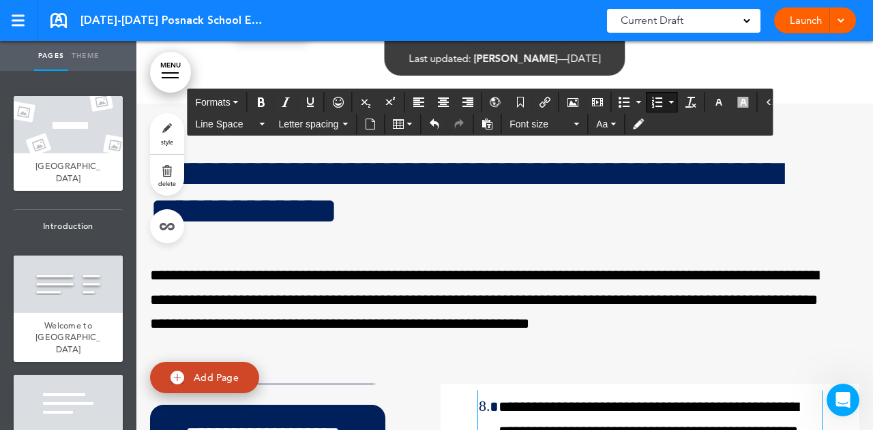
scroll to position [2586, 0]
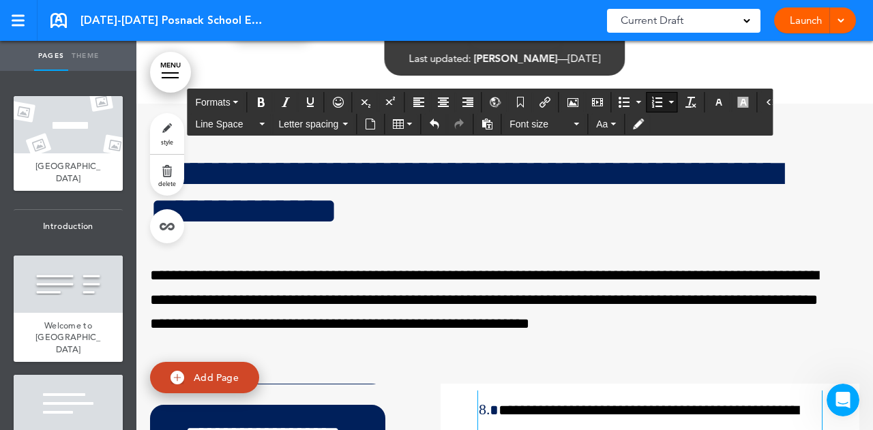
drag, startPoint x: 605, startPoint y: 299, endPoint x: 780, endPoint y: 346, distance: 181.3
click at [264, 102] on icon "Bold" at bounding box center [261, 102] width 11 height 11
drag, startPoint x: 747, startPoint y: 398, endPoint x: 780, endPoint y: 353, distance: 56.2
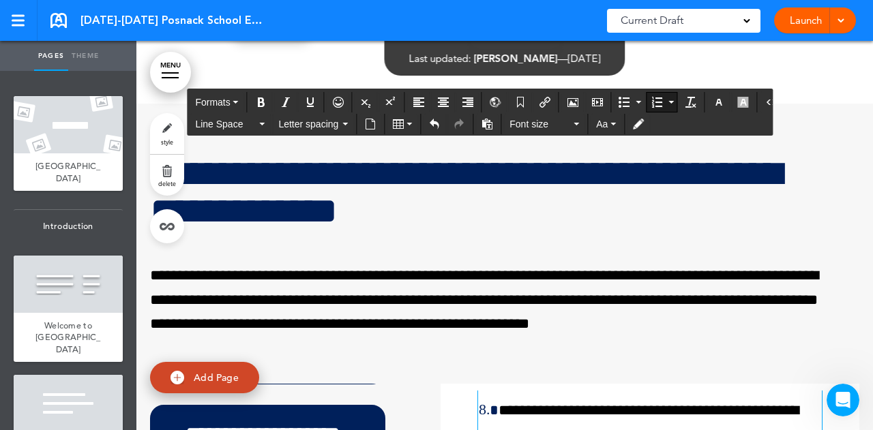
click at [263, 103] on icon "Bold" at bounding box center [261, 102] width 11 height 11
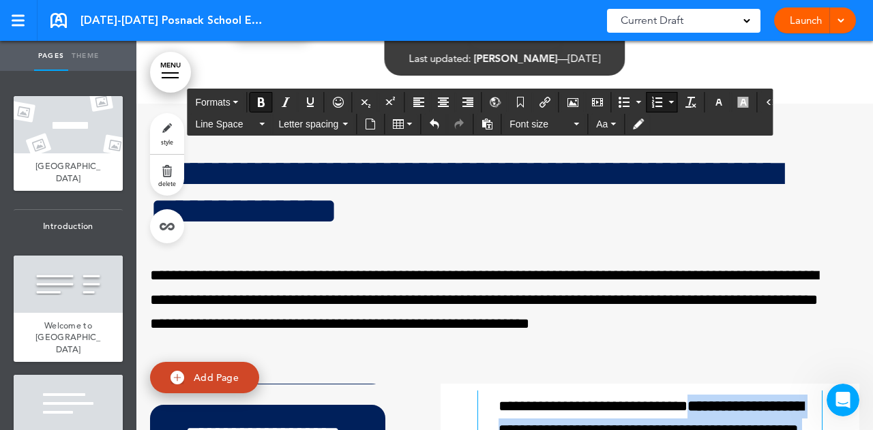
scroll to position [2678, 0]
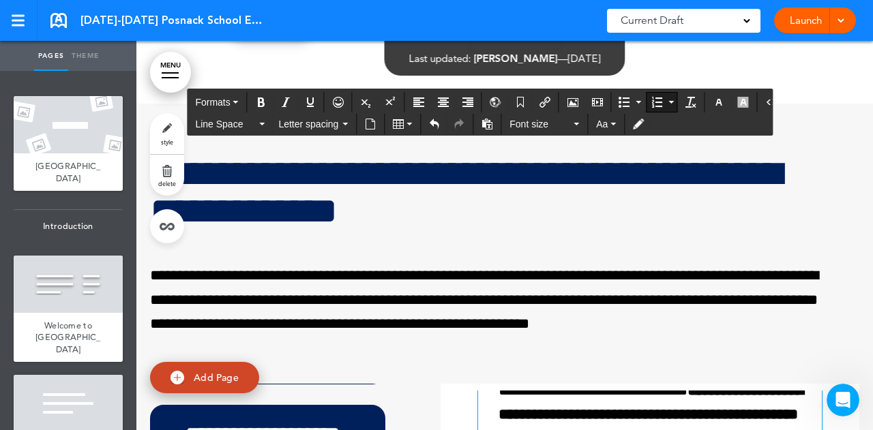
click at [576, 333] on li "**********" at bounding box center [654, 415] width 310 height 216
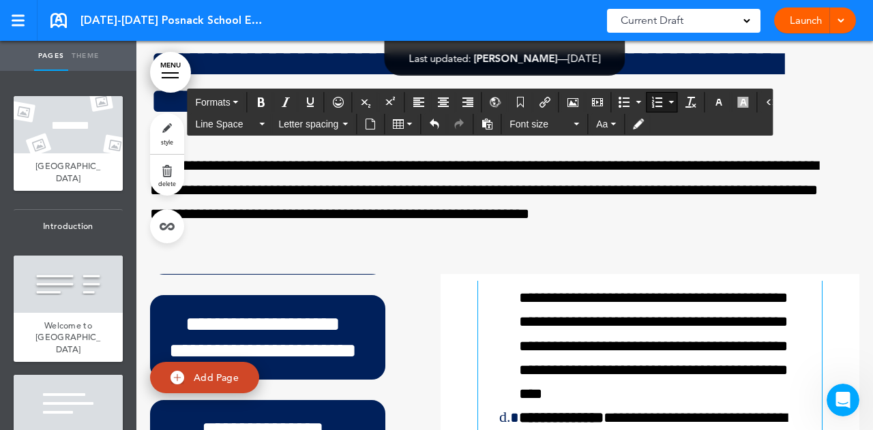
scroll to position [51029, 0]
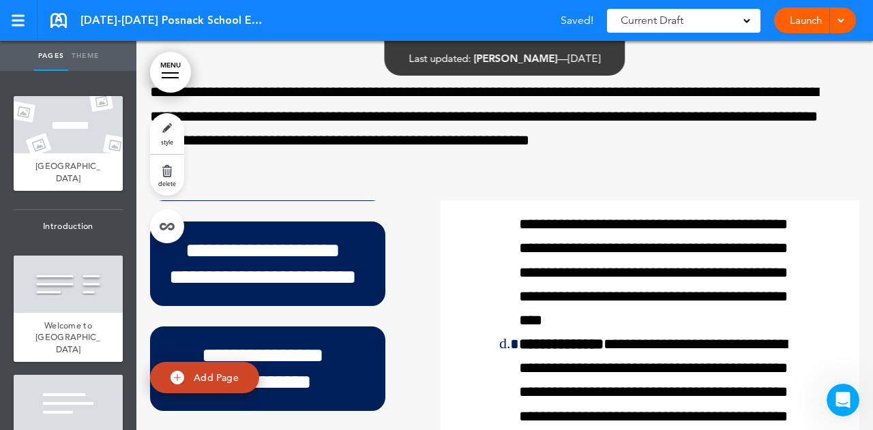
scroll to position [51107, 0]
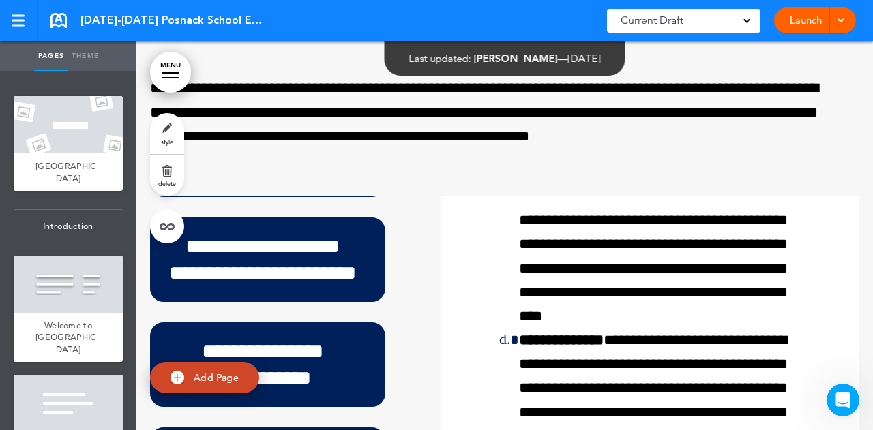
drag, startPoint x: 402, startPoint y: 84, endPoint x: 172, endPoint y: 73, distance: 230.8
click at [172, 73] on div at bounding box center [170, 72] width 17 height 1
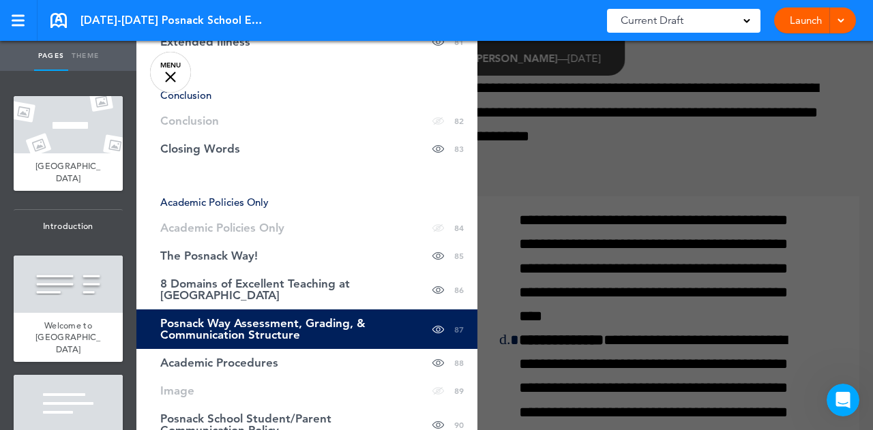
click at [555, 292] on div at bounding box center [572, 215] width 873 height 430
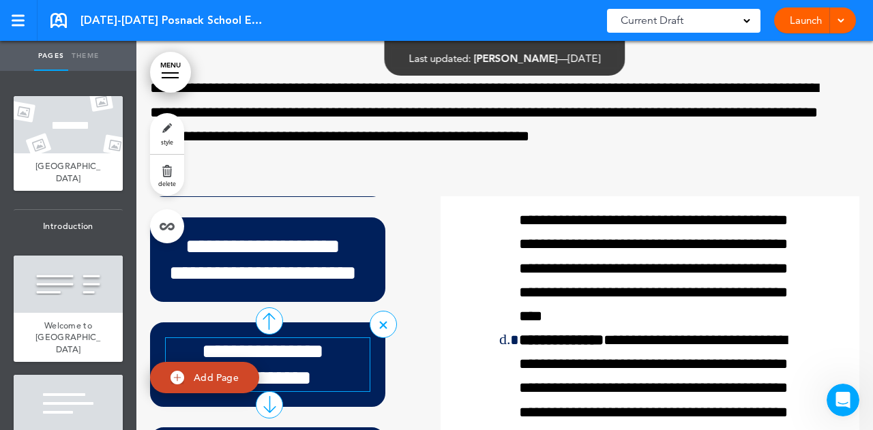
drag, startPoint x: 405, startPoint y: 86, endPoint x: 278, endPoint y: 192, distance: 165.1
click at [278, 338] on h6 "**********" at bounding box center [263, 364] width 194 height 53
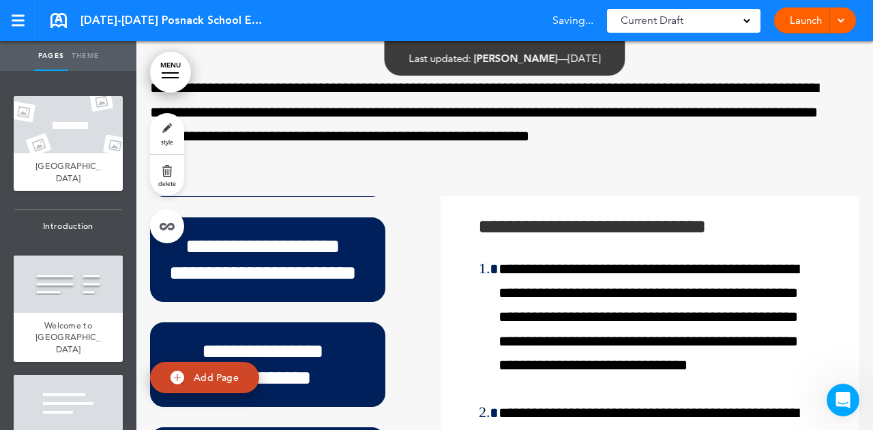
click at [344, 331] on div "**********" at bounding box center [504, 255] width 709 height 679
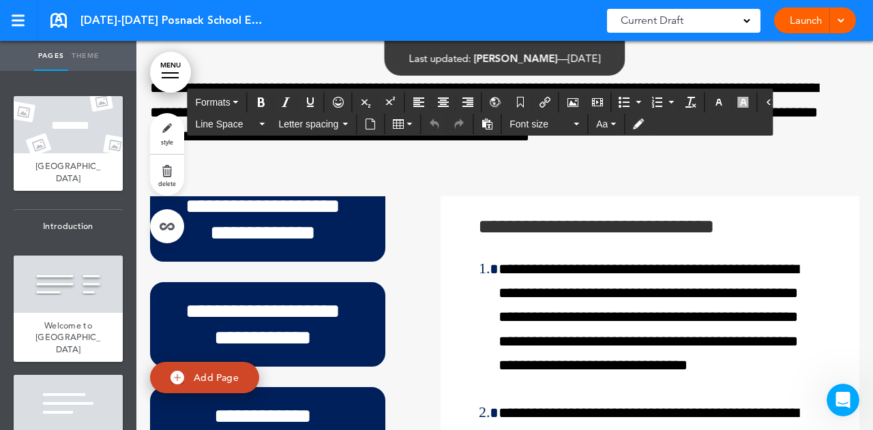
scroll to position [1043, 0]
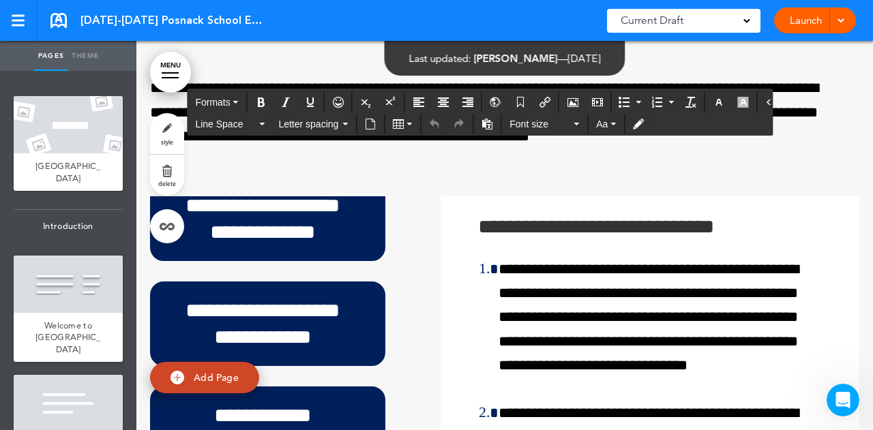
click at [338, 387] on div "**********" at bounding box center [267, 429] width 235 height 85
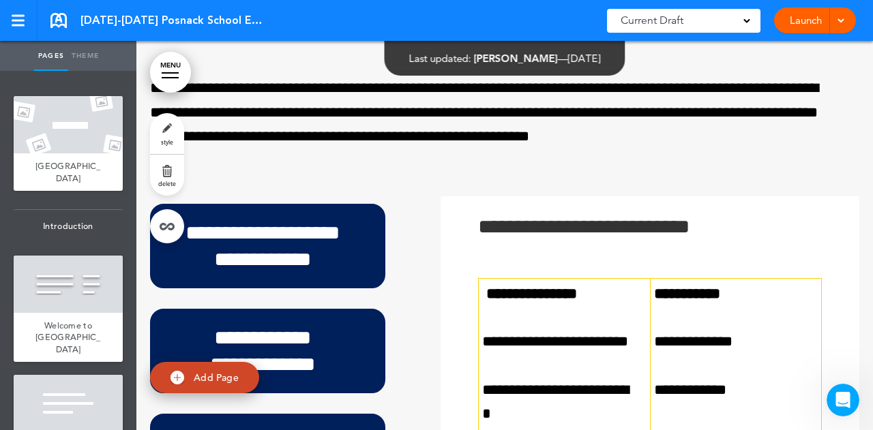
scroll to position [1123, 0]
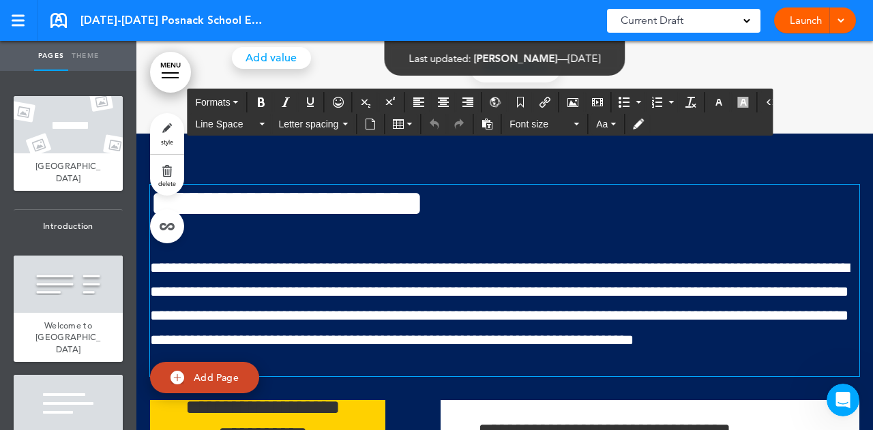
scroll to position [23, 0]
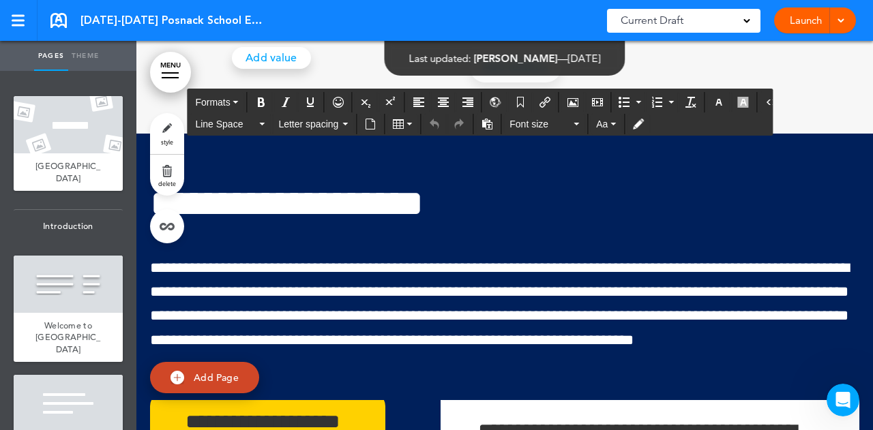
scroll to position [5, 0]
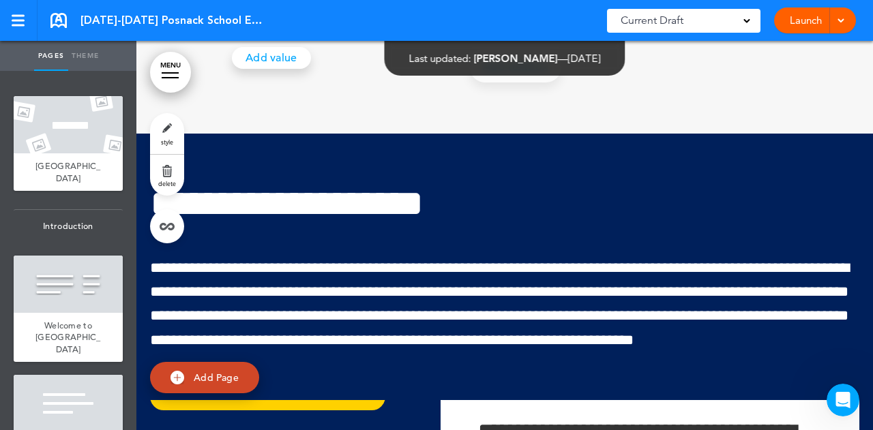
scroll to position [0, 0]
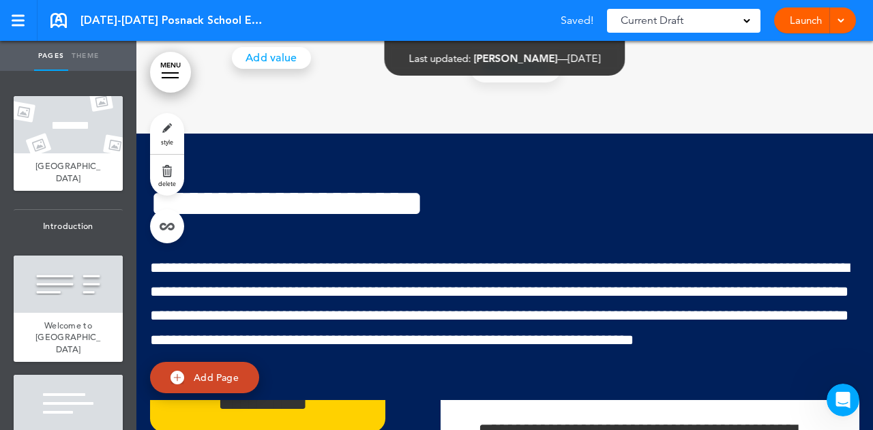
scroll to position [53, 0]
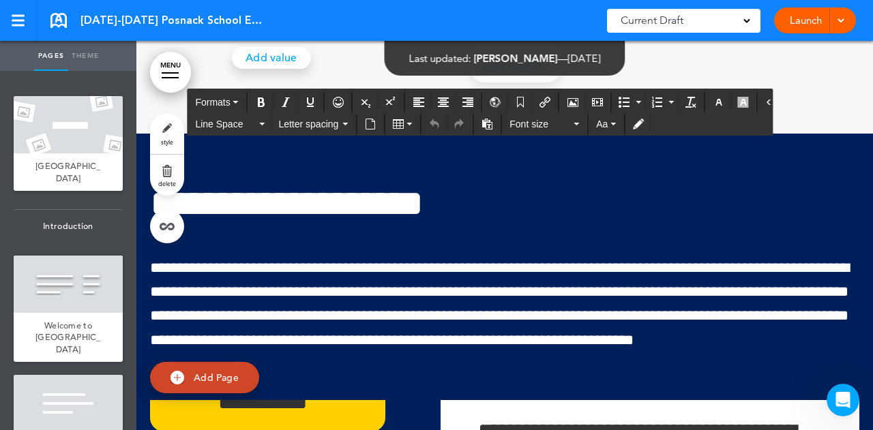
drag, startPoint x: 256, startPoint y: 316, endPoint x: 213, endPoint y: 273, distance: 61.2
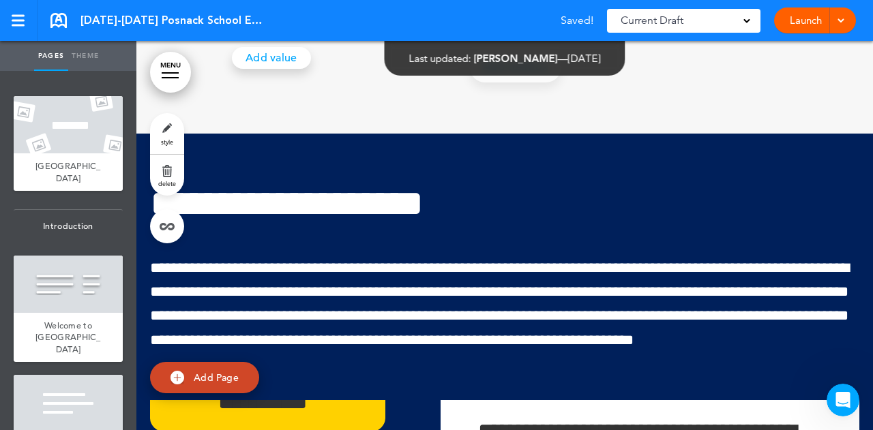
drag, startPoint x: 213, startPoint y: 273, endPoint x: 209, endPoint y: 371, distance: 98.3
click at [209, 371] on link "Add Page" at bounding box center [204, 378] width 109 height 32
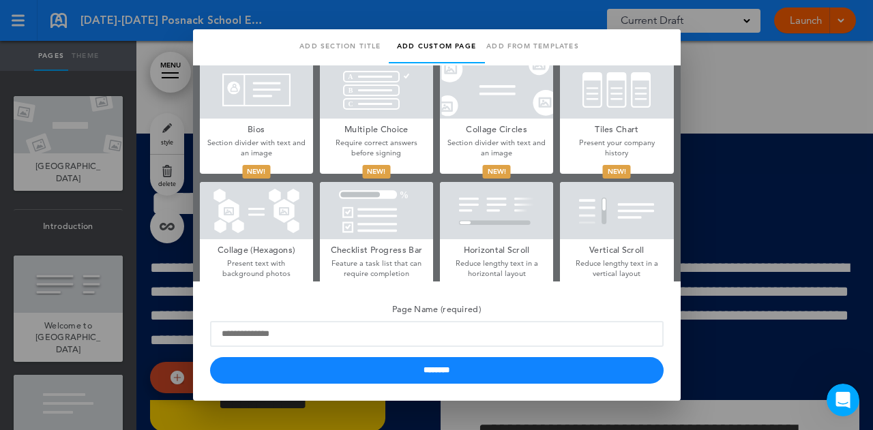
scroll to position [638, 0]
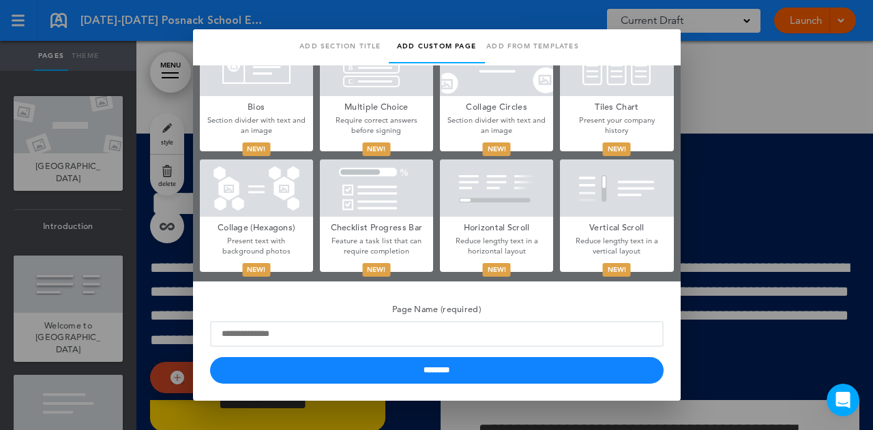
click at [783, 94] on div at bounding box center [436, 215] width 873 height 430
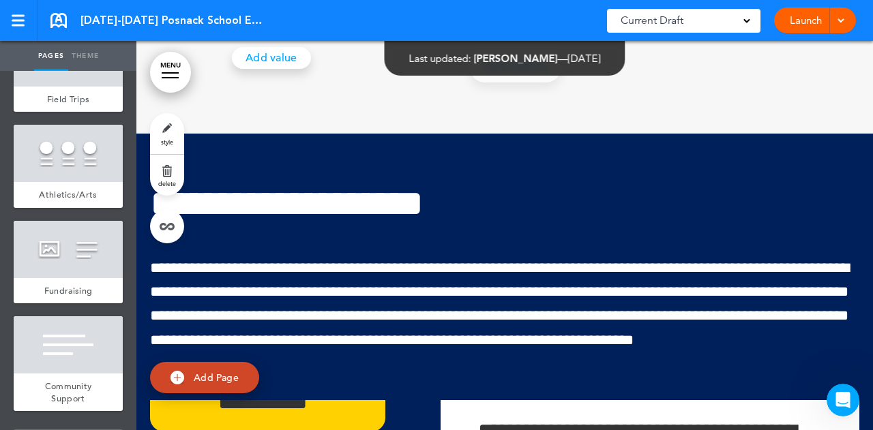
scroll to position [6028, 0]
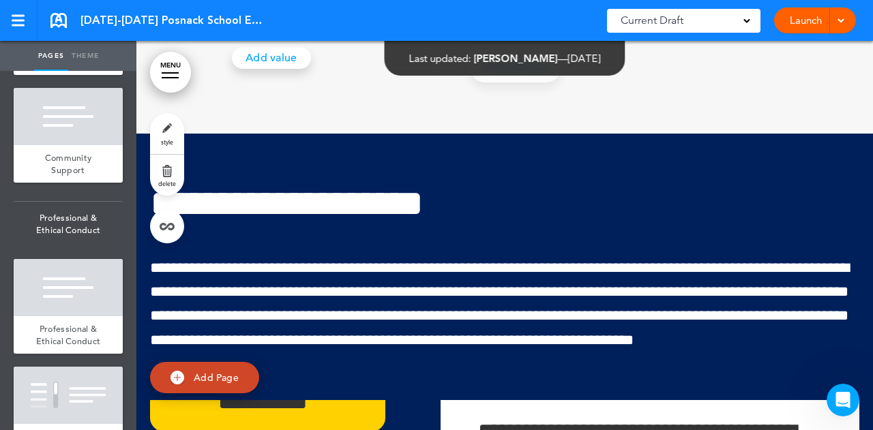
click at [175, 68] on link "MENU" at bounding box center [170, 72] width 41 height 41
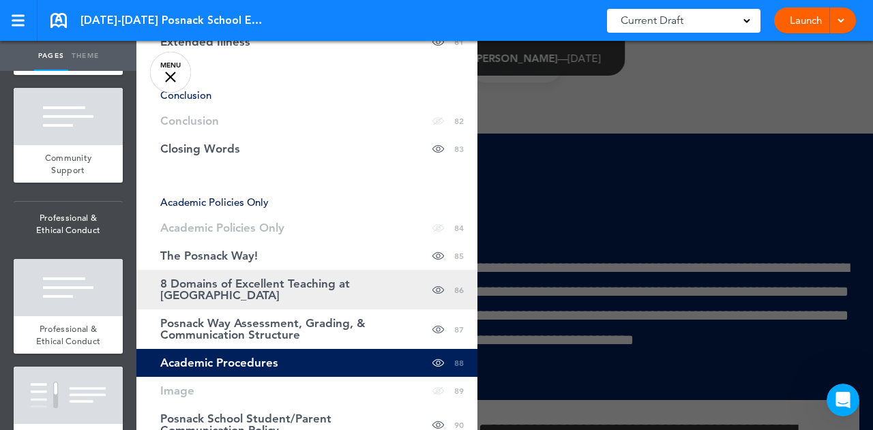
scroll to position [2905, 0]
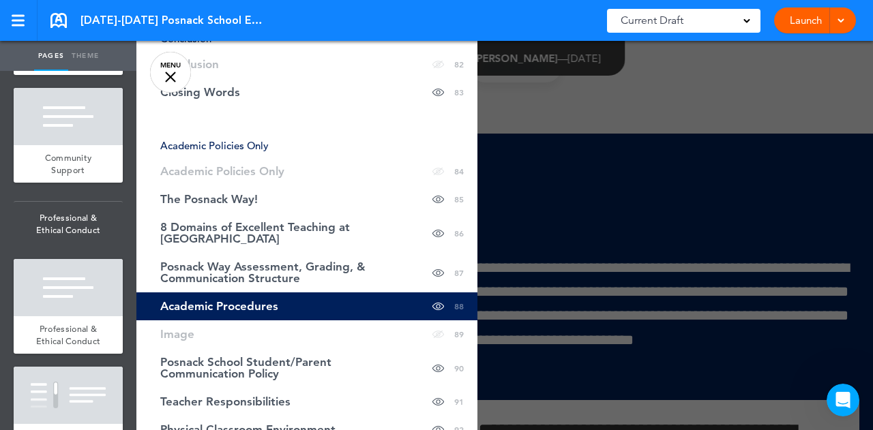
click at [265, 301] on span "Academic Procedures" at bounding box center [219, 307] width 118 height 12
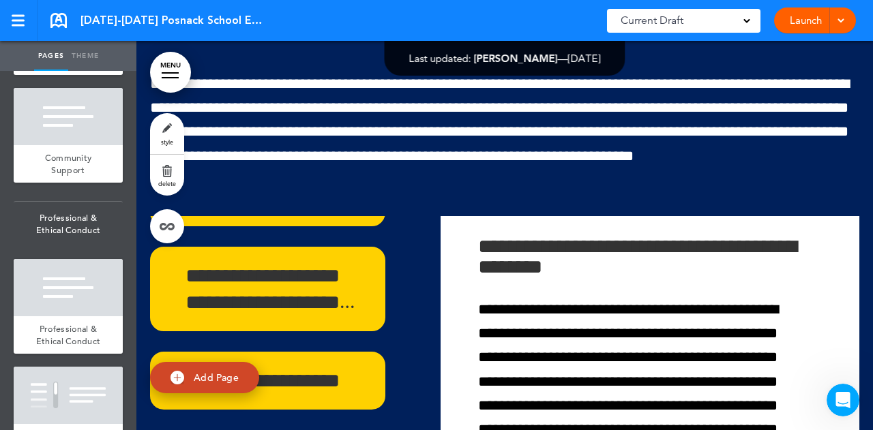
scroll to position [51798, 0]
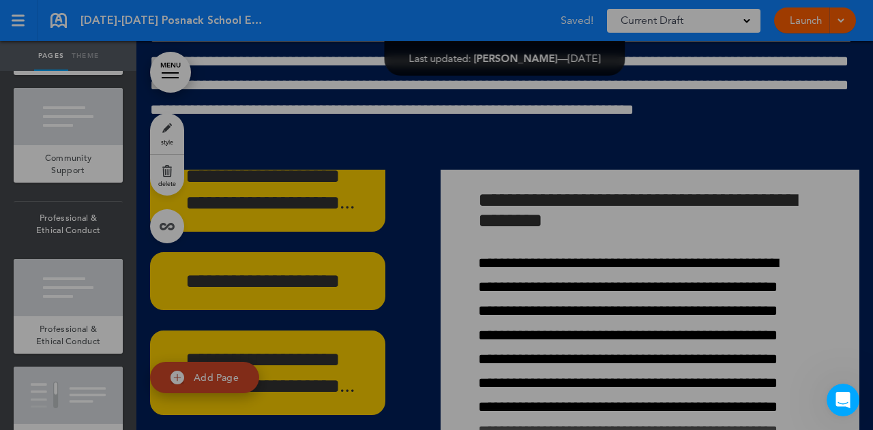
scroll to position [152, 0]
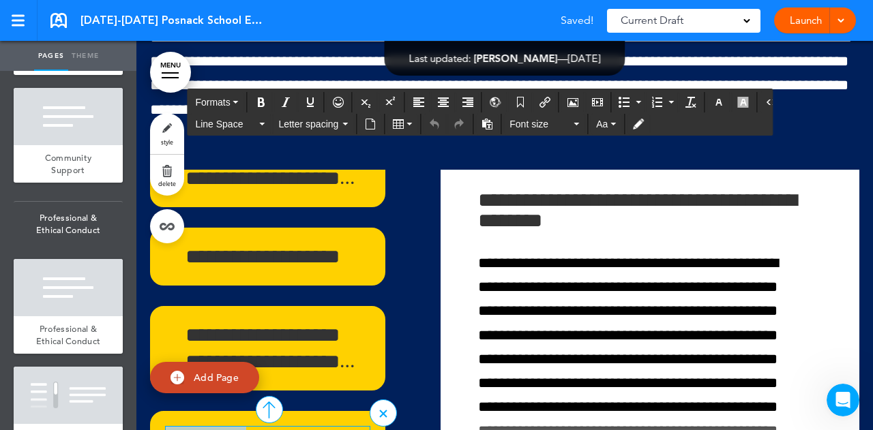
drag, startPoint x: 255, startPoint y: 262, endPoint x: 166, endPoint y: 257, distance: 88.8
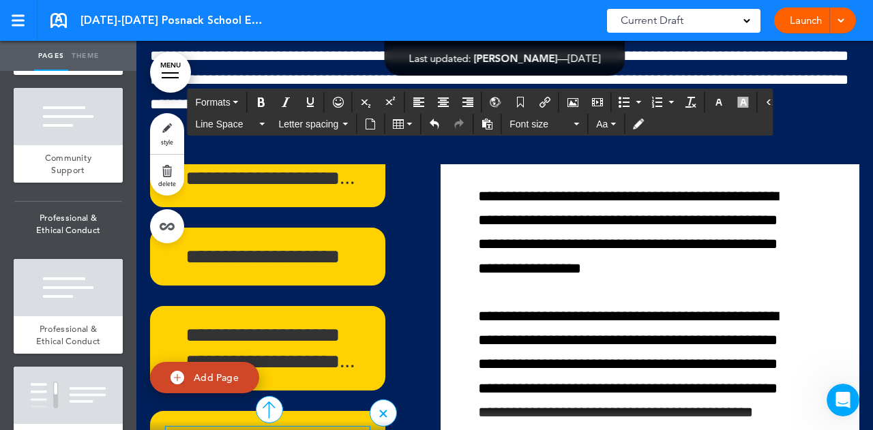
scroll to position [51798, 0]
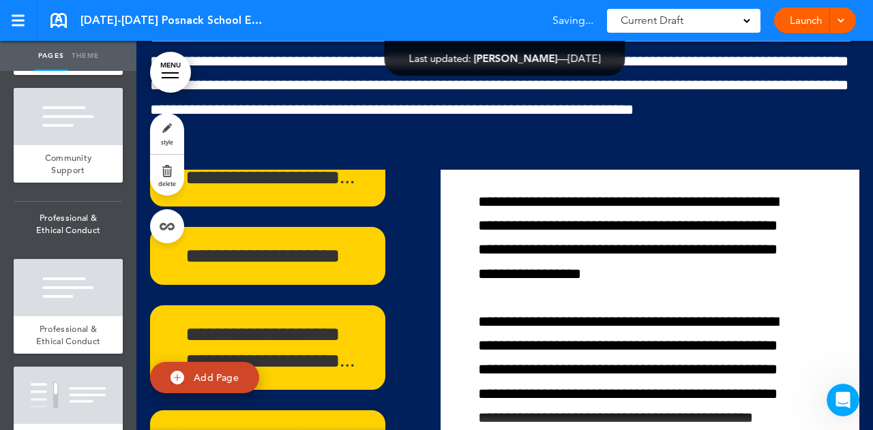
click at [509, 409] on div at bounding box center [642, 438] width 402 height 58
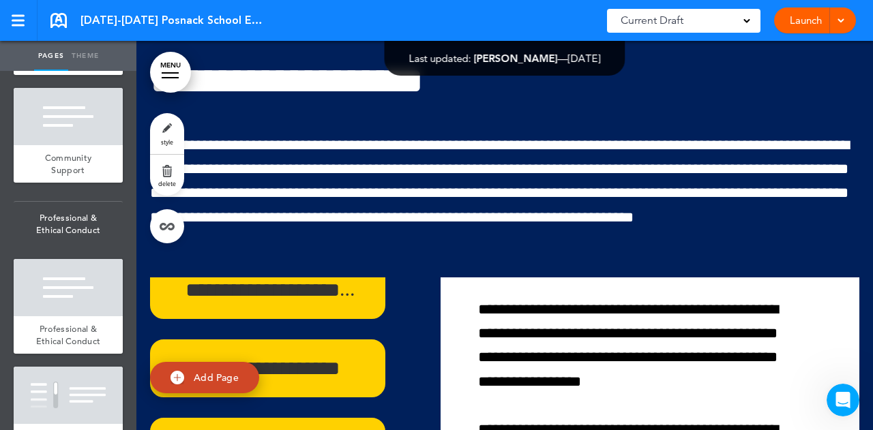
scroll to position [168, 0]
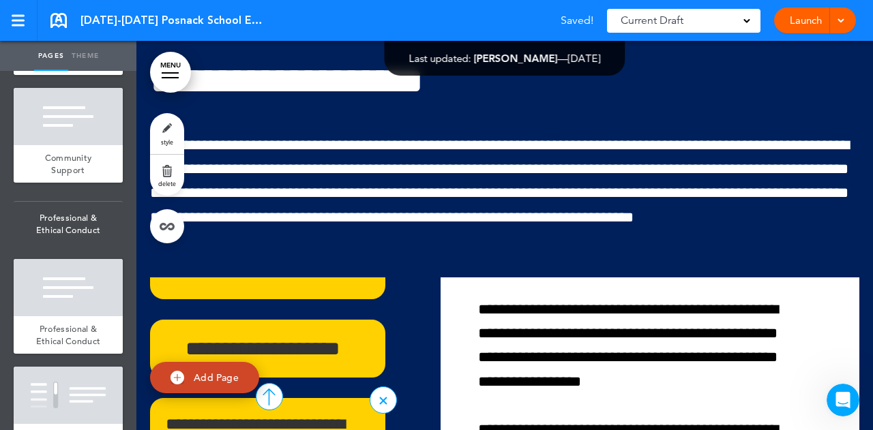
click at [263, 383] on div at bounding box center [269, 396] width 27 height 27
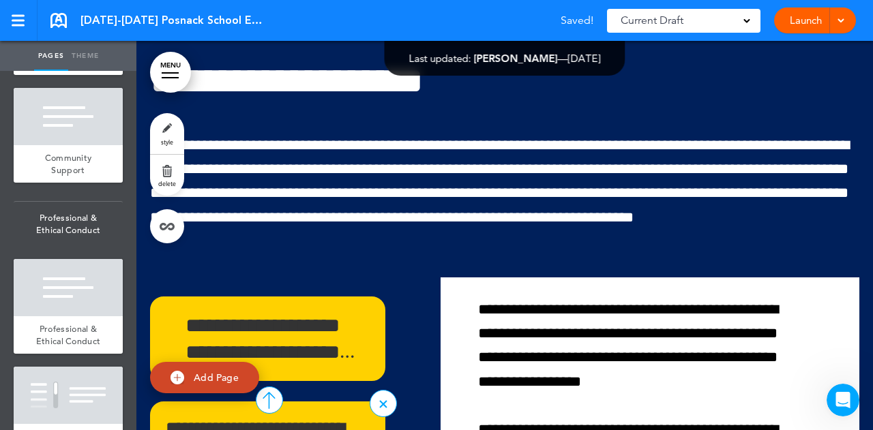
click at [260, 387] on div at bounding box center [269, 400] width 27 height 27
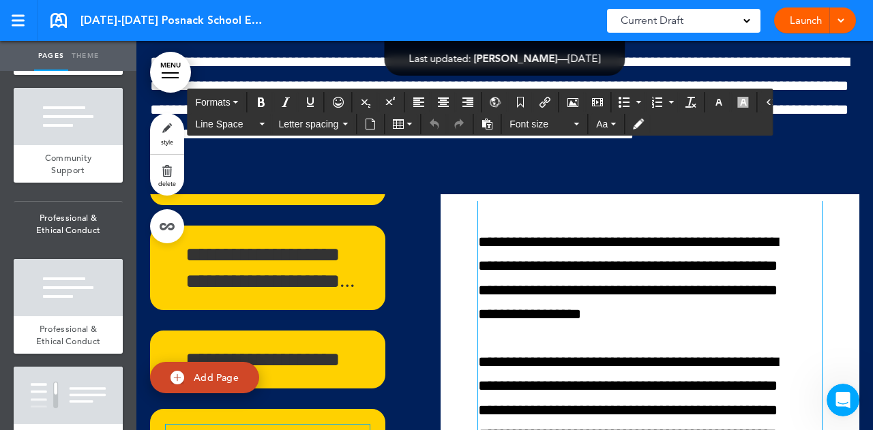
scroll to position [51773, 0]
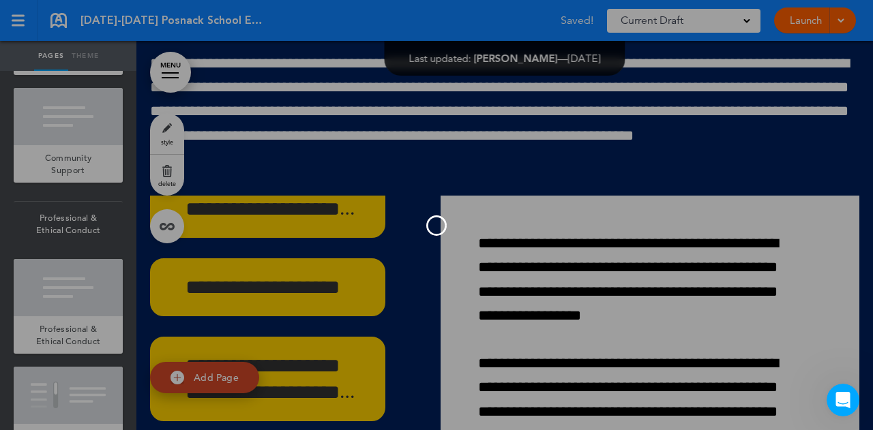
scroll to position [246, 0]
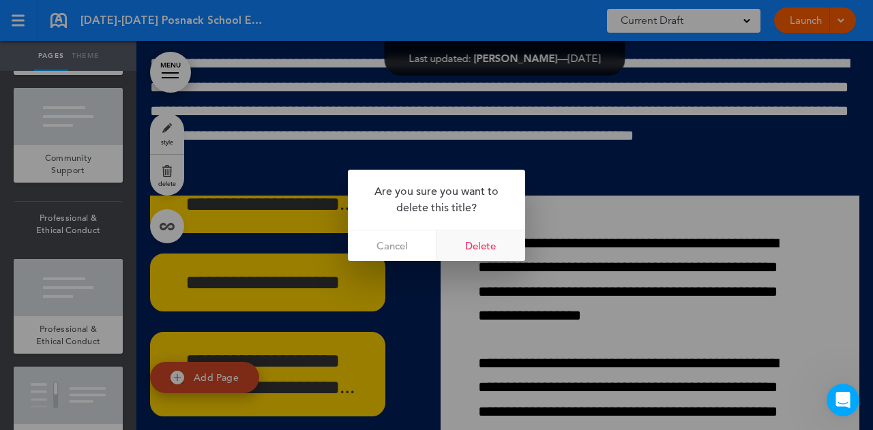
click at [483, 252] on link "Delete" at bounding box center [480, 246] width 89 height 31
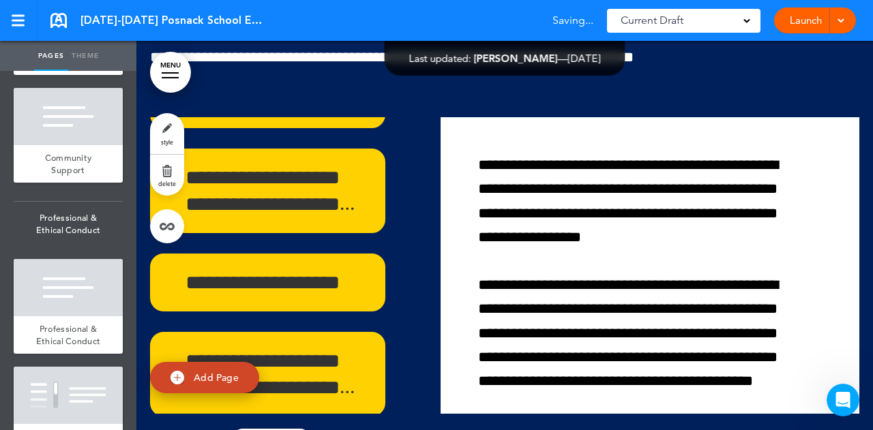
click at [379, 285] on div "**********" at bounding box center [504, 183] width 709 height 665
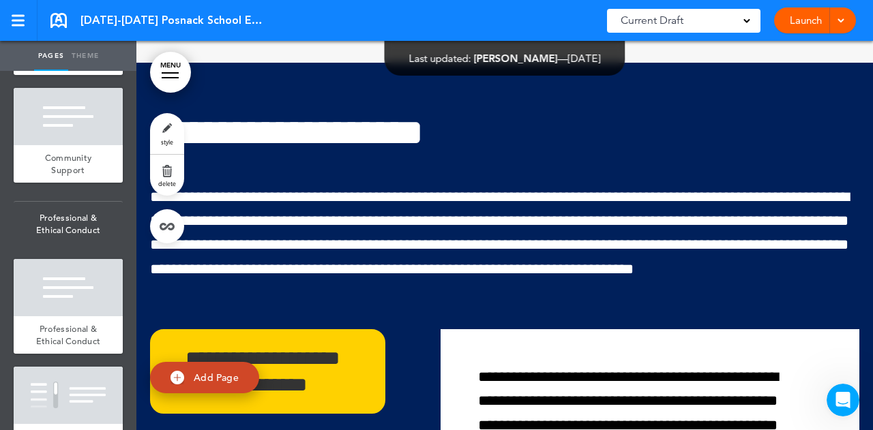
scroll to position [51631, 0]
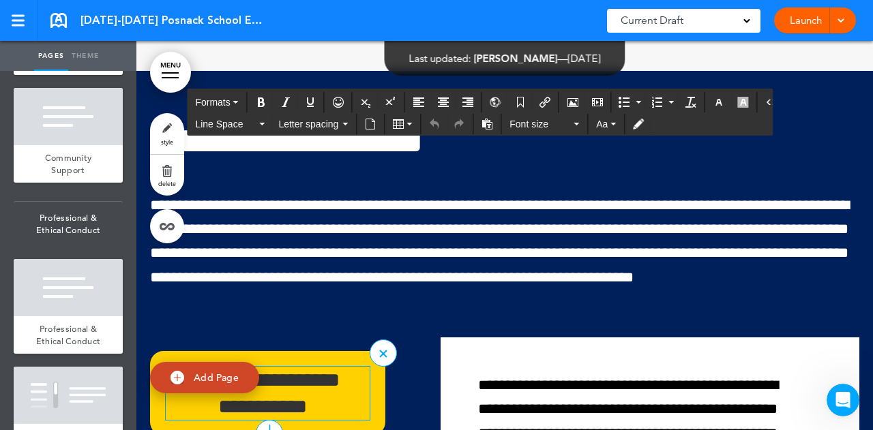
click at [292, 367] on h6 "**********" at bounding box center [263, 393] width 194 height 53
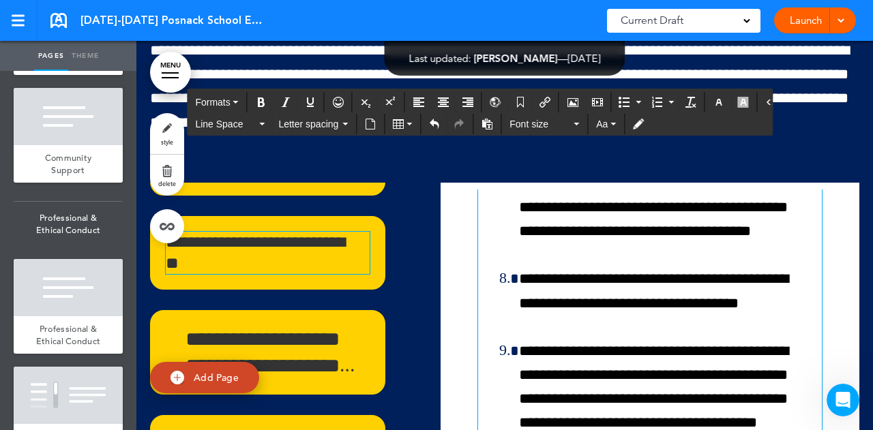
scroll to position [51787, 0]
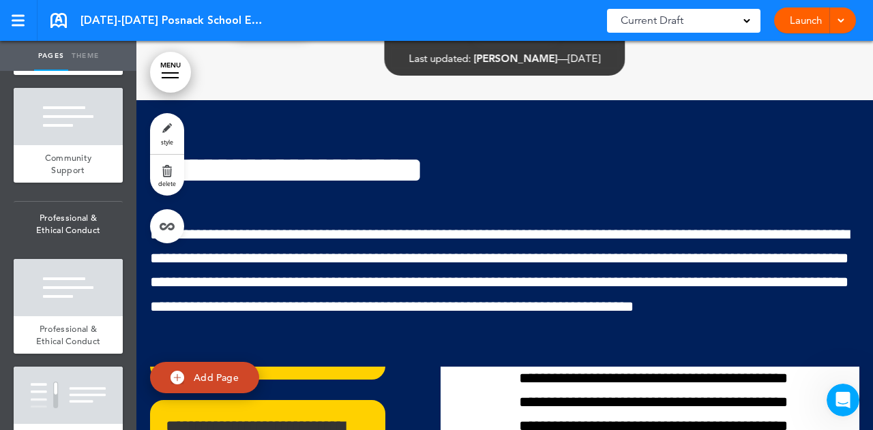
scroll to position [1227, 0]
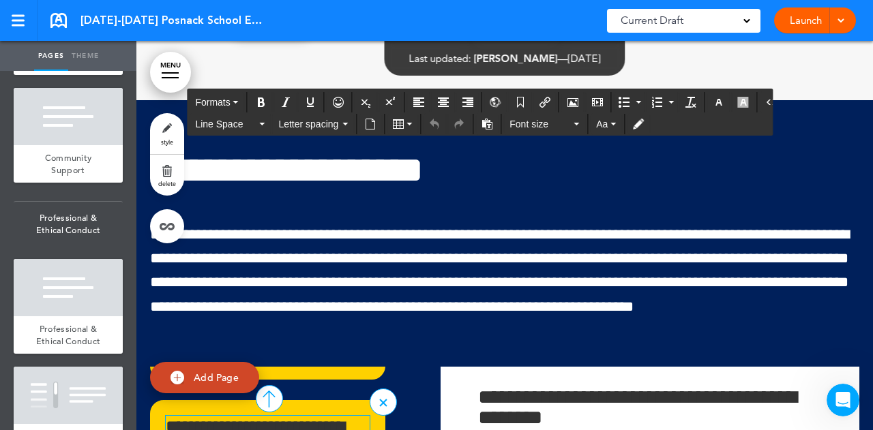
click at [286, 416] on p "**********" at bounding box center [263, 437] width 194 height 42
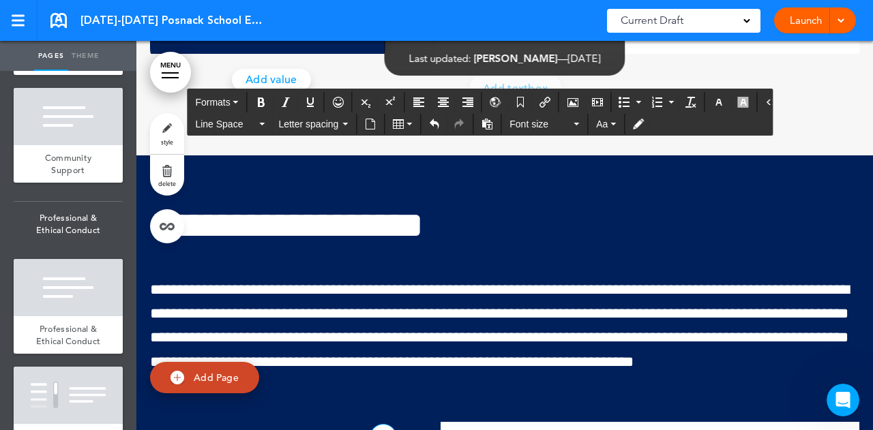
scroll to position [51547, 0]
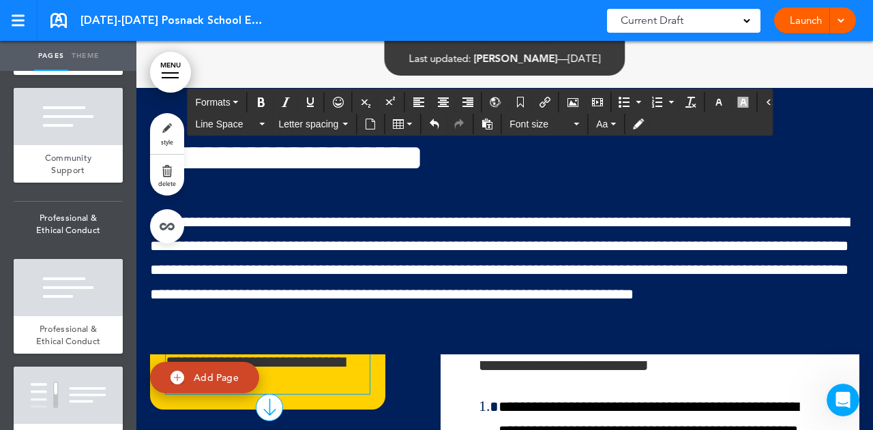
scroll to position [168, 0]
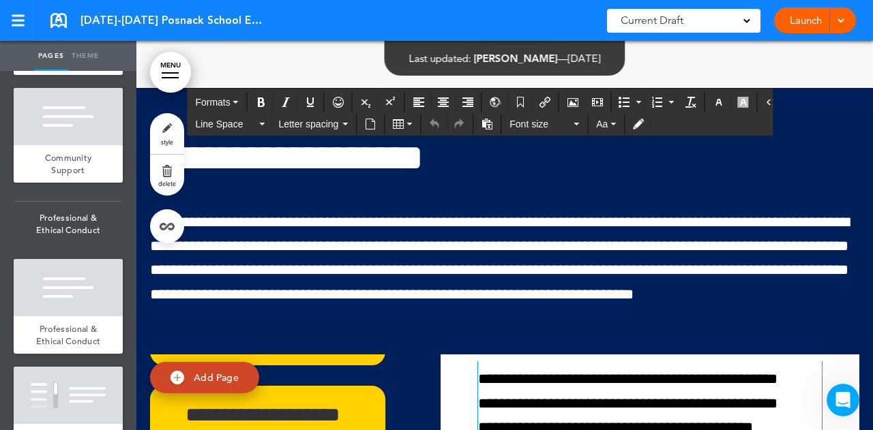
scroll to position [177, 0]
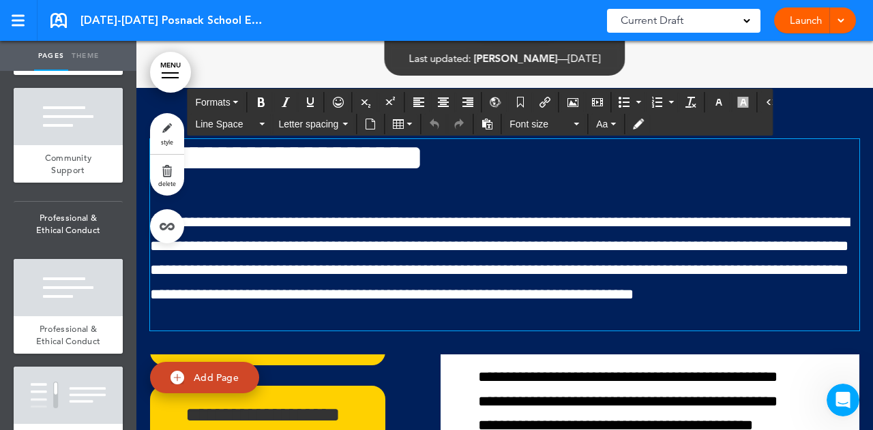
click at [837, 211] on p "**********" at bounding box center [504, 271] width 709 height 120
click at [847, 154] on div "**********" at bounding box center [504, 435] width 709 height 694
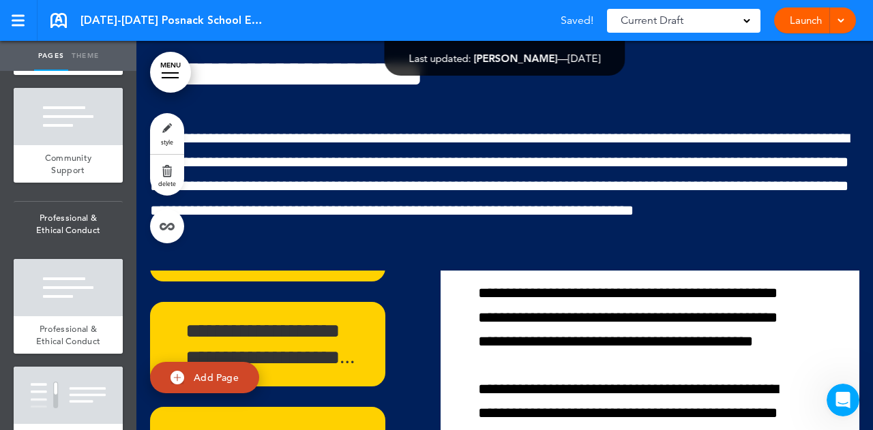
scroll to position [51697, 0]
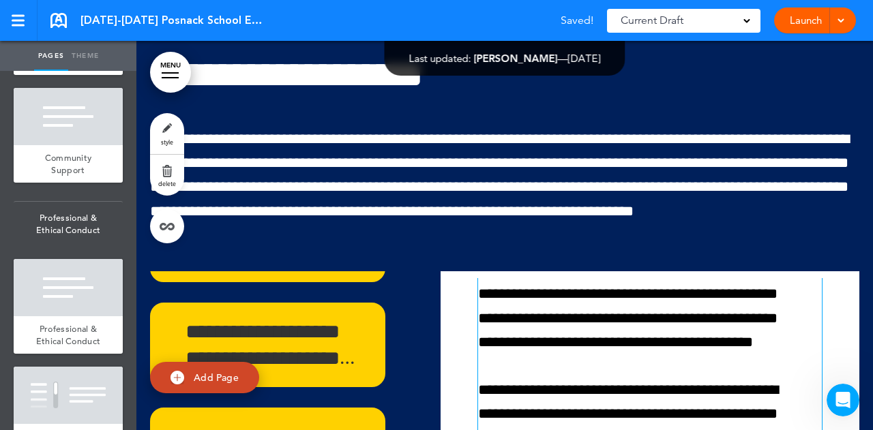
drag, startPoint x: 784, startPoint y: 165, endPoint x: 816, endPoint y: 176, distance: 33.9
drag, startPoint x: 816, startPoint y: 176, endPoint x: 490, endPoint y: 311, distance: 352.9
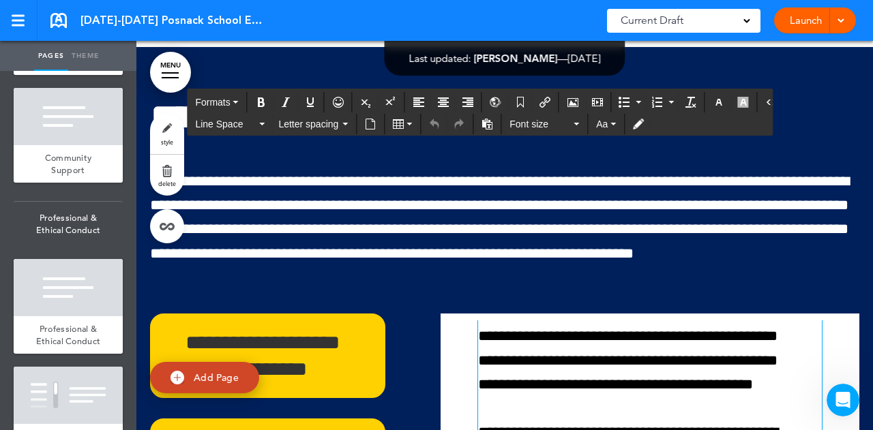
scroll to position [3, 0]
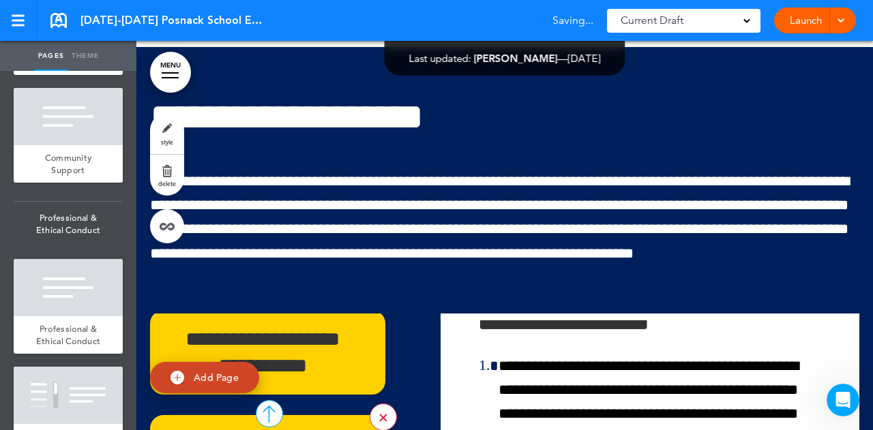
click at [379, 414] on div at bounding box center [383, 418] width 8 height 8
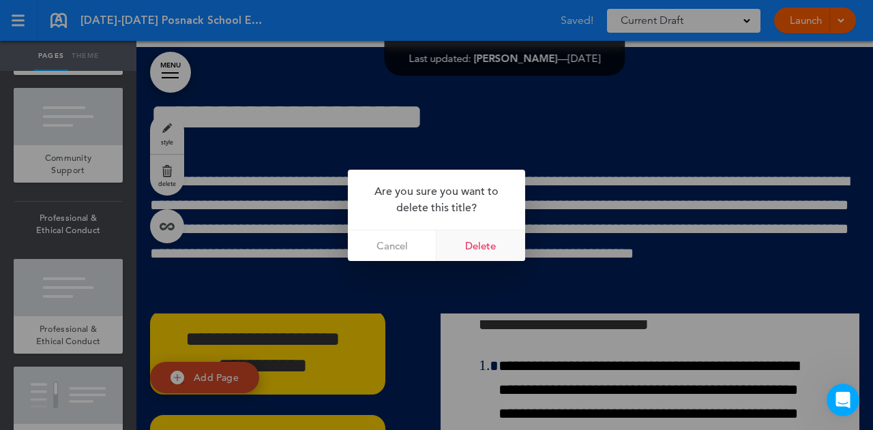
click at [464, 244] on link "Delete" at bounding box center [480, 246] width 89 height 31
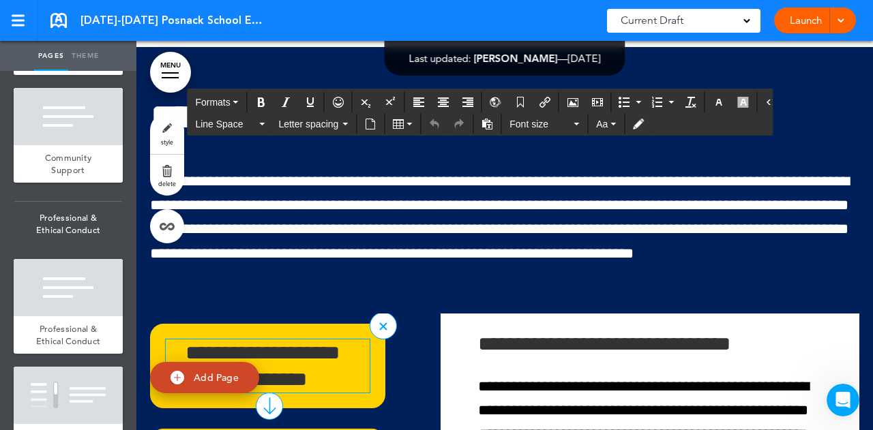
click at [327, 340] on h6 "**********" at bounding box center [263, 366] width 194 height 53
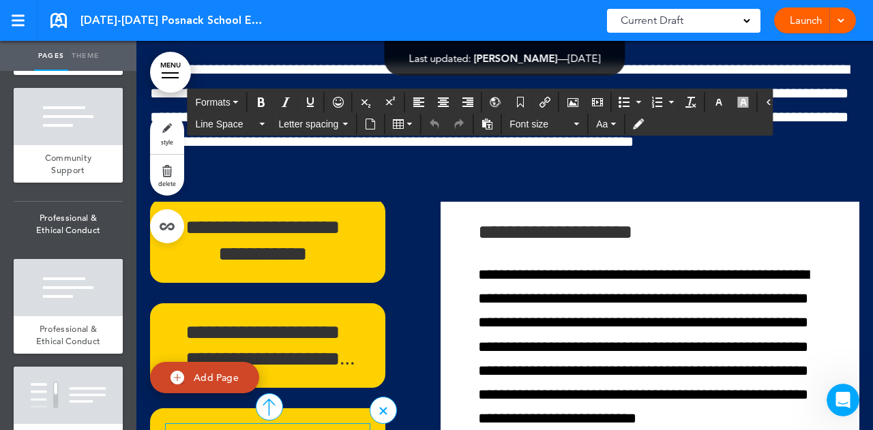
scroll to position [74, 0]
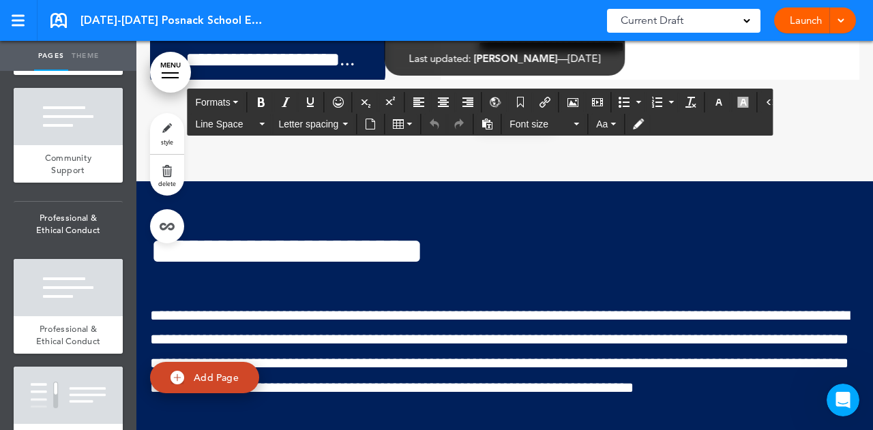
scroll to position [51521, 0]
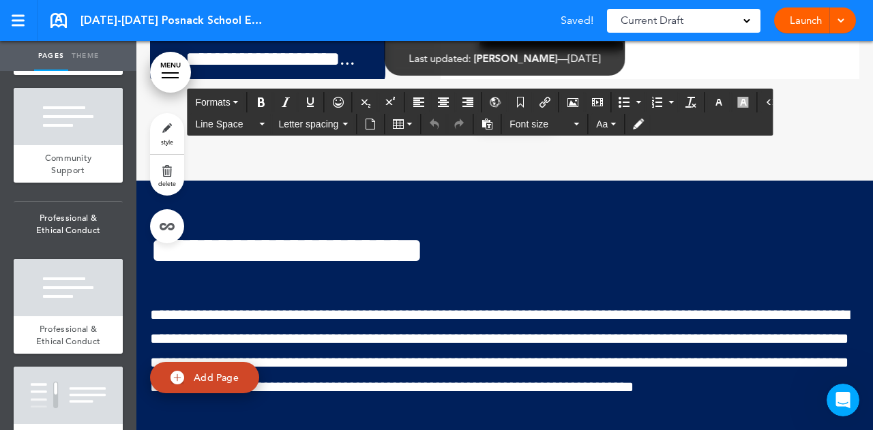
drag, startPoint x: 477, startPoint y: 302, endPoint x: 711, endPoint y: 321, distance: 235.4
drag, startPoint x: 711, startPoint y: 321, endPoint x: 484, endPoint y: 306, distance: 228.3
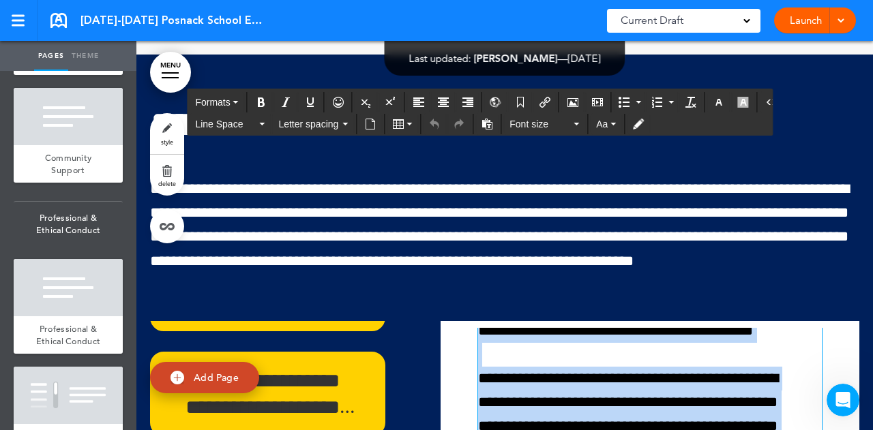
scroll to position [776, 0]
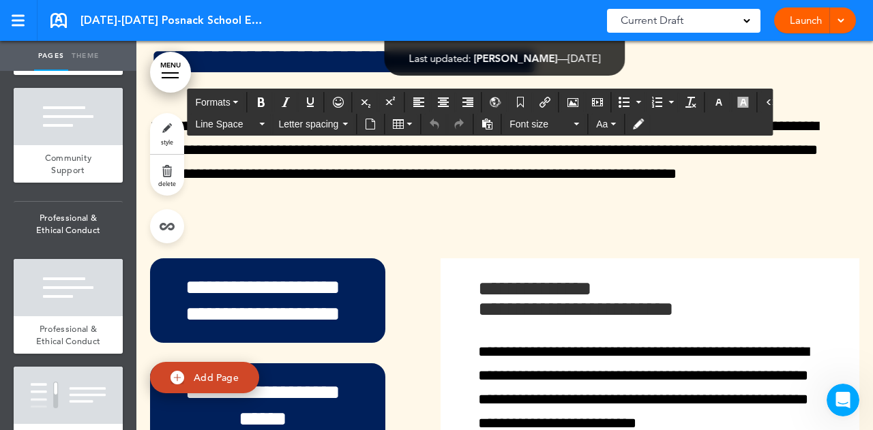
drag, startPoint x: 475, startPoint y: 302, endPoint x: 705, endPoint y: 302, distance: 230.5
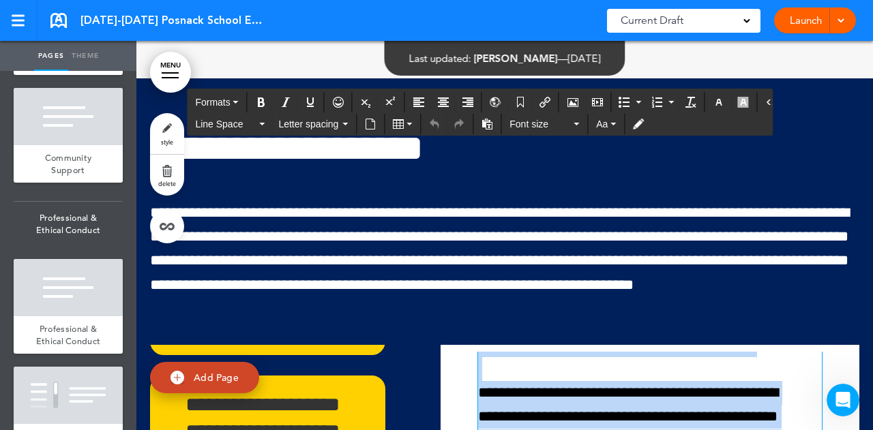
scroll to position [51569, 0]
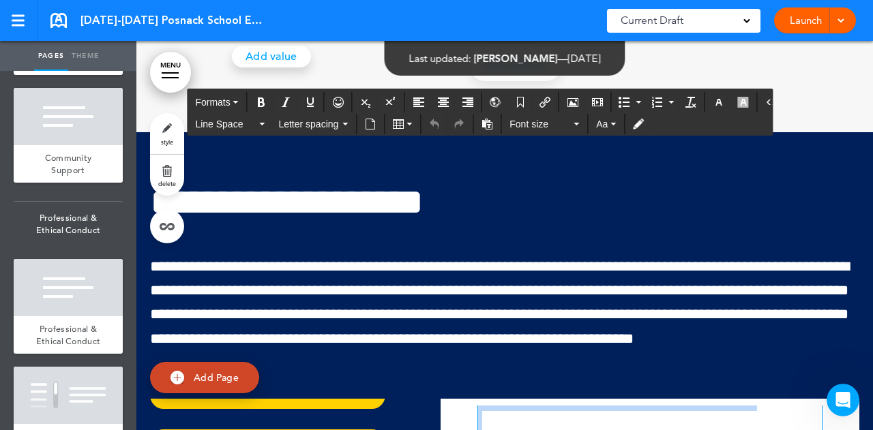
paste div
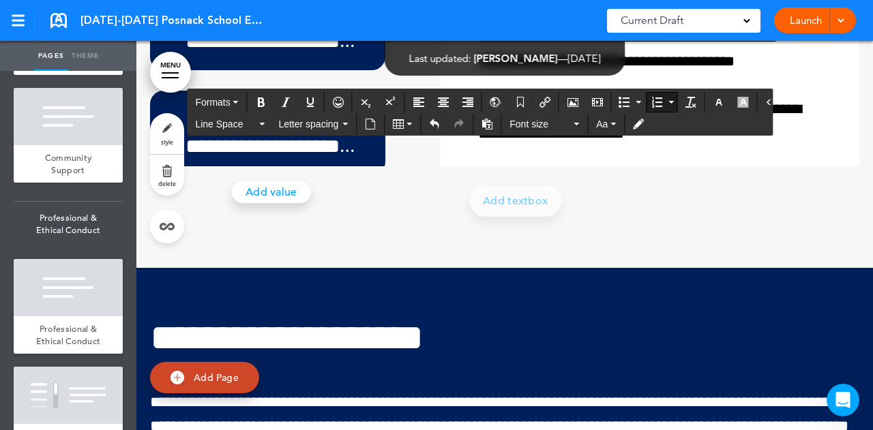
scroll to position [0, 0]
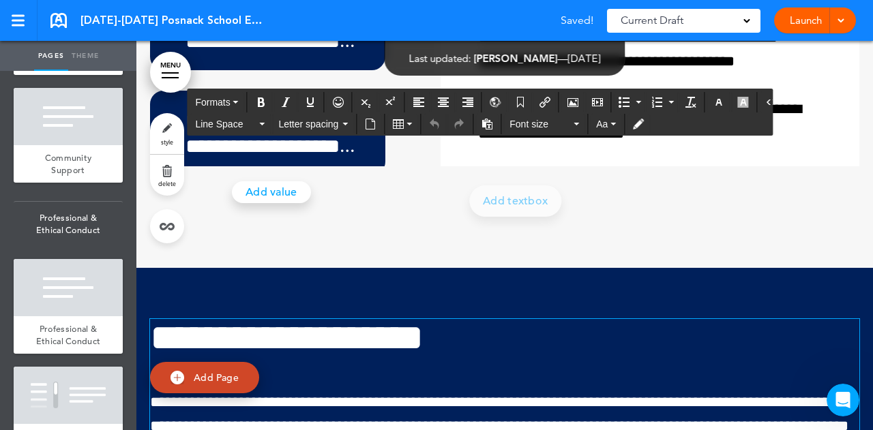
drag, startPoint x: 578, startPoint y: 329, endPoint x: 612, endPoint y: 336, distance: 34.8
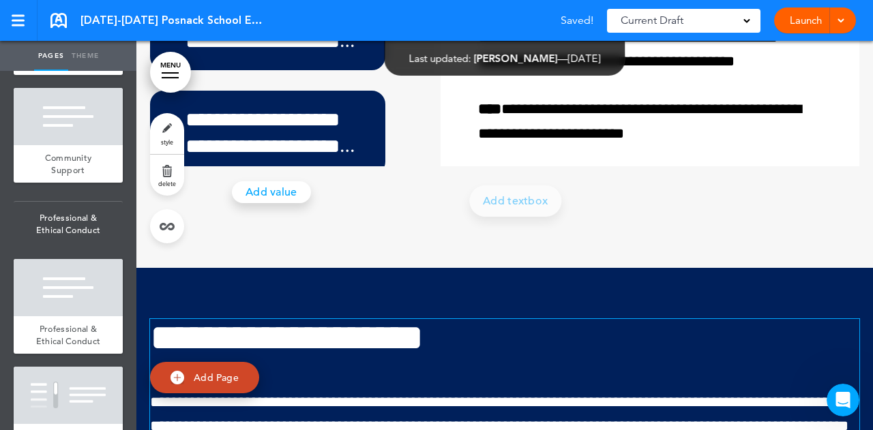
drag, startPoint x: 612, startPoint y: 336, endPoint x: 801, endPoint y: 316, distance: 189.3
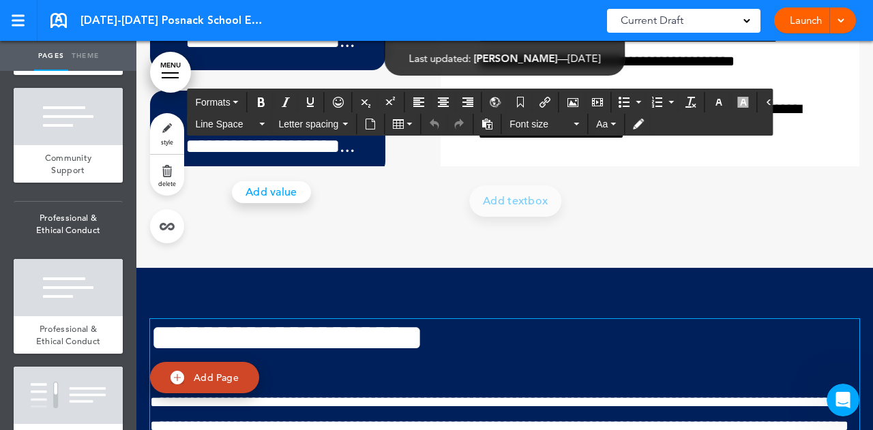
drag, startPoint x: 801, startPoint y: 316, endPoint x: 844, endPoint y: 338, distance: 49.1
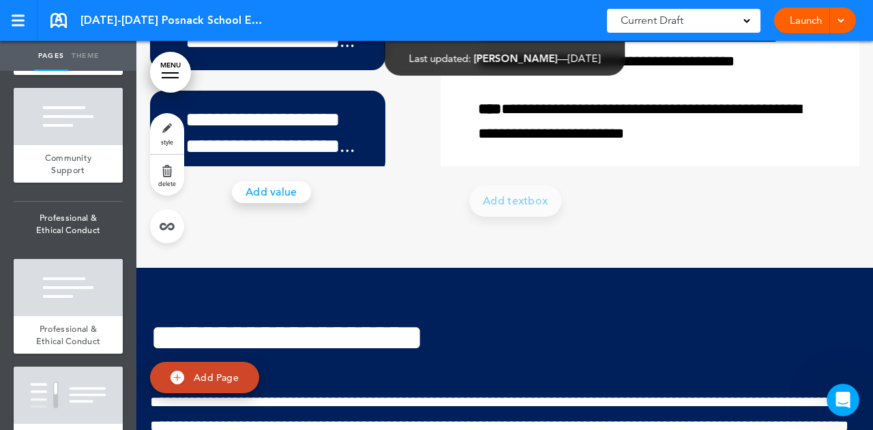
drag, startPoint x: 844, startPoint y: 338, endPoint x: 387, endPoint y: 362, distance: 457.6
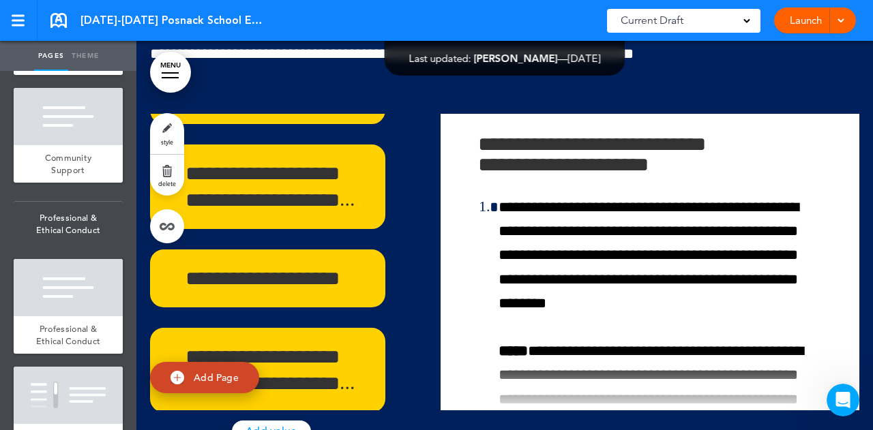
scroll to position [51898, 0]
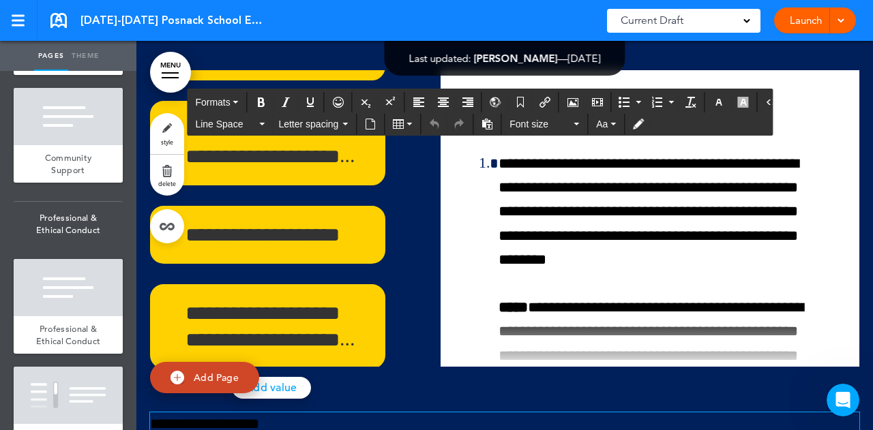
drag, startPoint x: 254, startPoint y: 205, endPoint x: 207, endPoint y: 238, distance: 57.2
click at [207, 413] on p "**********" at bounding box center [499, 425] width 699 height 24
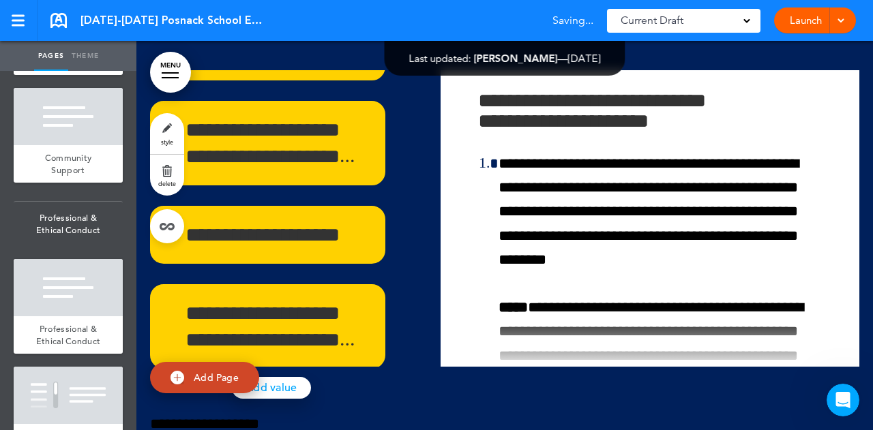
click at [262, 377] on link "Add value" at bounding box center [271, 388] width 79 height 22
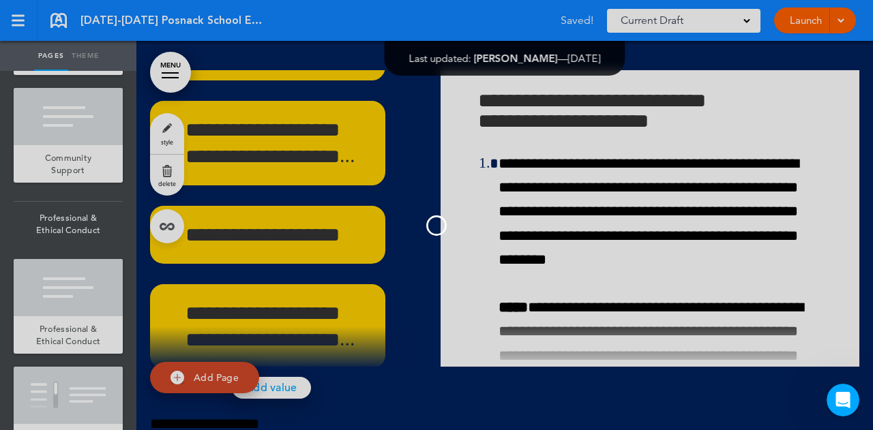
scroll to position [152, 0]
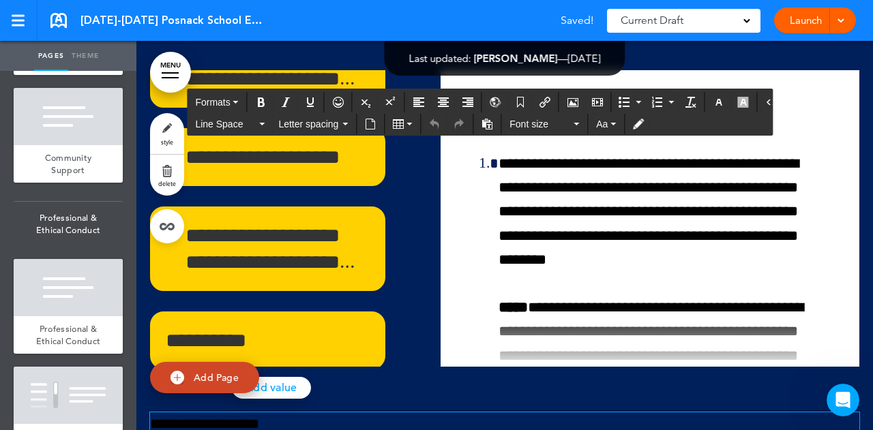
click at [234, 413] on p "**********" at bounding box center [499, 425] width 699 height 24
drag, startPoint x: 289, startPoint y: 257, endPoint x: 104, endPoint y: 248, distance: 185.7
click at [104, 248] on div "Pages Theme add page [GEOGRAPHIC_DATA] add page Introduction add page Welcome t…" at bounding box center [436, 215] width 873 height 430
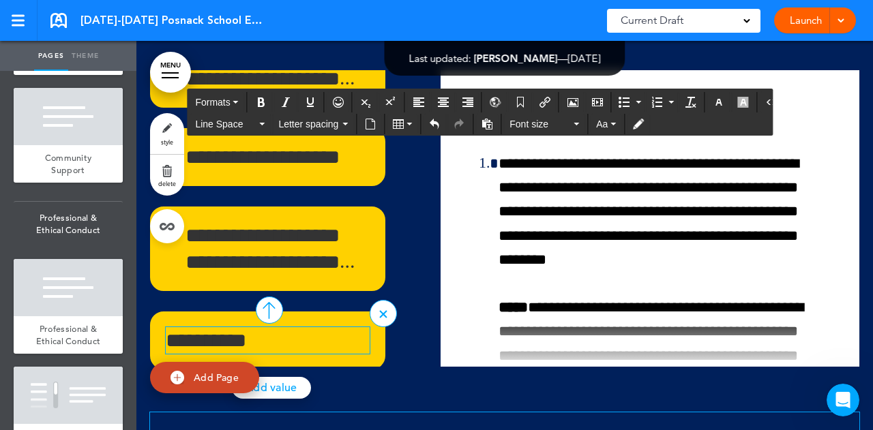
click at [259, 327] on p "**********" at bounding box center [263, 340] width 194 height 27
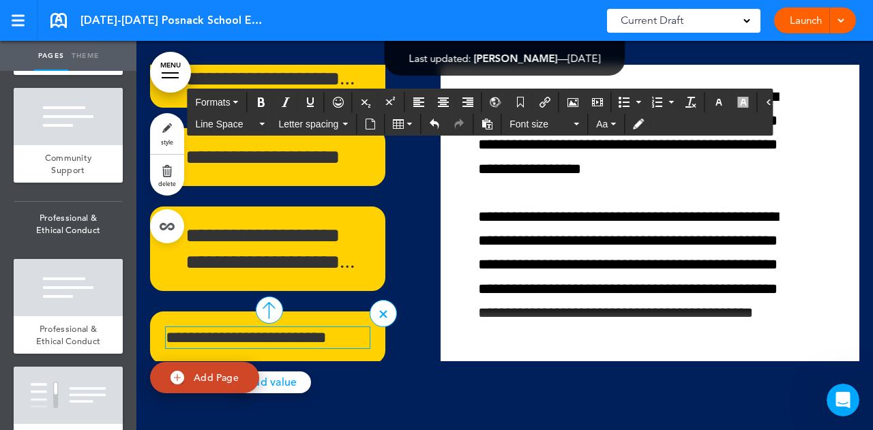
scroll to position [51898, 0]
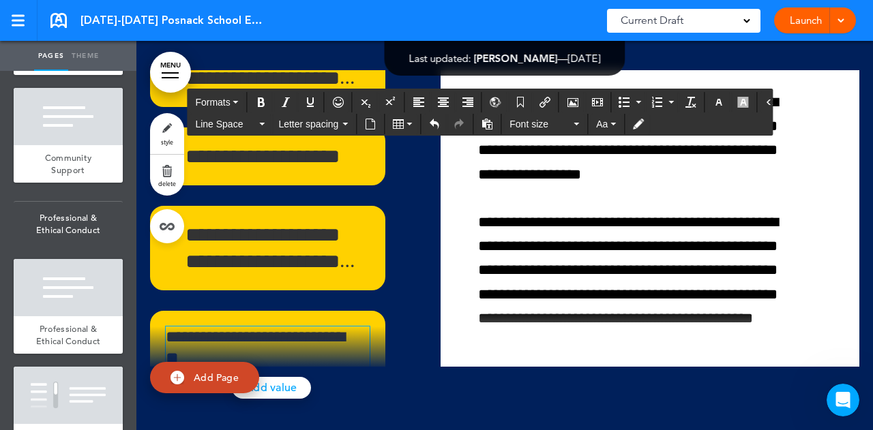
click at [621, 210] on div "**********" at bounding box center [504, 151] width 709 height 694
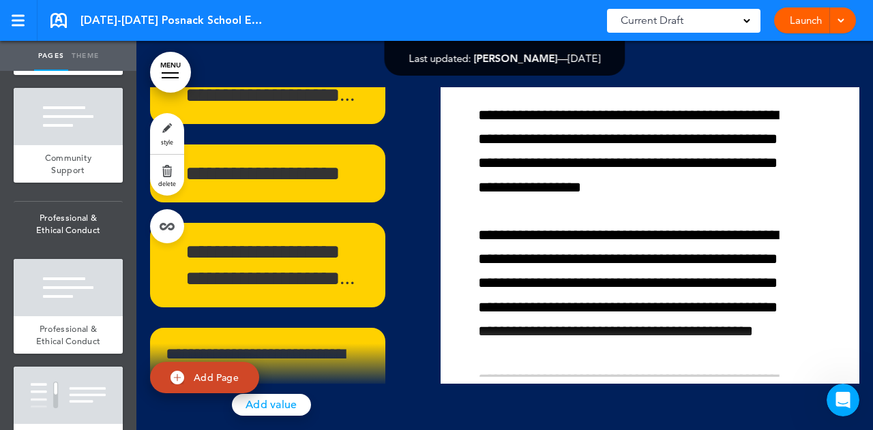
scroll to position [51880, 0]
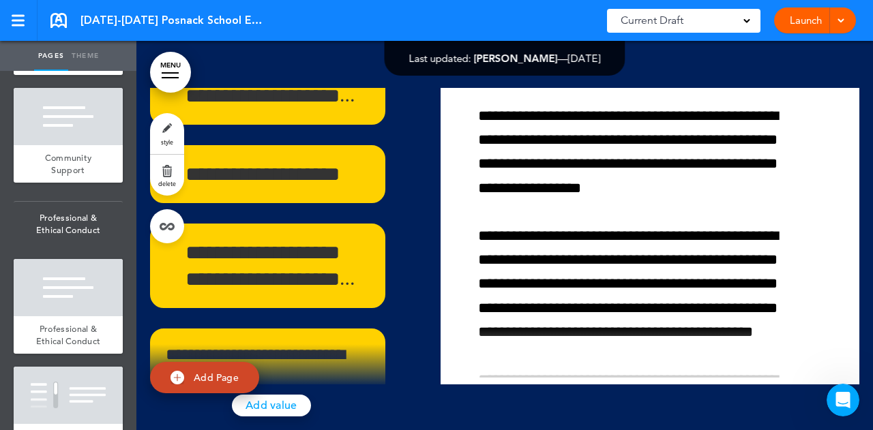
click at [618, 243] on div "**********" at bounding box center [504, 168] width 709 height 694
click at [606, 223] on div "**********" at bounding box center [504, 168] width 709 height 694
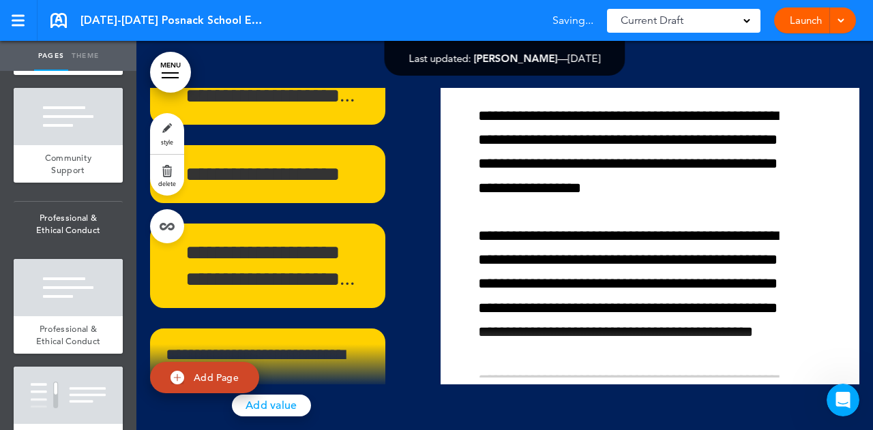
click at [608, 220] on div "**********" at bounding box center [504, 168] width 709 height 694
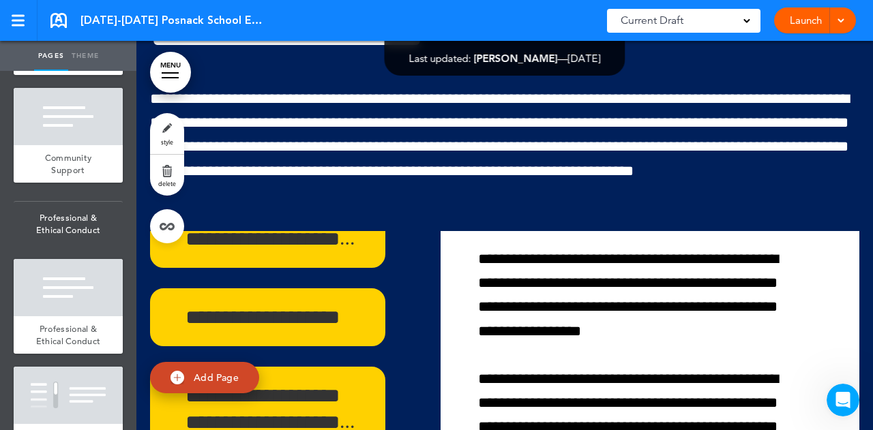
scroll to position [168, 0]
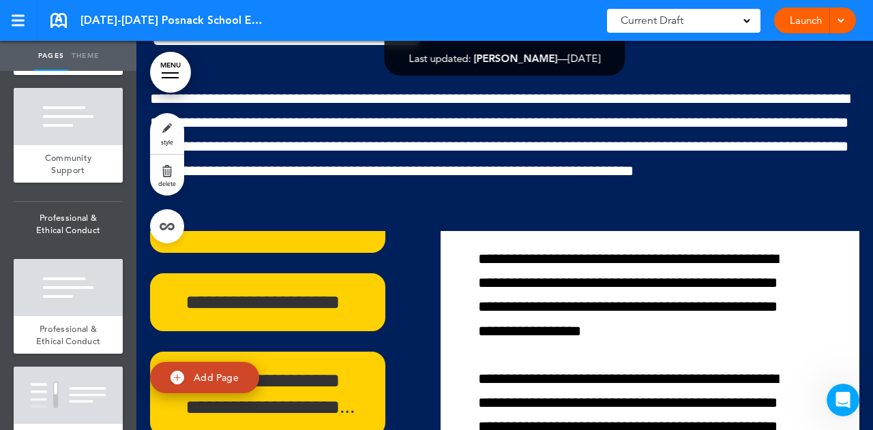
click at [574, 369] on div "**********" at bounding box center [504, 312] width 709 height 694
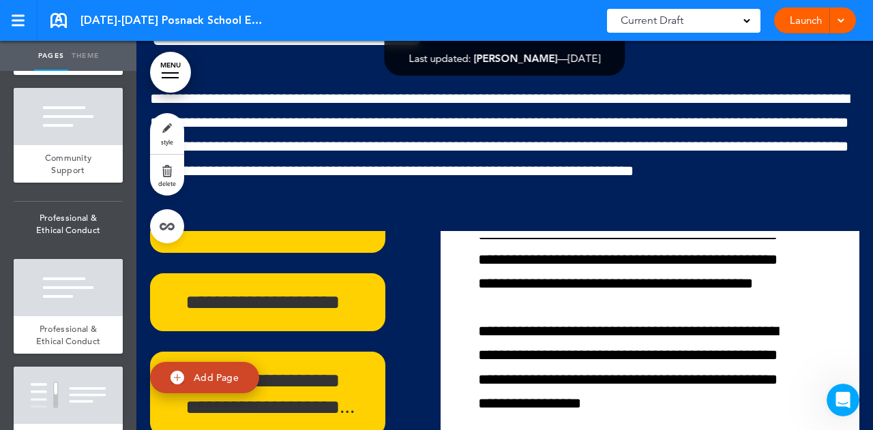
scroll to position [776, 0]
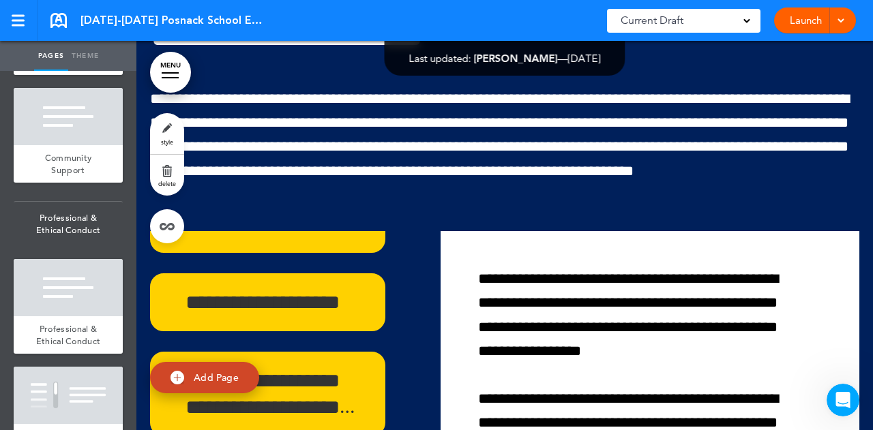
click at [715, 374] on div "**********" at bounding box center [504, 312] width 709 height 694
click at [537, 372] on div "**********" at bounding box center [504, 312] width 709 height 694
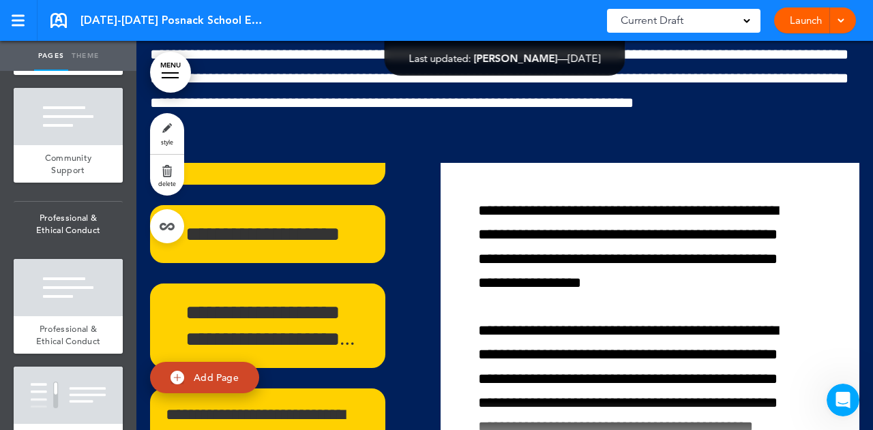
scroll to position [51806, 0]
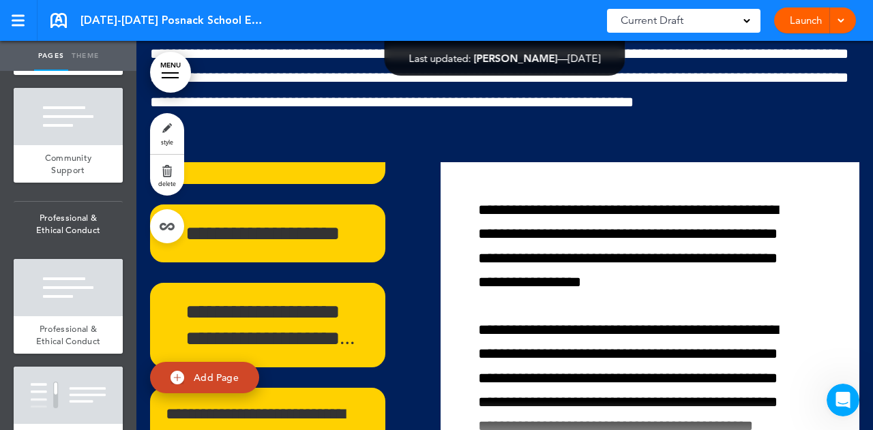
drag, startPoint x: 537, startPoint y: 372, endPoint x: 514, endPoint y: 263, distance: 110.9
click at [514, 401] on div at bounding box center [642, 430] width 402 height 58
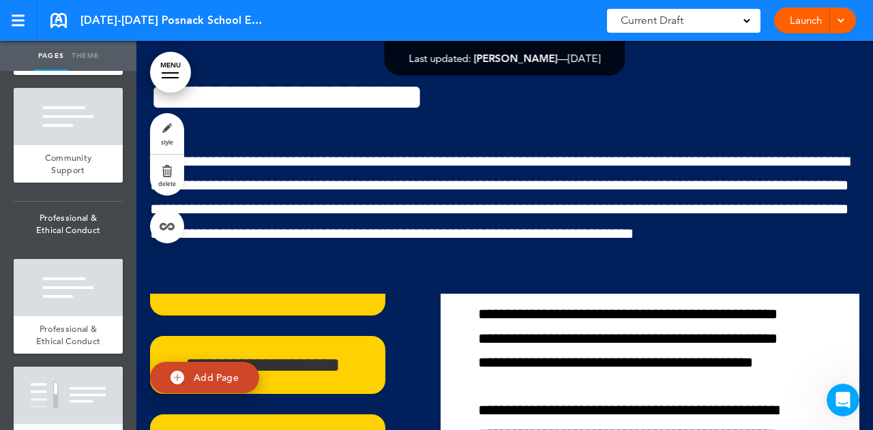
scroll to position [707, 0]
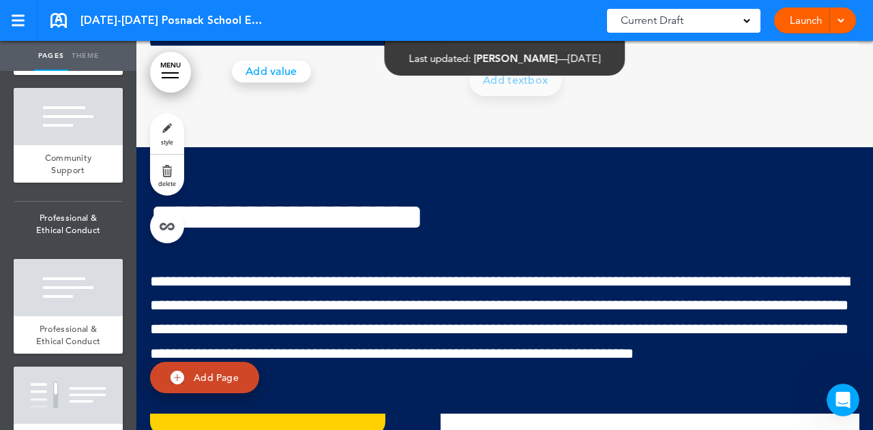
scroll to position [51554, 0]
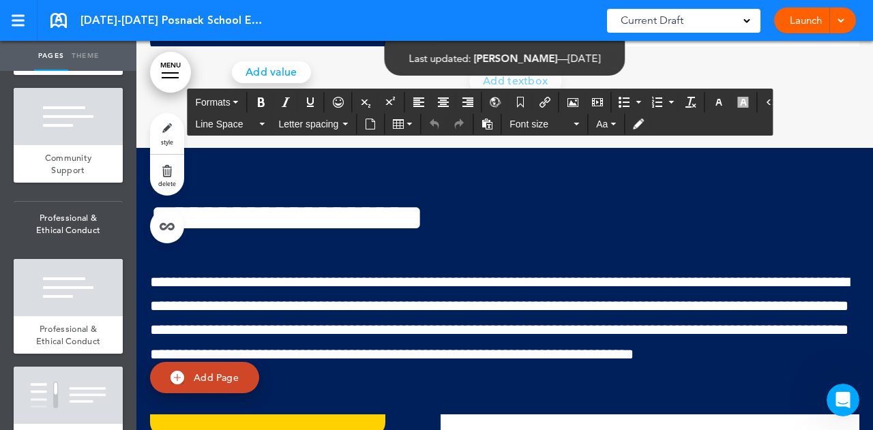
drag, startPoint x: 477, startPoint y: 271, endPoint x: 771, endPoint y: 409, distance: 325.2
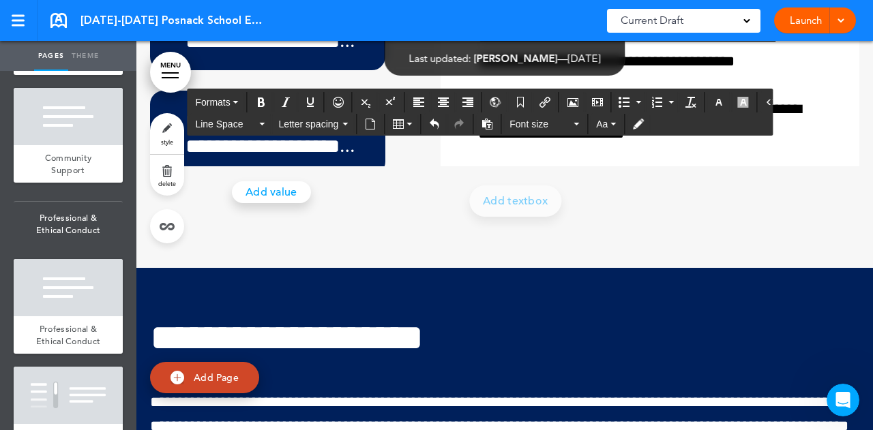
scroll to position [4, 0]
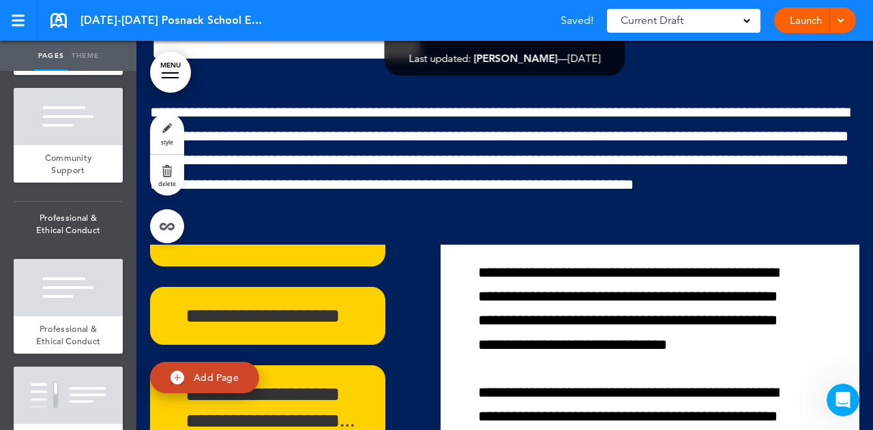
scroll to position [51724, 0]
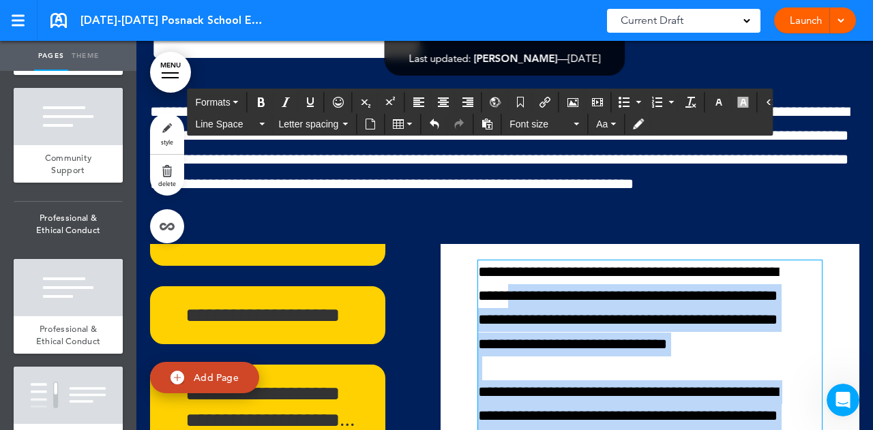
drag, startPoint x: 681, startPoint y: 93, endPoint x: 795, endPoint y: 346, distance: 278.1
click at [795, 346] on div "**********" at bounding box center [650, 392] width 419 height 297
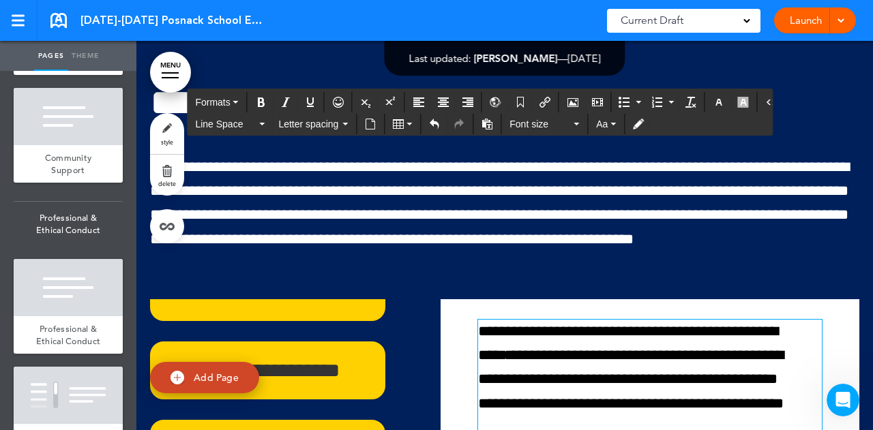
scroll to position [51665, 0]
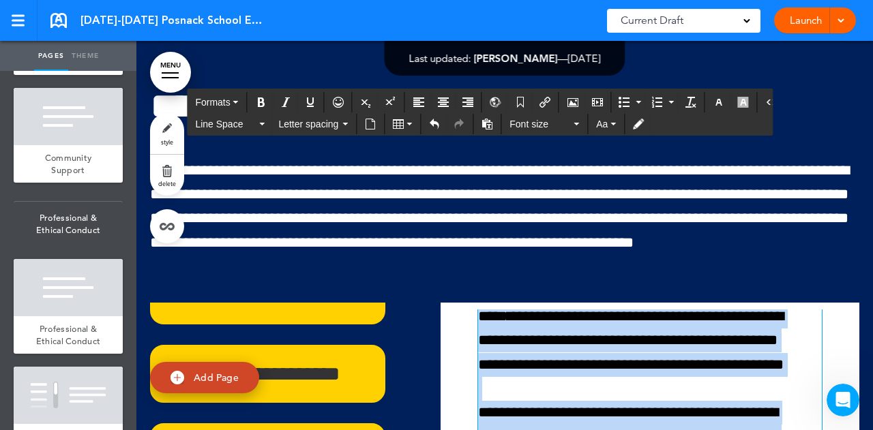
drag, startPoint x: 677, startPoint y: 160, endPoint x: 780, endPoint y: 406, distance: 266.2
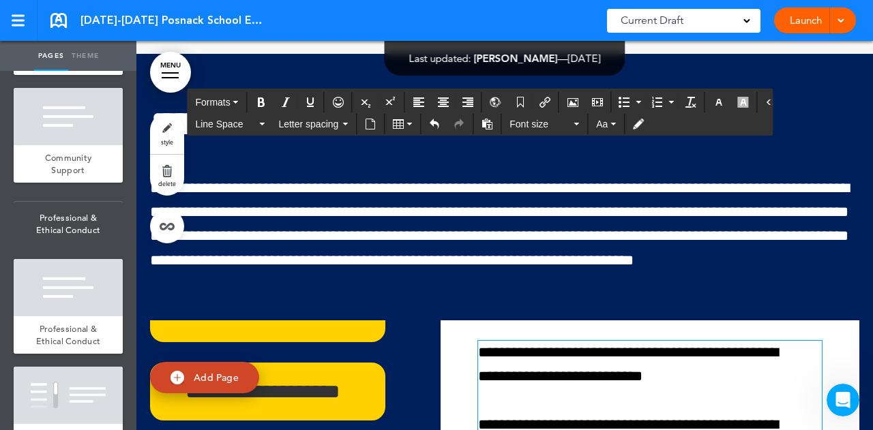
scroll to position [51647, 0]
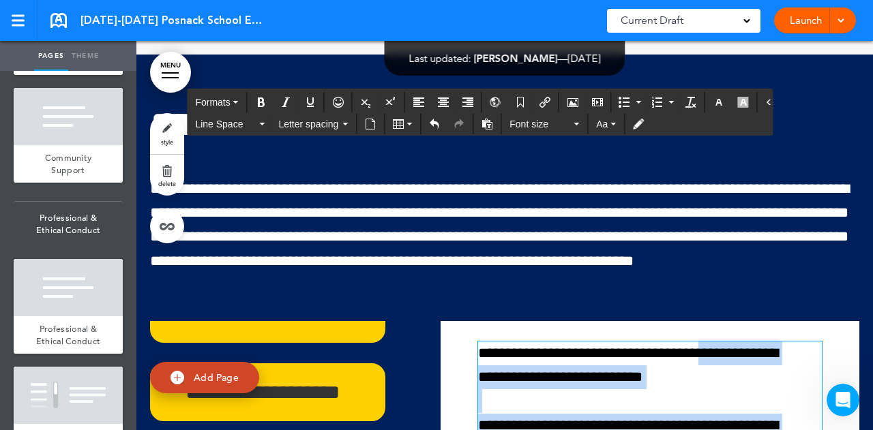
drag, startPoint x: 682, startPoint y: 177, endPoint x: 795, endPoint y: 413, distance: 261.4
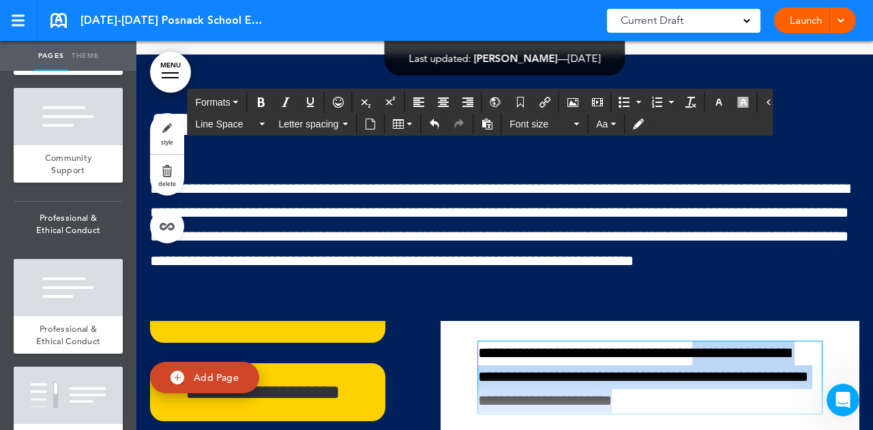
drag, startPoint x: 681, startPoint y: 173, endPoint x: 765, endPoint y: 216, distance: 93.6
click at [765, 321] on div "**********" at bounding box center [650, 377] width 419 height 113
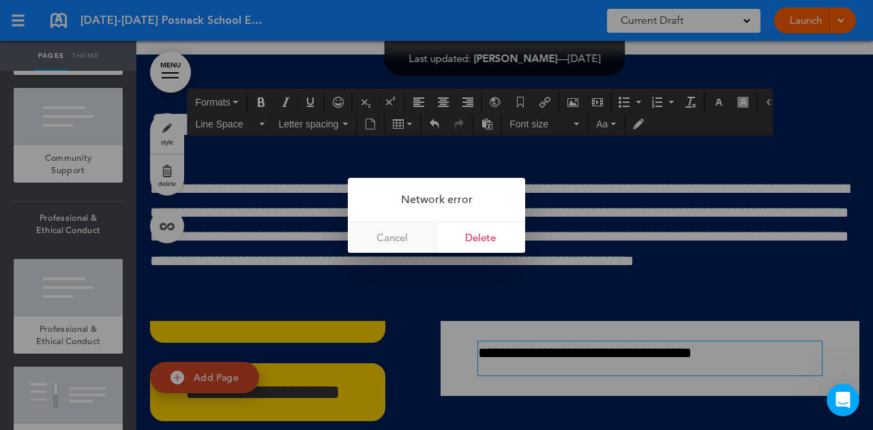
click at [411, 237] on link "Cancel" at bounding box center [392, 237] width 89 height 31
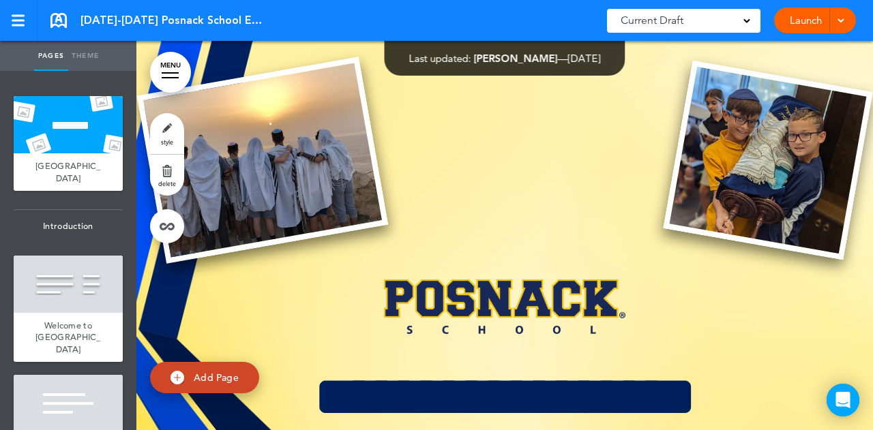
click at [164, 74] on link "MENU" at bounding box center [170, 72] width 41 height 41
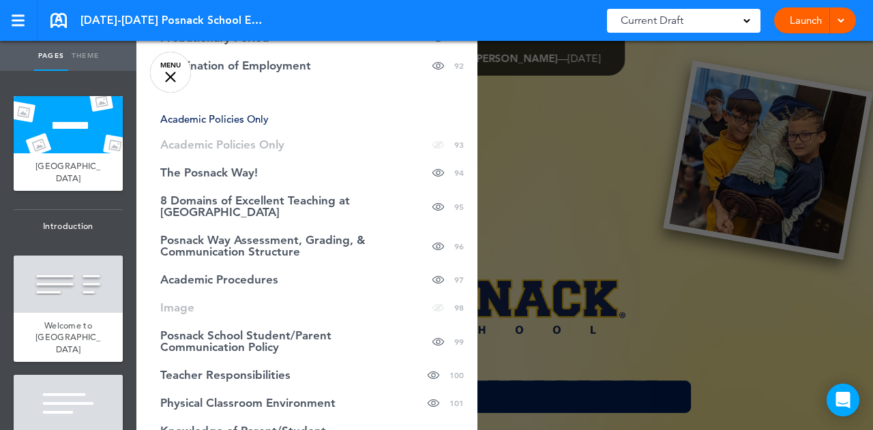
scroll to position [3250, 0]
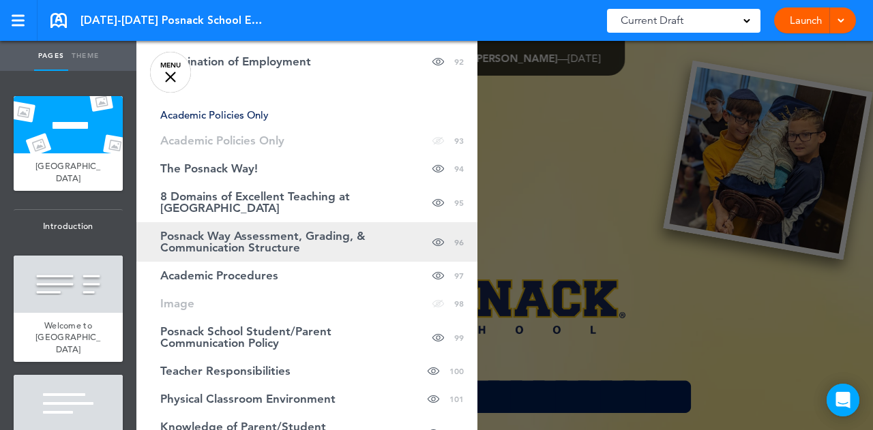
click at [270, 231] on span "Posnack Way Assessment, Grading, & Communication Structure" at bounding box center [272, 242] width 225 height 23
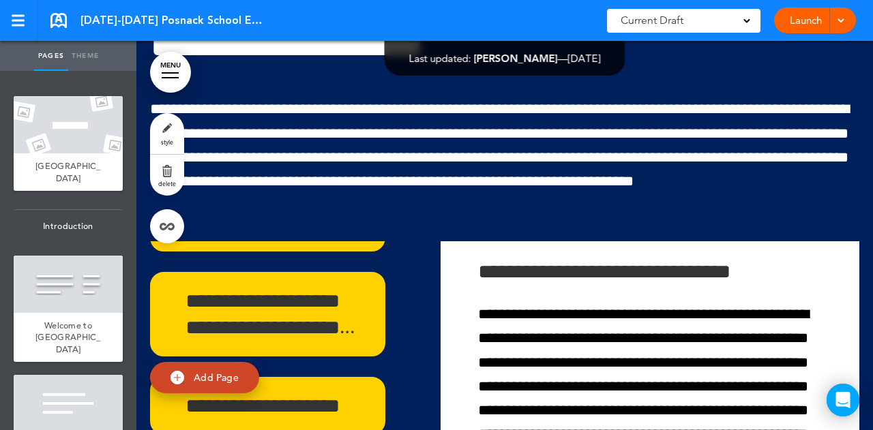
scroll to position [55995, 0]
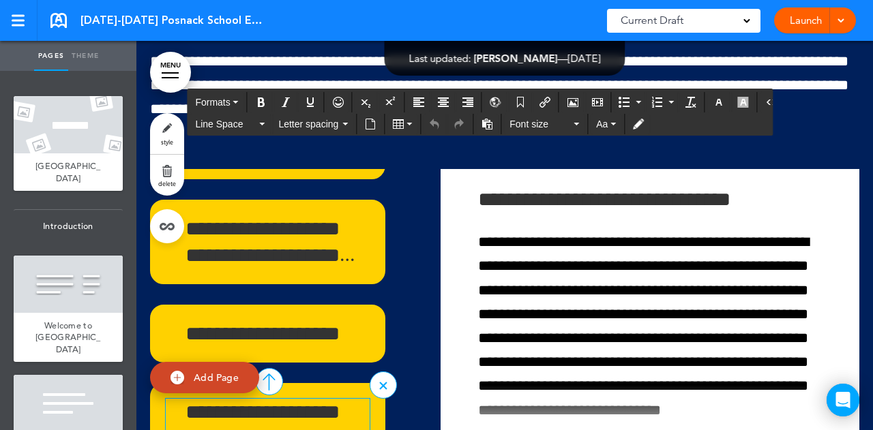
click at [329, 399] on h6 "**********" at bounding box center [263, 425] width 194 height 53
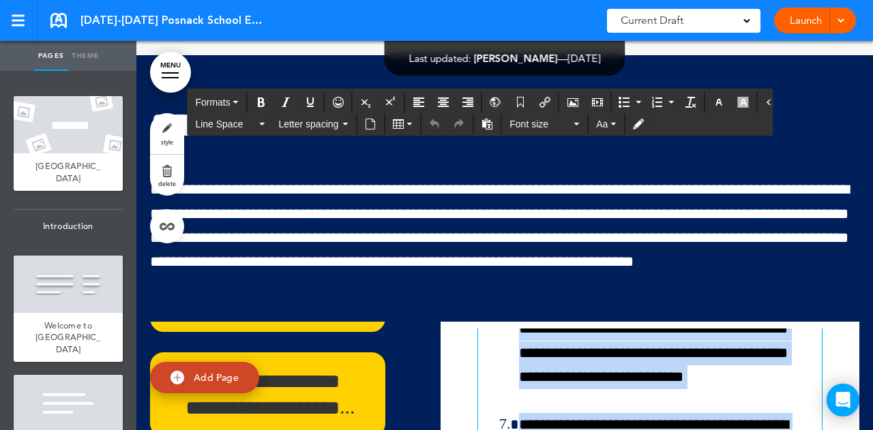
scroll to position [1700, 0]
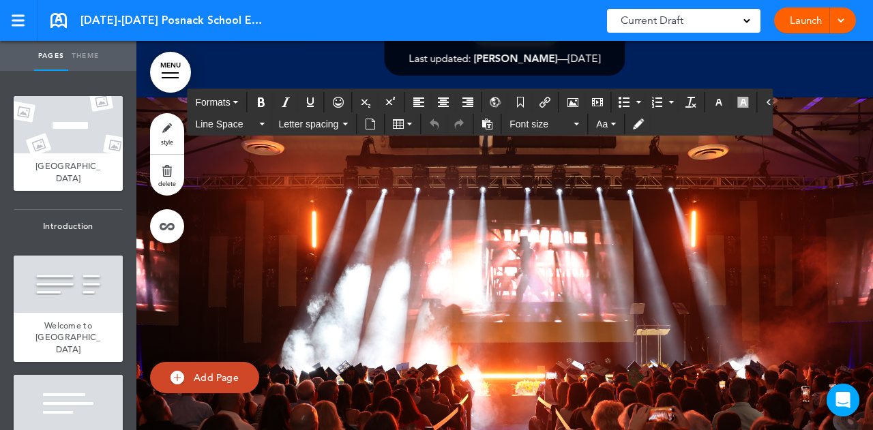
drag, startPoint x: 473, startPoint y: 248, endPoint x: 757, endPoint y: 444, distance: 345.1
click at [757, 430] on html "Checking url availability This handbook Preview Settings Signatures Collaborato…" at bounding box center [436, 215] width 873 height 430
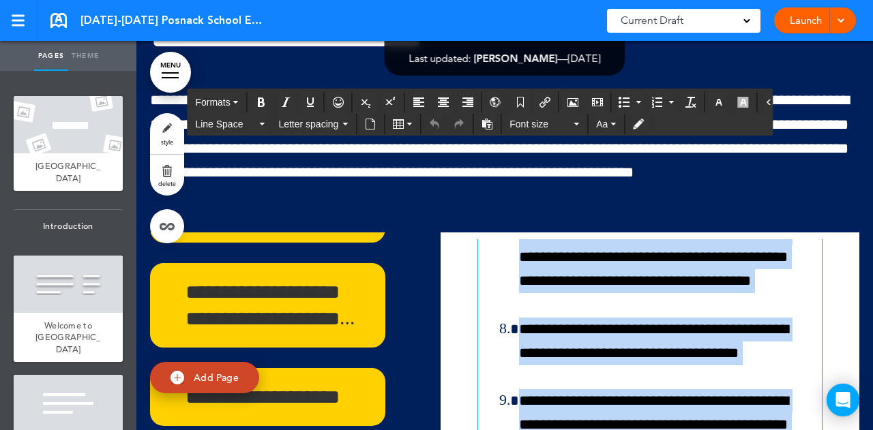
scroll to position [55929, 0]
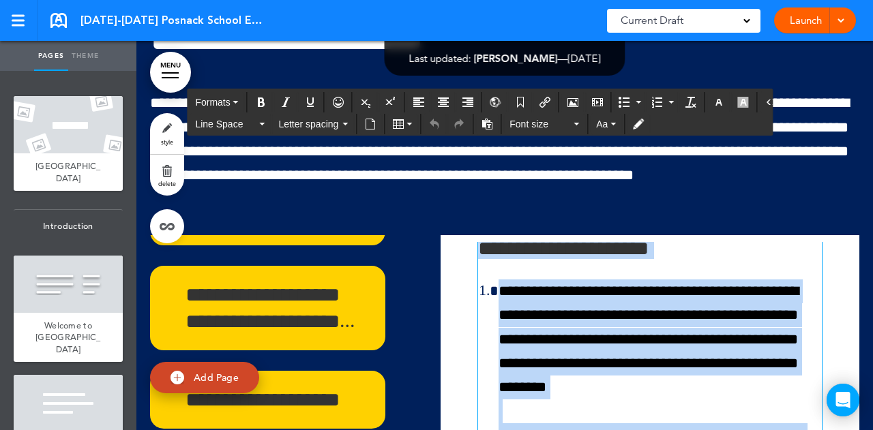
scroll to position [0, 0]
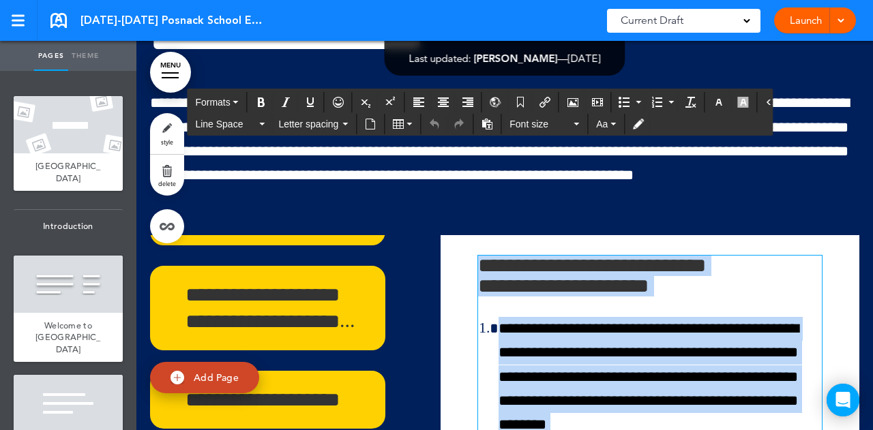
drag, startPoint x: 652, startPoint y: 295, endPoint x: 473, endPoint y: 81, distance: 279.3
click at [473, 242] on div "**********" at bounding box center [650, 383] width 398 height 283
click at [567, 317] on li "**********" at bounding box center [654, 425] width 310 height 216
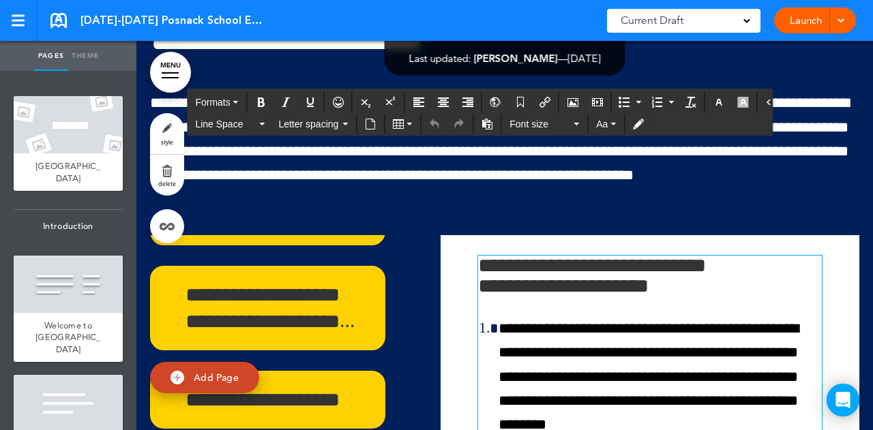
drag, startPoint x: 476, startPoint y: 80, endPoint x: 780, endPoint y: 158, distance: 313.9
drag, startPoint x: 780, startPoint y: 158, endPoint x: 589, endPoint y: 267, distance: 219.9
click at [589, 317] on li "**********" at bounding box center [654, 425] width 310 height 216
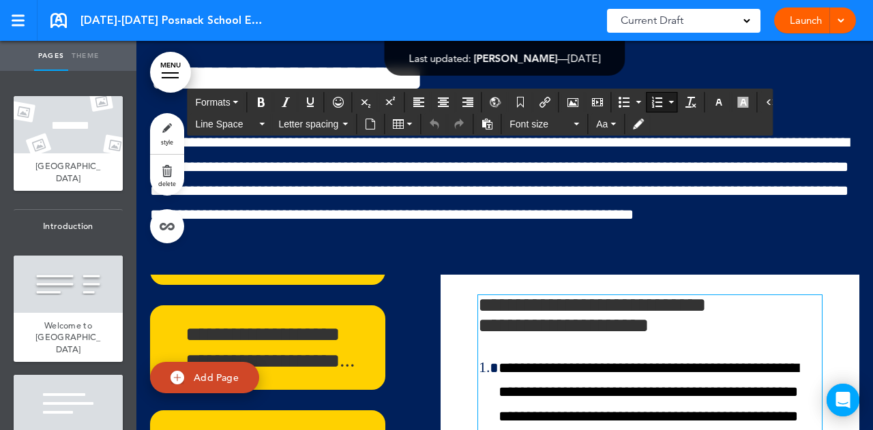
scroll to position [55841, 0]
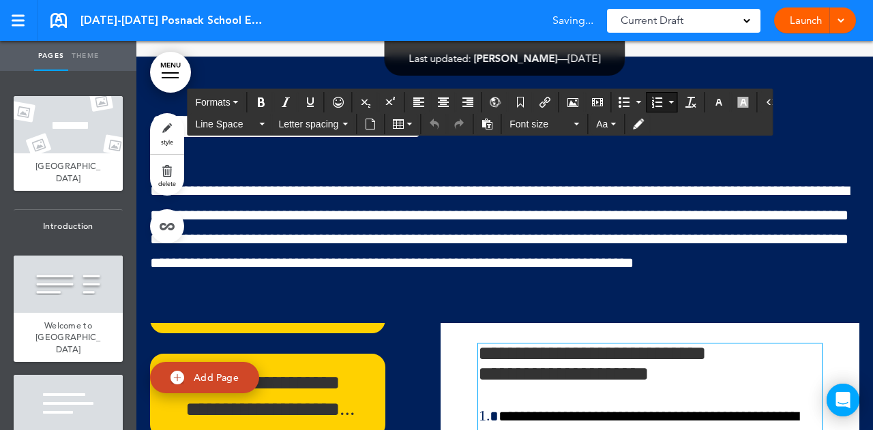
drag, startPoint x: 477, startPoint y: 172, endPoint x: 592, endPoint y: 196, distance: 117.0
drag, startPoint x: 592, startPoint y: 196, endPoint x: 477, endPoint y: 173, distance: 116.8
click at [478, 344] on h6 "**********" at bounding box center [643, 364] width 331 height 41
drag, startPoint x: 476, startPoint y: 173, endPoint x: 702, endPoint y: 235, distance: 234.6
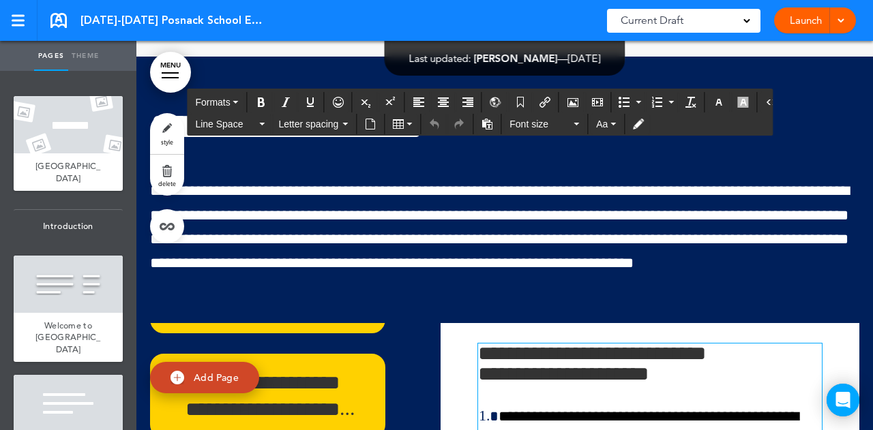
drag, startPoint x: 702, startPoint y: 235, endPoint x: 700, endPoint y: 257, distance: 22.7
drag, startPoint x: 700, startPoint y: 257, endPoint x: 612, endPoint y: 256, distance: 87.3
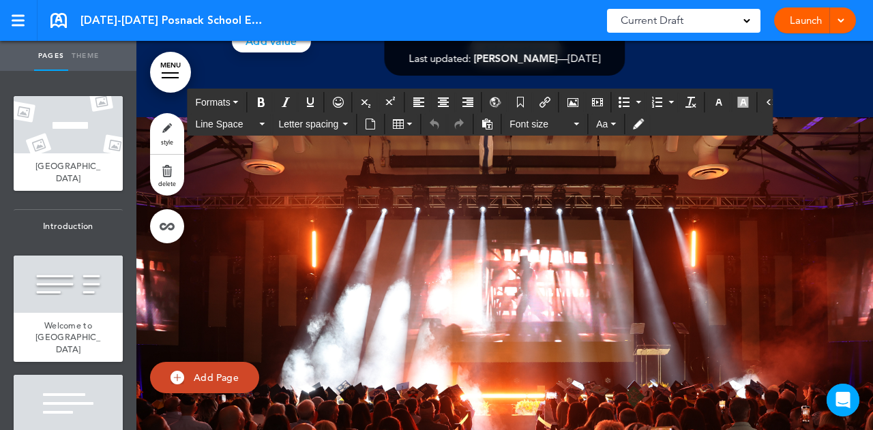
scroll to position [56492, 0]
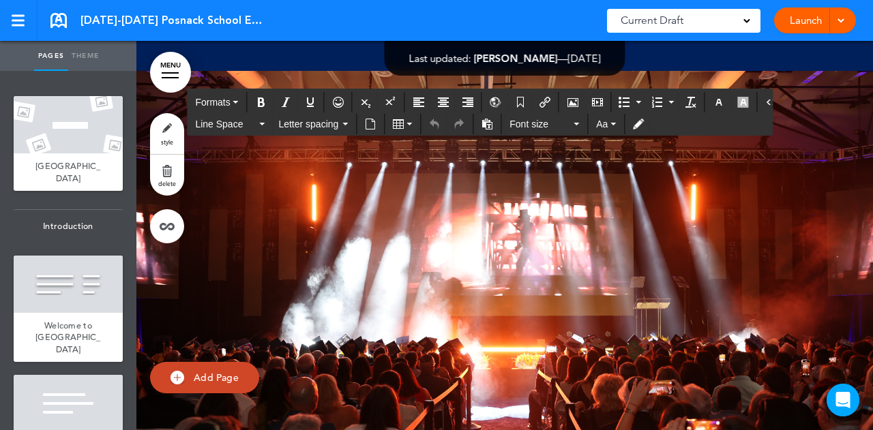
drag, startPoint x: 476, startPoint y: 171, endPoint x: 765, endPoint y: 329, distance: 329.6
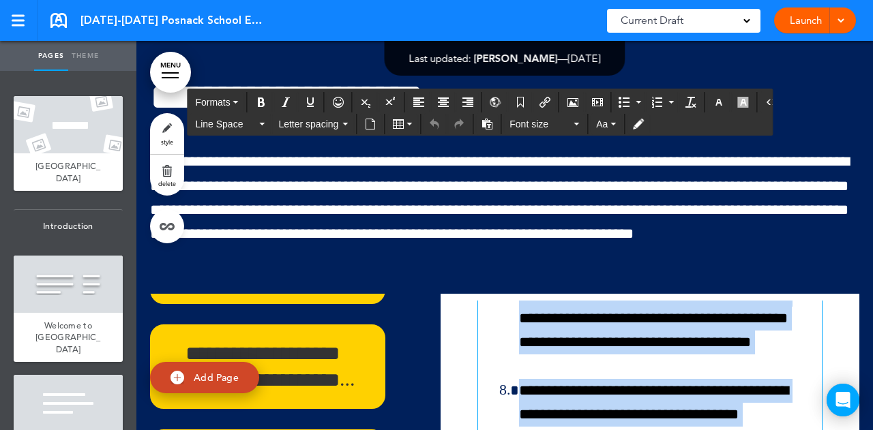
scroll to position [55843, 0]
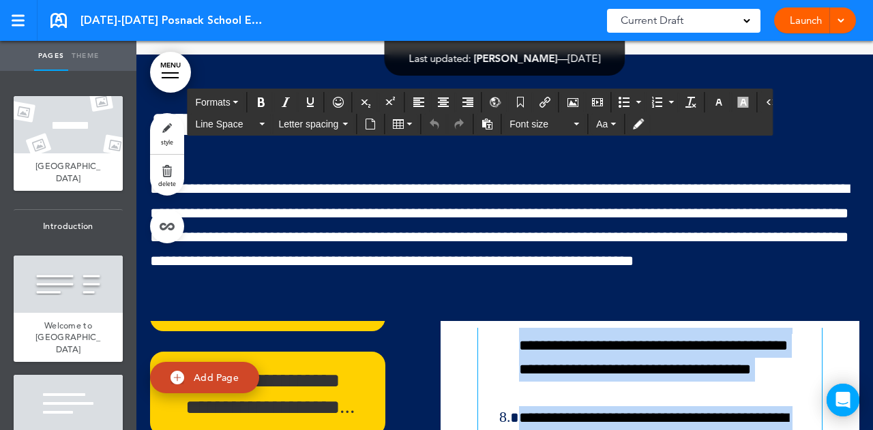
copy div "**********"
